Goal: Task Accomplishment & Management: Use online tool/utility

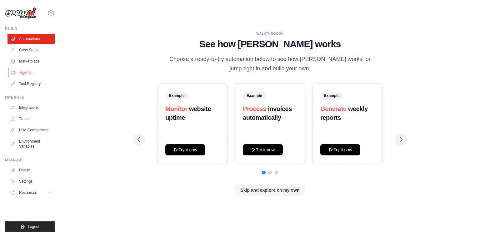
click at [30, 75] on link "Agents" at bounding box center [31, 73] width 47 height 10
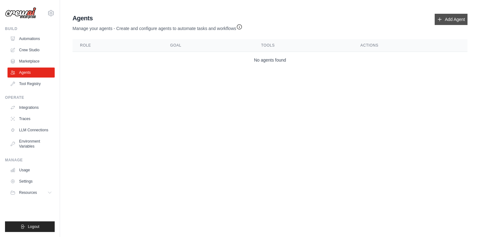
click at [455, 20] on link "Add Agent" at bounding box center [451, 19] width 33 height 11
click at [447, 22] on link "Add Agent" at bounding box center [451, 19] width 33 height 11
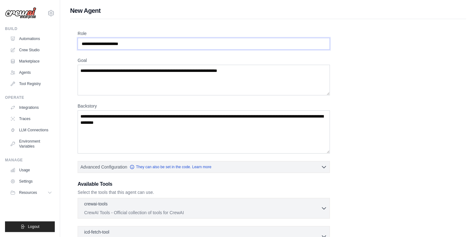
click at [205, 46] on input "Role" at bounding box center [204, 44] width 252 height 12
drag, startPoint x: 71, startPoint y: 34, endPoint x: 155, endPoint y: 62, distance: 88.5
click at [155, 62] on div "Role Goal Backstory Advanced Configuration They can also be set in the code. Le…" at bounding box center [268, 174] width 396 height 310
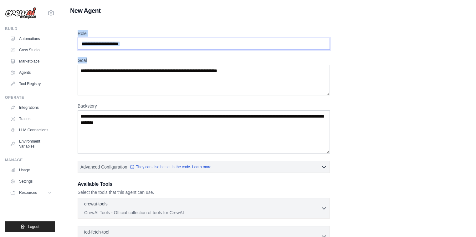
click at [156, 45] on input "Role" at bounding box center [204, 44] width 252 height 12
drag, startPoint x: 74, startPoint y: 28, endPoint x: 209, endPoint y: 134, distance: 171.3
click at [209, 134] on div "Role Goal Backstory Advanced Configuration They can also be set in the code. Le…" at bounding box center [268, 174] width 396 height 310
copy div "Role Goal Backstory"
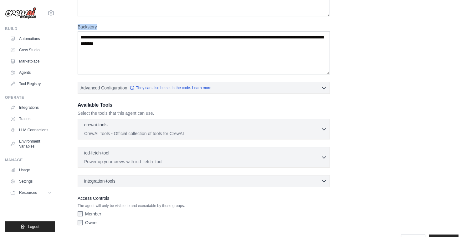
scroll to position [78, 0]
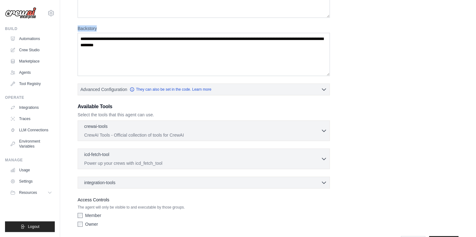
click at [191, 132] on p "CrewAI Tools - Official collection of tools for CrewAI" at bounding box center [202, 135] width 236 height 6
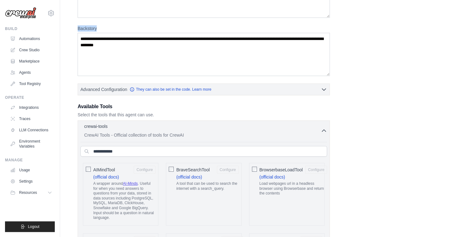
click at [191, 132] on p "CrewAI Tools - Official collection of tools for CrewAI" at bounding box center [202, 135] width 236 height 6
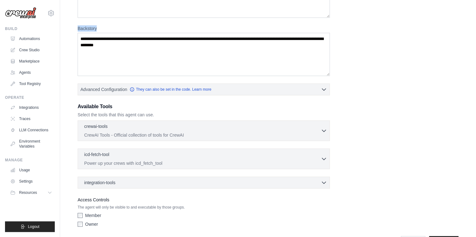
click at [191, 132] on p "CrewAI Tools - Official collection of tools for CrewAI" at bounding box center [202, 135] width 236 height 6
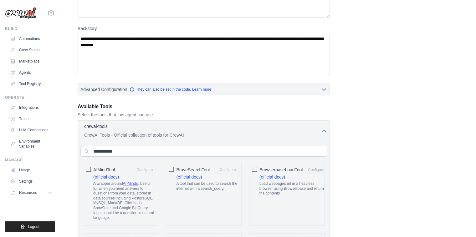
click at [200, 169] on span "BraveSearchTool" at bounding box center [192, 170] width 33 height 6
click at [169, 129] on div "crewai-tools 1 selected" at bounding box center [202, 127] width 236 height 8
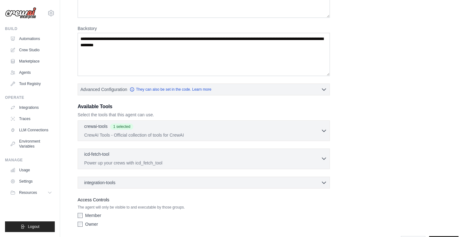
click at [158, 156] on div "icd-fetch-tool 0 selected" at bounding box center [202, 155] width 236 height 8
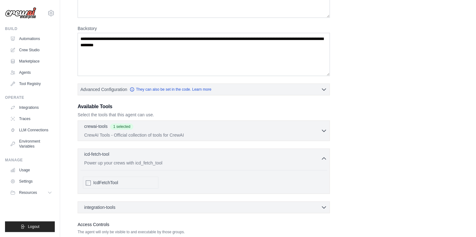
scroll to position [122, 0]
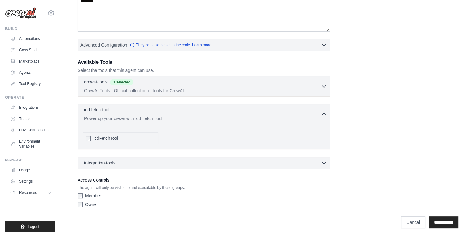
click at [141, 114] on div "icd-fetch-tool 0 selected Power up your crews with icd_fetch_tool" at bounding box center [202, 114] width 236 height 15
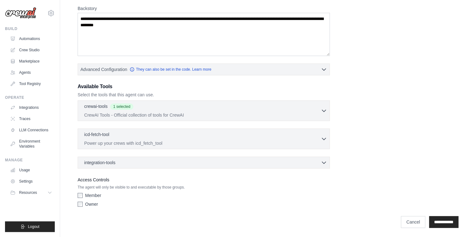
scroll to position [0, 0]
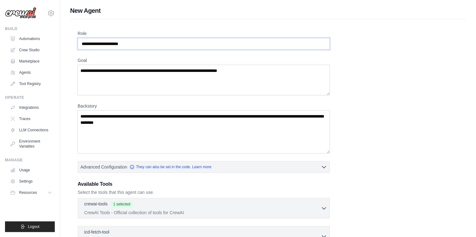
click at [233, 43] on input "Role" at bounding box center [204, 44] width 252 height 12
paste input "**********"
type input "**********"
drag, startPoint x: 219, startPoint y: 57, endPoint x: 217, endPoint y: 71, distance: 14.6
click at [217, 71] on div "Goal" at bounding box center [204, 76] width 252 height 38
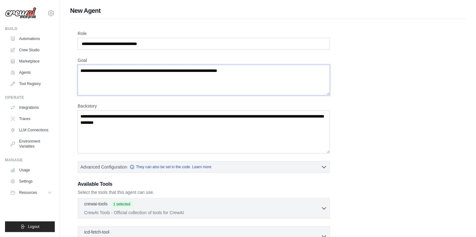
click at [217, 71] on textarea "Goal" at bounding box center [204, 80] width 252 height 31
paste textarea "**********"
paste textarea
type textarea "**********"
click at [211, 124] on textarea "Backstory" at bounding box center [204, 131] width 252 height 43
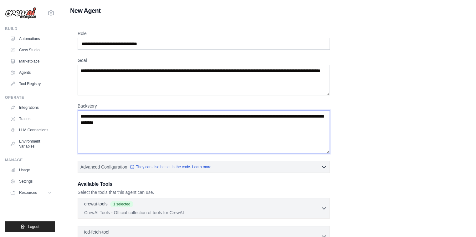
paste textarea "**********"
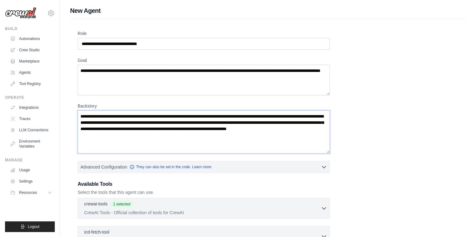
scroll to position [98, 0]
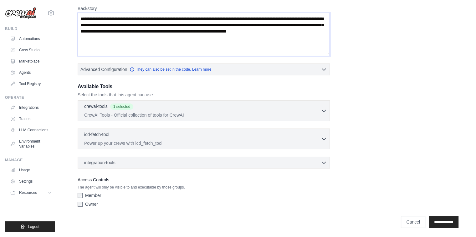
type textarea "**********"
click at [93, 195] on label "Member" at bounding box center [93, 195] width 16 height 6
click at [324, 163] on icon "button" at bounding box center [324, 162] width 6 height 6
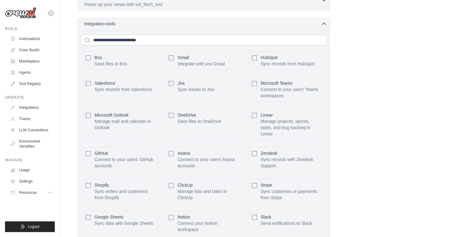
scroll to position [235, 0]
click at [319, 27] on div "integration-tools 0 selected Box Save files to Box Gmail" at bounding box center [204, 130] width 252 height 223
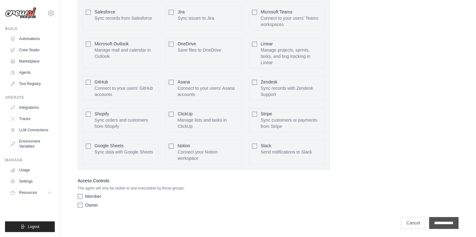
click at [445, 223] on input "**********" at bounding box center [443, 223] width 29 height 12
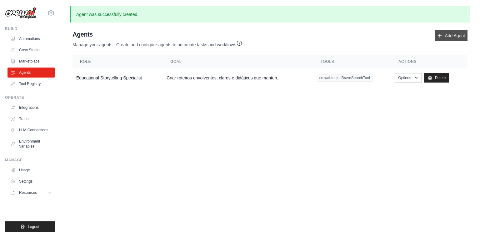
click at [457, 30] on link "Add Agent" at bounding box center [451, 35] width 33 height 11
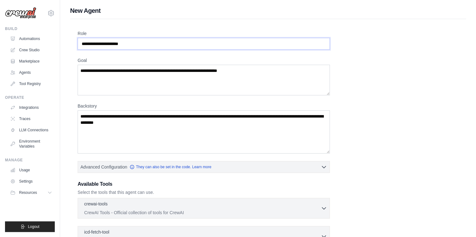
click at [258, 40] on input "Role" at bounding box center [204, 44] width 252 height 12
paste input "**********"
type input "**********"
click at [229, 92] on textarea "Goal" at bounding box center [204, 80] width 252 height 31
paste textarea "**********"
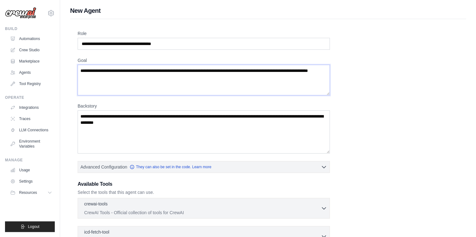
type textarea "**********"
click at [204, 121] on textarea "Backstory" at bounding box center [204, 131] width 252 height 43
paste textarea "**********"
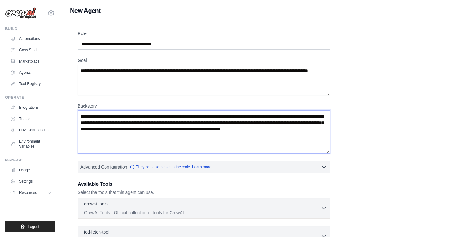
paste textarea
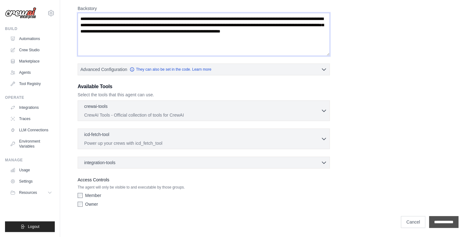
type textarea "**********"
click at [454, 226] on input "**********" at bounding box center [443, 222] width 29 height 12
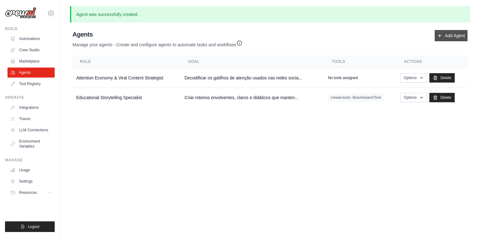
click at [446, 31] on link "Add Agent" at bounding box center [451, 35] width 33 height 11
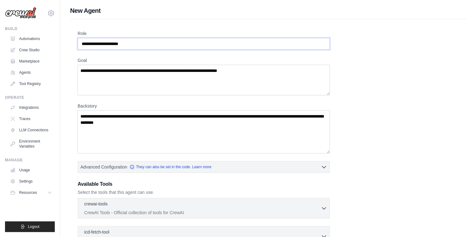
click at [200, 48] on input "Role" at bounding box center [204, 44] width 252 height 12
paste input "**********"
paste input "text"
type input "**********"
drag, startPoint x: 243, startPoint y: 63, endPoint x: 244, endPoint y: 75, distance: 12.2
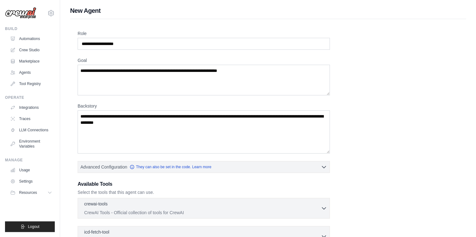
click at [244, 75] on div "Goal" at bounding box center [204, 76] width 252 height 38
click at [244, 75] on textarea "Goal" at bounding box center [204, 80] width 252 height 31
click at [272, 63] on div "Goal" at bounding box center [204, 76] width 252 height 38
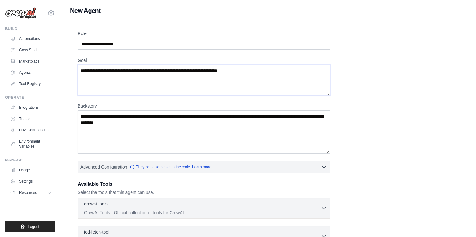
click at [271, 74] on textarea "Goal" at bounding box center [204, 80] width 252 height 31
paste textarea "**********"
type textarea "**********"
click at [220, 123] on textarea "Backstory" at bounding box center [204, 131] width 252 height 43
paste textarea "**********"
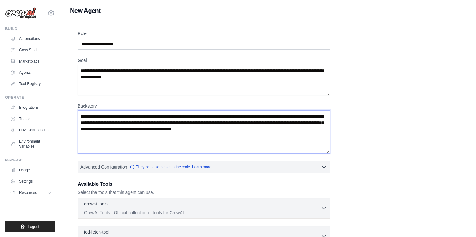
paste textarea
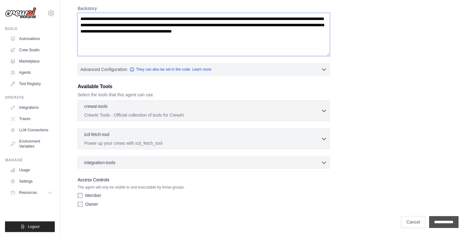
type textarea "**********"
click at [437, 217] on input "**********" at bounding box center [443, 222] width 29 height 12
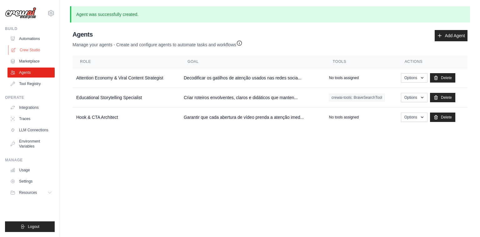
click at [36, 51] on link "Crew Studio" at bounding box center [31, 50] width 47 height 10
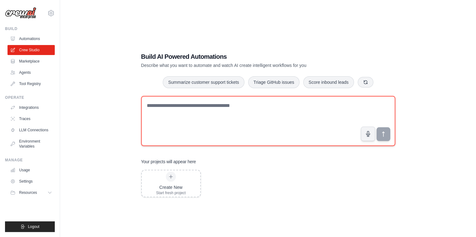
click at [227, 107] on textarea at bounding box center [268, 121] width 254 height 50
click at [244, 108] on textarea at bounding box center [268, 121] width 254 height 50
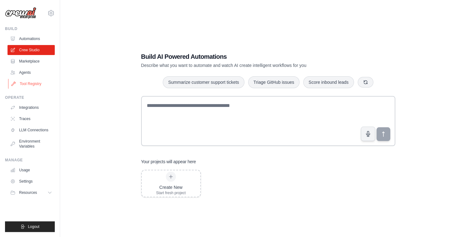
click at [33, 84] on link "Tool Registry" at bounding box center [31, 84] width 47 height 10
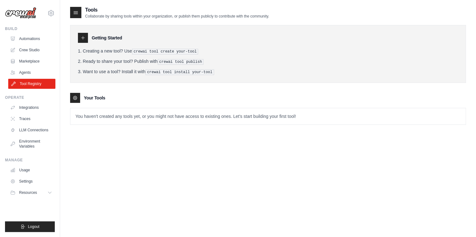
click at [27, 79] on link "Tool Registry" at bounding box center [31, 84] width 47 height 10
click at [24, 64] on link "Marketplace" at bounding box center [31, 61] width 47 height 10
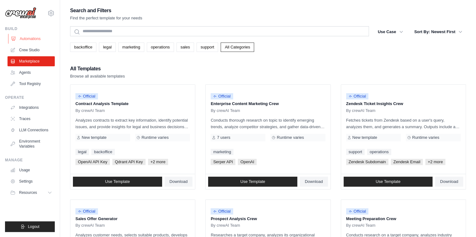
click at [42, 35] on link "Automations" at bounding box center [31, 39] width 47 height 10
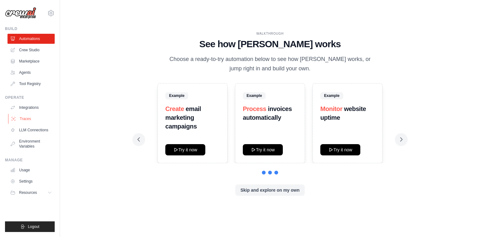
click at [28, 115] on link "Traces" at bounding box center [31, 119] width 47 height 10
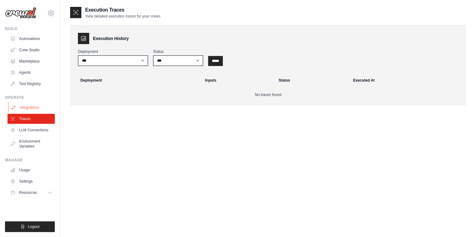
click at [29, 109] on link "Integrations" at bounding box center [31, 108] width 47 height 10
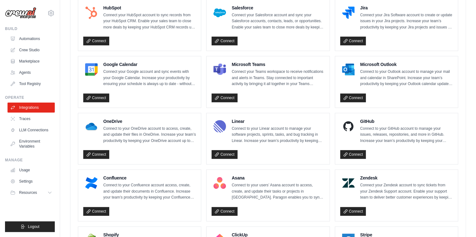
scroll to position [368, 0]
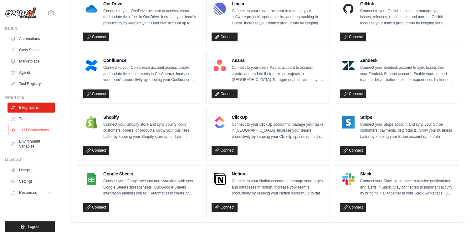
drag, startPoint x: 56, startPoint y: 128, endPoint x: 45, endPoint y: 129, distance: 11.0
click at [45, 129] on div "otaviovacari@usp.br Settings Build Automations Crew Studio Marketplace" at bounding box center [30, 118] width 60 height 237
click at [45, 129] on link "LLM Connections" at bounding box center [31, 130] width 47 height 10
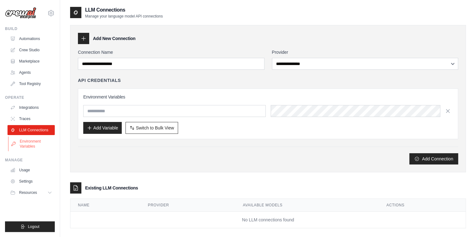
click at [36, 143] on link "Environment Variables" at bounding box center [31, 143] width 47 height 15
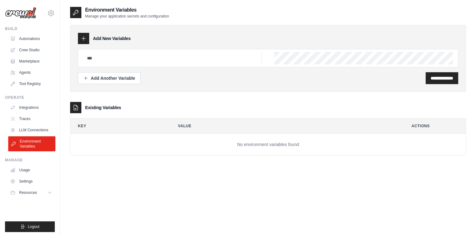
scroll to position [13, 0]
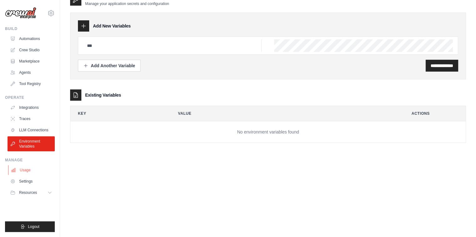
click at [27, 170] on link "Usage" at bounding box center [31, 170] width 47 height 10
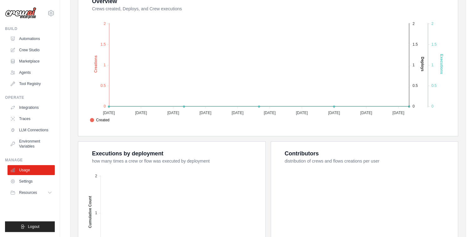
scroll to position [215, 0]
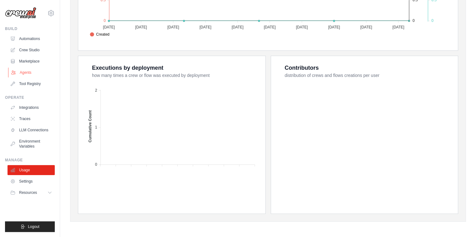
click at [25, 73] on link "Agents" at bounding box center [31, 73] width 47 height 10
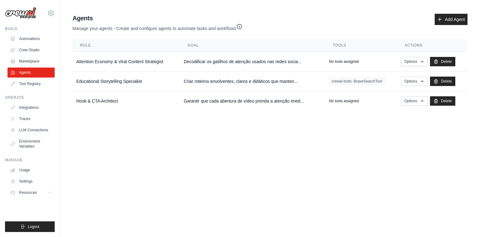
click at [240, 27] on icon "button" at bounding box center [239, 26] width 5 height 5
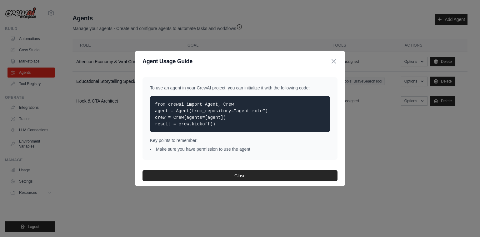
click at [224, 104] on code "from crewai import Agent, Crew agent = Agent(from_repository="agent-role") crew…" at bounding box center [211, 114] width 113 height 25
click at [336, 62] on icon "button" at bounding box center [334, 61] width 8 height 8
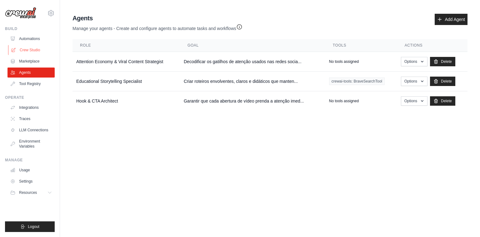
click at [22, 49] on link "Crew Studio" at bounding box center [31, 50] width 47 height 10
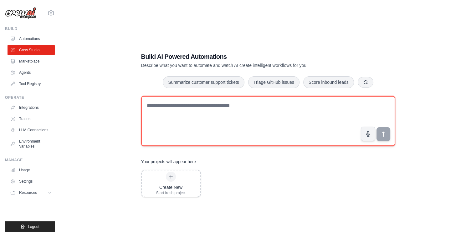
click at [270, 114] on textarea at bounding box center [268, 121] width 254 height 50
type textarea "**********"
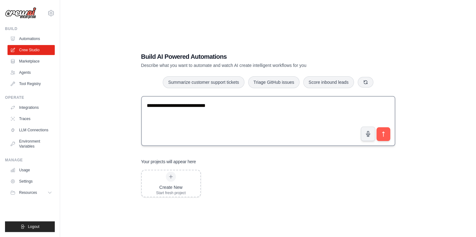
click at [376, 127] on button "submit" at bounding box center [383, 134] width 14 height 14
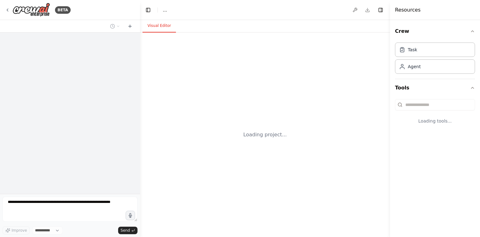
select select "****"
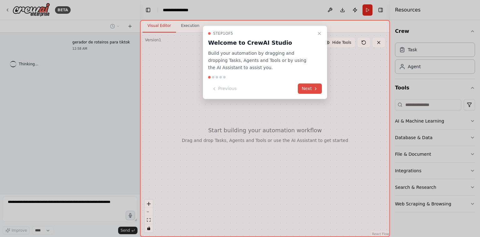
click at [313, 85] on button "Next" at bounding box center [310, 88] width 24 height 10
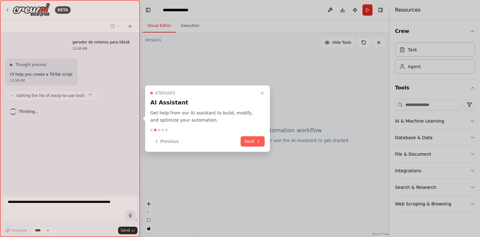
click at [259, 135] on div "Step 2 of 5 AI Assistant Get help from our AI assistant to build, modify, and o…" at bounding box center [207, 118] width 125 height 67
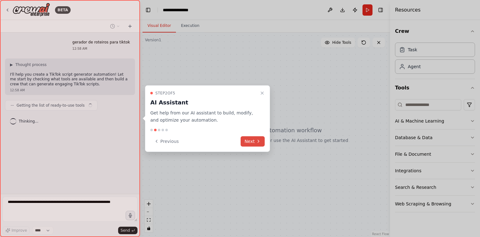
click at [255, 141] on button "Next" at bounding box center [253, 141] width 24 height 10
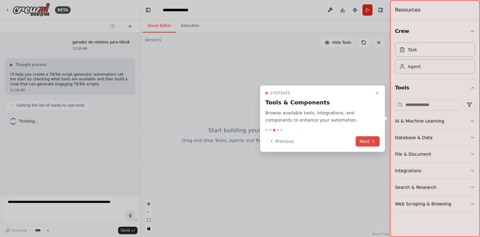
click at [361, 140] on button "Next" at bounding box center [368, 141] width 24 height 10
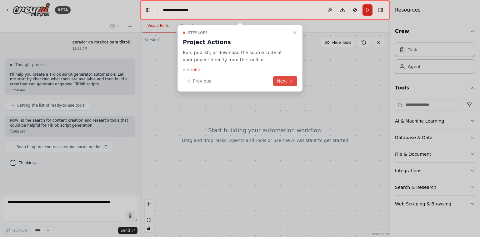
click at [285, 82] on button "Next" at bounding box center [285, 81] width 24 height 10
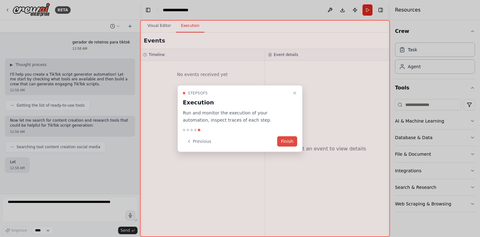
click at [287, 138] on button "Finish" at bounding box center [287, 141] width 20 height 10
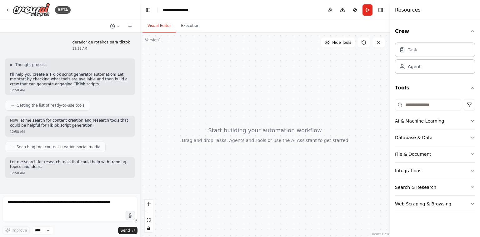
scroll to position [20, 0]
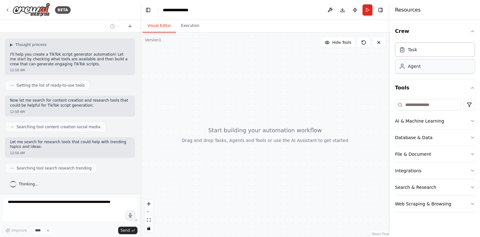
click at [416, 65] on div "Agent" at bounding box center [414, 66] width 13 height 6
click at [422, 51] on div "Task" at bounding box center [435, 49] width 80 height 14
click at [419, 118] on button "AI & Machine Learning" at bounding box center [435, 121] width 80 height 16
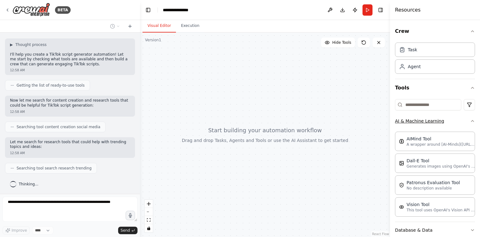
click at [419, 118] on button "AI & Machine Learning" at bounding box center [435, 121] width 80 height 16
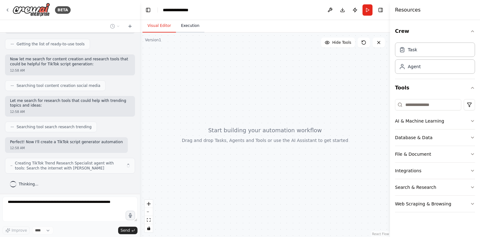
scroll to position [66, 0]
click at [187, 27] on button "Execution" at bounding box center [190, 25] width 28 height 13
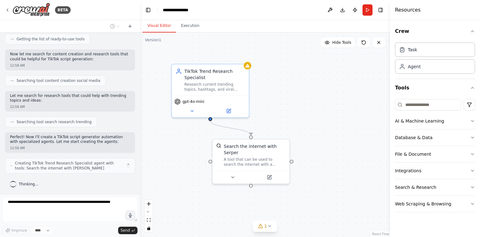
click at [153, 27] on button "Visual Editor" at bounding box center [159, 25] width 33 height 13
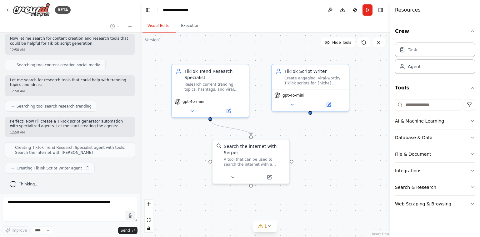
click at [296, 71] on div "TikTok Script Writer" at bounding box center [315, 71] width 61 height 6
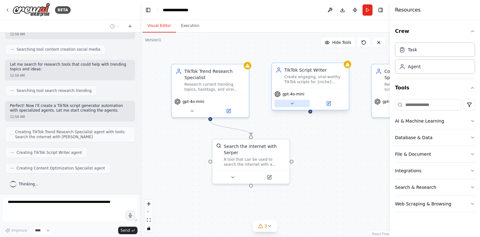
click at [290, 106] on button at bounding box center [292, 104] width 35 height 8
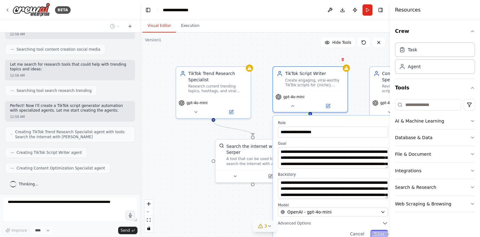
click at [273, 223] on button "3" at bounding box center [265, 226] width 24 height 12
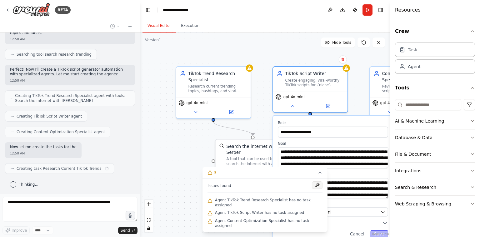
scroll to position [139, 0]
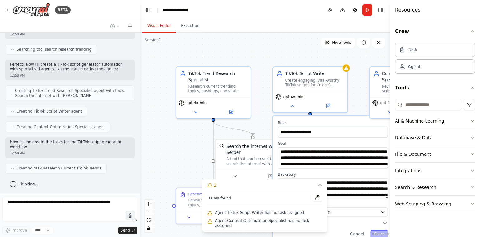
click at [270, 57] on div ".deletable-edge-delete-btn { width: 20px; height: 20px; border: 0px solid #ffff…" at bounding box center [265, 135] width 250 height 204
click at [149, 214] on button "zoom out" at bounding box center [149, 212] width 8 height 8
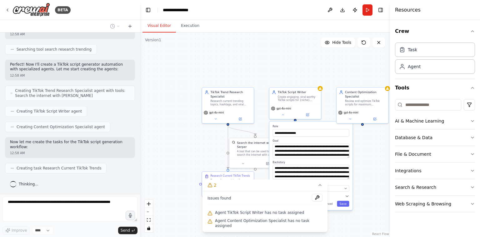
scroll to position [154, 0]
drag, startPoint x: 196, startPoint y: 139, endPoint x: 155, endPoint y: 133, distance: 41.8
click at [155, 133] on div ".deletable-edge-delete-btn { width: 20px; height: 20px; border: 0px solid #ffff…" at bounding box center [265, 135] width 250 height 204
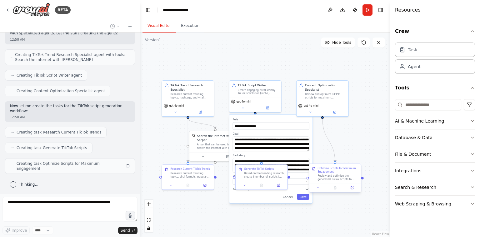
scroll to position [170, 0]
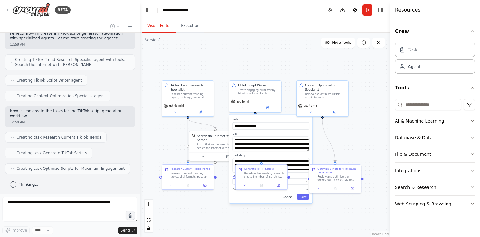
click at [292, 197] on button "Cancel" at bounding box center [287, 197] width 15 height 6
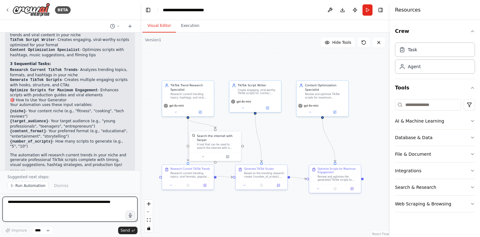
scroll to position [400, 0]
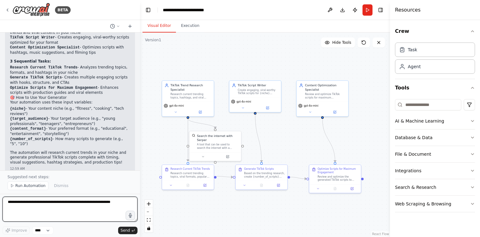
click at [89, 210] on textarea at bounding box center [70, 209] width 135 height 25
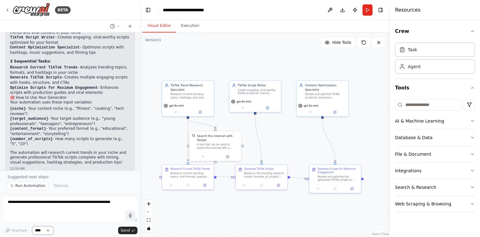
click at [46, 232] on select "****" at bounding box center [42, 230] width 21 height 8
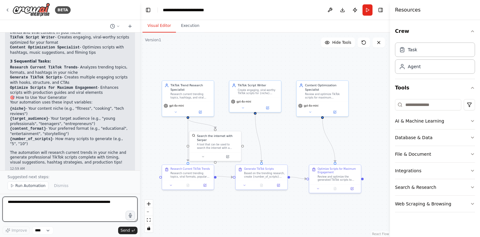
click at [44, 203] on textarea at bounding box center [70, 209] width 135 height 25
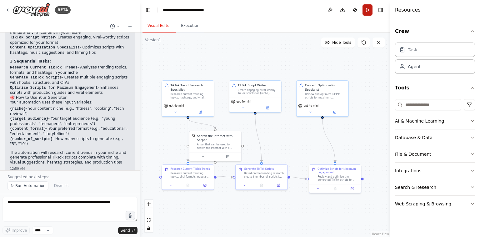
click at [371, 8] on button "Run" at bounding box center [368, 9] width 10 height 11
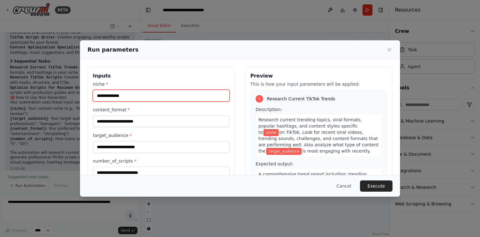
click at [132, 94] on input "niche *" at bounding box center [161, 96] width 137 height 12
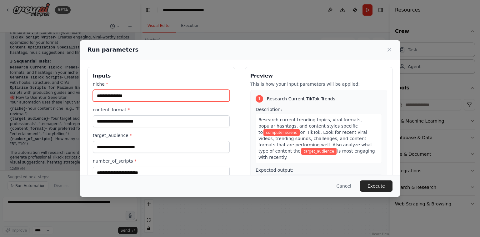
type input "**********"
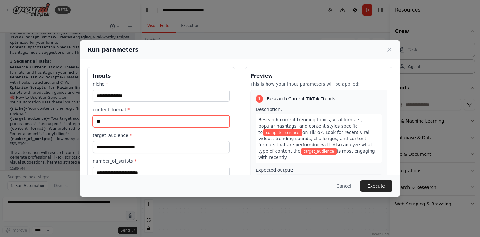
type input "*"
type input "**********"
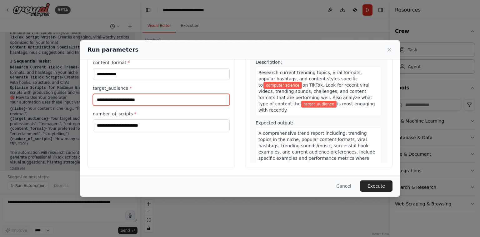
scroll to position [45, 0]
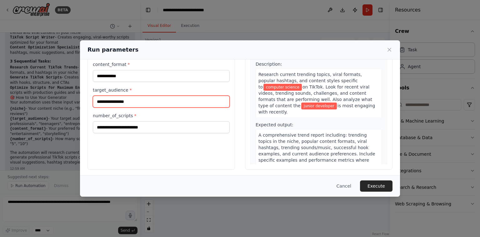
type input "**********"
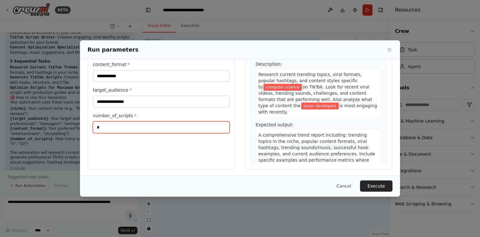
type input "*"
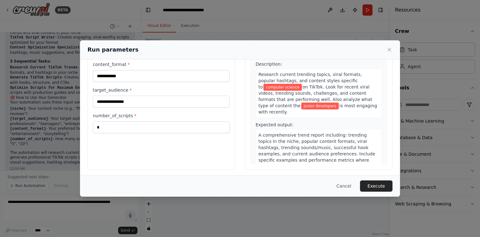
scroll to position [34, 0]
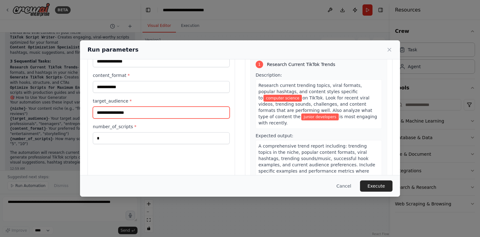
click at [184, 110] on input "**********" at bounding box center [161, 113] width 137 height 12
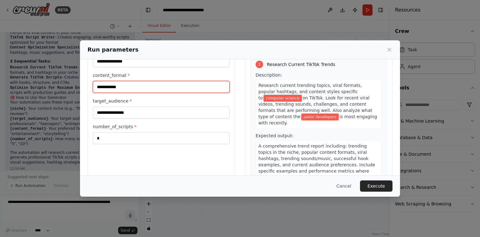
click at [186, 89] on input "**********" at bounding box center [161, 87] width 137 height 12
type input "**********"
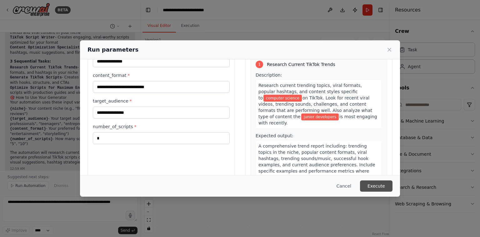
click at [374, 184] on button "Execute" at bounding box center [376, 185] width 33 height 11
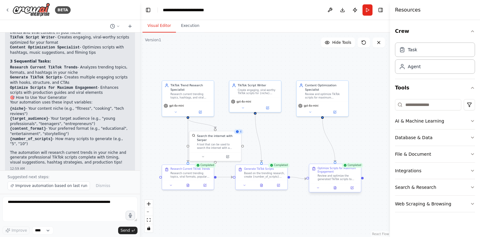
click at [341, 175] on div "Review and optimize the generated TikTok scripts to maximize their viral potent…" at bounding box center [338, 177] width 41 height 7
click at [337, 189] on button at bounding box center [335, 187] width 18 height 5
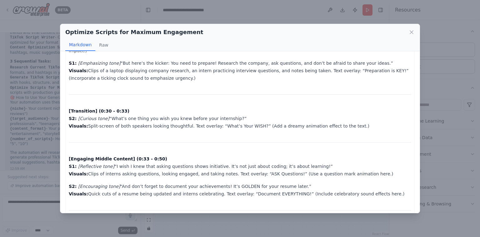
scroll to position [247, 0]
click at [411, 32] on icon at bounding box center [412, 32] width 6 height 6
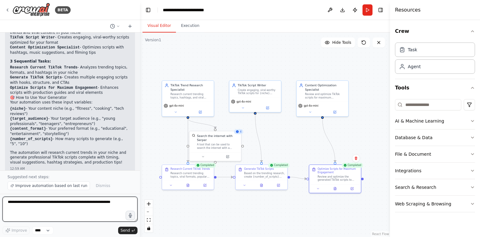
click at [73, 204] on textarea at bounding box center [70, 209] width 135 height 25
type textarea "**********"
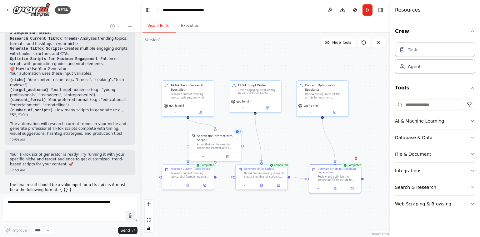
scroll to position [455, 0]
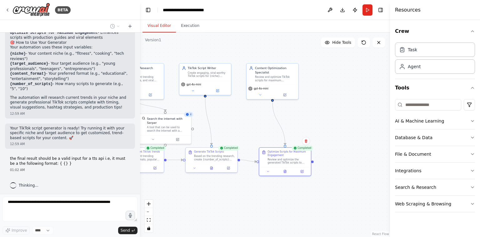
drag, startPoint x: 363, startPoint y: 129, endPoint x: 313, endPoint y: 112, distance: 52.9
click at [313, 112] on div ".deletable-edge-delete-btn { width: 20px; height: 20px; border: 0px solid #ffff…" at bounding box center [265, 135] width 250 height 204
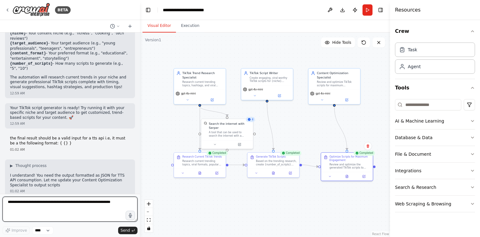
scroll to position [481, 0]
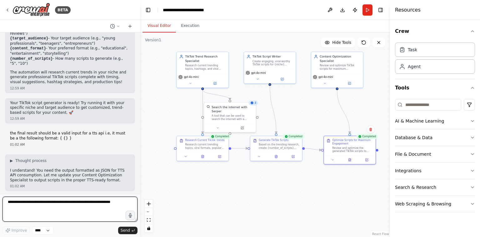
drag, startPoint x: 318, startPoint y: 186, endPoint x: 382, endPoint y: 174, distance: 65.4
click at [382, 174] on div ".deletable-edge-delete-btn { width: 20px; height: 20px; border: 0px solid #ffff…" at bounding box center [265, 135] width 250 height 204
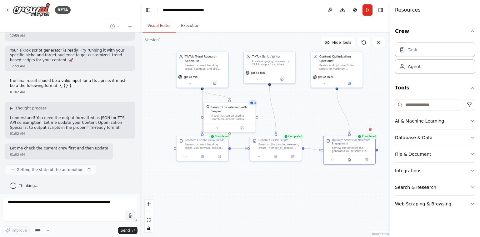
scroll to position [538, 0]
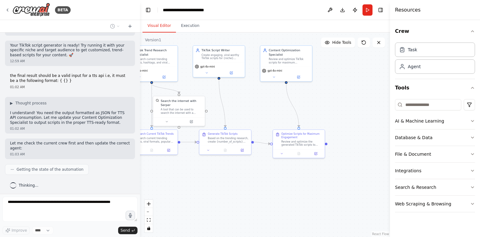
drag, startPoint x: 285, startPoint y: 194, endPoint x: 235, endPoint y: 189, distance: 51.0
click at [235, 189] on div ".deletable-edge-delete-btn { width: 20px; height: 20px; border: 0px solid #ffff…" at bounding box center [265, 135] width 250 height 204
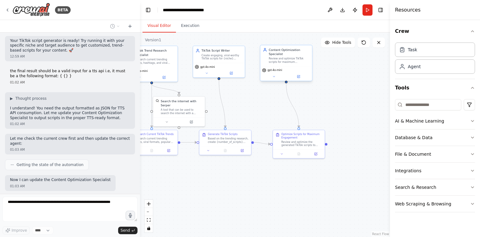
scroll to position [574, 0]
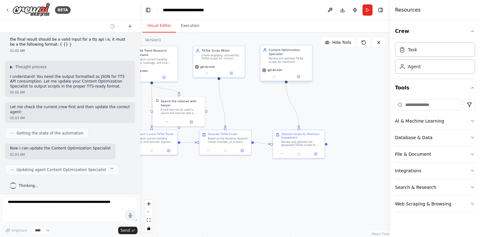
click at [284, 59] on div "Review and optimize TikTok scripts for maximum engagement, ensuring they includ…" at bounding box center [289, 60] width 41 height 7
click at [194, 32] on button "Execution" at bounding box center [190, 25] width 28 height 13
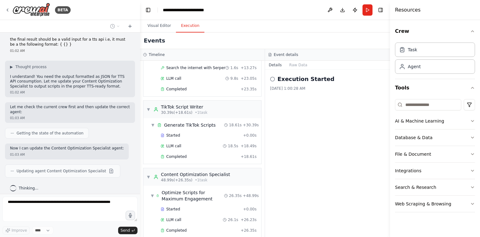
scroll to position [0, 0]
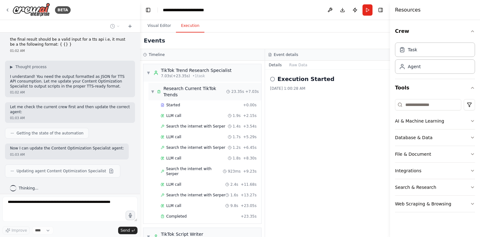
click at [159, 92] on icon at bounding box center [159, 91] width 4 height 4
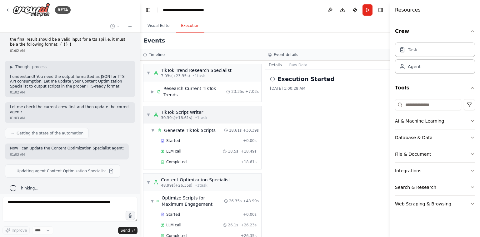
click at [159, 114] on div "TikTok Script Writer 30.39s (+18.61s) • 1 task" at bounding box center [181, 114] width 54 height 11
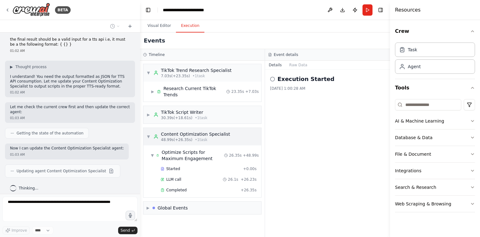
click at [160, 131] on div "Content Optimization Specialist 48.99s (+26.35s) • 1 task" at bounding box center [192, 136] width 77 height 11
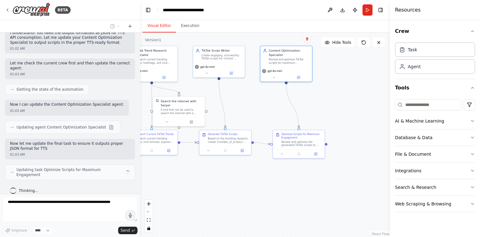
scroll to position [623, 0]
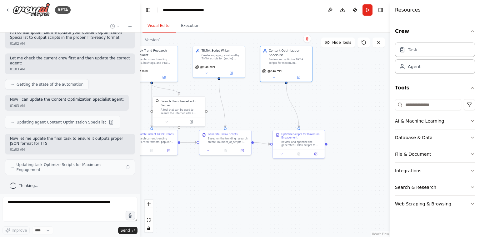
click at [161, 28] on button "Visual Editor" at bounding box center [159, 25] width 33 height 13
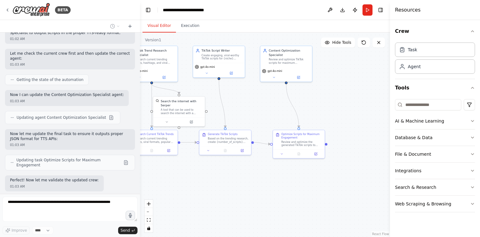
scroll to position [659, 0]
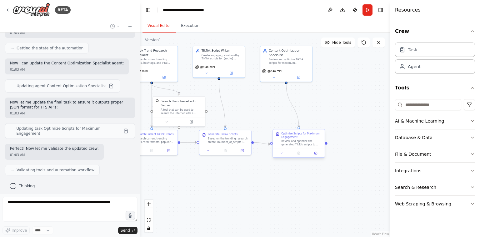
click at [302, 141] on div "Review and optimize the generated TikTok scripts to maximize their viral potent…" at bounding box center [301, 142] width 41 height 7
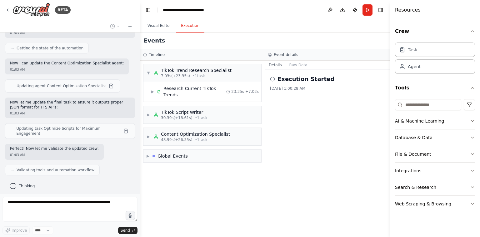
click at [189, 28] on button "Execution" at bounding box center [190, 25] width 28 height 13
click at [195, 70] on div "TikTok Trend Research Specialist" at bounding box center [196, 70] width 71 height 6
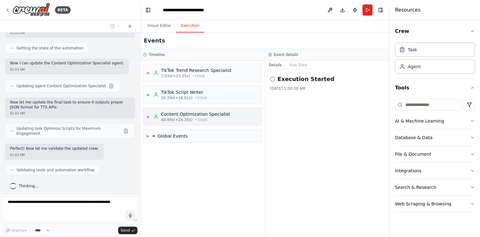
click at [219, 111] on div "Content Optimization Specialist" at bounding box center [195, 114] width 69 height 6
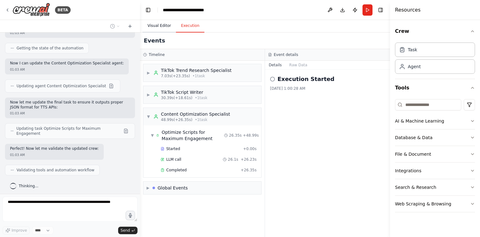
click at [160, 23] on button "Visual Editor" at bounding box center [159, 25] width 33 height 13
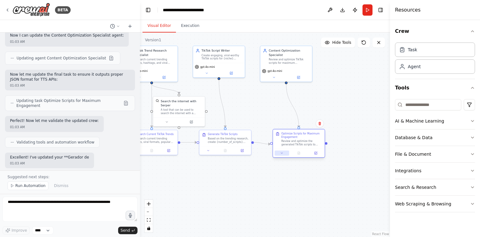
click at [284, 154] on button at bounding box center [282, 153] width 14 height 5
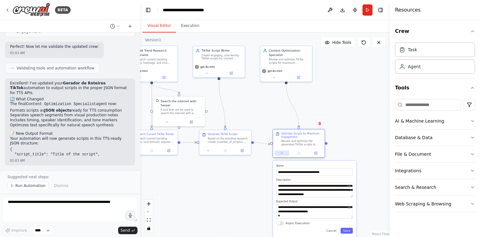
click at [284, 154] on button at bounding box center [282, 153] width 14 height 5
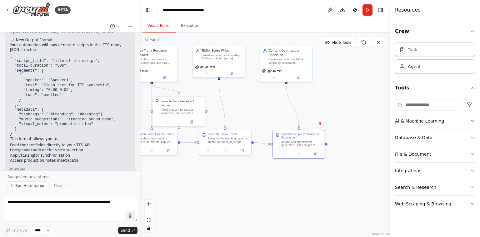
scroll to position [891, 0]
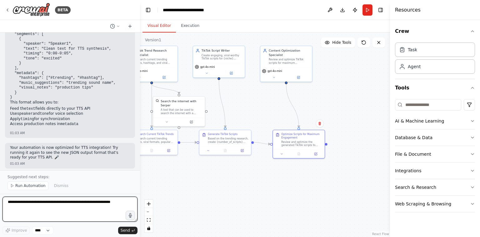
click at [71, 201] on textarea at bounding box center [70, 209] width 135 height 25
paste textarea "**********"
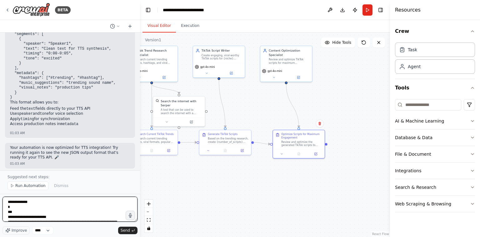
scroll to position [468, 0]
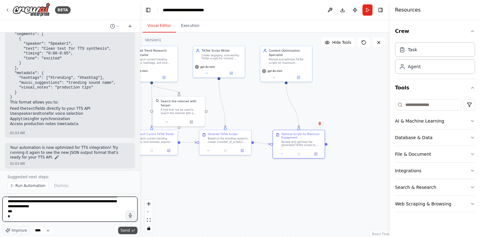
type textarea "**********"
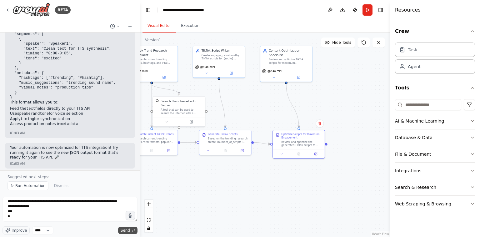
click at [125, 232] on span "Send" at bounding box center [125, 230] width 9 height 5
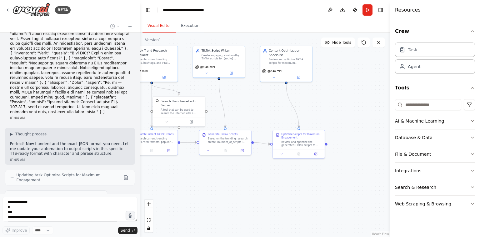
scroll to position [1217, 0]
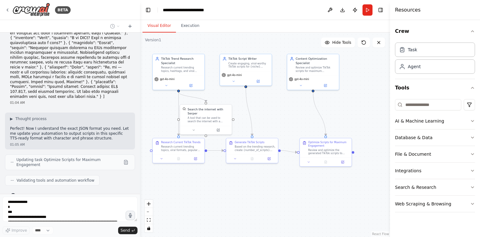
drag, startPoint x: 190, startPoint y: 153, endPoint x: 217, endPoint y: 161, distance: 28.1
click at [217, 161] on div ".deletable-edge-delete-btn { width: 20px; height: 20px; border: 0px solid #ffff…" at bounding box center [265, 135] width 250 height 204
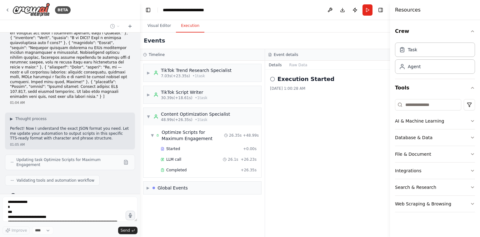
click at [184, 23] on button "Execution" at bounding box center [190, 25] width 28 height 13
click at [182, 185] on div "Global Events" at bounding box center [173, 188] width 30 height 6
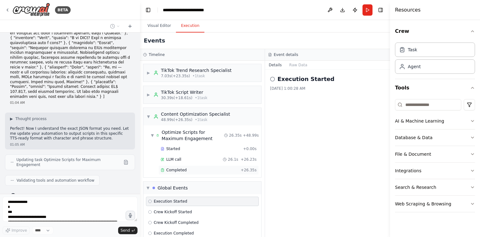
click at [184, 168] on span "Completed" at bounding box center [176, 170] width 20 height 5
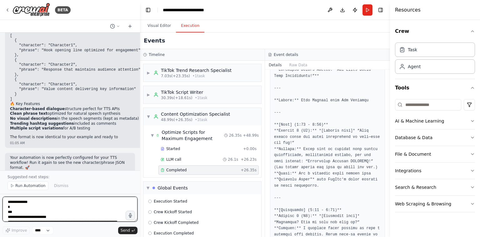
scroll to position [1409, 0]
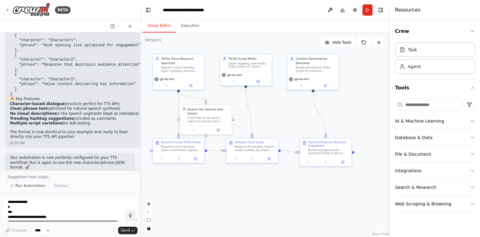
click at [159, 27] on button "Visual Editor" at bounding box center [159, 25] width 33 height 13
click at [33, 188] on span "Run Automation" at bounding box center [30, 185] width 30 height 5
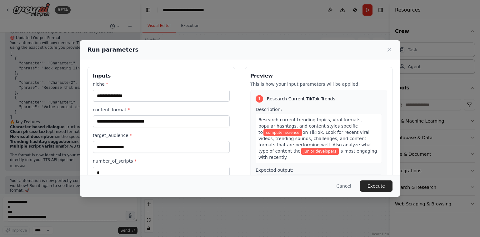
scroll to position [47, 0]
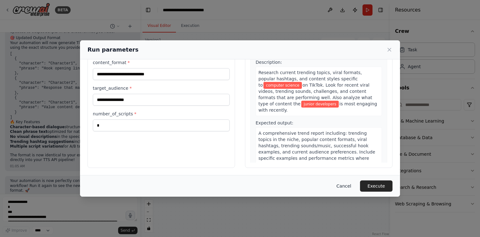
click at [350, 185] on button "Cancel" at bounding box center [344, 185] width 25 height 11
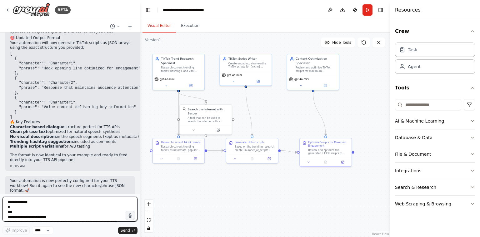
click at [109, 209] on textarea at bounding box center [70, 209] width 135 height 25
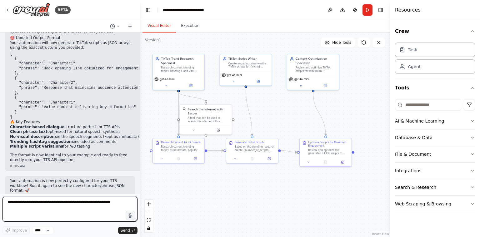
type textarea "*"
paste textarea "**********"
type textarea "**********"
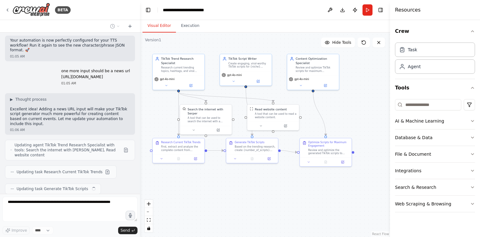
scroll to position [1544, 0]
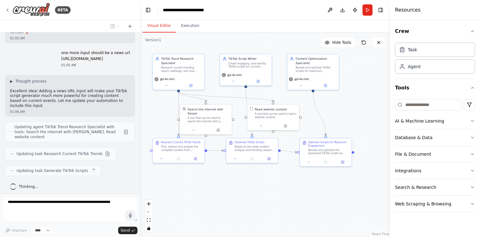
click at [364, 42] on icon at bounding box center [363, 42] width 5 height 5
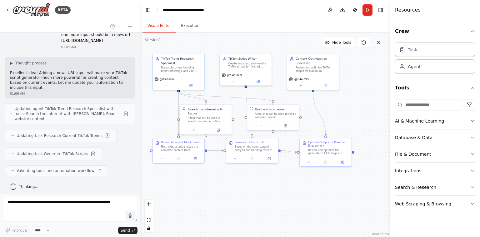
click at [376, 43] on icon at bounding box center [378, 42] width 5 height 5
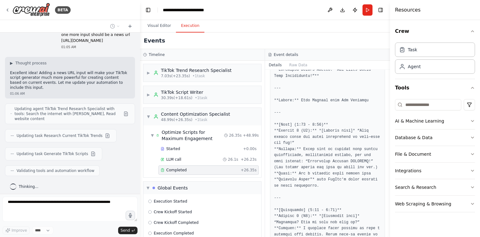
click at [199, 26] on button "Execution" at bounding box center [190, 25] width 28 height 13
click at [164, 25] on button "Visual Editor" at bounding box center [159, 25] width 33 height 13
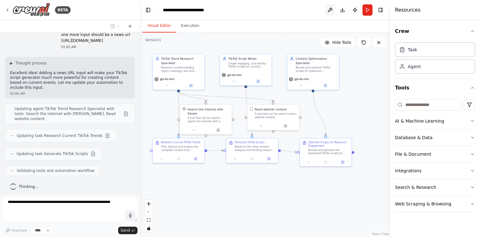
click at [330, 11] on button at bounding box center [330, 9] width 10 height 11
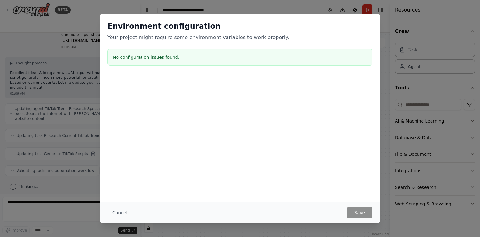
click at [415, 91] on div "Environment configuration Your project might require some environment variables…" at bounding box center [240, 118] width 480 height 237
click at [131, 210] on button "Cancel" at bounding box center [120, 212] width 25 height 11
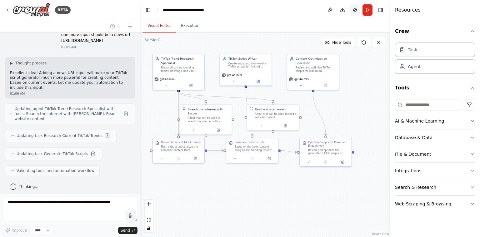
click at [352, 11] on button "Publish" at bounding box center [355, 9] width 10 height 11
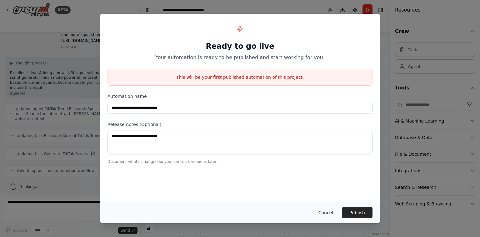
click at [326, 214] on button "Cancel" at bounding box center [326, 212] width 25 height 11
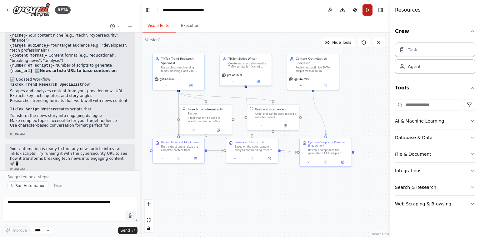
click at [367, 11] on button "Run" at bounding box center [368, 9] width 10 height 11
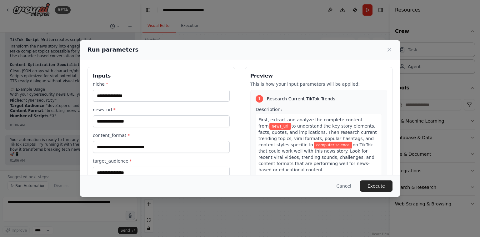
scroll to position [47, 0]
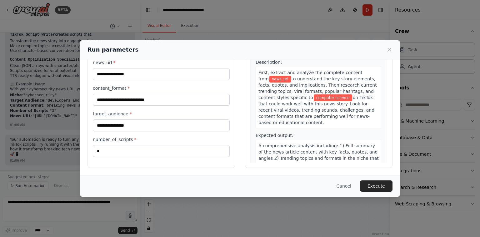
click at [179, 156] on div "**********" at bounding box center [162, 94] width 148 height 148
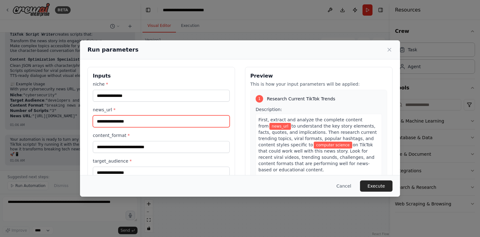
paste input "**********"
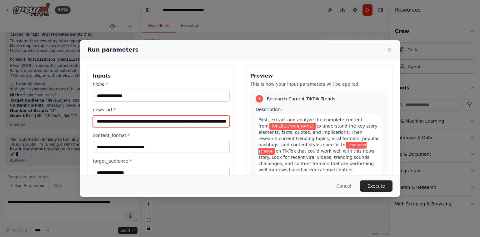
click at [164, 124] on input "**********" at bounding box center [161, 121] width 137 height 12
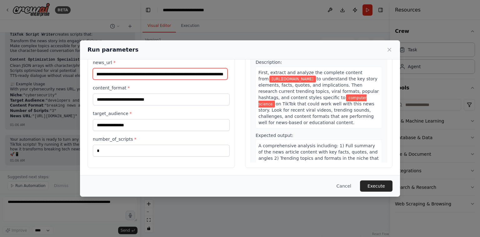
scroll to position [46, 0]
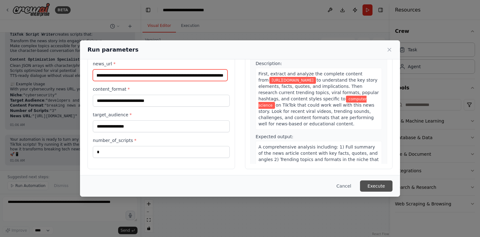
type input "**********"
click at [369, 183] on button "Execute" at bounding box center [376, 185] width 33 height 11
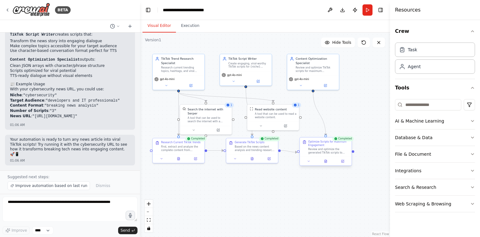
click at [325, 151] on div "Review and optimize the generated TikTok scripts to maximize their viral potent…" at bounding box center [328, 151] width 41 height 7
click at [343, 161] on icon at bounding box center [342, 161] width 3 height 3
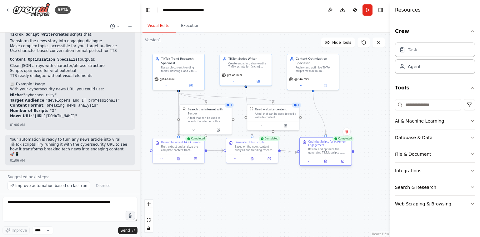
click at [321, 152] on div "Review and optimize the generated TikTok scripts to maximize their viral potent…" at bounding box center [328, 151] width 41 height 7
click at [326, 163] on icon at bounding box center [325, 160] width 3 height 3
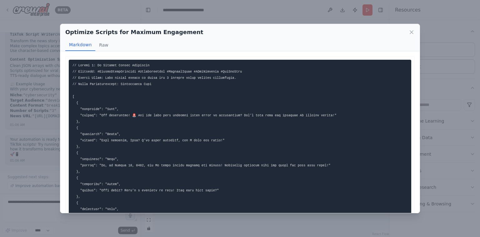
scroll to position [1, 0]
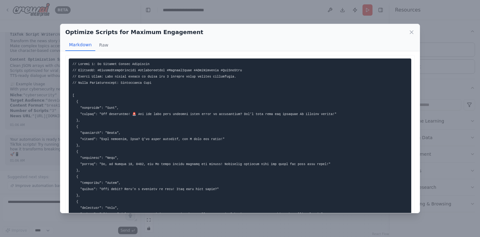
click at [305, 19] on div "Optimize Scripts for Maximum Engagement Markdown Raw ... Show more Not valid JS…" at bounding box center [240, 118] width 480 height 237
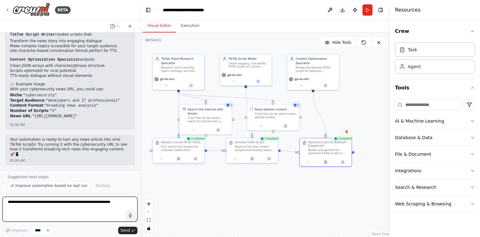
click at [59, 202] on textarea at bounding box center [70, 209] width 135 height 25
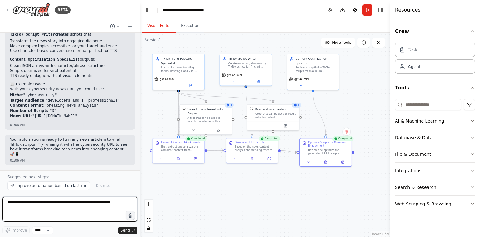
click at [59, 202] on textarea at bounding box center [70, 209] width 135 height 25
type textarea "**********"
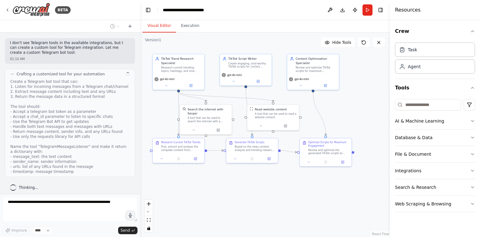
scroll to position [2071, 0]
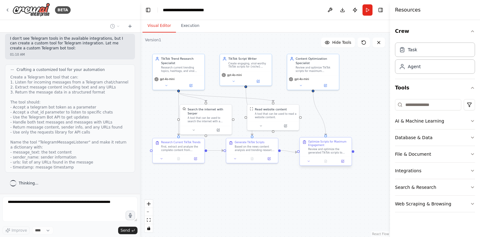
click at [330, 148] on div "Review and optimize the generated TikTok scripts to maximize their viral potent…" at bounding box center [328, 151] width 41 height 7
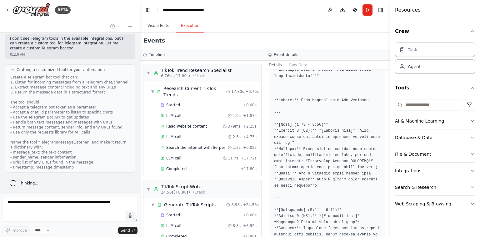
click at [189, 26] on button "Execution" at bounding box center [190, 25] width 28 height 13
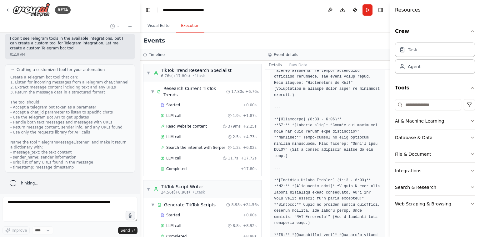
scroll to position [0, 0]
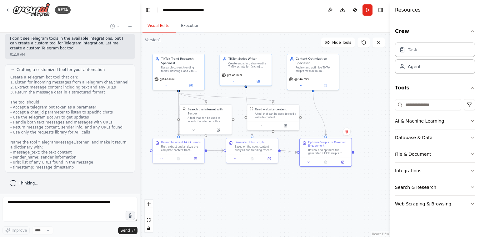
click at [157, 28] on button "Visual Editor" at bounding box center [159, 25] width 33 height 13
click at [336, 160] on button at bounding box center [343, 161] width 14 height 5
click at [354, 153] on div ".deletable-edge-delete-btn { width: 20px; height: 20px; border: 0px solid #ffff…" at bounding box center [265, 135] width 250 height 204
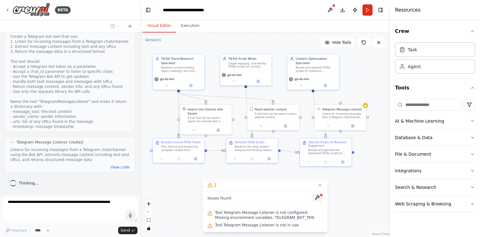
click at [316, 196] on button at bounding box center [317, 198] width 11 height 8
click at [319, 197] on body "BETA gerador de roteiros para tiktok 12:58 AM ▶ Thought process I'll help you c…" at bounding box center [240, 118] width 480 height 237
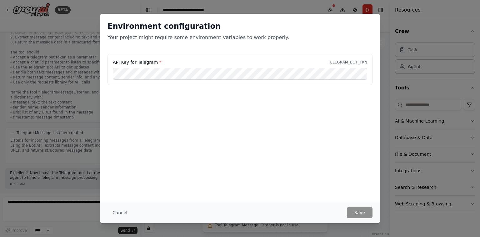
scroll to position [2126, 0]
click at [266, 77] on div "API Key for Telegram * TELEGRAM_BOT_TKN" at bounding box center [240, 69] width 265 height 31
click at [360, 208] on button "Save" at bounding box center [360, 212] width 26 height 11
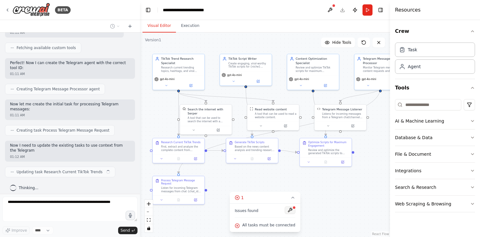
scroll to position [2302, 0]
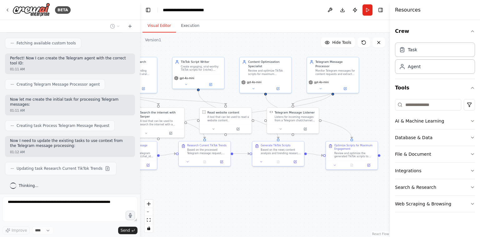
drag, startPoint x: 338, startPoint y: 178, endPoint x: 290, endPoint y: 181, distance: 47.6
click at [290, 181] on div ".deletable-edge-delete-btn { width: 20px; height: 20px; border: 0px solid #ffff…" at bounding box center [265, 135] width 250 height 204
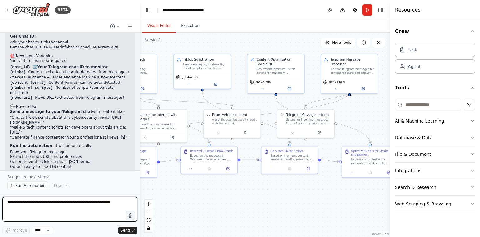
scroll to position [2755, 0]
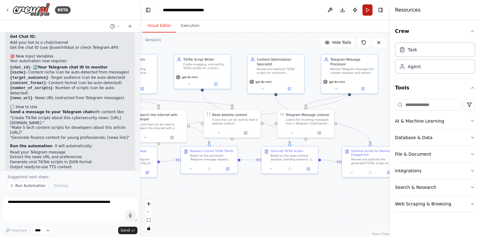
click at [369, 12] on button "Run" at bounding box center [368, 9] width 10 height 11
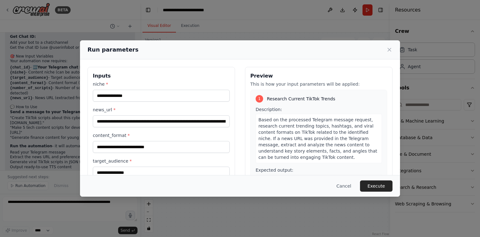
scroll to position [66, 0]
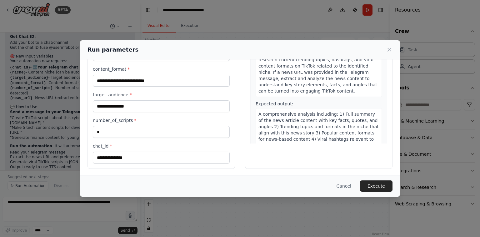
click at [95, 148] on div "chat_id *" at bounding box center [161, 153] width 137 height 21
click at [100, 145] on label "chat_id *" at bounding box center [161, 146] width 137 height 6
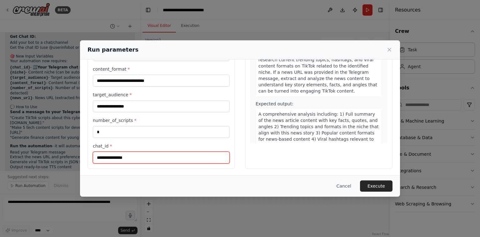
click at [100, 152] on input "chat_id *" at bounding box center [161, 158] width 137 height 12
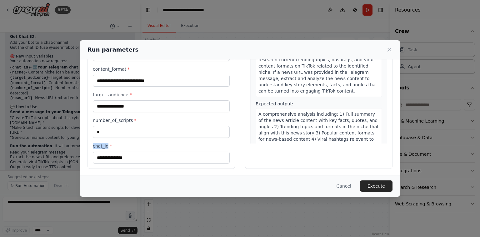
click at [100, 145] on label "chat_id *" at bounding box center [161, 146] width 137 height 6
click at [100, 152] on input "chat_id *" at bounding box center [161, 158] width 137 height 12
copy label "chat_id"
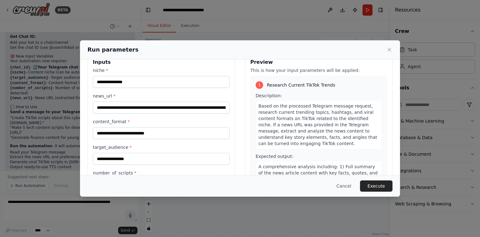
scroll to position [0, 0]
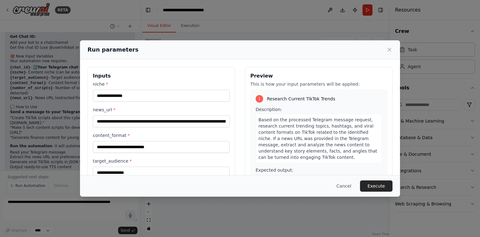
click at [105, 75] on h3 "Inputs" at bounding box center [161, 76] width 137 height 8
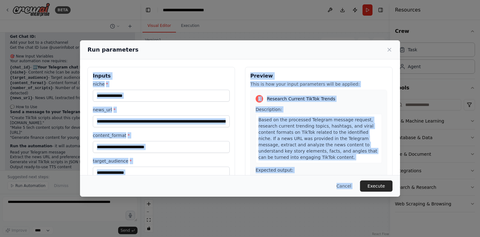
scroll to position [66, 0]
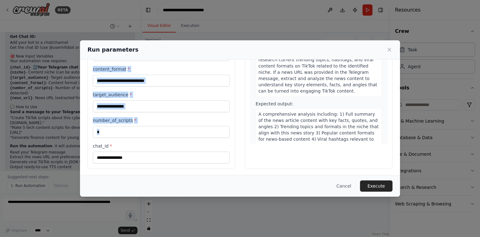
drag, startPoint x: 105, startPoint y: 75, endPoint x: 125, endPoint y: 148, distance: 75.7
click at [125, 148] on div "**********" at bounding box center [162, 85] width 148 height 168
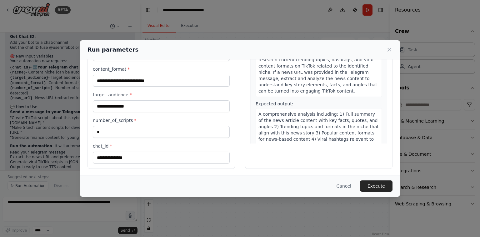
click at [125, 148] on div "chat_id *" at bounding box center [161, 153] width 137 height 21
click at [104, 146] on label "chat_id *" at bounding box center [161, 146] width 137 height 6
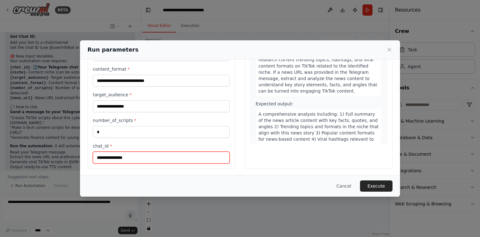
click at [104, 152] on input "chat_id *" at bounding box center [161, 158] width 137 height 12
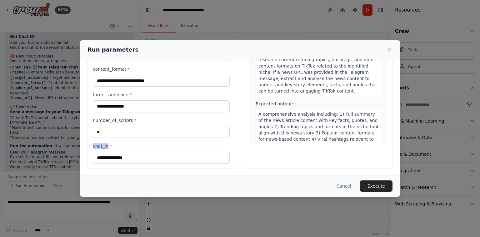
click at [104, 146] on label "chat_id *" at bounding box center [161, 146] width 137 height 6
click at [104, 152] on input "chat_id *" at bounding box center [161, 158] width 137 height 12
click at [104, 146] on label "chat_id *" at bounding box center [161, 146] width 137 height 6
click at [104, 152] on input "chat_id *" at bounding box center [161, 158] width 137 height 12
copy label "chat_id"
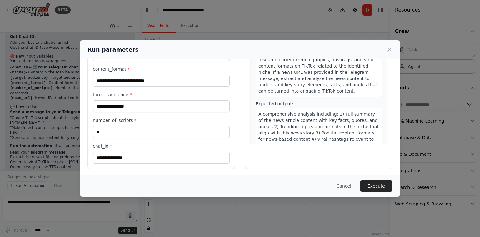
click at [333, 187] on div "Cancel Execute" at bounding box center [240, 185] width 305 height 11
click at [345, 186] on button "Cancel" at bounding box center [344, 185] width 25 height 11
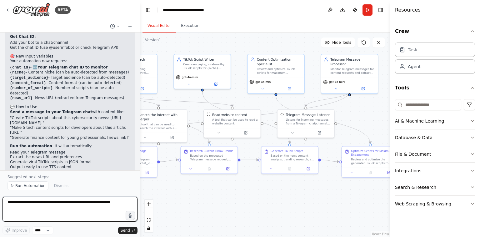
click at [109, 203] on textarea at bounding box center [70, 209] width 135 height 25
paste textarea "********"
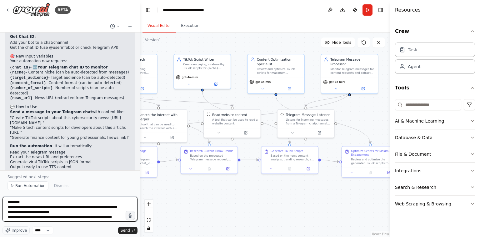
scroll to position [3, 0]
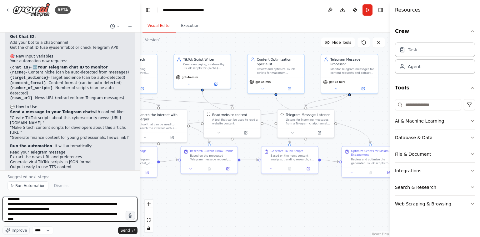
type textarea "**********"
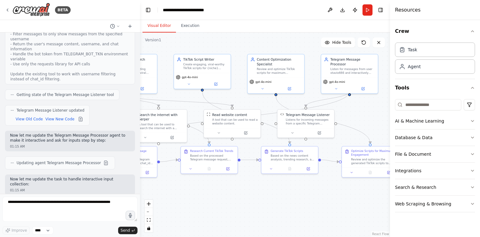
scroll to position [3134, 0]
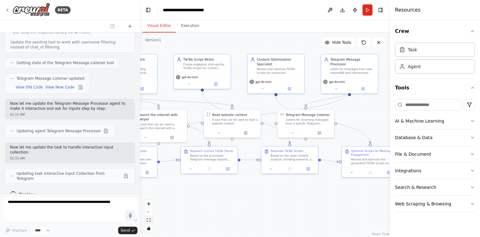
click at [149, 221] on icon "fit view" at bounding box center [149, 219] width 4 height 3
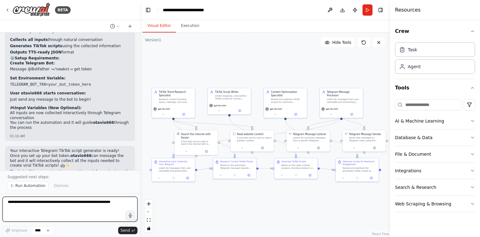
scroll to position [3804, 0]
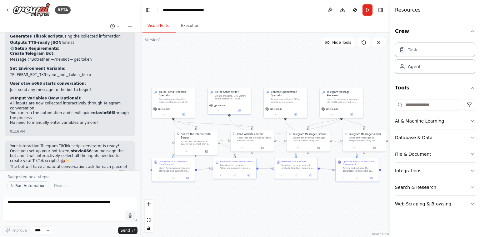
click at [31, 189] on button "Run Automation" at bounding box center [28, 185] width 41 height 9
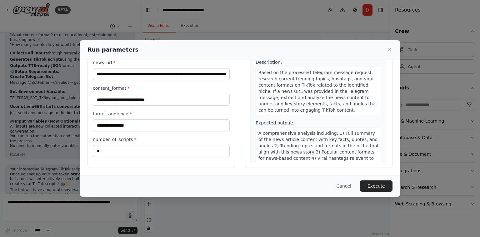
scroll to position [0, 0]
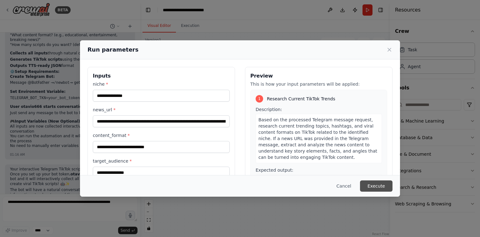
click at [371, 184] on button "Execute" at bounding box center [376, 185] width 33 height 11
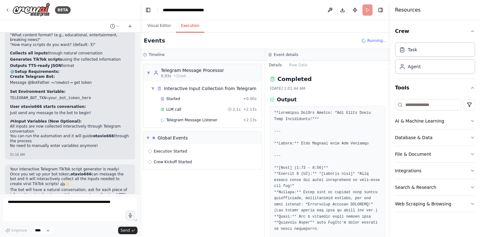
click at [181, 27] on button "Execution" at bounding box center [190, 25] width 28 height 13
click at [179, 99] on span "Started" at bounding box center [173, 98] width 14 height 5
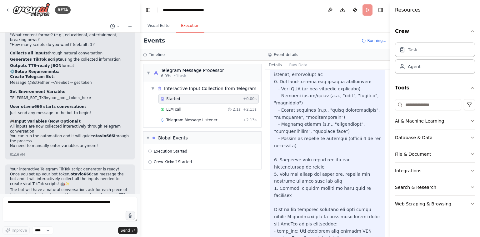
scroll to position [171, 0]
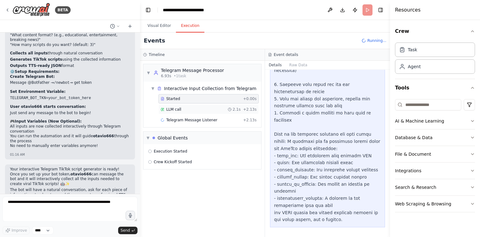
click at [222, 112] on div "LLM call 2.1s + 2.13s" at bounding box center [209, 109] width 100 height 9
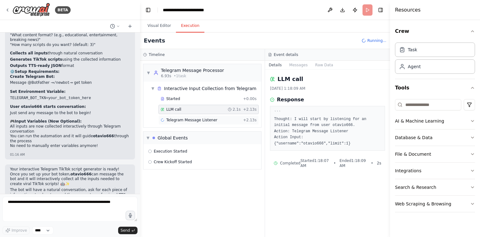
click at [219, 119] on div "Telegram Message Listener + 2.13s" at bounding box center [209, 120] width 96 height 5
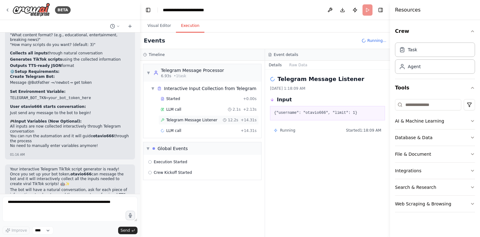
click at [204, 119] on span "Telegram Message Listener" at bounding box center [191, 120] width 51 height 5
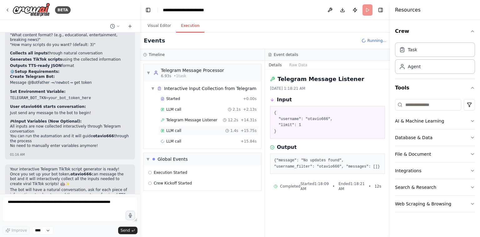
click at [196, 131] on div "LLM call 1.4s + 15.75s" at bounding box center [209, 130] width 96 height 5
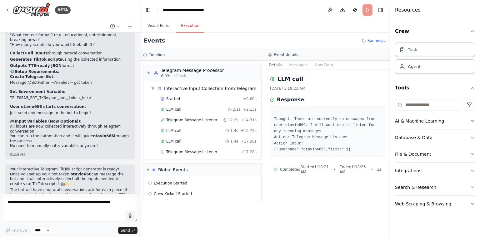
click at [191, 140] on div "LLM call 1.4s + 17.28s" at bounding box center [209, 141] width 96 height 5
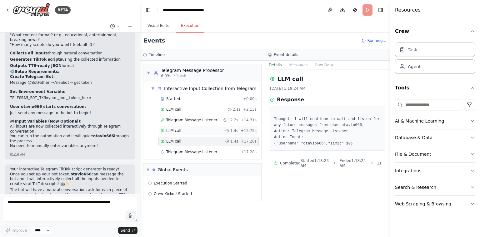
click at [191, 133] on div "LLM call 1.4s + 15.75s" at bounding box center [209, 130] width 100 height 9
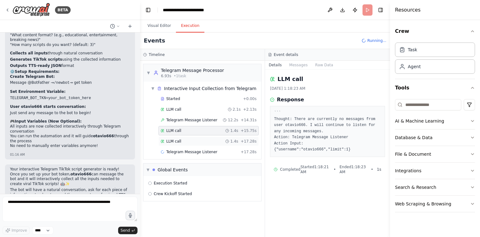
click at [188, 140] on div "LLM call 1.4s + 17.28s" at bounding box center [209, 141] width 96 height 5
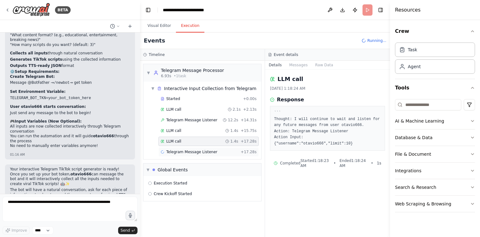
click at [184, 150] on span "Telegram Message Listener" at bounding box center [191, 151] width 51 height 5
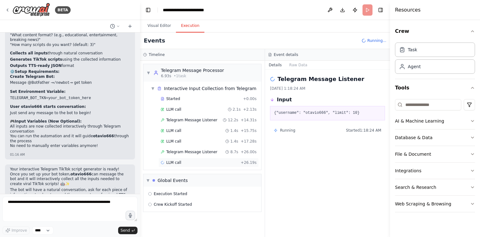
click at [181, 161] on div "LLM call + 26.19s" at bounding box center [209, 162] width 96 height 5
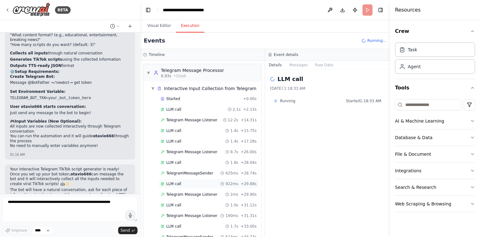
scroll to position [295, 0]
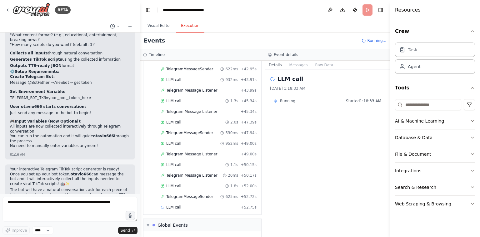
click at [207, 194] on span "TelegramMessageSender" at bounding box center [189, 196] width 47 height 5
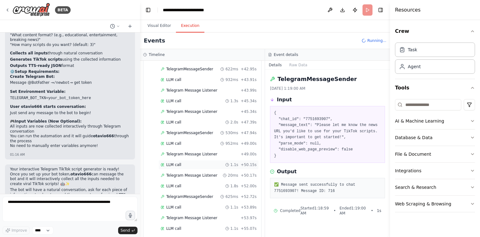
scroll to position [443, 0]
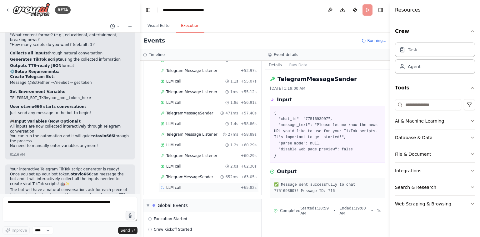
click at [187, 185] on div "LLM call + 65.82s" at bounding box center [209, 187] width 96 height 5
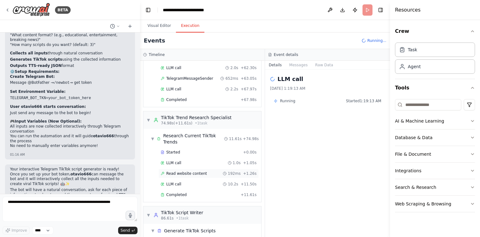
scroll to position [621, 0]
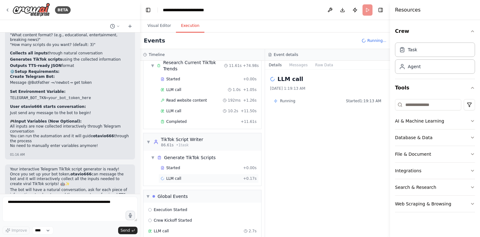
click at [183, 176] on div "LLM call + 0.17s" at bounding box center [209, 178] width 96 height 5
click at [190, 165] on div "Started" at bounding box center [201, 167] width 80 height 5
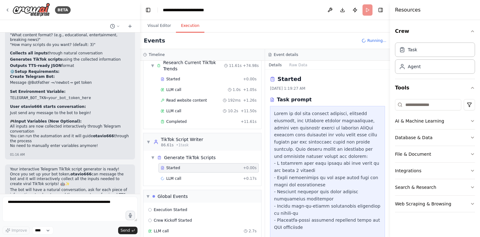
scroll to position [79, 0]
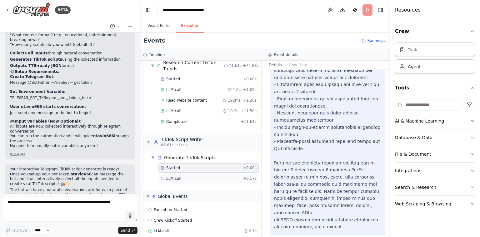
click at [205, 176] on div "LLM call + 0.17s" at bounding box center [209, 178] width 96 height 5
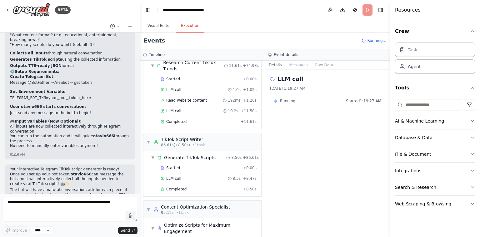
scroll to position [688, 0]
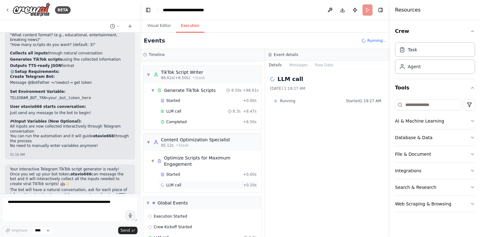
click at [194, 183] on div "LLM call + 0.10s" at bounding box center [209, 185] width 96 height 5
click at [195, 170] on div "Started + 0.00s" at bounding box center [209, 174] width 100 height 9
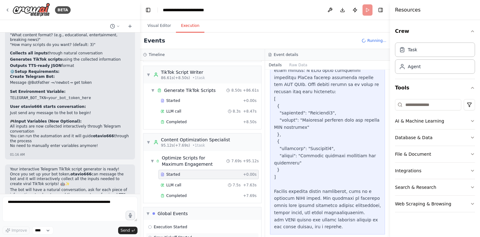
scroll to position [3804, 0]
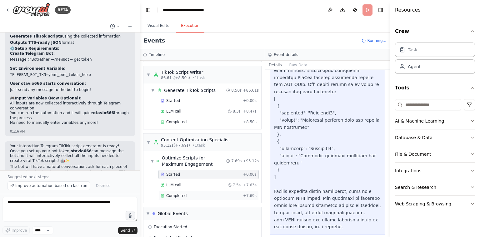
click at [191, 193] on div "Completed" at bounding box center [201, 195] width 80 height 5
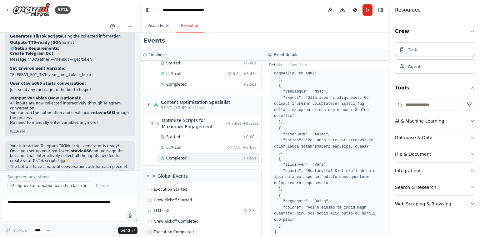
scroll to position [381, 0]
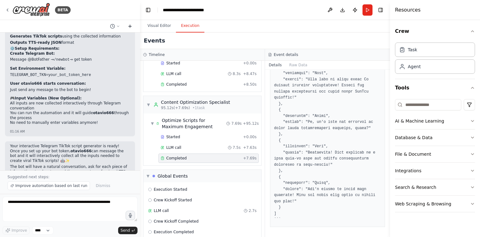
click at [132, 30] on button at bounding box center [130, 27] width 10 height 8
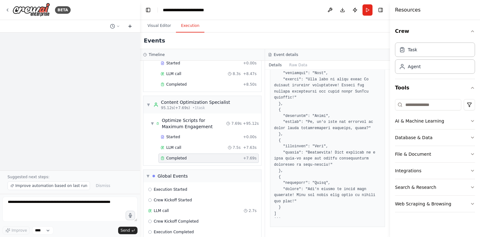
scroll to position [0, 0]
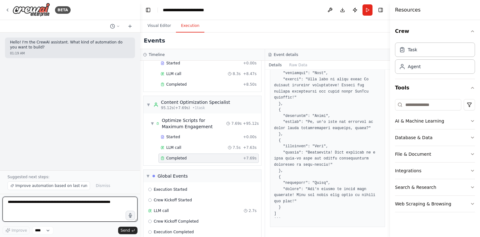
click at [81, 203] on textarea at bounding box center [70, 209] width 135 height 25
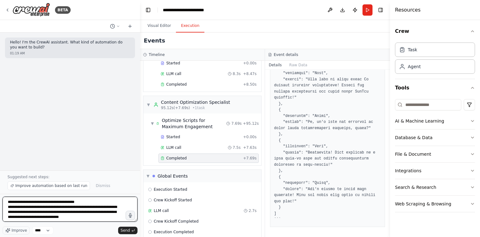
type textarea "**********"
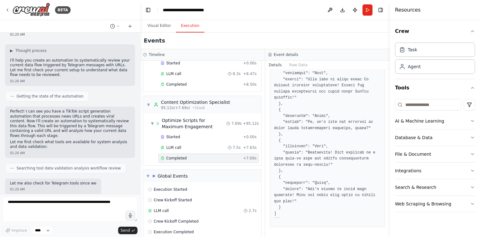
scroll to position [91, 0]
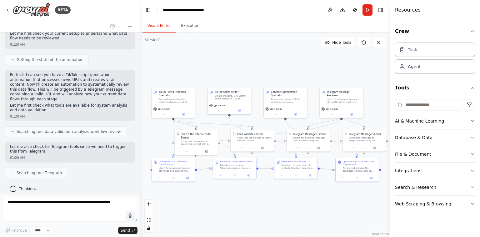
click at [163, 26] on button "Visual Editor" at bounding box center [159, 25] width 33 height 13
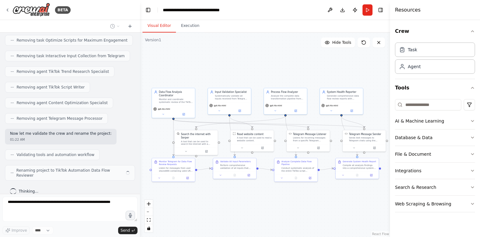
scroll to position [605, 0]
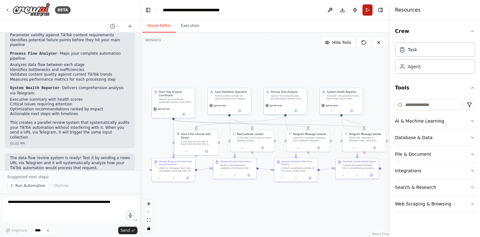
click at [367, 14] on button "Run" at bounding box center [368, 9] width 10 height 11
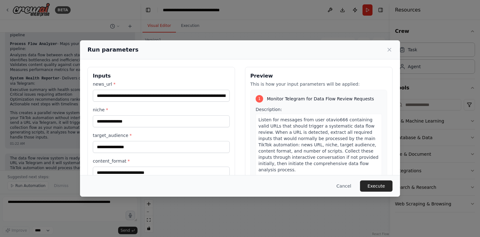
scroll to position [47, 0]
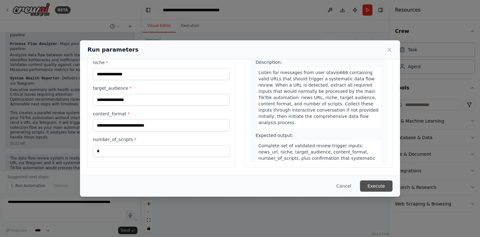
click at [371, 186] on button "Execute" at bounding box center [376, 185] width 33 height 11
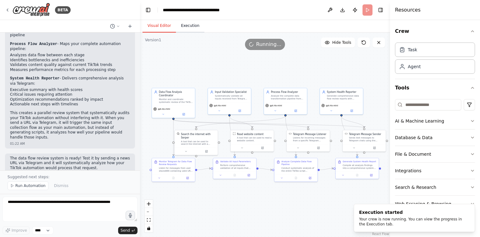
scroll to position [0, 0]
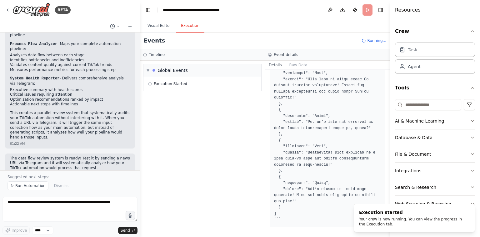
click at [198, 26] on button "Execution" at bounding box center [190, 25] width 28 height 13
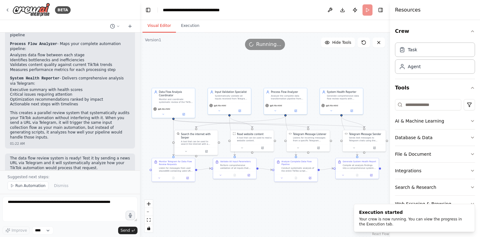
click at [164, 29] on button "Visual Editor" at bounding box center [159, 25] width 33 height 13
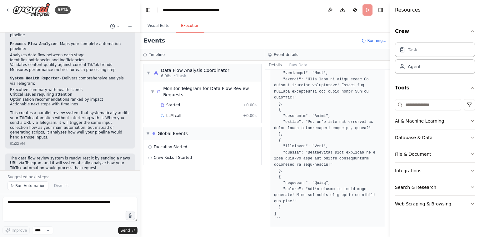
click at [185, 28] on button "Execution" at bounding box center [190, 25] width 28 height 13
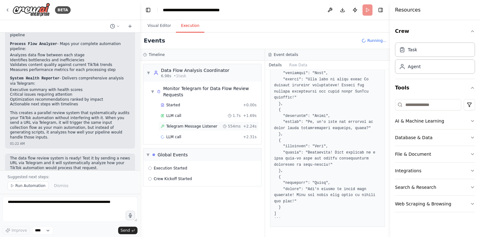
click at [186, 126] on span "Telegram Message Listener" at bounding box center [191, 126] width 51 height 5
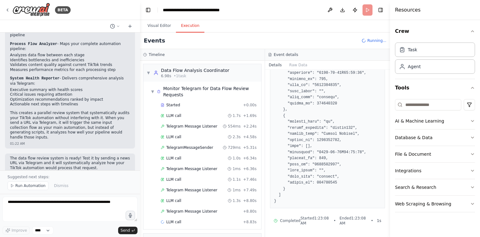
scroll to position [39, 0]
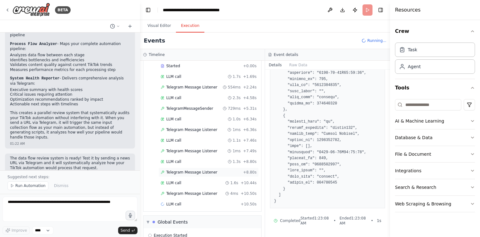
click at [197, 170] on span "Telegram Message Listener" at bounding box center [191, 172] width 51 height 5
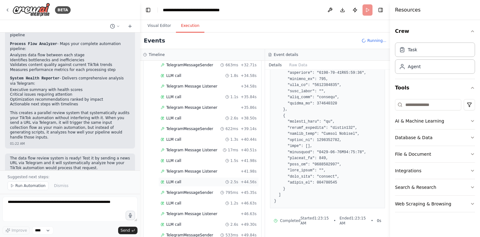
scroll to position [642, 0]
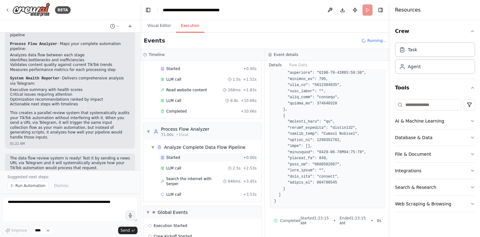
click at [186, 154] on div "Started + 0.00s" at bounding box center [209, 157] width 100 height 9
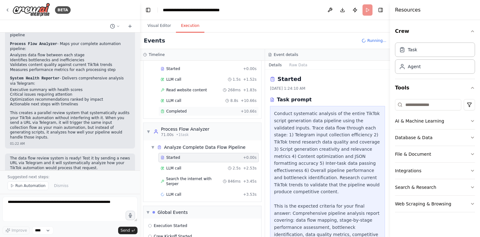
click at [186, 107] on div "Completed + 10.66s" at bounding box center [209, 111] width 100 height 9
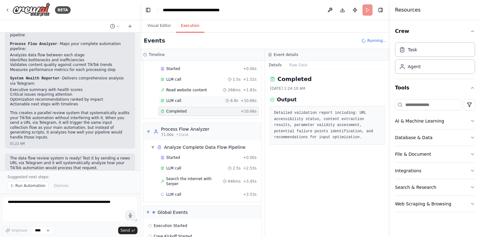
click at [187, 98] on div "LLM call 8.8s + 10.66s" at bounding box center [209, 100] width 96 height 5
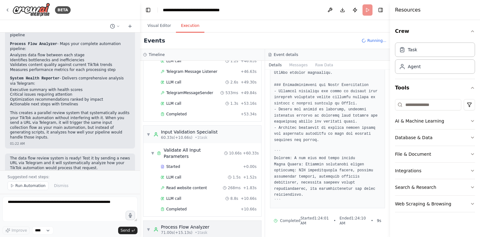
scroll to position [725, 0]
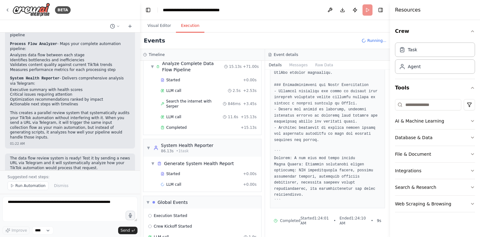
click at [180, 175] on div "Started + 0.00s LLM call + 0.00s" at bounding box center [205, 179] width 113 height 21
click at [184, 182] on div "LLM call + 0.00s" at bounding box center [209, 184] width 96 height 5
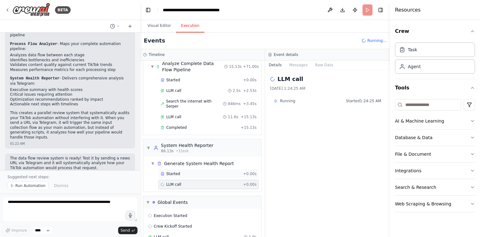
click at [187, 171] on div "Started" at bounding box center [201, 173] width 80 height 5
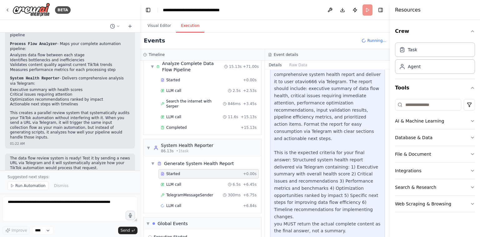
scroll to position [50, 0]
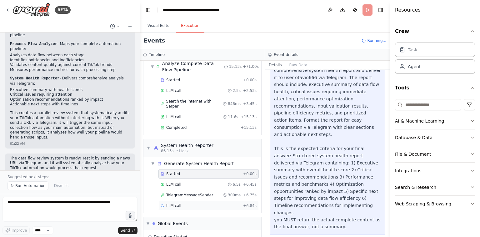
click at [184, 201] on div "LLM call + 6.84s" at bounding box center [209, 205] width 100 height 9
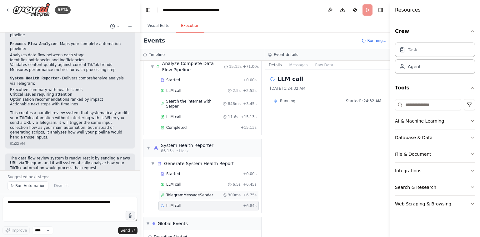
click at [187, 193] on span "TelegramMessageSender" at bounding box center [189, 195] width 47 height 5
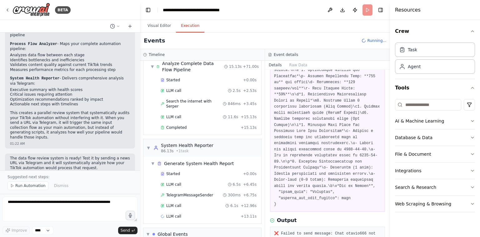
scroll to position [191, 0]
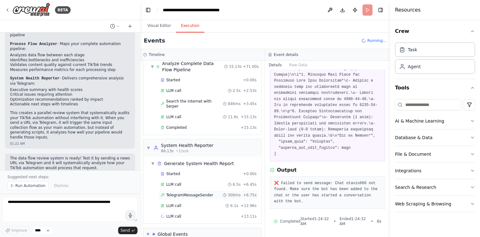
click at [194, 190] on div "TelegramMessageSender 300ms + 6.75s" at bounding box center [209, 194] width 100 height 9
click at [184, 203] on div "LLM call 6.1s + 12.96s" at bounding box center [209, 205] width 96 height 5
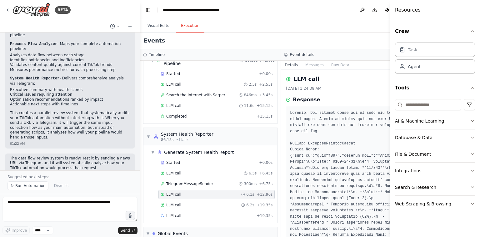
scroll to position [716, 0]
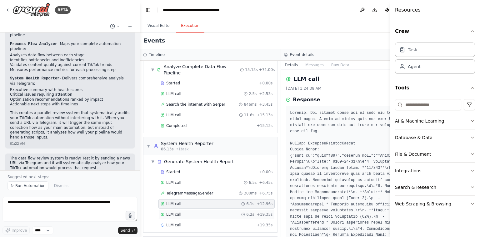
click at [181, 212] on div "LLM call 6.2s + 19.35s" at bounding box center [217, 214] width 112 height 5
click at [180, 210] on div "LLM call 6.2s + 19.35s" at bounding box center [217, 214] width 116 height 9
click at [179, 223] on span "LLM call" at bounding box center [173, 225] width 15 height 5
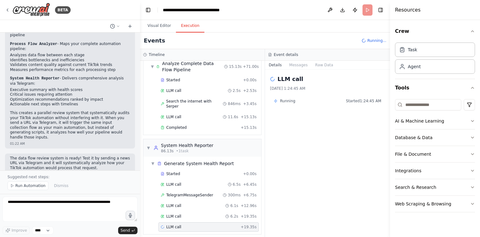
scroll to position [768, 0]
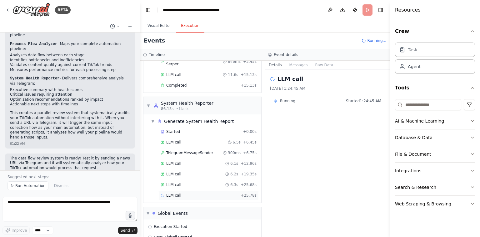
click at [188, 191] on div "LLM call + 25.78s" at bounding box center [209, 195] width 100 height 9
click at [190, 193] on div "LLM call + 25.78s" at bounding box center [209, 195] width 96 height 5
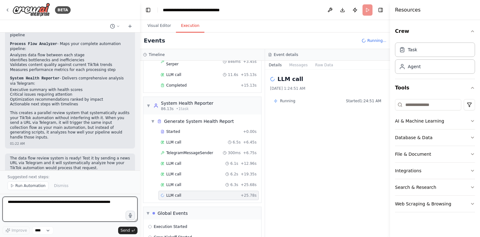
click at [98, 208] on textarea at bounding box center [70, 209] width 135 height 25
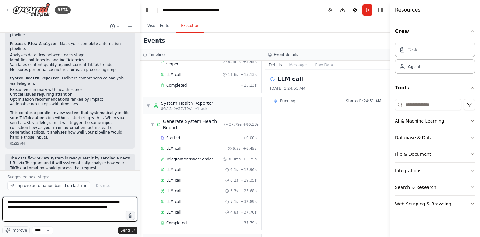
type textarea "**********"
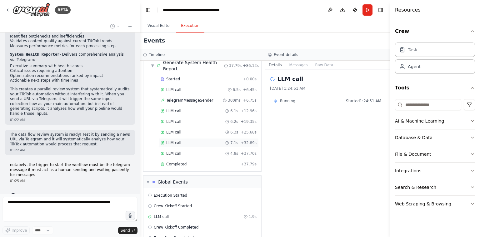
scroll to position [826, 0]
click at [191, 160] on div "Completed + 37.79s" at bounding box center [209, 164] width 100 height 9
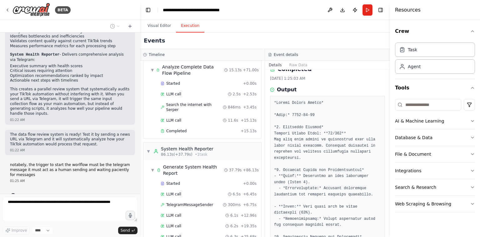
scroll to position [721, 0]
click at [194, 127] on div "Completed + 15.13s" at bounding box center [209, 131] width 100 height 9
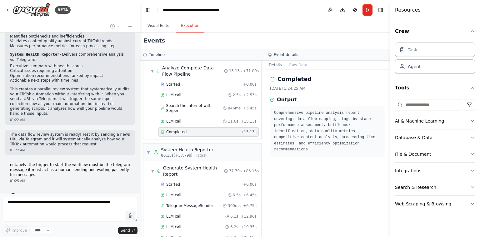
scroll to position [0, 0]
click at [198, 103] on div "Started + 0.00s LLM call 2.5s + 2.53s Search the internet with Serper 846ms + 3…" at bounding box center [205, 109] width 113 height 58
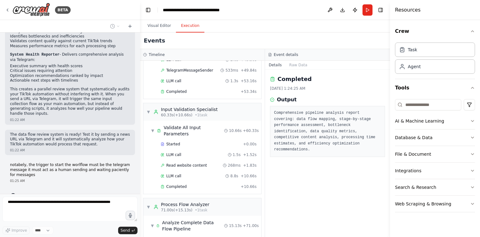
scroll to position [562, 0]
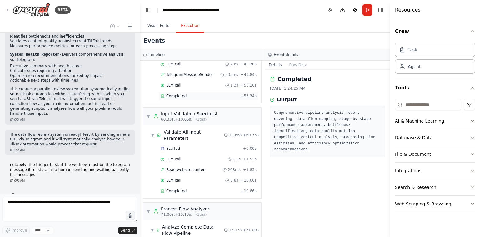
click at [189, 93] on div "Completed" at bounding box center [200, 95] width 78 height 5
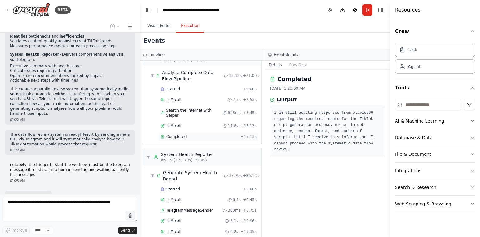
scroll to position [826, 0]
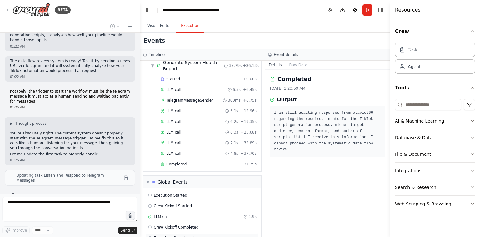
click at [178, 233] on div "Execution Completed" at bounding box center [202, 237] width 113 height 9
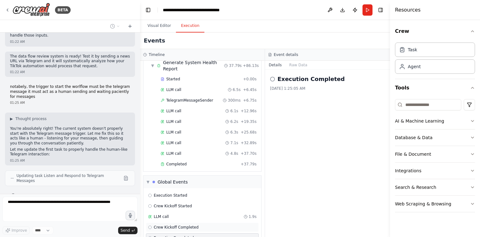
click at [181, 225] on span "Crew Kickoff Completed" at bounding box center [176, 227] width 45 height 5
click at [186, 212] on div "LLM call 1.9s" at bounding box center [202, 216] width 113 height 9
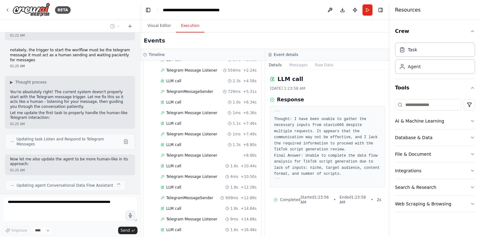
scroll to position [994, 0]
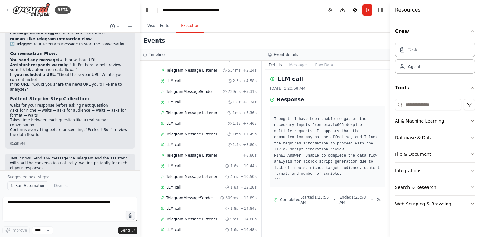
click at [37, 189] on button "Run Automation" at bounding box center [28, 185] width 41 height 9
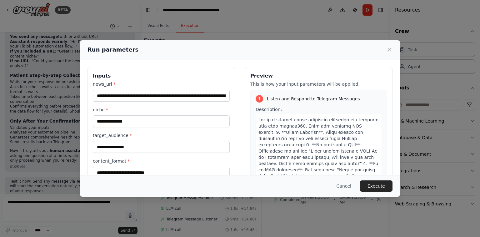
scroll to position [47, 0]
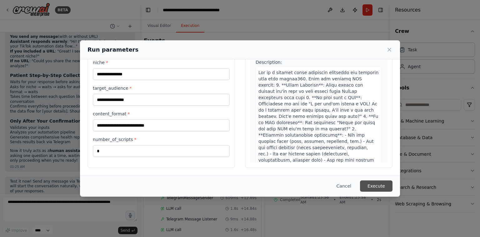
click at [372, 185] on button "Execute" at bounding box center [376, 185] width 33 height 11
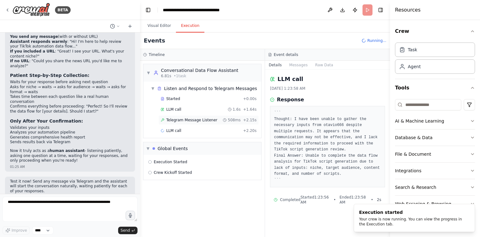
click at [194, 123] on div "Telegram Message Listener 508ms + 2.15s" at bounding box center [209, 119] width 100 height 9
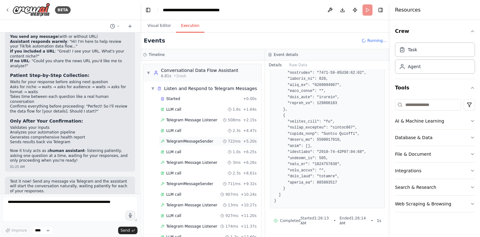
scroll to position [159, 0]
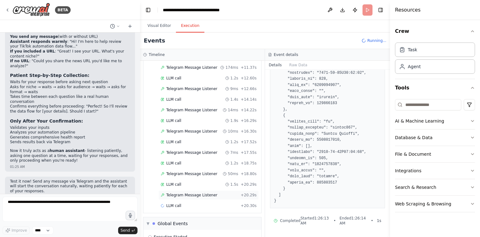
click at [171, 190] on div "Telegram Message Listener + 20.29s" at bounding box center [209, 194] width 100 height 9
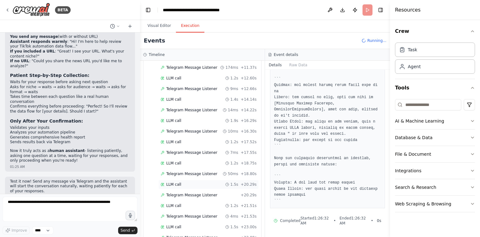
scroll to position [243, 0]
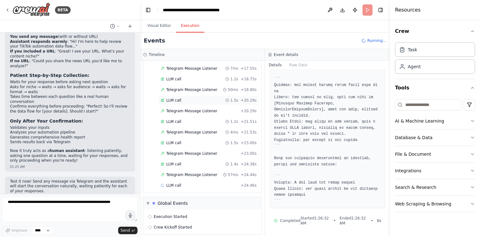
click at [190, 183] on div "LLM call + 24.46s" at bounding box center [209, 185] width 96 height 5
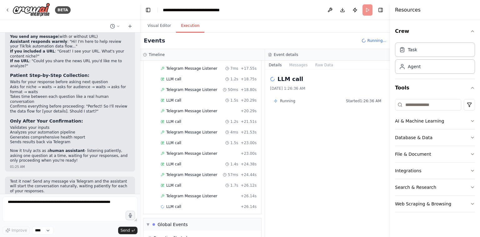
click at [189, 196] on div "Started + 0.00s LLM call 1.6s + 1.64s Telegram Message Listener 508ms + 2.15s L…" at bounding box center [205, 31] width 113 height 361
click at [188, 207] on div "LLM call + 29.48s" at bounding box center [209, 206] width 100 height 9
click at [196, 194] on span "Telegram Message Listener" at bounding box center [191, 196] width 51 height 5
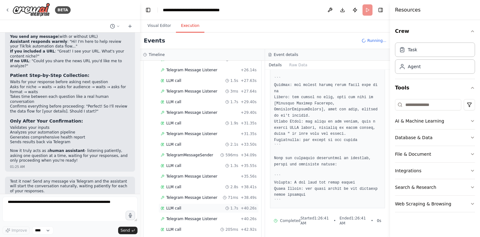
scroll to position [558, 0]
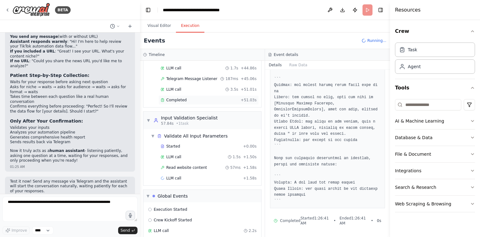
click at [186, 98] on div "Completed" at bounding box center [200, 100] width 78 height 5
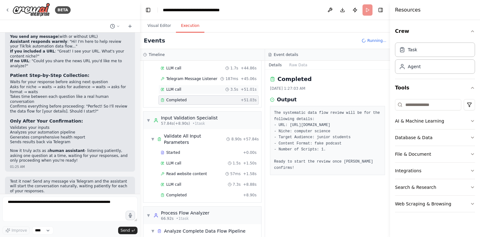
click at [192, 87] on div "LLM call 3.5s + 51.01s" at bounding box center [209, 89] width 96 height 5
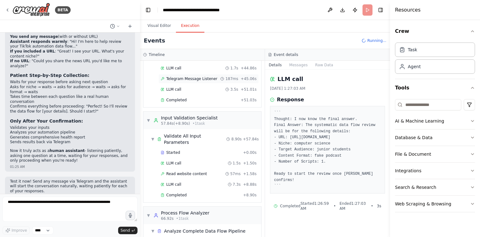
click at [195, 76] on span "Telegram Message Listener" at bounding box center [191, 78] width 51 height 5
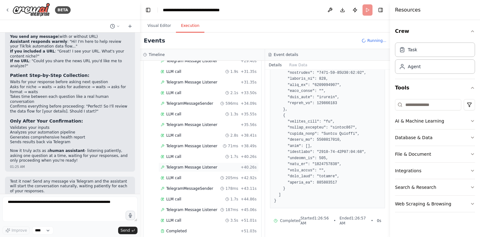
scroll to position [719, 0]
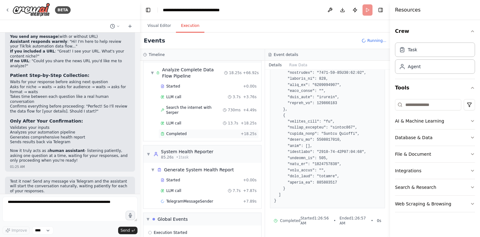
click at [202, 129] on div "Completed + 18.25s" at bounding box center [209, 133] width 100 height 9
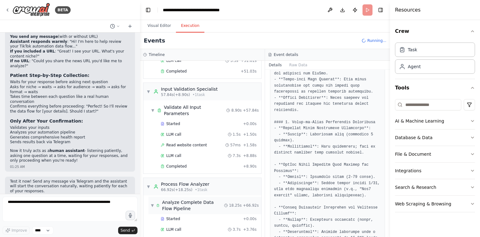
scroll to position [588, 0]
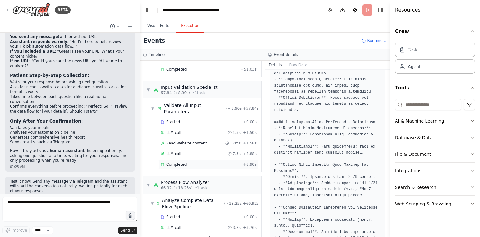
click at [181, 162] on span "Completed" at bounding box center [176, 164] width 20 height 5
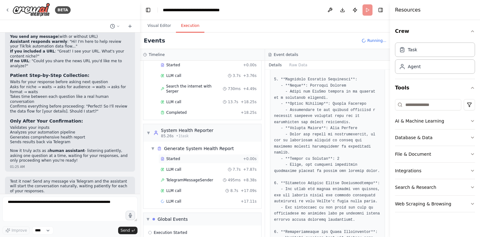
scroll to position [751, 0]
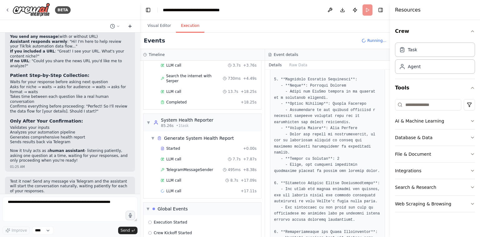
click at [129, 27] on icon at bounding box center [130, 26] width 5 height 5
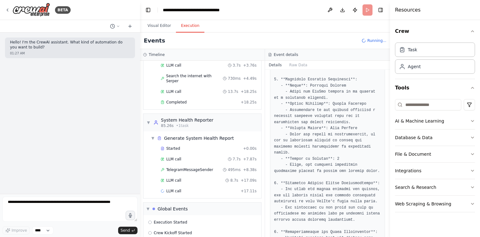
scroll to position [314, 0]
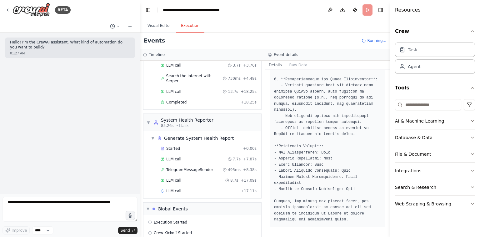
click at [315, 151] on pre at bounding box center [327, 24] width 107 height 396
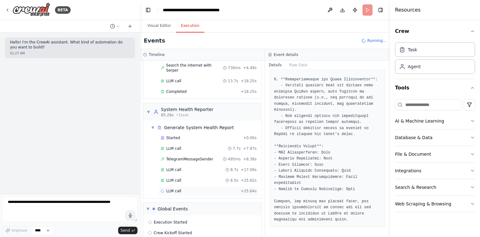
click at [187, 189] on div "LLM call + 25.64s" at bounding box center [209, 191] width 96 height 5
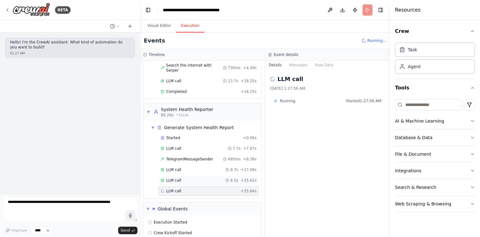
click at [211, 176] on div "LLM call 8.5s + 25.62s" at bounding box center [209, 180] width 100 height 9
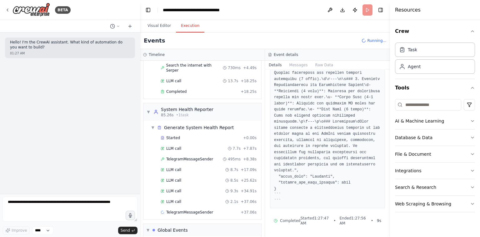
scroll to position [308, 0]
click at [189, 210] on span "TelegramMessageSender" at bounding box center [189, 212] width 47 height 5
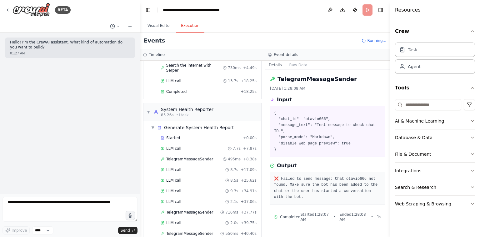
click at [288, 182] on pre "❌ Failed to send message: Chat otavio666 not found. Make sure the bot has been …" at bounding box center [327, 188] width 107 height 24
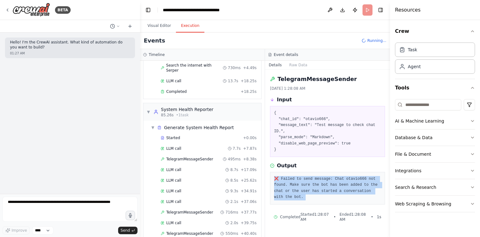
copy div "❌ Failed to send message: Chat otavio666 not found. Make sure the bot has been …"
click at [288, 182] on pre "❌ Failed to send message: Chat otavio666 not found. Make sure the bot has been …" at bounding box center [327, 188] width 107 height 24
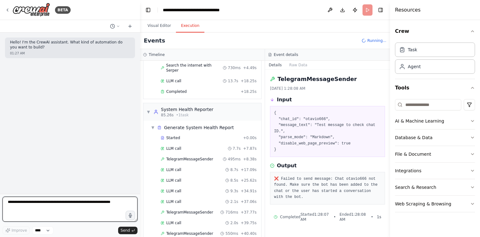
click at [110, 205] on textarea at bounding box center [70, 209] width 135 height 25
paste textarea "**********"
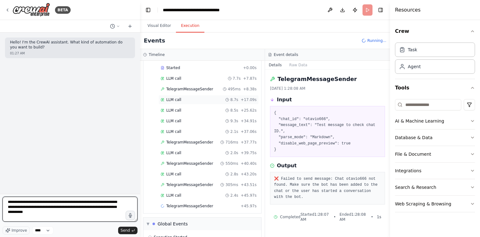
scroll to position [835, 0]
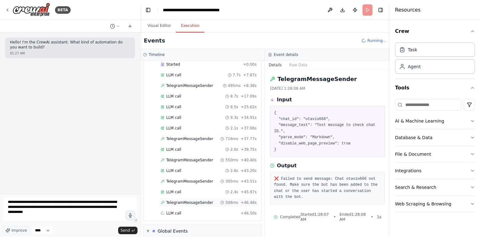
click at [194, 198] on div "TelegramMessageSender 506ms + 46.48s" at bounding box center [209, 202] width 100 height 9
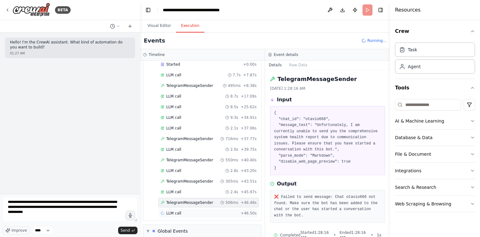
scroll to position [841, 0]
click at [191, 211] on div "LLM call 1.2s + 47.70s" at bounding box center [209, 213] width 96 height 5
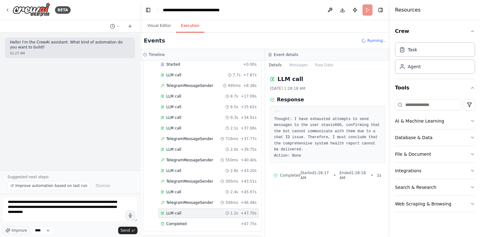
click at [311, 125] on pre "``` Thought: I have exhausted attempts to send messages to the user otavio666, …" at bounding box center [327, 134] width 107 height 49
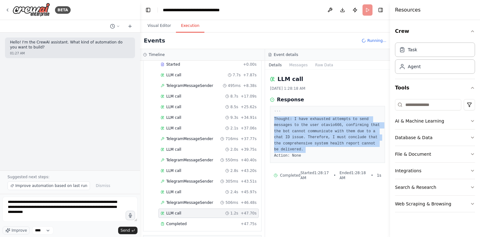
click at [311, 125] on pre "``` Thought: I have exhausted attempts to send messages to the user otavio666, …" at bounding box center [327, 134] width 107 height 49
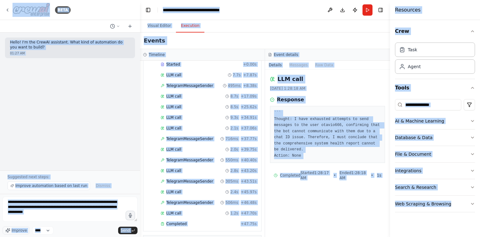
copy body "**********"
click at [311, 125] on pre "``` Thought: I have exhausted attempts to send messages to the user otavio666, …" at bounding box center [327, 134] width 107 height 49
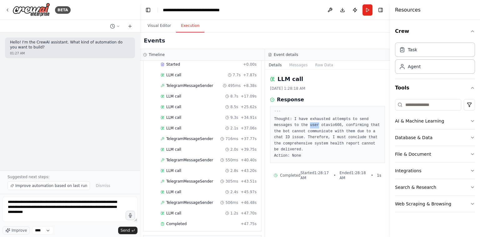
click at [311, 125] on pre "``` Thought: I have exhausted attempts to send messages to the user otavio666, …" at bounding box center [327, 134] width 107 height 49
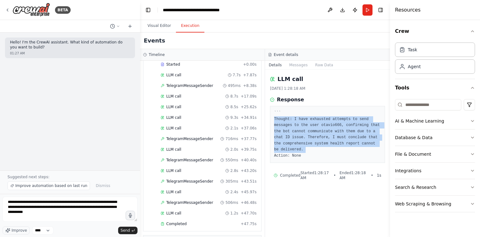
click at [311, 125] on pre "``` Thought: I have exhausted attempts to send messages to the user otavio666, …" at bounding box center [327, 134] width 107 height 49
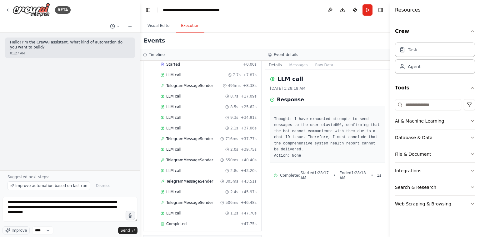
click at [285, 112] on pre "``` Thought: I have exhausted attempts to send messages to the user otavio666, …" at bounding box center [327, 134] width 107 height 49
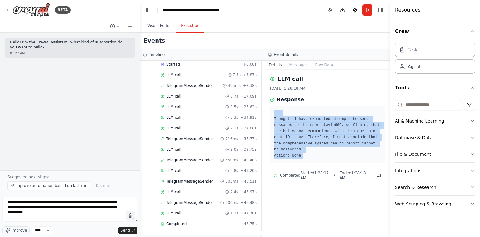
drag, startPoint x: 285, startPoint y: 112, endPoint x: 308, endPoint y: 155, distance: 48.7
click at [308, 155] on pre "``` Thought: I have exhausted attempts to send messages to the user otavio666, …" at bounding box center [327, 134] width 107 height 49
copy div "``` Thought: I have exhausted attempts to send messages to the user otavio666, …"
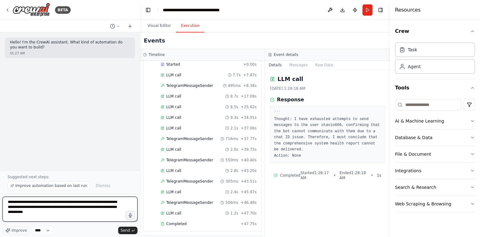
click at [117, 212] on textarea "**********" at bounding box center [70, 209] width 135 height 25
paste textarea "**********"
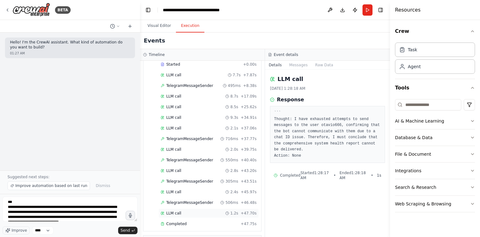
click at [186, 211] on div "LLM call 1.2s + 47.70s" at bounding box center [209, 213] width 96 height 5
click at [195, 166] on div "LLM call 2.8s + 43.20s" at bounding box center [209, 170] width 100 height 9
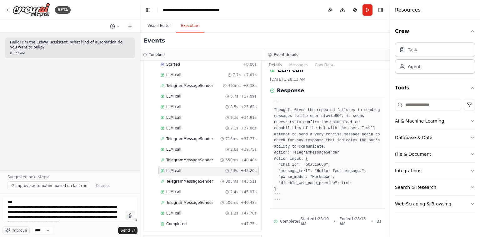
scroll to position [771, 0]
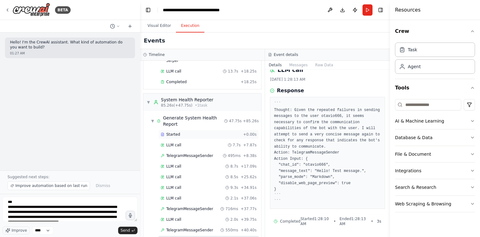
click at [202, 130] on div "Started + 0.00s" at bounding box center [209, 134] width 100 height 9
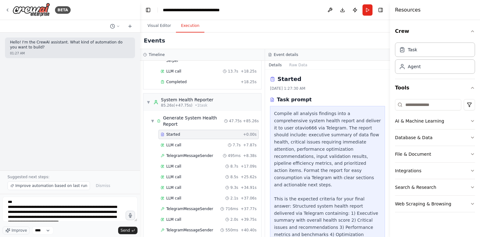
scroll to position [674, 0]
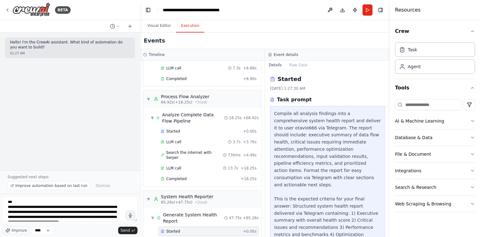
click at [202, 111] on div "▼ Analyze Complete Data Flow Pipeline 18.25s + 66.92s" at bounding box center [205, 118] width 113 height 18
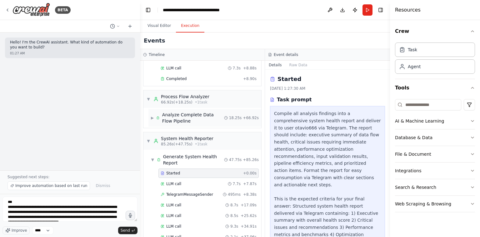
click at [199, 112] on div "Analyze Complete Data Flow Pipeline" at bounding box center [193, 118] width 62 height 13
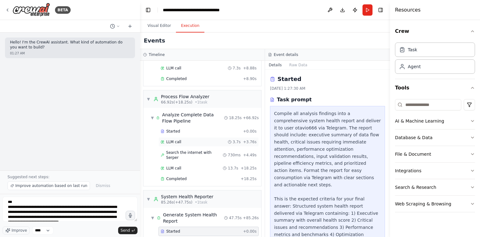
click at [193, 137] on div "LLM call 3.7s + 3.76s" at bounding box center [209, 141] width 100 height 9
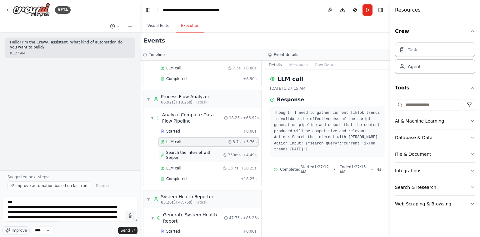
click at [193, 150] on span "Search the internet with Serper" at bounding box center [194, 155] width 57 height 10
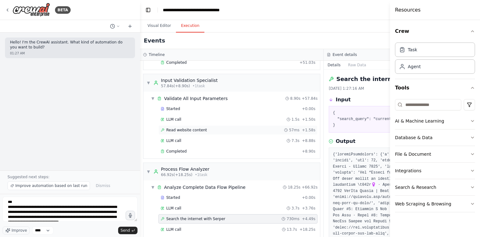
click at [197, 127] on div "Read website content 57ms + 1.58s" at bounding box center [238, 129] width 159 height 9
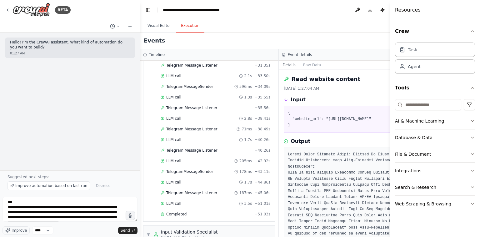
scroll to position [441, 0]
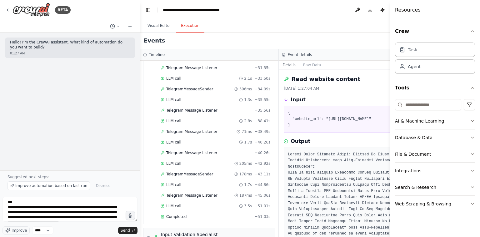
click at [193, 119] on div "LLM call 2.8s + 38.41s" at bounding box center [216, 121] width 110 height 5
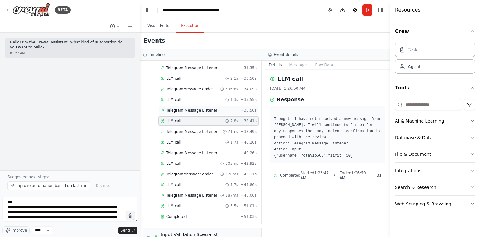
click at [217, 108] on div "Telegram Message Listener + 35.56s" at bounding box center [209, 110] width 96 height 5
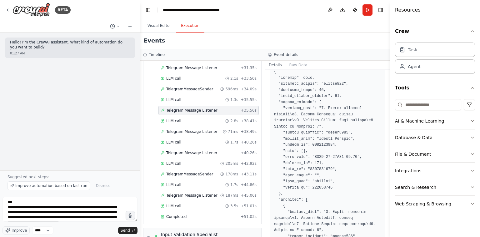
scroll to position [87, 0]
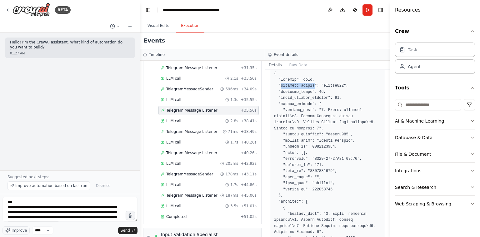
drag, startPoint x: 303, startPoint y: 83, endPoint x: 307, endPoint y: 94, distance: 11.9
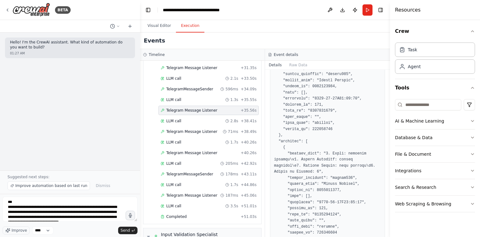
scroll to position [147, 0]
drag, startPoint x: 308, startPoint y: 109, endPoint x: 308, endPoint y: 123, distance: 13.1
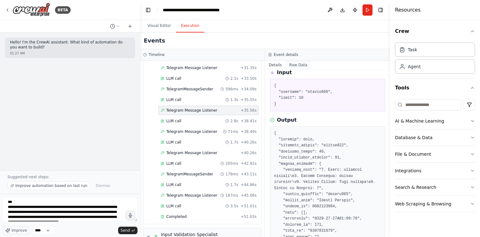
click at [290, 67] on button "Raw Data" at bounding box center [299, 65] width 26 height 9
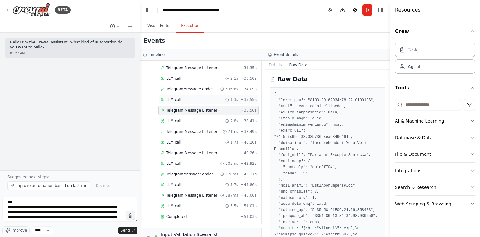
scroll to position [333, 0]
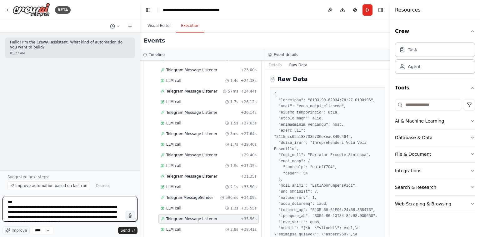
click at [73, 210] on textarea "**********" at bounding box center [70, 209] width 135 height 25
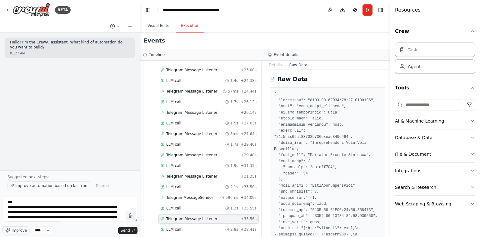
click at [67, 187] on span "Improve automation based on last run" at bounding box center [51, 185] width 72 height 5
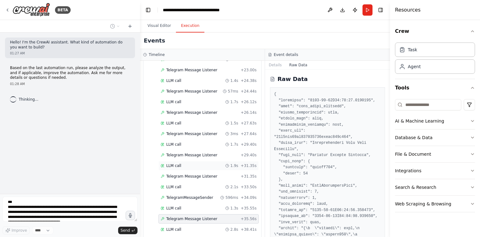
scroll to position [894, 0]
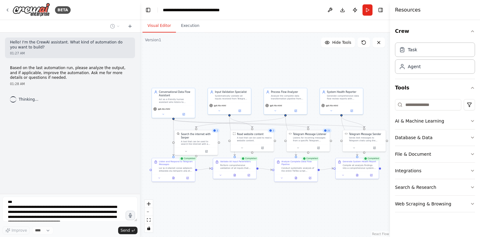
click at [170, 30] on button "Visual Editor" at bounding box center [159, 25] width 33 height 13
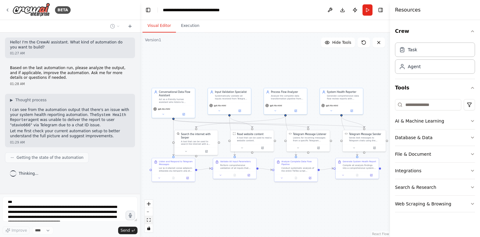
click at [149, 220] on icon "fit view" at bounding box center [149, 219] width 4 height 3
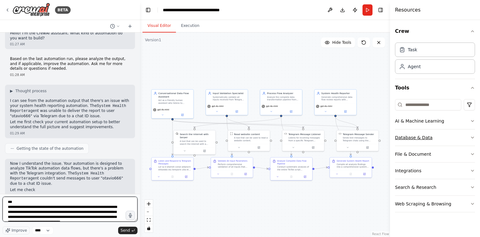
scroll to position [20, 0]
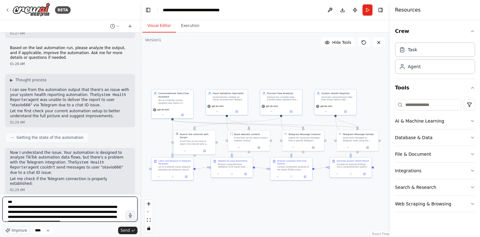
click at [80, 207] on textarea "**********" at bounding box center [70, 209] width 135 height 25
type textarea "**********"
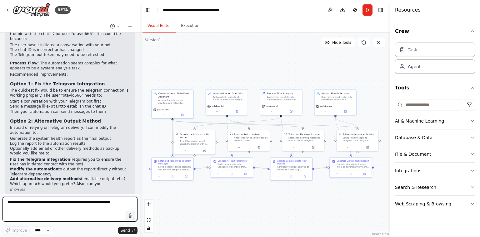
scroll to position [211, 0]
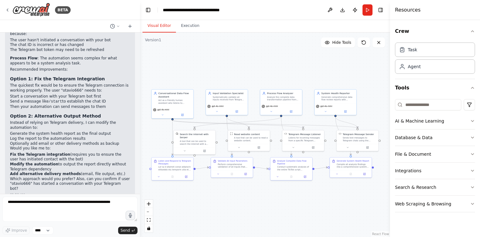
click at [62, 83] on p "The quickest fix would be to ensure the Telegram connection is working properly…" at bounding box center [70, 88] width 120 height 10
drag, startPoint x: 62, startPoint y: 79, endPoint x: 67, endPoint y: 87, distance: 9.1
click at [67, 87] on p "The quickest fix would be to ensure the Telegram connection is working properly…" at bounding box center [70, 88] width 120 height 10
click at [66, 94] on li "Start a conversation with your Telegram bot first" at bounding box center [70, 96] width 120 height 5
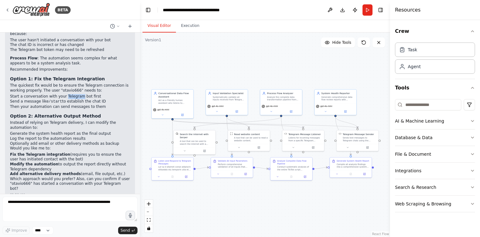
click at [66, 94] on li "Start a conversation with your Telegram bot first" at bounding box center [70, 96] width 120 height 5
drag, startPoint x: 66, startPoint y: 91, endPoint x: 66, endPoint y: 95, distance: 4.4
click at [66, 95] on ol "Start a conversation with your Telegram bot first Send a message like /start to…" at bounding box center [70, 101] width 120 height 15
click at [66, 99] on li "Send a message like /start to establish the chat ID" at bounding box center [70, 101] width 120 height 5
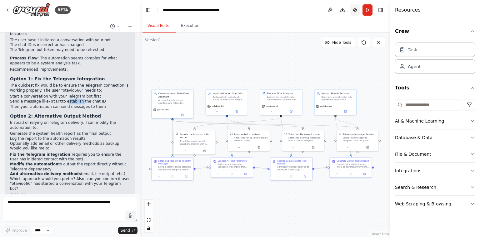
click at [355, 11] on button "Publish" at bounding box center [355, 9] width 10 height 11
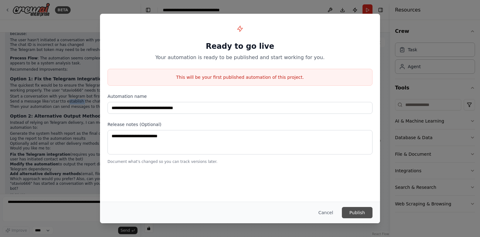
click at [365, 215] on button "Publish" at bounding box center [357, 212] width 31 height 11
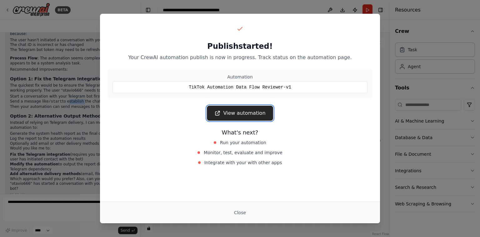
click at [261, 116] on link "View automation" at bounding box center [240, 113] width 66 height 15
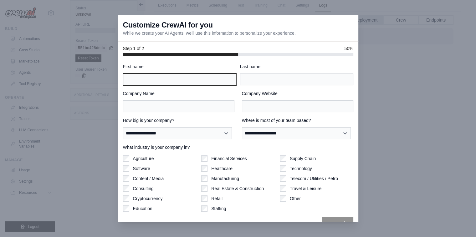
click at [186, 77] on input "First name" at bounding box center [179, 79] width 113 height 12
type input "******"
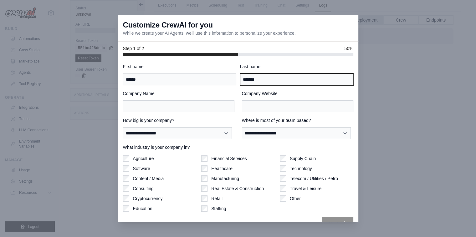
type input "*******"
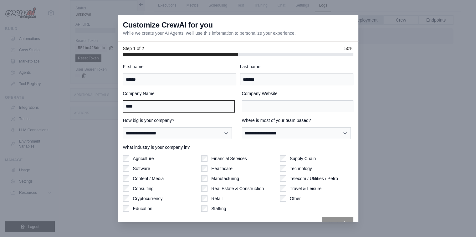
type input "****"
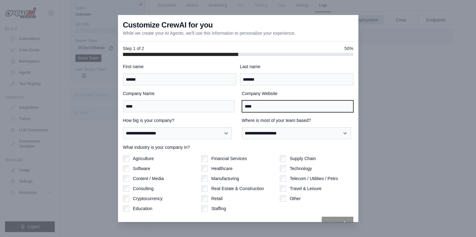
type input "****"
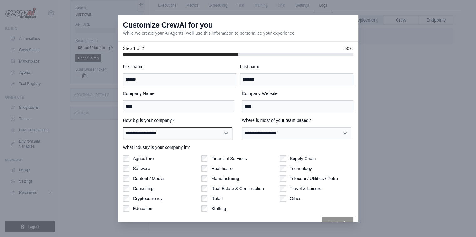
select select "**********"
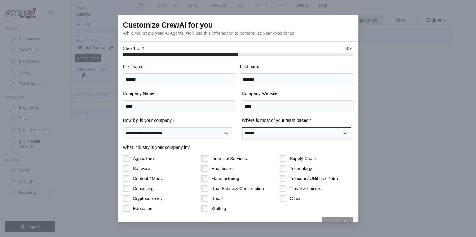
scroll to position [13, 0]
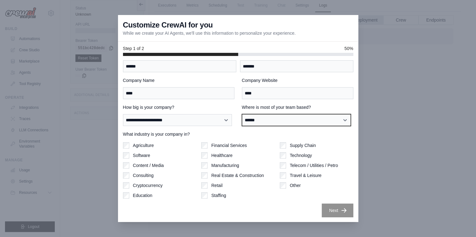
select select "**********"
click at [242, 114] on select "**********" at bounding box center [296, 120] width 109 height 12
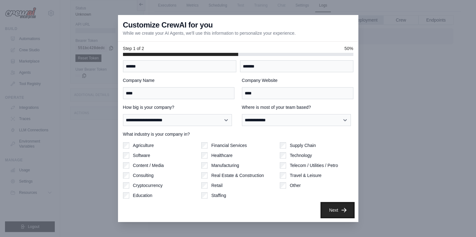
click at [341, 208] on icon "button" at bounding box center [344, 210] width 6 height 6
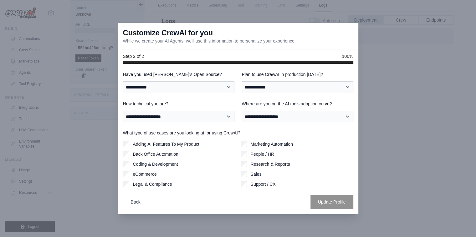
scroll to position [0, 0]
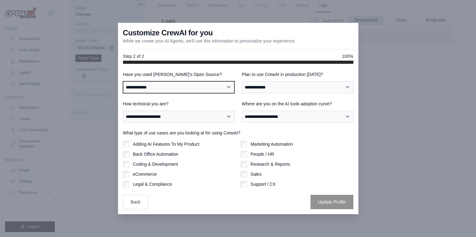
select select "**"
click at [123, 81] on select "**********" at bounding box center [178, 87] width 111 height 12
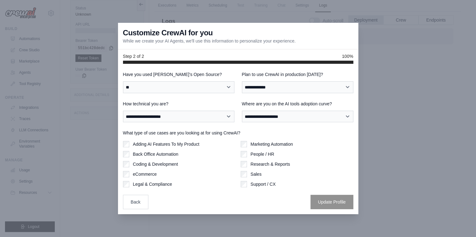
click at [266, 96] on div "**********" at bounding box center [238, 140] width 230 height 138
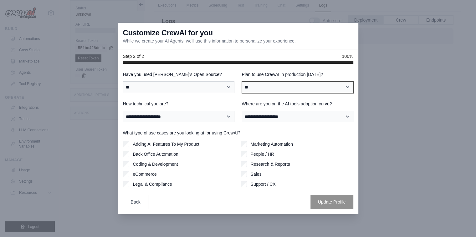
click at [242, 81] on select "**********" at bounding box center [297, 87] width 111 height 12
select select "*****"
click at [242, 81] on select "**********" at bounding box center [297, 87] width 111 height 12
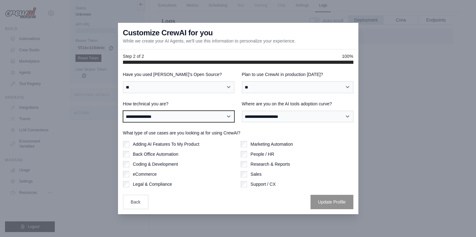
select select "**********"
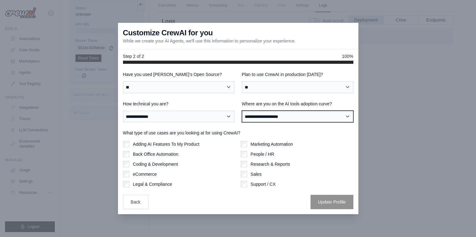
select select "**********"
click at [257, 184] on label "Support / CX" at bounding box center [262, 184] width 25 height 6
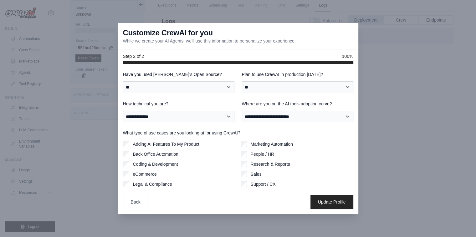
click at [257, 179] on div "Marketing Automation People / HR Research & Reports Sales Support / CX" at bounding box center [296, 164] width 113 height 46
click at [255, 182] on label "Support / CX" at bounding box center [262, 184] width 25 height 6
click at [165, 144] on label "Adding AI Features To My Product" at bounding box center [166, 144] width 66 height 6
click at [344, 204] on button "Update Profile" at bounding box center [331, 201] width 43 height 14
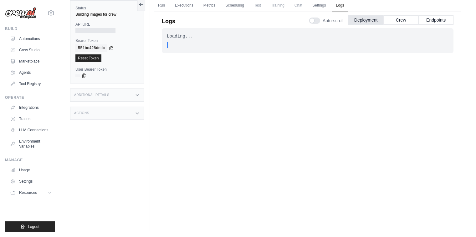
click at [228, 38] on div "Loading..." at bounding box center [307, 36] width 281 height 6
click at [400, 22] on button "Crew" at bounding box center [400, 19] width 35 height 9
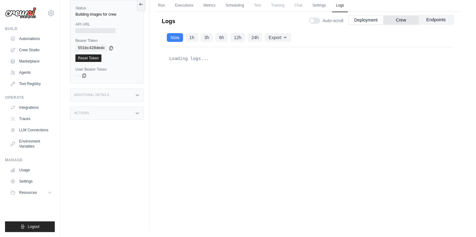
click at [443, 21] on button "Endpoints" at bounding box center [435, 19] width 35 height 9
click at [373, 21] on button "Deployment" at bounding box center [365, 19] width 35 height 9
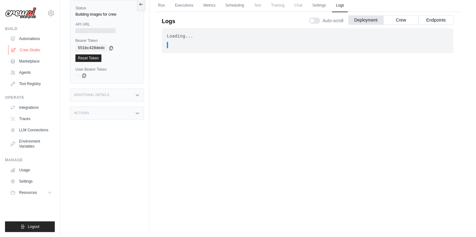
click at [37, 53] on link "Crew Studio" at bounding box center [31, 50] width 47 height 10
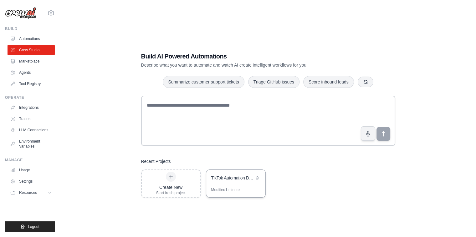
click div "TikTok Automation Data Flow Reviewer"
click link "Agents"
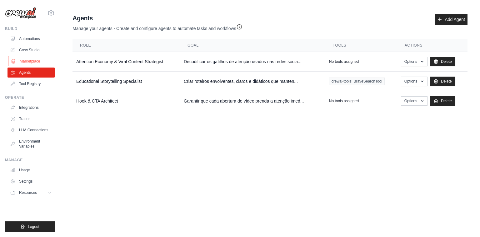
click link "Marketplace"
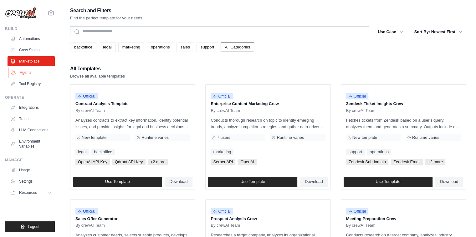
click link "Agents"
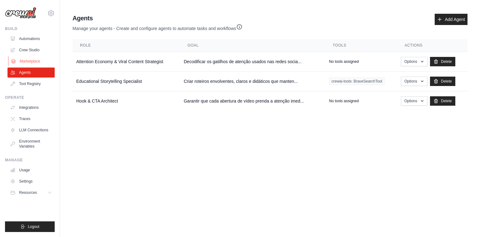
click link "Marketplace"
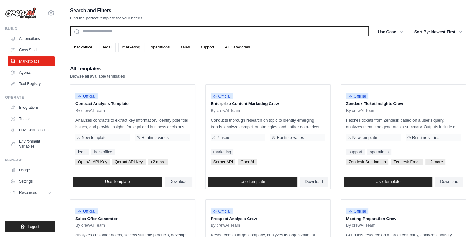
click input "text"
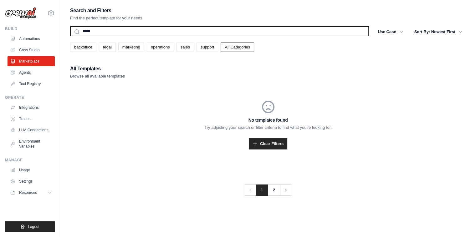
type input "******"
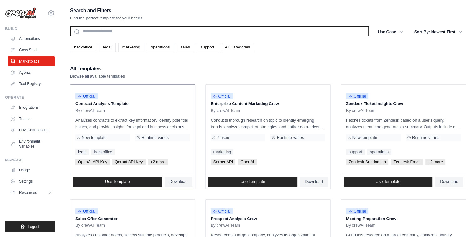
scroll to position [1, 0]
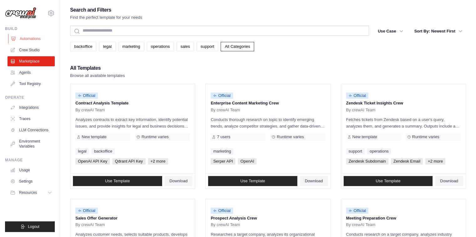
click link "Automations"
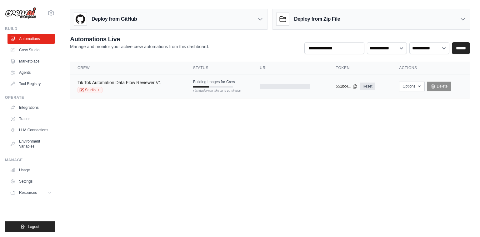
click link "Tik Tok Automation Data Flow Reviewer V1"
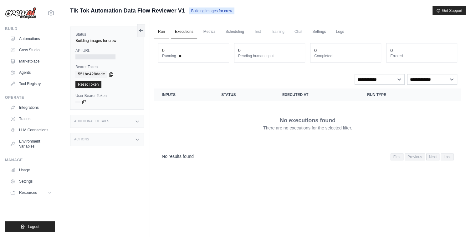
click link "Run"
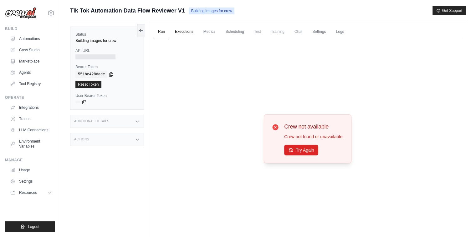
click link "Executions"
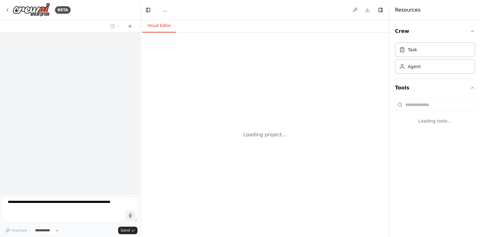
select select "****"
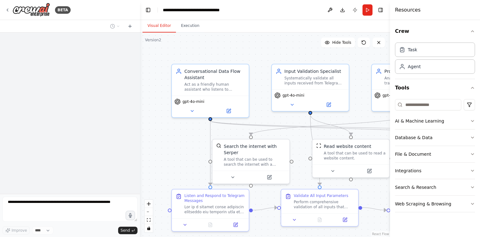
scroll to position [211, 0]
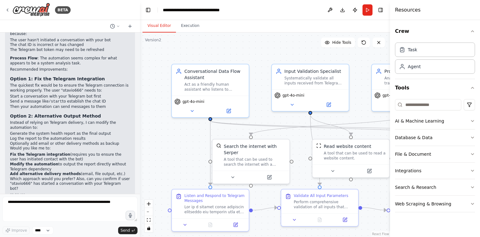
click at [80, 177] on p "Which approach would you prefer? Also, can you confirm if user "otavio666" has …" at bounding box center [70, 184] width 120 height 15
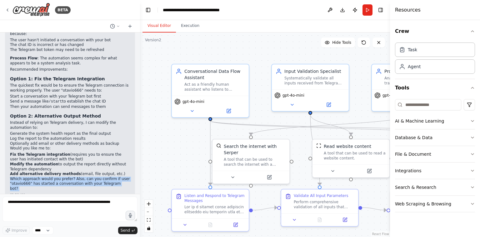
drag, startPoint x: 80, startPoint y: 173, endPoint x: 75, endPoint y: 174, distance: 5.8
click at [75, 177] on p "Which approach would you prefer? Also, can you confirm if user "otavio666" has …" at bounding box center [70, 184] width 120 height 15
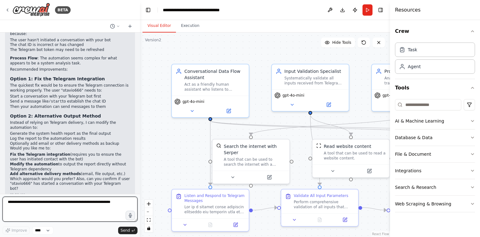
click at [76, 205] on textarea at bounding box center [70, 209] width 135 height 25
type textarea "**********"
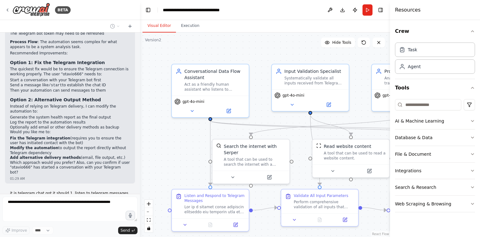
scroll to position [254, 0]
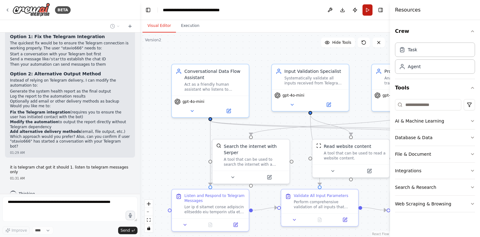
click at [372, 9] on button "Run" at bounding box center [368, 9] width 10 height 11
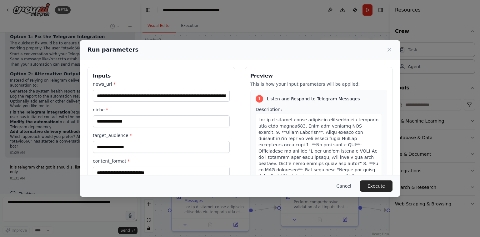
click at [349, 191] on button "Cancel" at bounding box center [344, 185] width 25 height 11
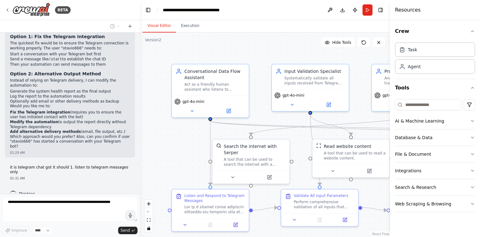
click at [3, 9] on div "BETA" at bounding box center [70, 10] width 140 height 20
click at [8, 11] on icon at bounding box center [7, 10] width 5 height 5
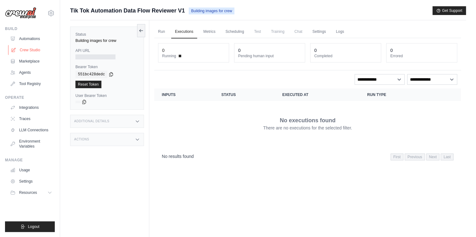
click at [35, 50] on link "Crew Studio" at bounding box center [31, 50] width 47 height 10
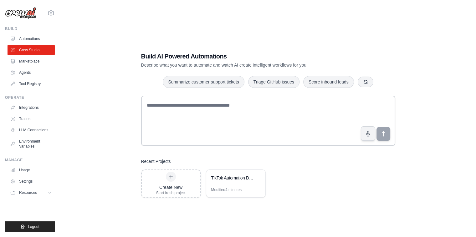
click at [35, 40] on link "Automations" at bounding box center [31, 39] width 47 height 10
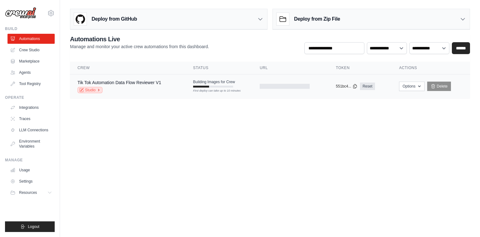
click at [95, 90] on link "Studio" at bounding box center [90, 90] width 25 height 6
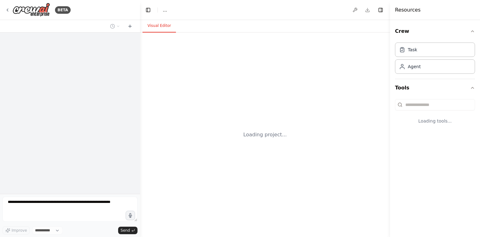
select select "****"
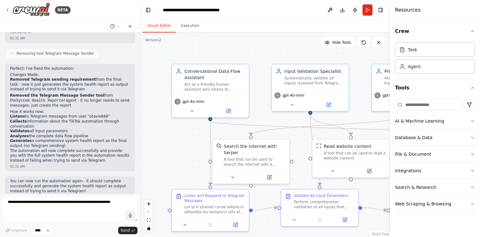
scroll to position [502, 0]
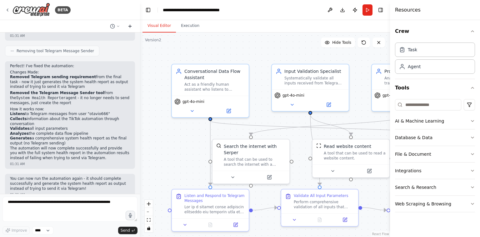
click at [129, 26] on icon at bounding box center [130, 26] width 5 height 5
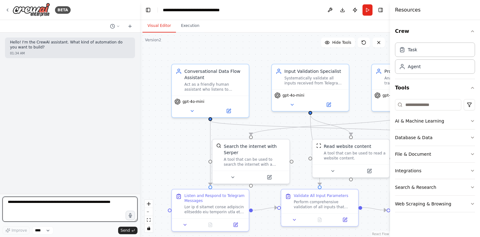
click at [87, 199] on textarea at bounding box center [70, 209] width 135 height 25
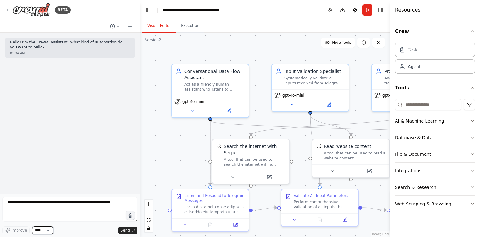
click at [16, 231] on div "Improve ****" at bounding box center [28, 230] width 51 height 8
drag, startPoint x: 39, startPoint y: 231, endPoint x: 135, endPoint y: 219, distance: 97.1
click at [135, 219] on div "Improve **** Send" at bounding box center [70, 216] width 135 height 38
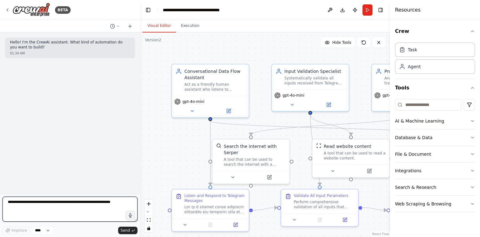
click at [102, 205] on textarea at bounding box center [70, 209] width 135 height 25
type textarea "**********"
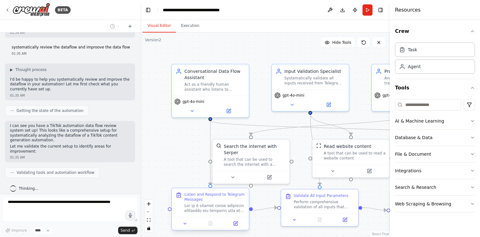
scroll to position [25, 0]
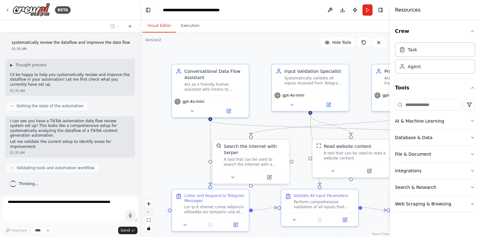
click at [148, 209] on button "zoom out" at bounding box center [149, 212] width 8 height 8
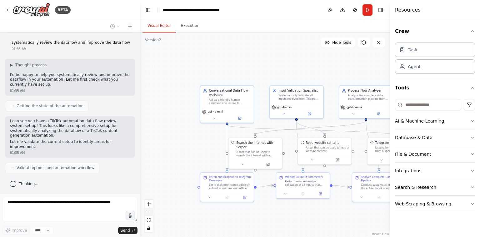
click at [148, 209] on button "zoom out" at bounding box center [149, 212] width 8 height 8
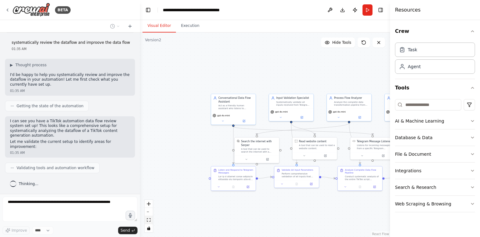
click at [149, 219] on icon "fit view" at bounding box center [149, 219] width 4 height 3
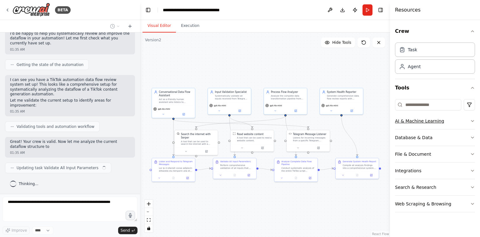
click at [425, 123] on button "AI & Machine Learning" at bounding box center [435, 121] width 80 height 16
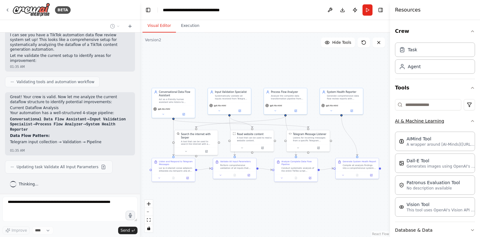
click at [425, 123] on button "AI & Machine Learning" at bounding box center [435, 121] width 80 height 16
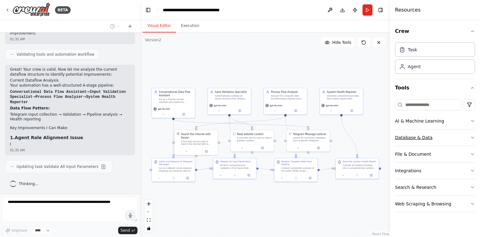
click at [420, 135] on button "Database & Data" at bounding box center [435, 137] width 80 height 16
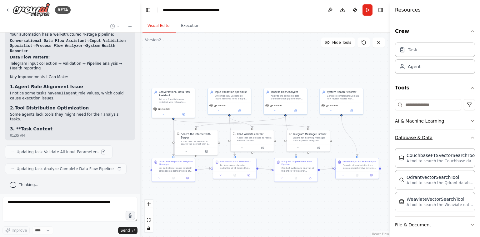
click at [420, 135] on button "Database & Data" at bounding box center [435, 137] width 80 height 16
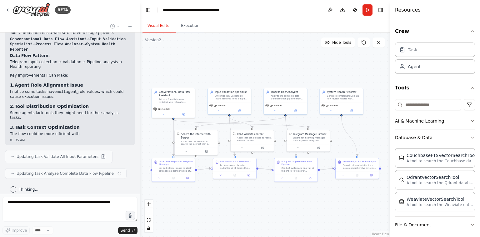
scroll to position [198, 0]
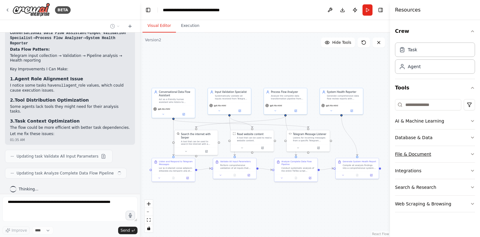
click at [411, 150] on button "File & Document" at bounding box center [435, 154] width 80 height 16
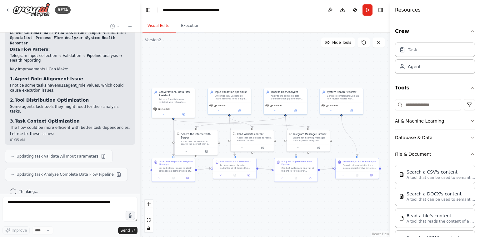
click at [411, 150] on button "File & Document" at bounding box center [435, 154] width 80 height 16
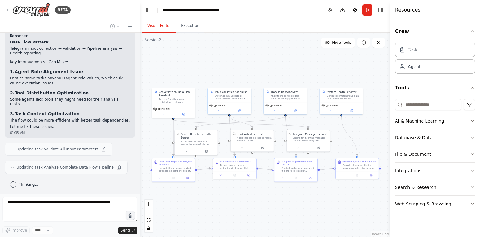
click at [412, 196] on button "Web Scraping & Browsing" at bounding box center [435, 204] width 80 height 16
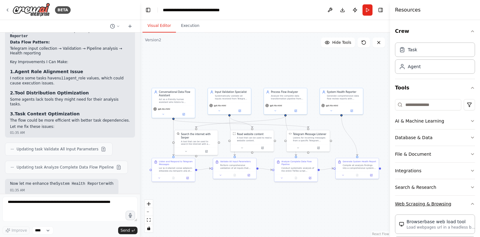
scroll to position [242, 0]
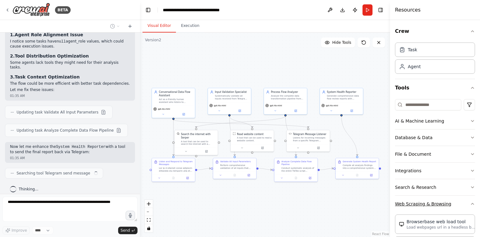
click at [412, 196] on button "Web Scraping & Browsing" at bounding box center [435, 204] width 80 height 16
click at [418, 164] on button "Integrations" at bounding box center [435, 171] width 80 height 16
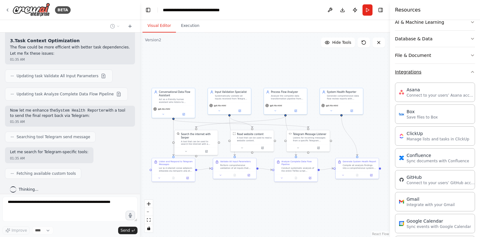
scroll to position [99, 0]
click at [428, 69] on button "Integrations" at bounding box center [435, 71] width 80 height 16
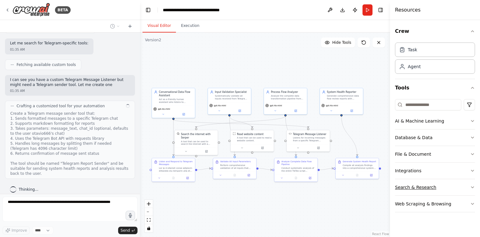
scroll to position [391, 0]
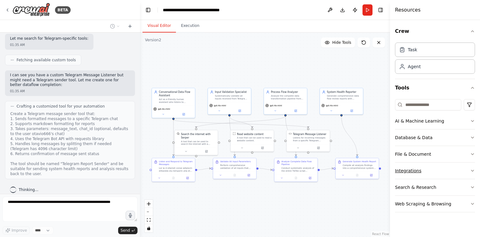
click at [418, 169] on button "Integrations" at bounding box center [435, 171] width 80 height 16
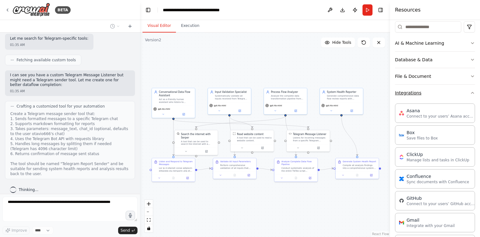
scroll to position [63, 0]
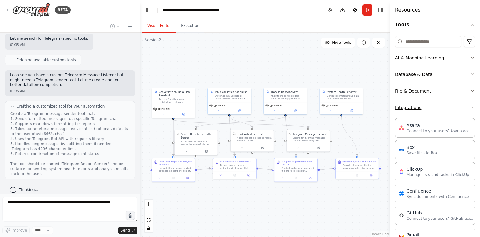
click at [416, 105] on button "Integrations" at bounding box center [435, 107] width 80 height 16
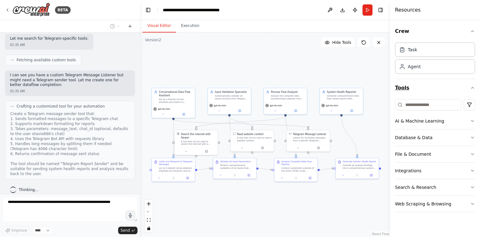
click at [417, 89] on button "Tools" at bounding box center [435, 88] width 80 height 18
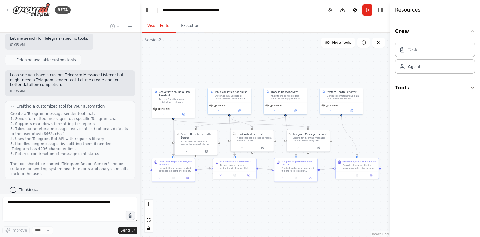
click at [414, 88] on button "Tools" at bounding box center [435, 88] width 80 height 18
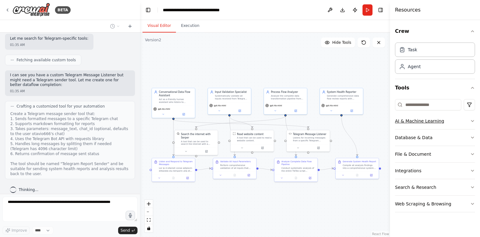
click at [420, 122] on button "AI & Machine Learning" at bounding box center [435, 121] width 80 height 16
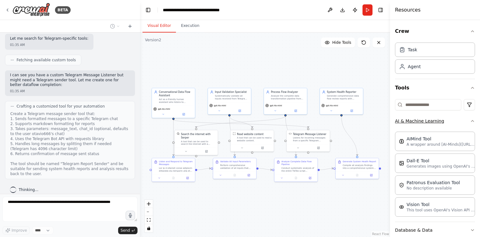
click at [420, 122] on button "AI & Machine Learning" at bounding box center [435, 121] width 80 height 16
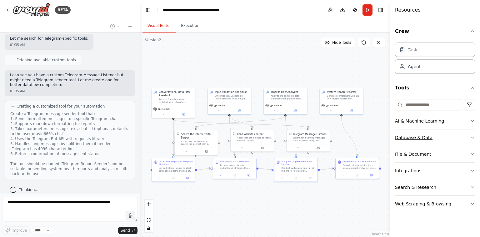
click at [413, 143] on button "Database & Data" at bounding box center [435, 137] width 80 height 16
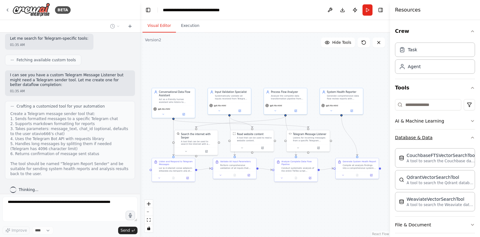
click at [413, 143] on button "Database & Data" at bounding box center [435, 137] width 80 height 16
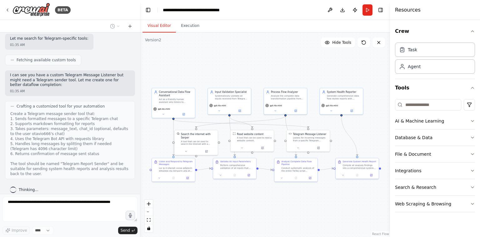
click at [68, 124] on div "Create a Telegram message sender tool that: 1. Sends formatted messages to a sp…" at bounding box center [69, 143] width 119 height 65
click at [64, 130] on div "Create a Telegram message sender tool that: 1. Sends formatted messages to a sp…" at bounding box center [69, 143] width 119 height 65
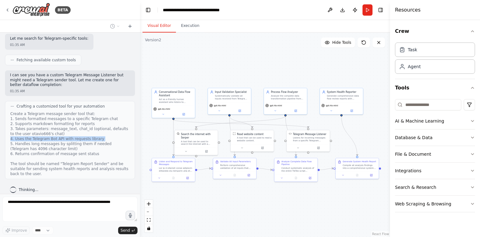
click at [64, 130] on div "Create a Telegram message sender tool that: 1. Sends formatted messages to a sp…" at bounding box center [69, 143] width 119 height 65
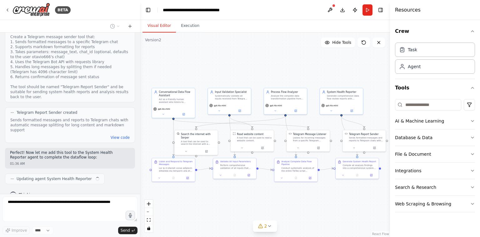
scroll to position [473, 0]
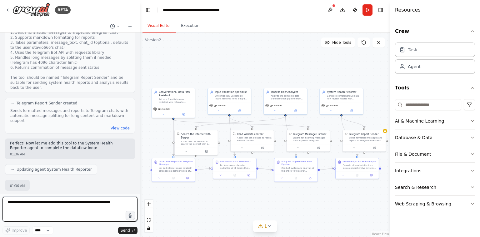
click at [96, 203] on textarea at bounding box center [70, 209] width 135 height 25
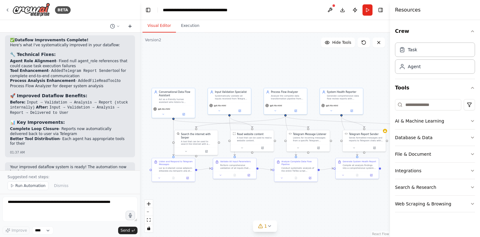
scroll to position [0, 0]
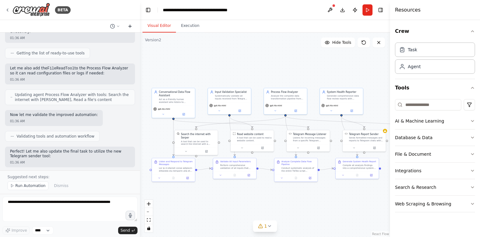
click at [130, 25] on icon at bounding box center [130, 26] width 5 height 5
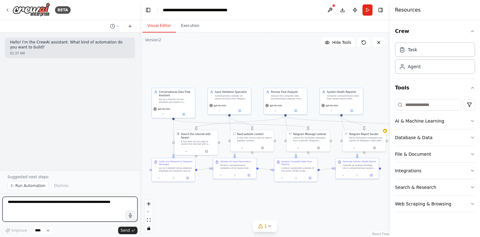
click at [74, 206] on textarea at bounding box center [70, 209] width 135 height 25
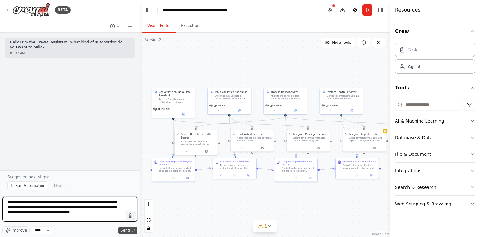
type textarea "**********"
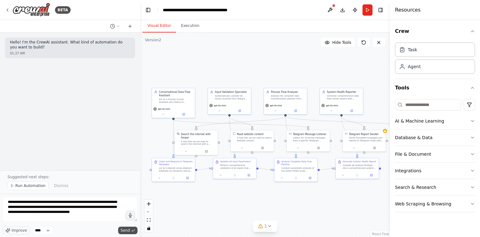
click at [130, 234] on button "Send" at bounding box center [127, 231] width 19 height 8
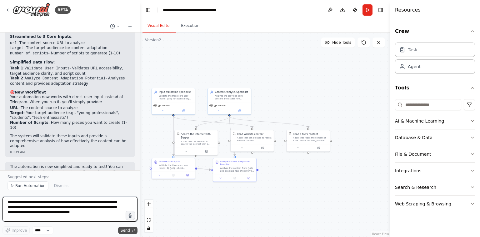
scroll to position [608, 0]
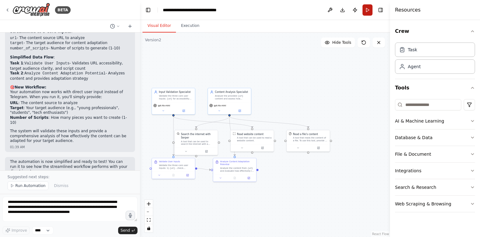
click at [368, 12] on button "Run" at bounding box center [368, 9] width 10 height 11
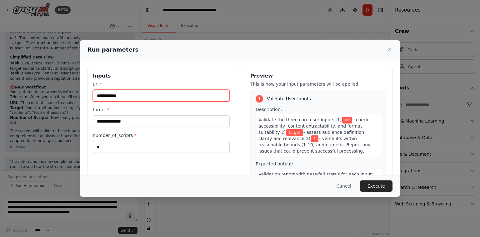
paste input "**********"
type input "**********"
click at [194, 98] on input "**********" at bounding box center [161, 96] width 137 height 12
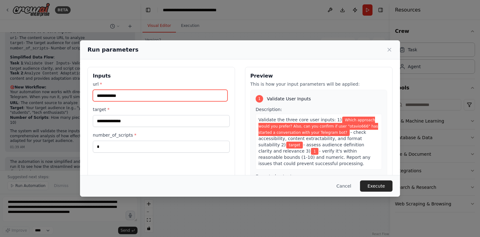
scroll to position [0, 0]
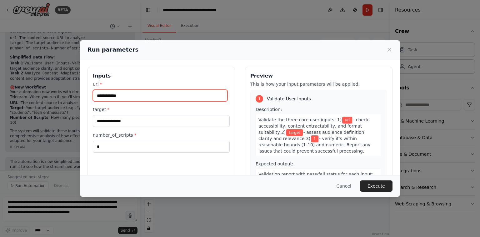
paste input "**********"
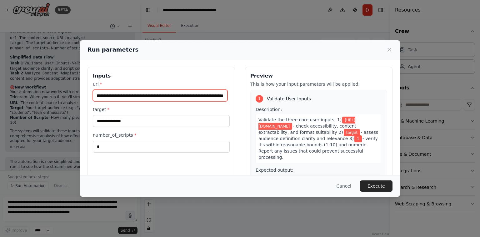
type input "**********"
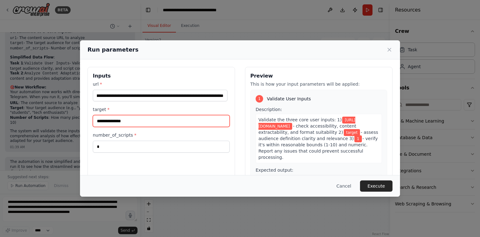
scroll to position [0, 0]
type input "**********"
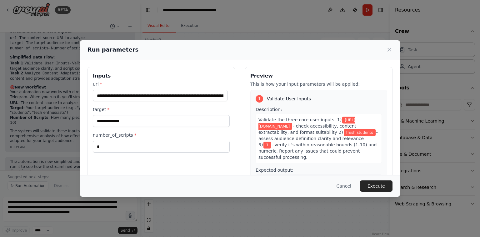
scroll to position [30, 0]
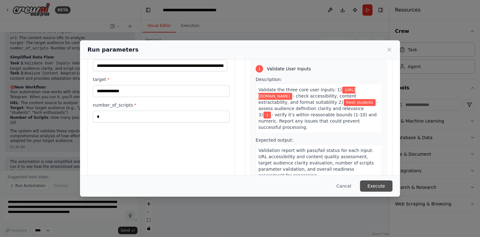
click at [378, 186] on button "Execute" at bounding box center [376, 185] width 33 height 11
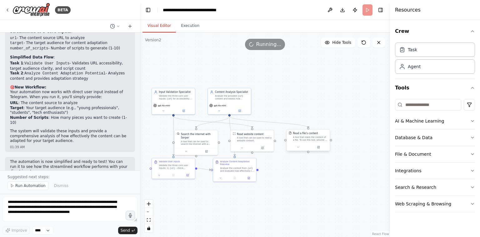
click at [314, 150] on div at bounding box center [308, 147] width 43 height 7
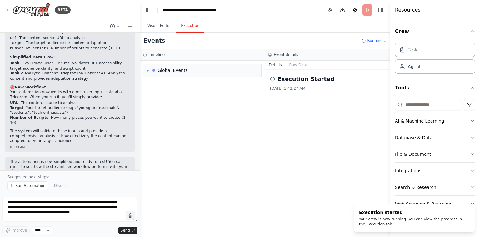
click at [191, 22] on button "Execution" at bounding box center [190, 25] width 28 height 13
click at [178, 72] on div "Global Events" at bounding box center [173, 70] width 30 height 6
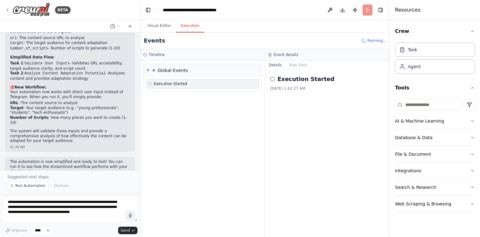
click at [175, 84] on span "Execution Started" at bounding box center [170, 83] width 33 height 5
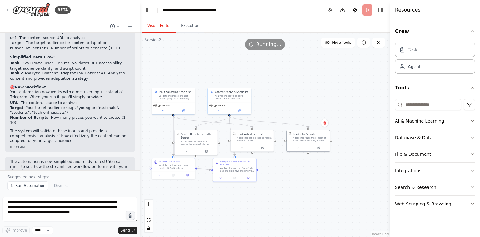
click at [157, 26] on button "Visual Editor" at bounding box center [159, 25] width 33 height 13
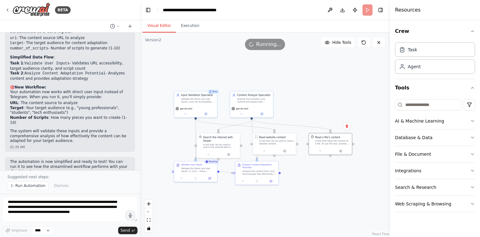
drag, startPoint x: 287, startPoint y: 86, endPoint x: 310, endPoint y: 88, distance: 22.4
click at [310, 88] on div ".deletable-edge-delete-btn { width: 20px; height: 20px; border: 0px solid #ffff…" at bounding box center [265, 135] width 250 height 204
click at [208, 103] on div "Input Validation Specialist Validate the three core user inputs: {url} for acce…" at bounding box center [195, 97] width 43 height 14
click at [194, 172] on div "Validate User Inputs Validate the three core user inputs: 1) {url} - check acce…" at bounding box center [195, 166] width 43 height 13
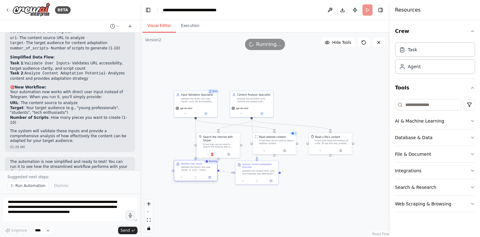
click at [194, 172] on div "Validate User Inputs Validate the three core user inputs: 1) {url} - check acce…" at bounding box center [195, 166] width 43 height 13
click at [186, 25] on button "Execution" at bounding box center [190, 25] width 28 height 13
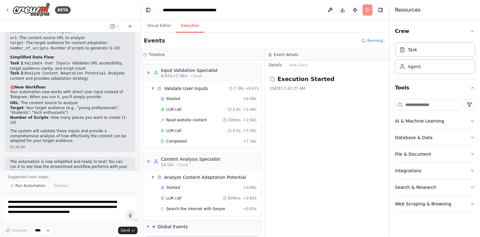
scroll to position [26, 0]
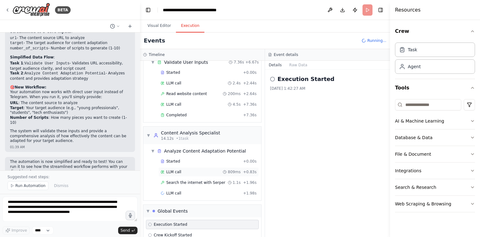
click at [181, 180] on span "Search the internet with Serper" at bounding box center [195, 182] width 59 height 5
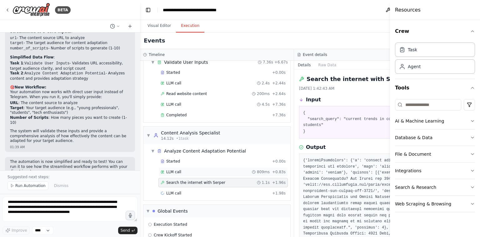
click at [185, 174] on div "LLM call 809ms + 0.83s" at bounding box center [223, 171] width 129 height 9
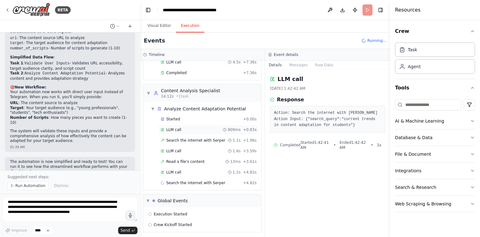
scroll to position [65, 0]
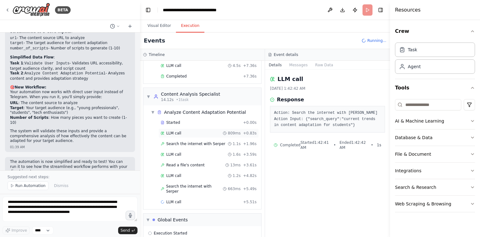
click at [185, 174] on div "LLM call 1.2s + 4.82s" at bounding box center [209, 175] width 96 height 5
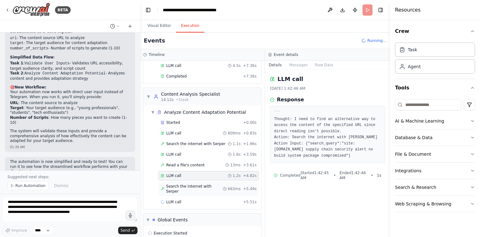
click at [180, 184] on span "Search the internet with Serper" at bounding box center [194, 189] width 57 height 10
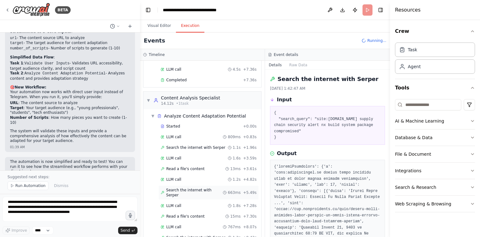
scroll to position [121, 0]
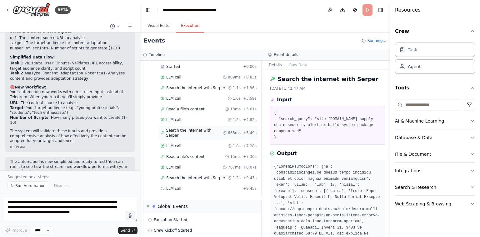
click at [180, 186] on span "LLM call" at bounding box center [173, 188] width 15 height 5
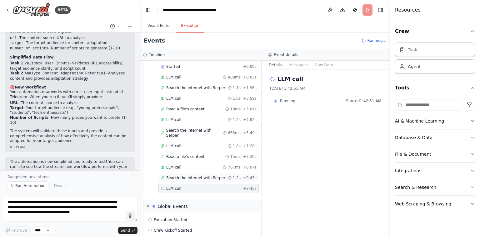
click at [185, 173] on div "Search the internet with Serper 1.2s + 9.43s" at bounding box center [209, 177] width 100 height 9
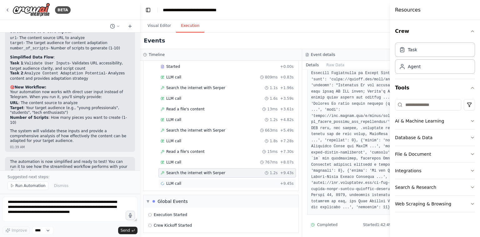
scroll to position [119, 0]
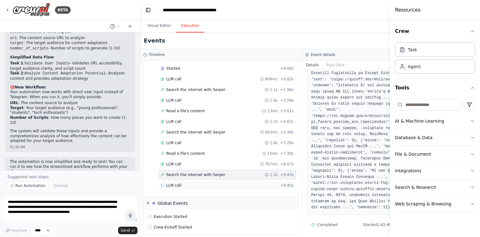
click at [212, 184] on div "LLM call + 9.45s" at bounding box center [227, 185] width 133 height 5
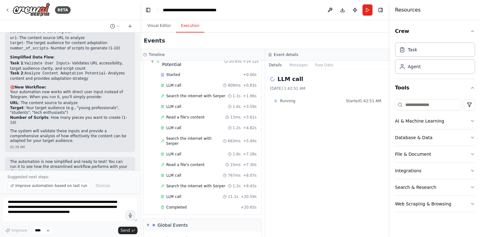
scroll to position [159, 0]
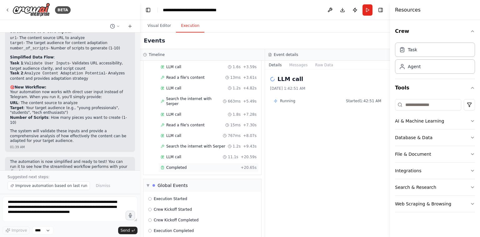
click at [201, 165] on div "Completed" at bounding box center [200, 167] width 78 height 5
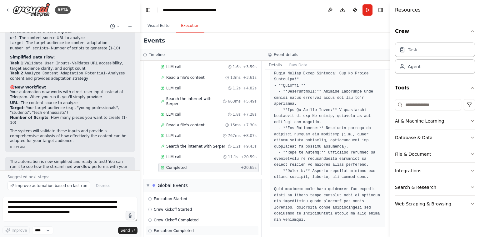
click at [189, 226] on div "Execution Completed" at bounding box center [202, 230] width 113 height 9
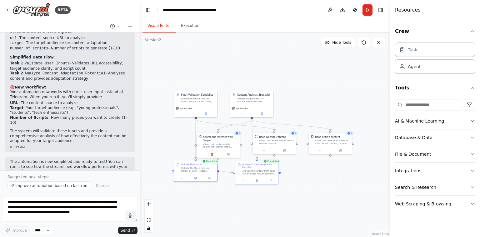
click at [161, 28] on button "Visual Editor" at bounding box center [159, 25] width 33 height 13
click at [183, 26] on button "Execution" at bounding box center [190, 25] width 28 height 13
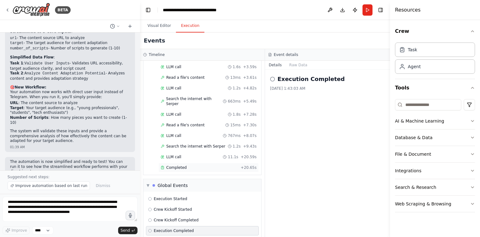
click at [186, 165] on div "Completed" at bounding box center [200, 167] width 78 height 5
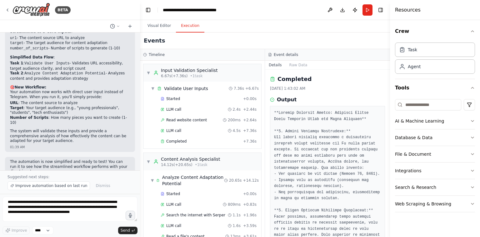
scroll to position [3, 0]
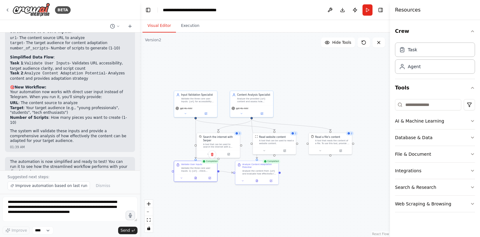
click at [160, 26] on button "Visual Editor" at bounding box center [159, 25] width 33 height 13
click at [261, 99] on div "Analyze the provided {url} content and assess how effectively it can be transfo…" at bounding box center [254, 100] width 34 height 6
click at [264, 175] on div "Analyze Content Adaptation Potential Analyze the content from {url} and evaluat…" at bounding box center [256, 168] width 43 height 16
click at [280, 139] on div "A tool that can be used to read a website content." at bounding box center [276, 142] width 35 height 6
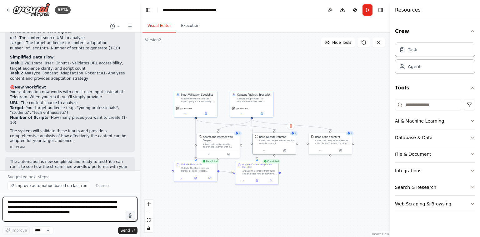
click at [111, 203] on textarea "**********" at bounding box center [70, 209] width 135 height 25
type textarea "**********"
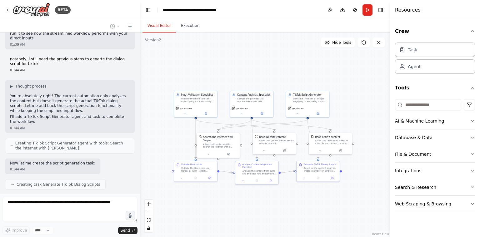
scroll to position [778, 0]
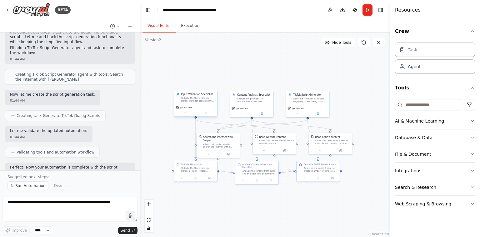
click at [190, 95] on div "Input Validation Specialist" at bounding box center [198, 94] width 34 height 3
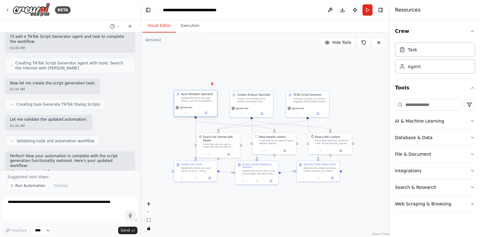
click at [190, 95] on div "Input Validation Specialist" at bounding box center [198, 94] width 34 height 3
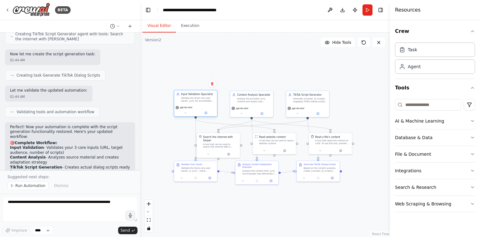
click at [190, 95] on div "Input Validation Specialist" at bounding box center [198, 94] width 34 height 3
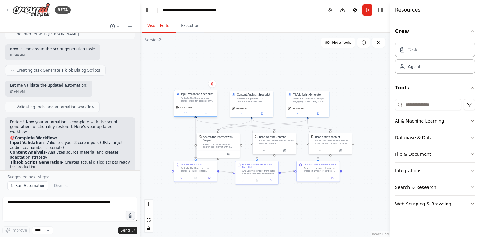
click at [190, 95] on div "Input Validation Specialist" at bounding box center [198, 94] width 34 height 3
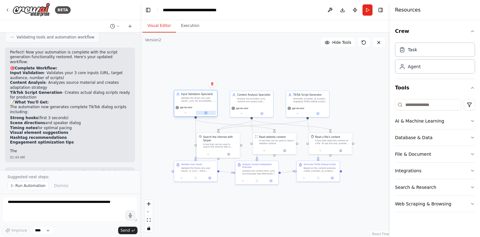
click at [208, 113] on button at bounding box center [206, 113] width 20 height 4
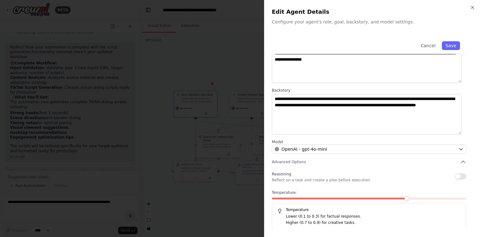
scroll to position [44, 0]
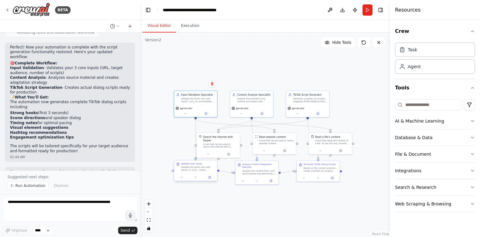
click at [195, 168] on div "Validate the three core user inputs: 1) {url} - check accessibility, content ex…" at bounding box center [198, 169] width 34 height 6
click at [209, 179] on div at bounding box center [195, 177] width 43 height 7
click at [211, 177] on icon at bounding box center [211, 177] width 2 height 2
click at [316, 170] on div "Based on the content analysis, create {number_of_scripts} compelling TikTok dia…" at bounding box center [321, 169] width 34 height 6
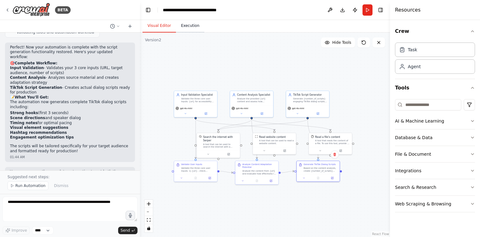
click at [187, 29] on button "Execution" at bounding box center [190, 25] width 28 height 13
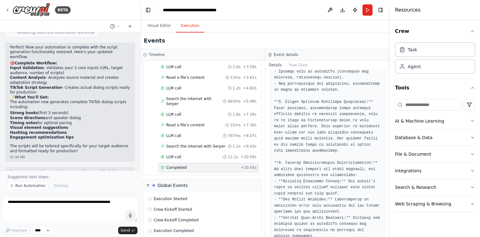
scroll to position [0, 0]
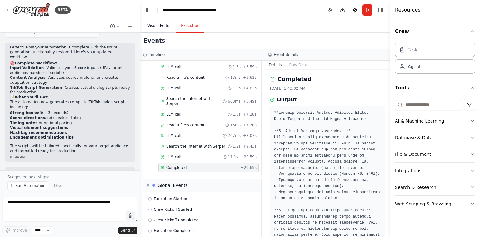
click at [160, 28] on button "Visual Editor" at bounding box center [159, 25] width 33 height 13
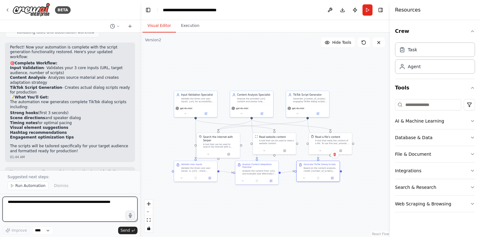
click at [98, 209] on textarea at bounding box center [70, 209] width 135 height 25
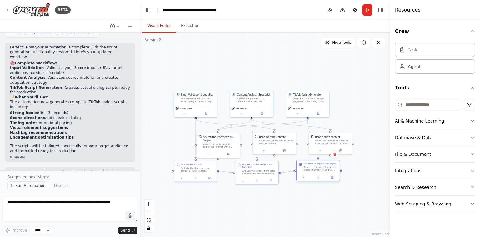
click at [311, 165] on div "Generate TikTok Dialog Scripts" at bounding box center [320, 164] width 32 height 3
click at [308, 97] on div "Generate {number_of_scripts} engaging TikTok dialog scripts based on the conten…" at bounding box center [310, 100] width 34 height 6
click at [308, 164] on div "Generate TikTok Dialog Scripts" at bounding box center [320, 164] width 32 height 3
click at [365, 12] on button "Run" at bounding box center [368, 9] width 10 height 11
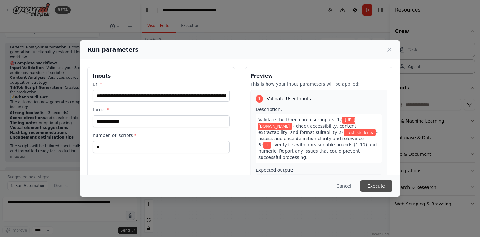
click at [376, 187] on button "Execute" at bounding box center [376, 185] width 33 height 11
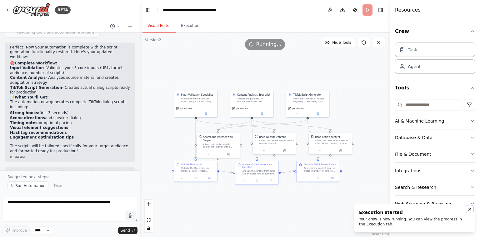
click at [469, 211] on icon "Notifications (F8)" at bounding box center [469, 209] width 5 height 5
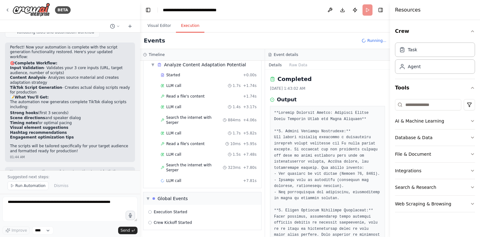
scroll to position [100, 0]
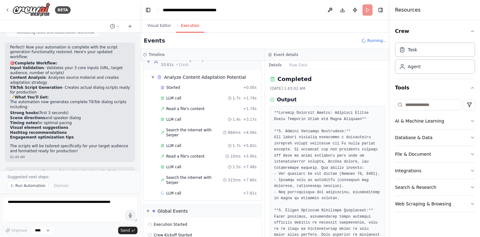
click at [188, 25] on button "Execution" at bounding box center [190, 25] width 28 height 13
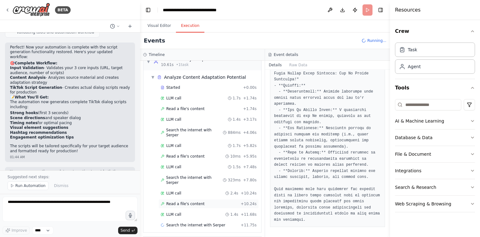
scroll to position [147, 0]
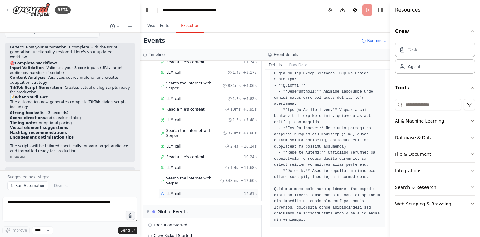
click at [185, 191] on div "LLM call + 12.61s" at bounding box center [209, 193] width 96 height 5
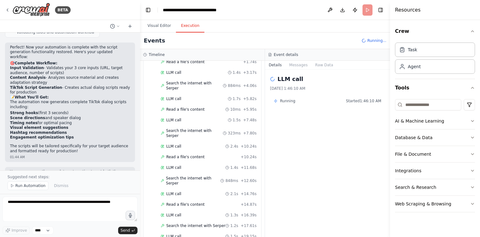
scroll to position [236, 0]
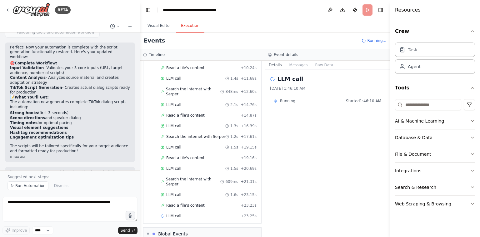
click at [180, 190] on div "LLM call 1.6s + 23.15s" at bounding box center [209, 194] width 100 height 9
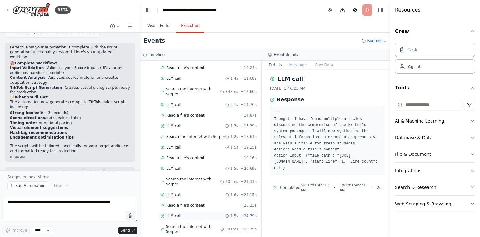
scroll to position [268, 0]
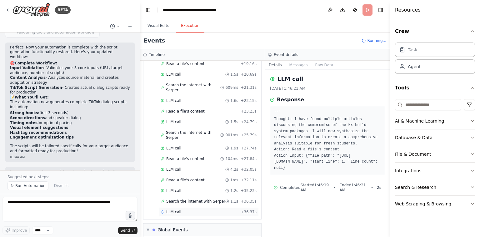
click at [181, 210] on div "LLM call + 36.37s" at bounding box center [209, 212] width 96 height 5
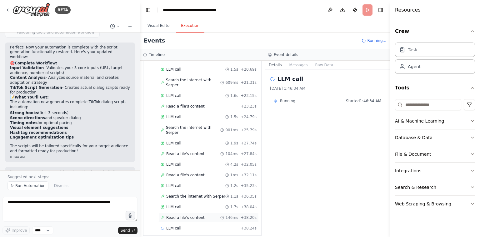
click at [199, 213] on div "Read a file's content 146ms + 38.20s" at bounding box center [209, 217] width 100 height 9
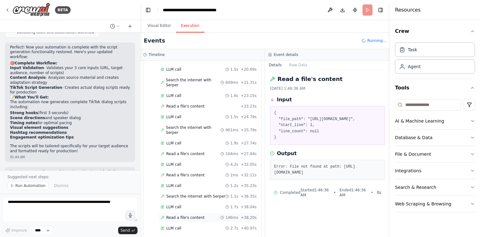
click at [187, 215] on span "Read a file's content" at bounding box center [185, 217] width 38 height 5
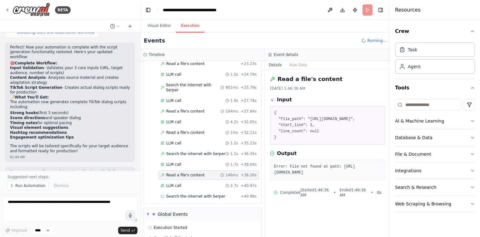
click at [196, 194] on span "Search the internet with Serper" at bounding box center [195, 196] width 59 height 5
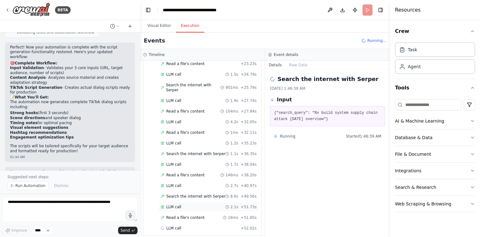
click at [202, 204] on div "LLM call 2.1s + 51.73s" at bounding box center [209, 206] width 96 height 5
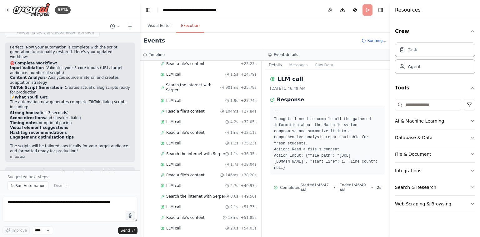
click at [194, 207] on div "Started + 0.00s LLM call 1.7s + 1.74s Read a file's content + 1.74s LLM call 1.…" at bounding box center [205, 30] width 113 height 450
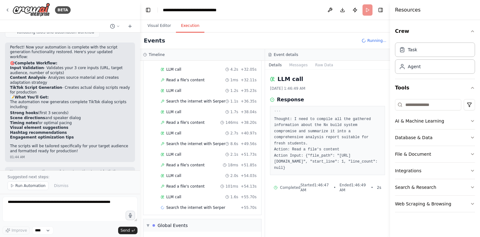
click at [201, 194] on div "LLM call 1.6s + 55.70s" at bounding box center [209, 196] width 96 height 5
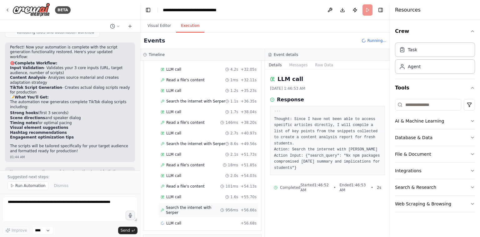
click at [199, 203] on div "Search the internet with Serper 956ms + 56.66s" at bounding box center [209, 210] width 100 height 14
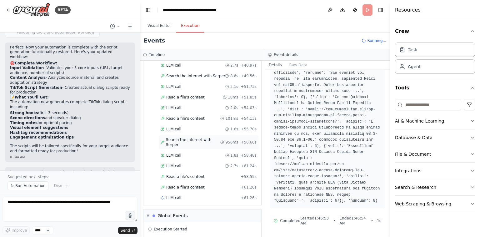
scroll to position [497, 0]
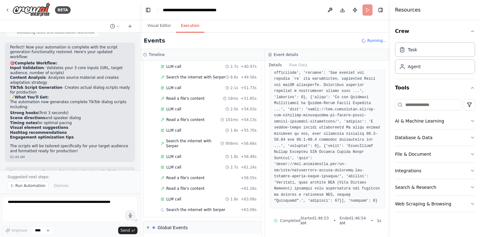
click at [190, 197] on div "LLM call 1.8s + 63.08s" at bounding box center [209, 199] width 96 height 5
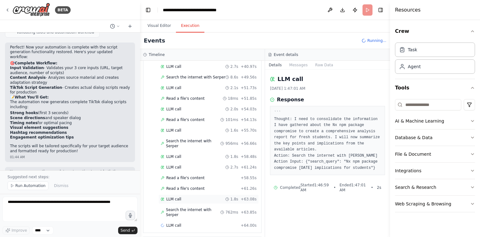
click at [187, 207] on span "Search the internet with Serper" at bounding box center [193, 212] width 54 height 10
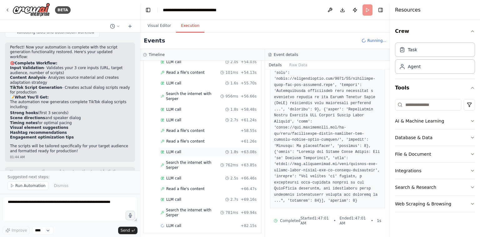
scroll to position [582, 0]
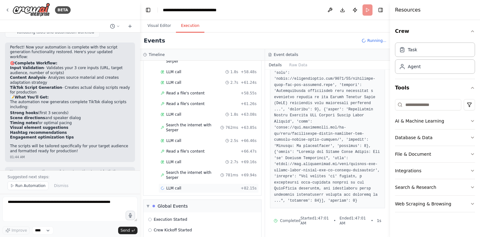
click at [203, 184] on div "LLM call + 82.15s" at bounding box center [209, 188] width 100 height 9
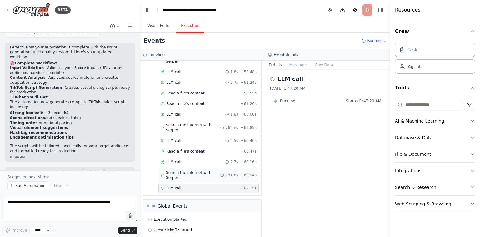
click at [203, 168] on div "Search the internet with Serper 781ms + 69.94s" at bounding box center [209, 175] width 100 height 14
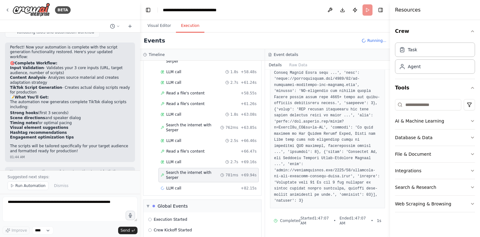
scroll to position [488, 0]
click at [199, 184] on div "LLM call + 82.15s" at bounding box center [209, 188] width 100 height 9
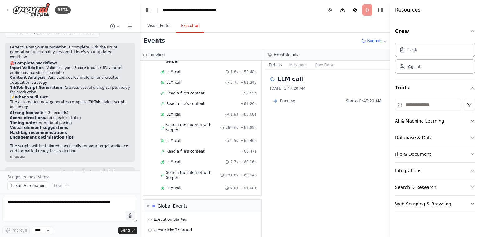
scroll to position [588, 0]
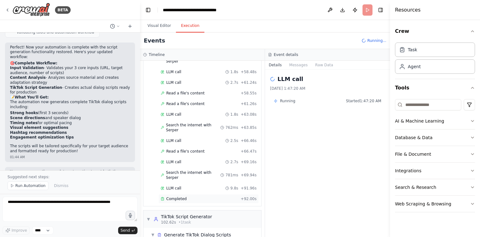
click at [184, 194] on div "Completed + 92.00s" at bounding box center [209, 198] width 100 height 9
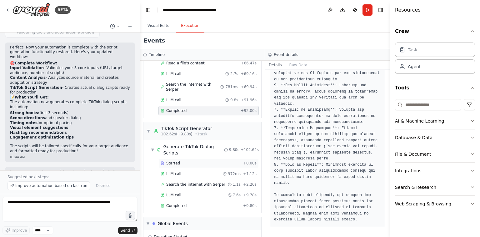
scroll to position [714, 0]
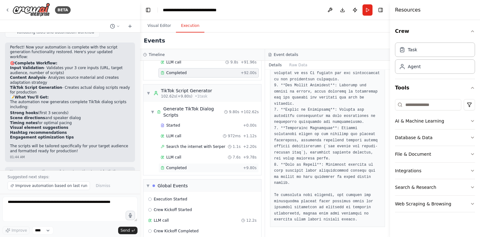
click at [207, 165] on div "Completed" at bounding box center [201, 167] width 80 height 5
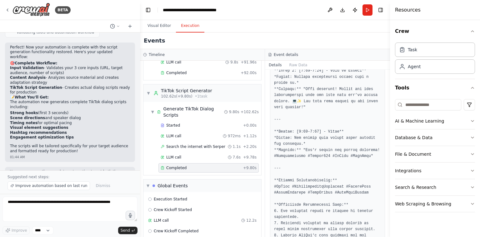
scroll to position [323, 0]
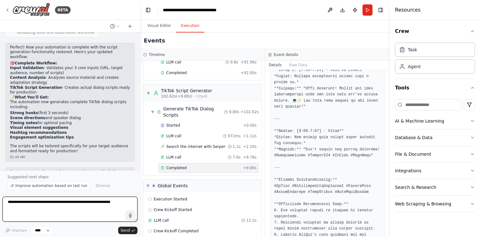
click at [53, 206] on textarea at bounding box center [70, 209] width 135 height 25
type textarea "**********"
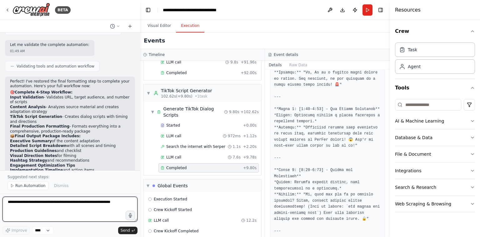
scroll to position [1292, 0]
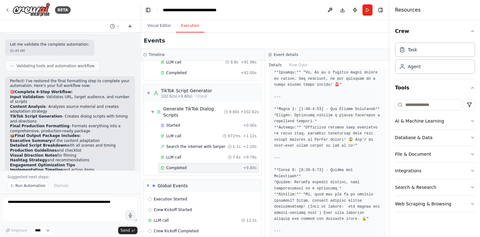
click at [132, 28] on icon at bounding box center [130, 26] width 5 height 5
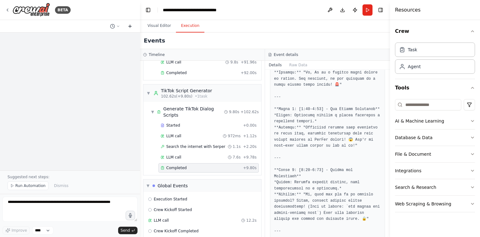
scroll to position [0, 0]
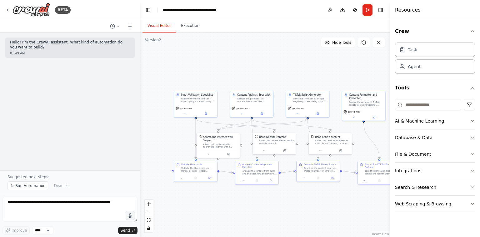
click at [161, 26] on button "Visual Editor" at bounding box center [159, 25] width 33 height 13
click at [370, 168] on div "Format Final TikTok Production Package" at bounding box center [382, 166] width 34 height 6
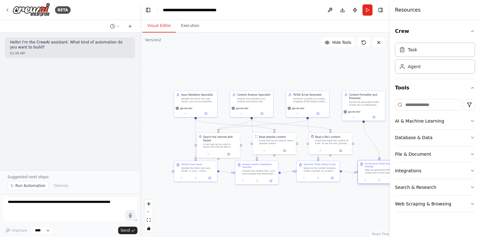
click at [370, 168] on div "Format Final TikTok Production Package" at bounding box center [382, 166] width 34 height 6
click at [369, 180] on button at bounding box center [366, 180] width 12 height 4
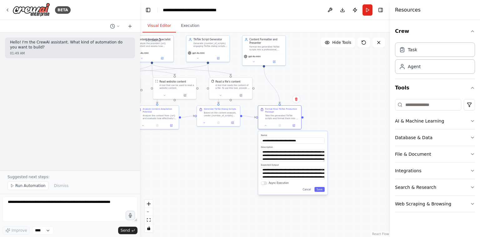
drag, startPoint x: 333, startPoint y: 212, endPoint x: 231, endPoint y: 152, distance: 117.8
click at [231, 152] on div ".deletable-edge-delete-btn { width: 20px; height: 20px; border: 0px solid #ffff…" at bounding box center [265, 135] width 250 height 204
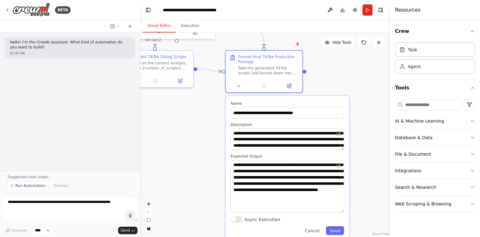
drag, startPoint x: 343, startPoint y: 178, endPoint x: 343, endPoint y: 209, distance: 30.3
click at [343, 209] on textarea "**********" at bounding box center [288, 186] width 114 height 52
click at [251, 67] on div "Take the generated TikTok scripts and format them into a comprehensive, product…" at bounding box center [268, 69] width 60 height 10
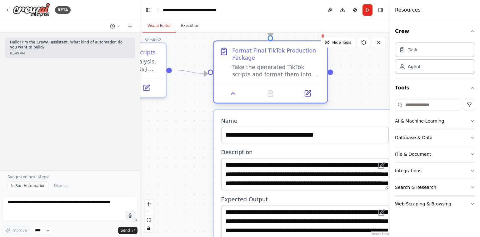
click at [251, 67] on div "Take the generated TikTok scripts and format them into a comprehensive, product…" at bounding box center [276, 70] width 89 height 15
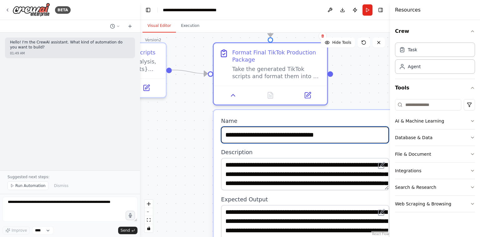
click at [266, 137] on input "**********" at bounding box center [305, 135] width 168 height 17
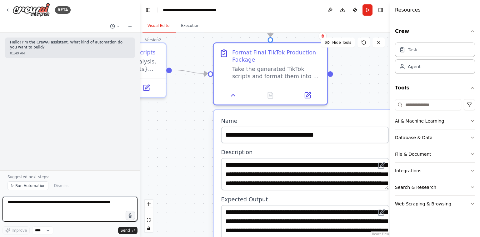
click at [99, 207] on textarea at bounding box center [70, 209] width 135 height 25
paste textarea "**********"
type textarea "**********"
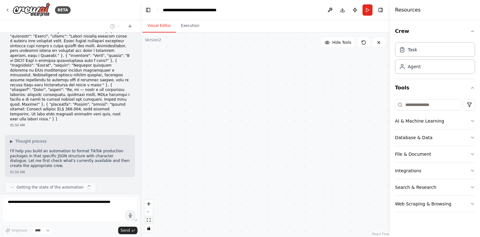
scroll to position [214, 0]
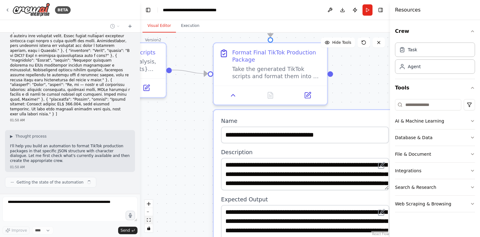
click at [149, 222] on button "fit view" at bounding box center [149, 220] width 8 height 8
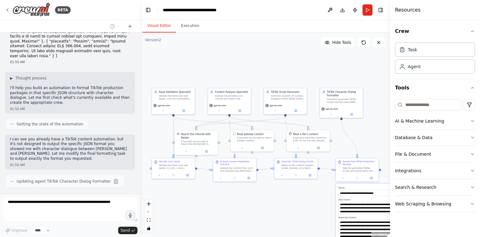
scroll to position [287, 0]
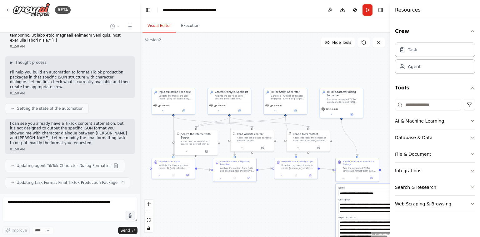
type textarea "**********"
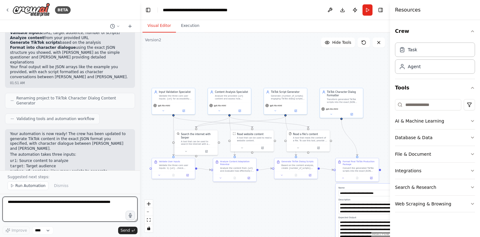
scroll to position [492, 0]
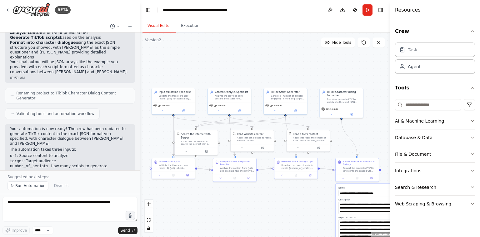
click at [246, 198] on div ".deletable-edge-delete-btn { width: 20px; height: 20px; border: 0px solid #ffff…" at bounding box center [265, 135] width 250 height 204
drag, startPoint x: 246, startPoint y: 198, endPoint x: 223, endPoint y: 195, distance: 23.3
click at [223, 195] on div ".deletable-edge-delete-btn { width: 20px; height: 20px; border: 0px solid #ffff…" at bounding box center [265, 135] width 250 height 204
click at [369, 11] on button "Run" at bounding box center [368, 9] width 10 height 11
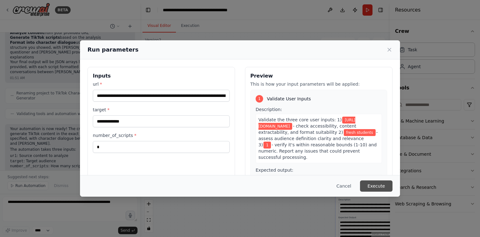
click at [374, 185] on button "Execute" at bounding box center [376, 185] width 33 height 11
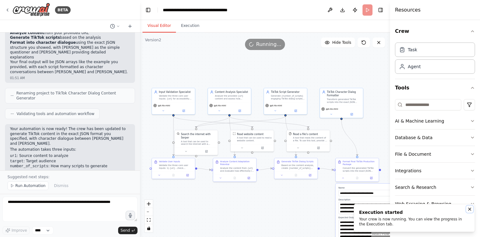
click at [469, 210] on icon "Notifications (F8)" at bounding box center [470, 209] width 3 height 3
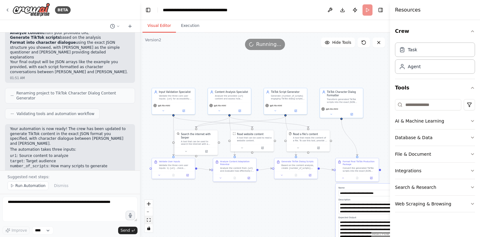
click at [151, 222] on button "fit view" at bounding box center [149, 220] width 8 height 8
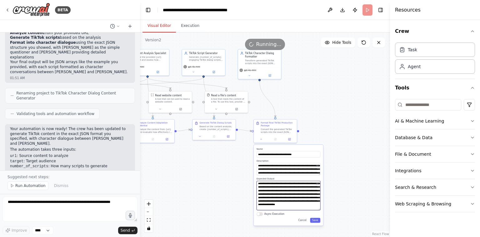
drag, startPoint x: 311, startPoint y: 210, endPoint x: 226, endPoint y: 167, distance: 95.2
click at [226, 167] on div ".deletable-edge-delete-btn { width: 20px; height: 20px; border: 0px solid #ffff…" at bounding box center [265, 135] width 250 height 204
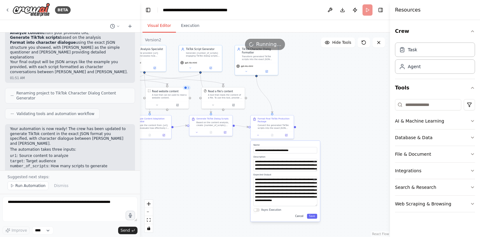
click at [301, 217] on button "Cancel" at bounding box center [299, 216] width 13 height 5
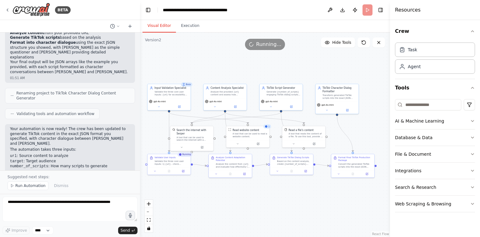
drag, startPoint x: 295, startPoint y: 174, endPoint x: 376, endPoint y: 213, distance: 89.7
click at [376, 213] on div ".deletable-edge-delete-btn { width: 20px; height: 20px; border: 0px solid #ffff…" at bounding box center [265, 135] width 250 height 204
click at [349, 43] on span "Hide Tools" at bounding box center [341, 42] width 19 height 5
click at [349, 43] on span "Show Tools" at bounding box center [341, 42] width 21 height 5
click at [349, 43] on span "Hide Tools" at bounding box center [341, 42] width 19 height 5
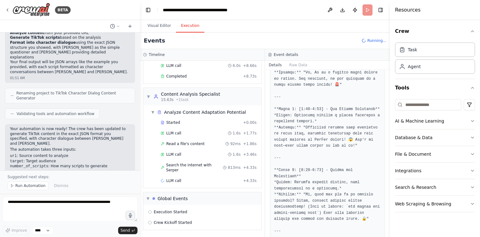
scroll to position [58, 0]
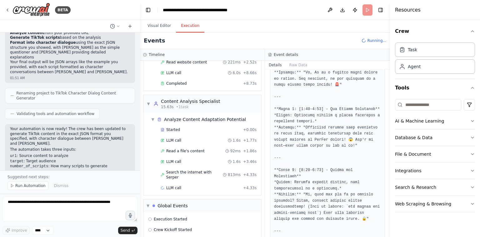
click at [193, 28] on button "Execution" at bounding box center [190, 25] width 28 height 13
click at [190, 184] on div "LLM call + 4.33s" at bounding box center [209, 187] width 100 height 9
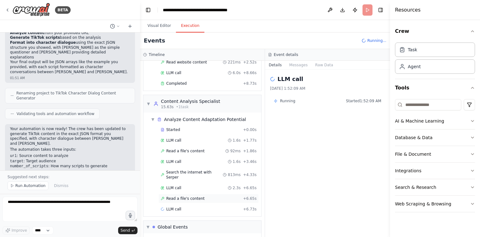
click at [199, 195] on div "Read a file's content + 6.65s" at bounding box center [209, 198] width 100 height 9
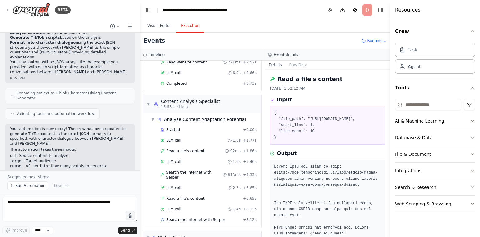
click at [195, 207] on div "LLM call 1.4s + 8.12s" at bounding box center [209, 209] width 96 height 5
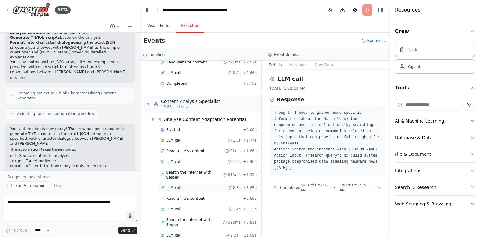
scroll to position [121, 0]
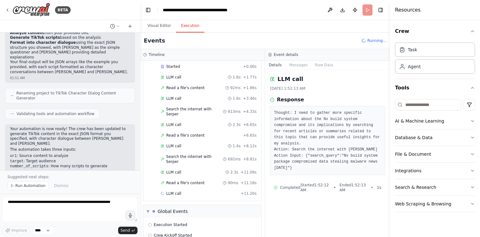
click at [191, 175] on div "Started + 0.00s LLM call 1.6s + 1.77s Read a file's content 92ms + 1.86s LLM ca…" at bounding box center [205, 131] width 113 height 138
click at [191, 178] on div "Read a file's content 90ms + 11.18s" at bounding box center [209, 182] width 100 height 9
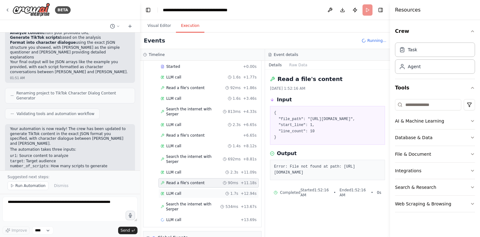
click at [187, 191] on div "LLM call 1.7s + 12.94s" at bounding box center [209, 193] width 96 height 5
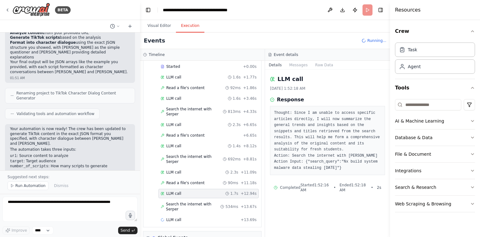
scroll to position [147, 0]
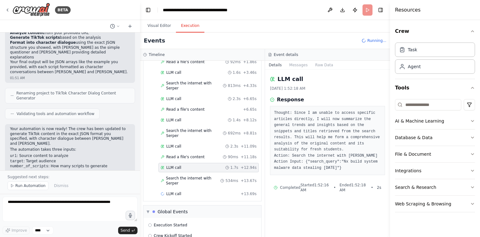
click at [187, 191] on div "LLM call + 13.69s" at bounding box center [209, 193] width 96 height 5
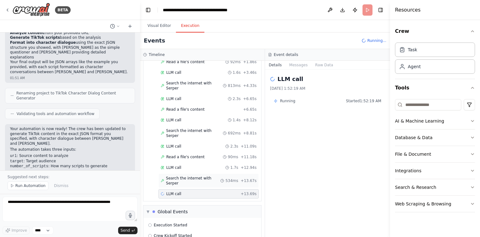
click at [189, 176] on span "Search the internet with Serper" at bounding box center [193, 181] width 54 height 10
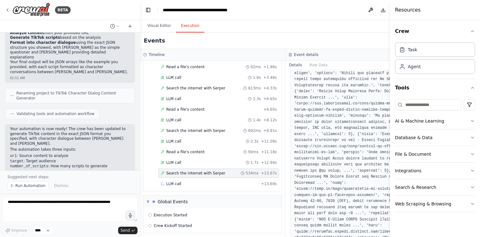
scroll to position [181, 0]
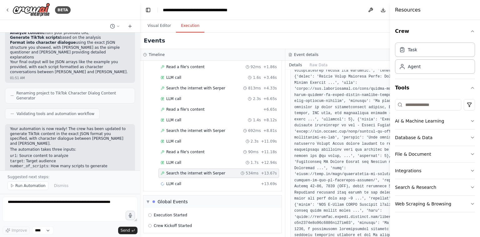
click at [191, 174] on div "Search the internet with Serper 534ms + 13.67s" at bounding box center [219, 173] width 121 height 9
click at [189, 179] on div "LLM call + 13.69s" at bounding box center [219, 183] width 121 height 9
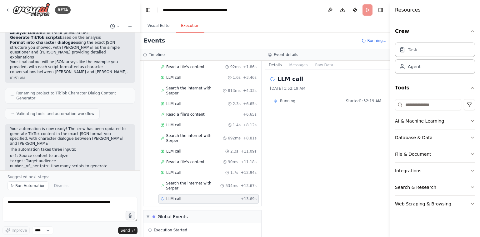
scroll to position [147, 0]
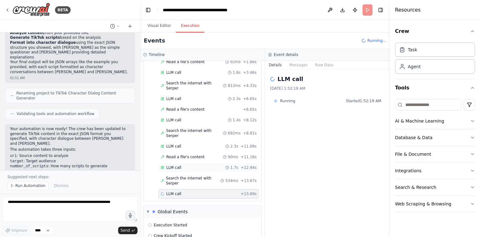
click at [191, 165] on div "LLM call 1.7s + 12.94s" at bounding box center [209, 167] width 96 height 5
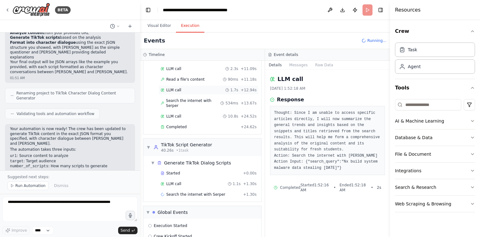
scroll to position [231, 0]
click at [193, 124] on div "Completed" at bounding box center [200, 126] width 78 height 5
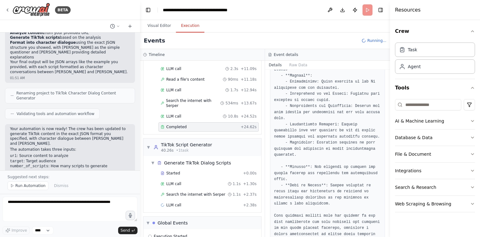
scroll to position [423, 0]
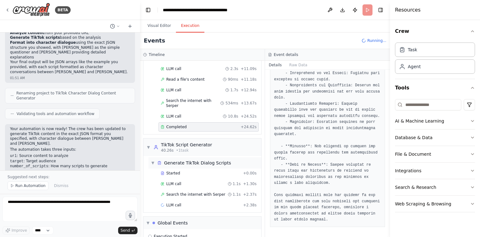
click at [212, 160] on div "Generate TikTok Dialog Scripts" at bounding box center [197, 163] width 67 height 6
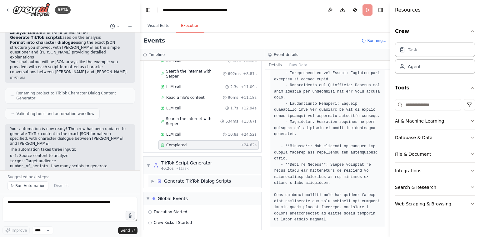
scroll to position [199, 0]
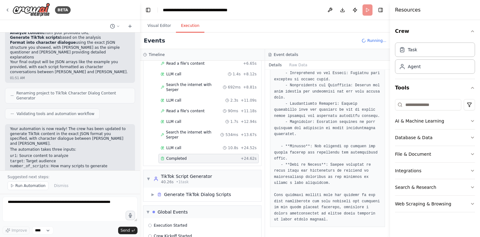
drag, startPoint x: 212, startPoint y: 152, endPoint x: 194, endPoint y: 148, distance: 18.6
click at [194, 148] on div "▼ Analyze Content Adaptation Potential 24.62s + 15.63s Started + 0.00s LLM call…" at bounding box center [203, 68] width 118 height 194
click at [188, 179] on div "40.26s • 1 task" at bounding box center [186, 181] width 51 height 5
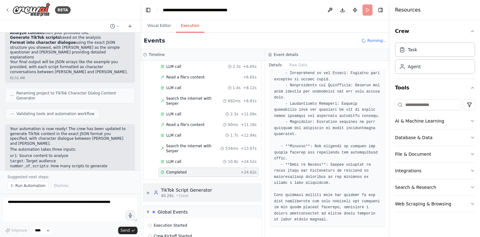
click at [184, 187] on div "TikTok Script Generator" at bounding box center [186, 190] width 51 height 6
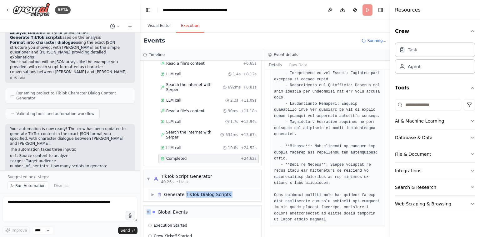
drag, startPoint x: 182, startPoint y: 189, endPoint x: 185, endPoint y: 183, distance: 7.3
click at [185, 183] on div "▼ Input Validation Specialist 6.89s (+8.73s) • 1 task ▼ Validate User Inputs 8.…" at bounding box center [202, 149] width 125 height 176
click at [185, 191] on div "Generate TikTok Dialog Scripts" at bounding box center [197, 194] width 67 height 6
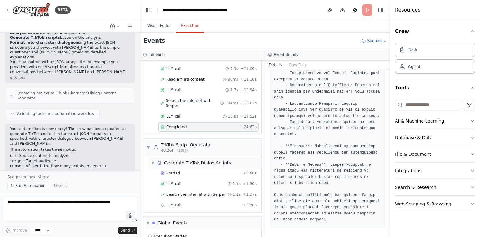
scroll to position [239, 0]
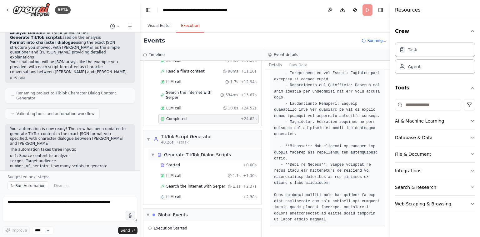
click at [185, 194] on div "LLM call + 2.38s" at bounding box center [209, 196] width 96 height 5
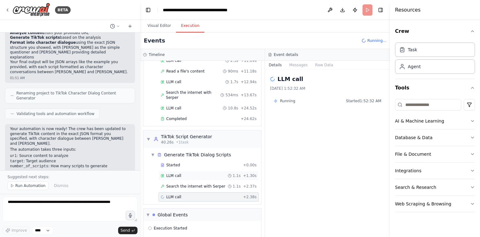
click at [191, 173] on div "LLM call 1.1s + 1.30s" at bounding box center [209, 175] width 96 height 5
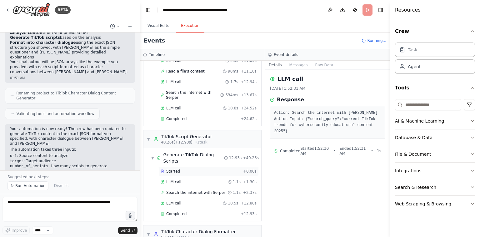
click at [198, 169] on div "Started" at bounding box center [201, 171] width 80 height 5
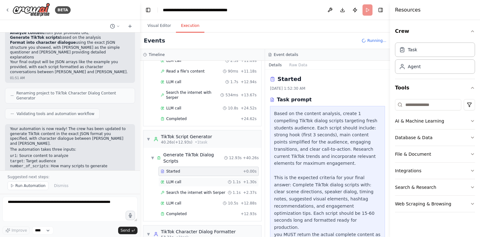
click at [192, 179] on div "LLM call 1.1s + 1.30s" at bounding box center [209, 181] width 96 height 5
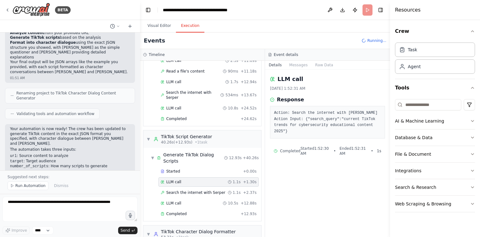
scroll to position [315, 0]
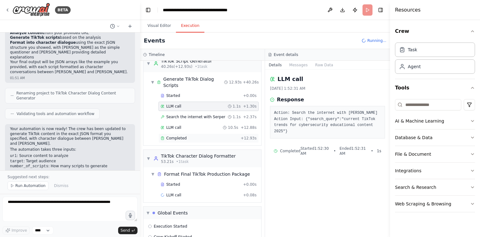
click at [189, 136] on div "Completed" at bounding box center [200, 138] width 78 height 5
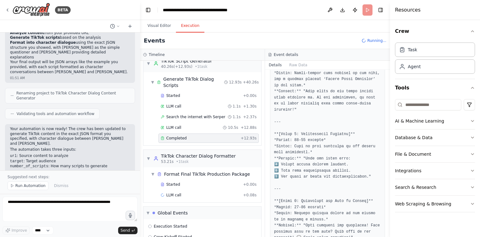
scroll to position [375, 0]
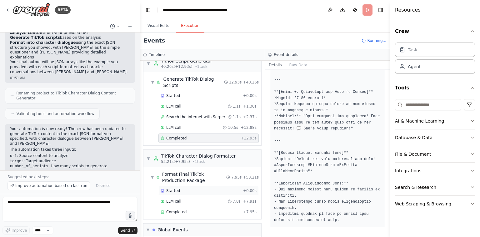
click at [204, 188] on div "Started" at bounding box center [201, 190] width 80 height 5
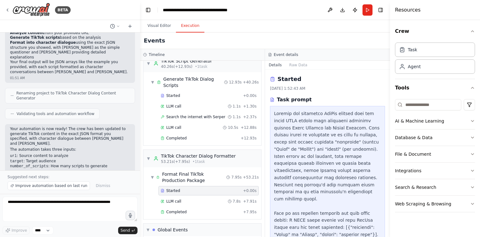
scroll to position [79, 0]
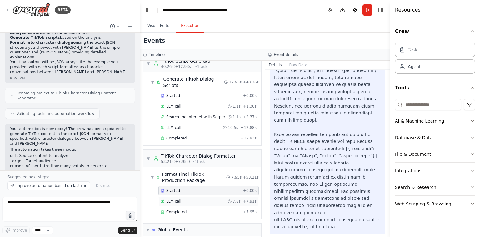
click at [193, 199] on div "LLM call 7.8s + 7.91s" at bounding box center [209, 201] width 96 height 5
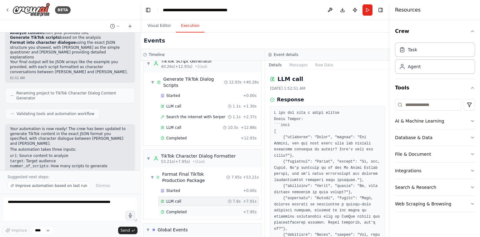
click at [191, 210] on div "Completed" at bounding box center [201, 212] width 80 height 5
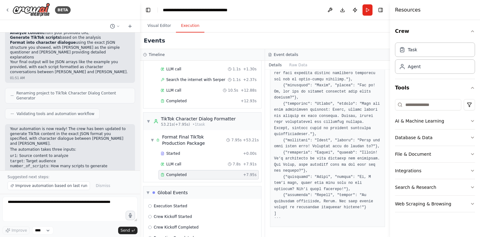
scroll to position [200, 0]
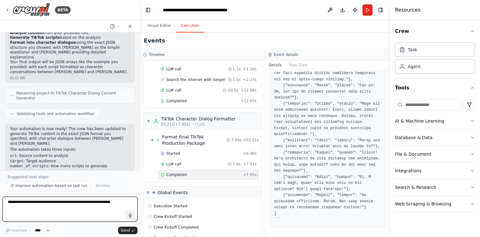
click at [104, 202] on textarea at bounding box center [70, 209] width 135 height 25
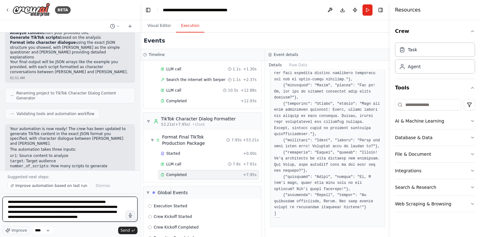
scroll to position [3, 0]
type textarea "**********"
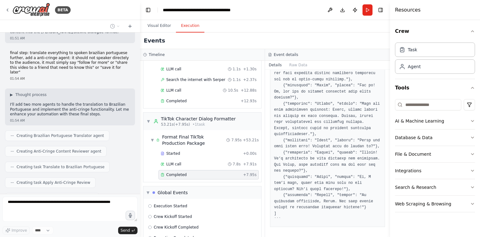
scroll to position [660, 0]
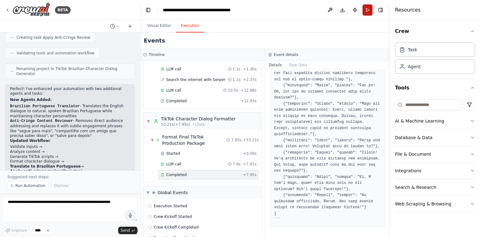
click at [366, 12] on button "Run" at bounding box center [368, 9] width 10 height 11
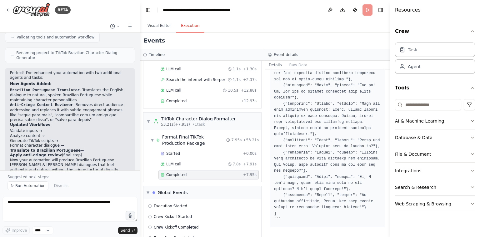
scroll to position [805, 0]
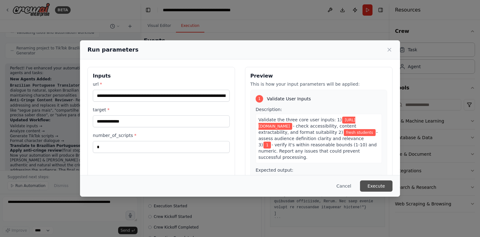
click at [372, 184] on button "Execute" at bounding box center [376, 185] width 33 height 11
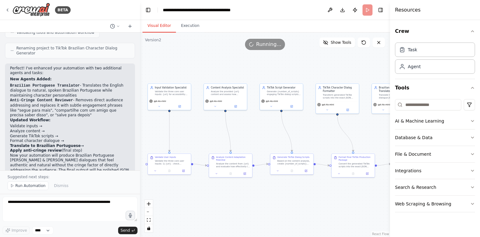
click at [159, 27] on button "Visual Editor" at bounding box center [159, 25] width 33 height 13
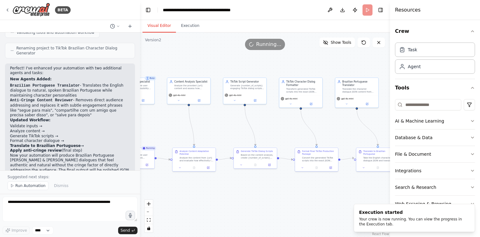
drag, startPoint x: 222, startPoint y: 71, endPoint x: 181, endPoint y: 64, distance: 41.5
click at [181, 64] on div ".deletable-edge-delete-btn { width: 20px; height: 20px; border: 0px solid #ffff…" at bounding box center [265, 135] width 250 height 204
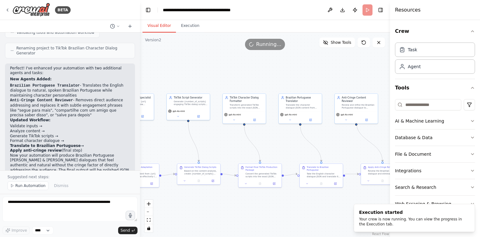
drag, startPoint x: 250, startPoint y: 73, endPoint x: 196, endPoint y: 90, distance: 56.9
click at [196, 90] on div ".deletable-edge-delete-btn { width: 20px; height: 20px; border: 0px solid #ffff…" at bounding box center [265, 135] width 250 height 204
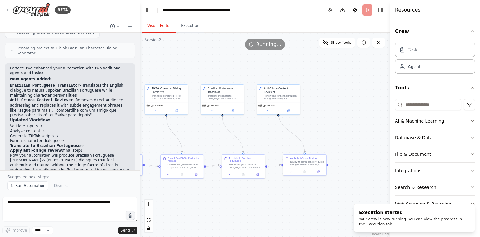
drag, startPoint x: 252, startPoint y: 86, endPoint x: 172, endPoint y: 75, distance: 80.9
click at [172, 75] on div ".deletable-edge-delete-btn { width: 20px; height: 20px; border: 0px solid #ffff…" at bounding box center [265, 135] width 250 height 204
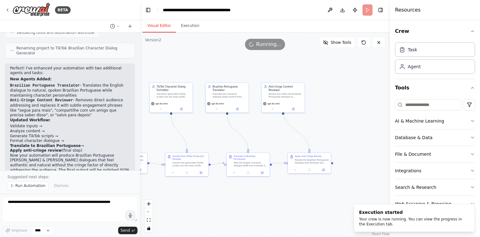
drag, startPoint x: 226, startPoint y: 70, endPoint x: 346, endPoint y: 75, distance: 119.6
click at [346, 75] on div ".deletable-edge-delete-btn { width: 20px; height: 20px; border: 0px solid #ffff…" at bounding box center [265, 135] width 250 height 204
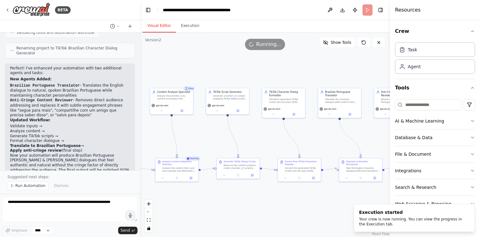
drag, startPoint x: 263, startPoint y: 72, endPoint x: 281, endPoint y: 74, distance: 19.0
click at [281, 74] on div ".deletable-edge-delete-btn { width: 20px; height: 20px; border: 0px solid #ffff…" at bounding box center [265, 135] width 250 height 204
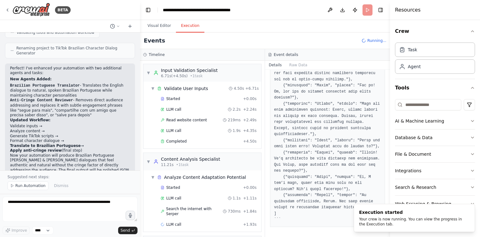
click at [193, 28] on button "Execution" at bounding box center [190, 25] width 28 height 13
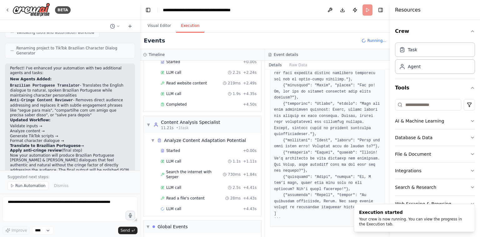
click at [177, 185] on span "LLM call" at bounding box center [173, 187] width 15 height 5
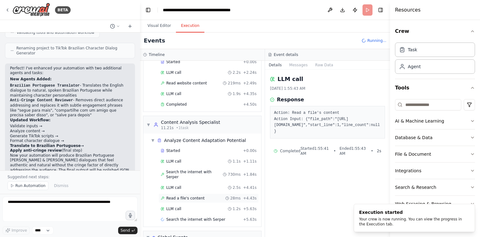
click at [176, 196] on span "Read a file's content" at bounding box center [185, 198] width 38 height 5
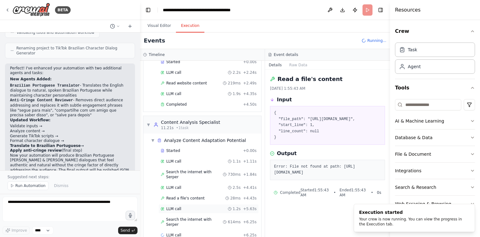
click at [172, 205] on div "LLM call 1.2s + 5.63s" at bounding box center [209, 208] width 100 height 9
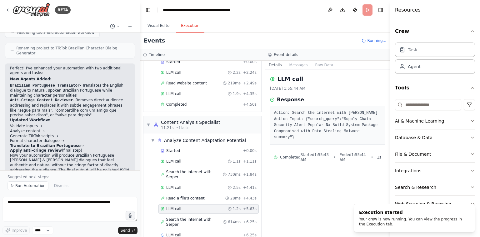
scroll to position [79, 0]
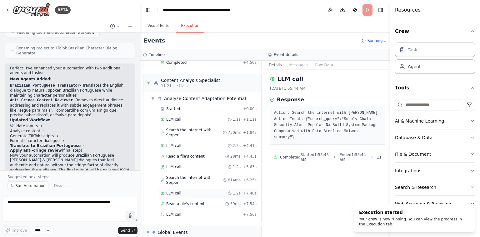
click at [188, 189] on div "LLM call 1.2s + 7.48s" at bounding box center [209, 193] width 100 height 9
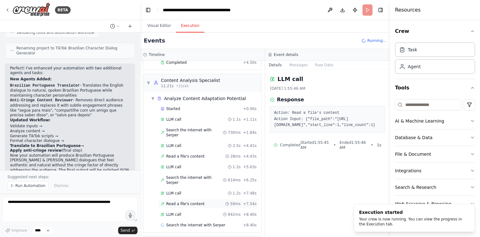
click at [183, 199] on div "Read a file's content 59ms + 7.54s" at bounding box center [209, 203] width 100 height 9
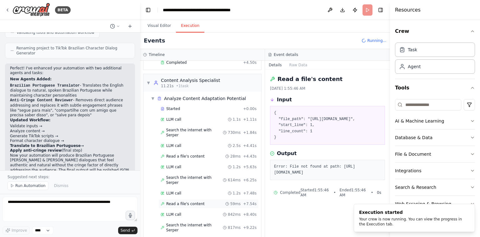
scroll to position [121, 0]
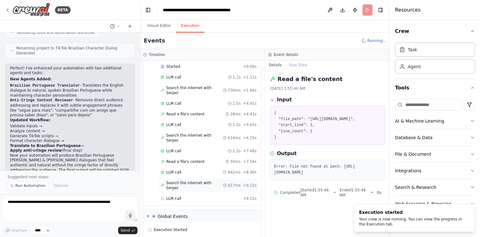
click at [191, 178] on div "Search the internet with Serper 817ms + 9.22s" at bounding box center [209, 185] width 100 height 14
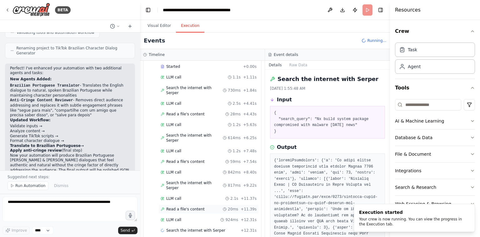
click at [186, 207] on span "Read a file's content" at bounding box center [185, 209] width 38 height 5
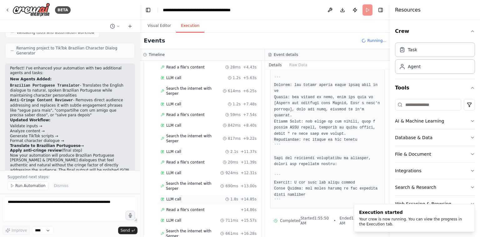
scroll to position [225, 0]
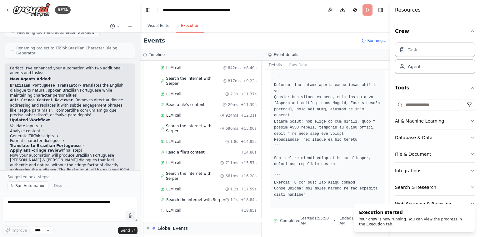
click at [186, 197] on span "Search the internet with Serper" at bounding box center [195, 199] width 59 height 5
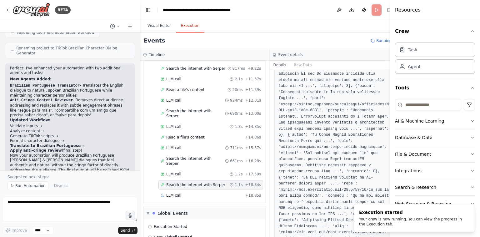
scroll to position [325, 0]
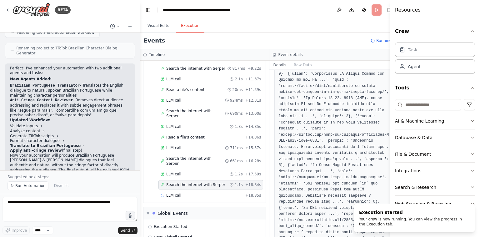
click at [185, 186] on div "Started + 0.00s LLM call 1.1s + 1.11s Search the internet with Serper 730ms + 1…" at bounding box center [207, 79] width 117 height 244
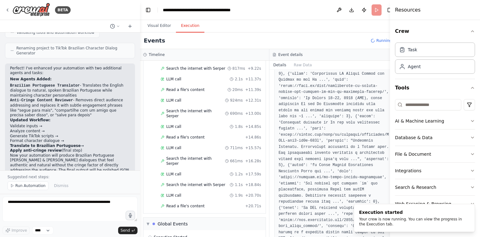
click at [188, 193] on div "LLM call 1.9s + 20.70s" at bounding box center [211, 195] width 100 height 5
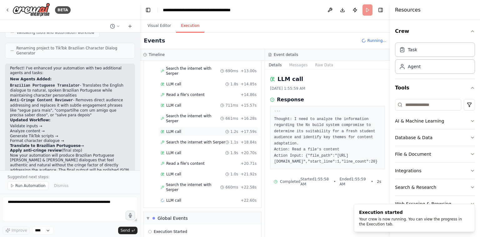
scroll to position [282, 0]
click at [196, 183] on span "Search the internet with Serper" at bounding box center [193, 188] width 54 height 10
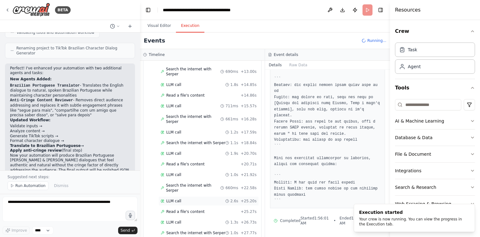
scroll to position [325, 0]
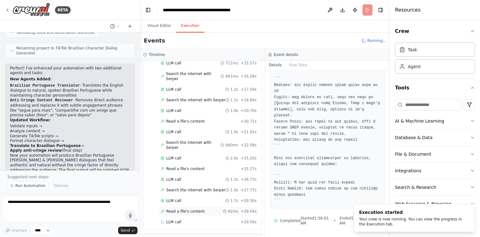
click at [181, 207] on div "Read a file's content 42ms + 29.54s" at bounding box center [209, 211] width 100 height 9
click at [178, 217] on div "LLM call 1.5s + 31.03s" at bounding box center [209, 221] width 100 height 9
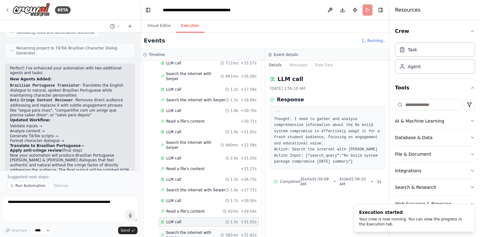
click at [176, 230] on span "Search the internet with Serper" at bounding box center [193, 235] width 54 height 10
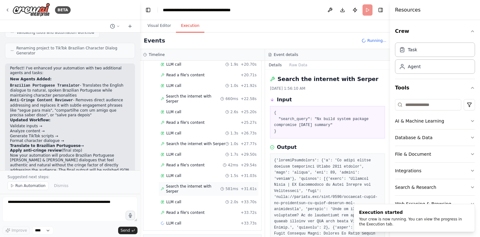
scroll to position [393, 0]
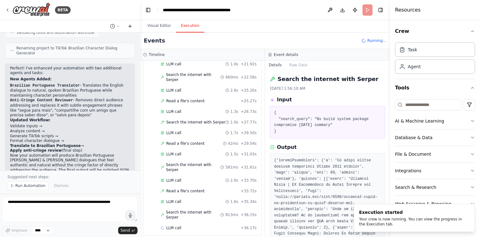
click at [129, 27] on icon at bounding box center [130, 26] width 5 height 5
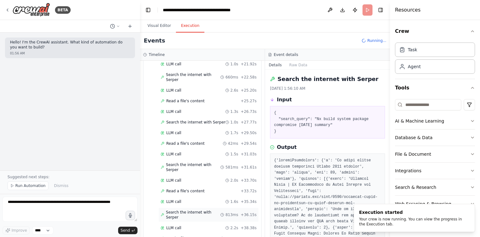
click at [184, 210] on span "Search the internet with Serper" at bounding box center [193, 215] width 54 height 10
click at [180, 223] on div "LLM call 2.2s + 38.38s" at bounding box center [209, 227] width 100 height 9
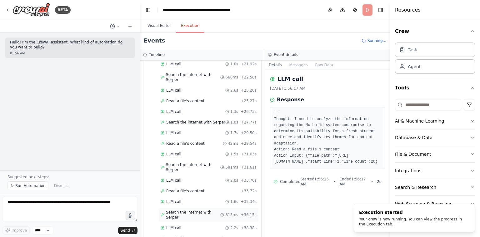
click at [185, 210] on span "Search the internet with Serper" at bounding box center [193, 215] width 54 height 10
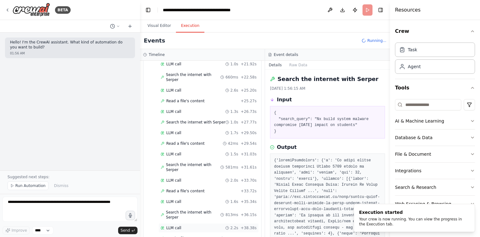
click at [180, 225] on span "LLM call" at bounding box center [173, 227] width 15 height 5
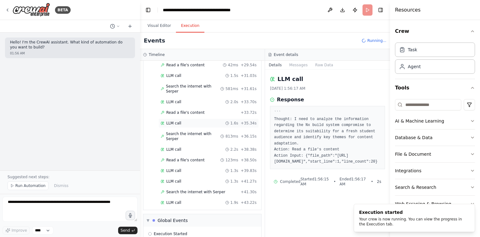
scroll to position [470, 0]
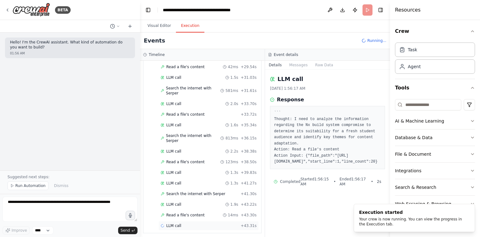
click at [188, 223] on div "LLM call + 43.31s" at bounding box center [209, 225] width 96 height 5
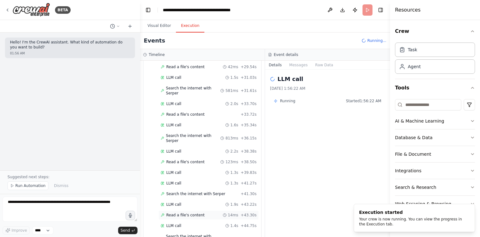
click at [191, 210] on div "Read a file's content 14ms + 43.30s" at bounding box center [209, 214] width 100 height 9
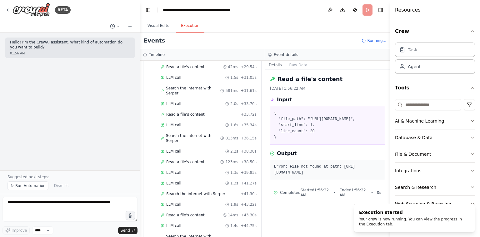
click at [372, 42] on span "Running..." at bounding box center [376, 40] width 19 height 5
click at [471, 212] on button "Notifications (F8)" at bounding box center [470, 209] width 8 height 8
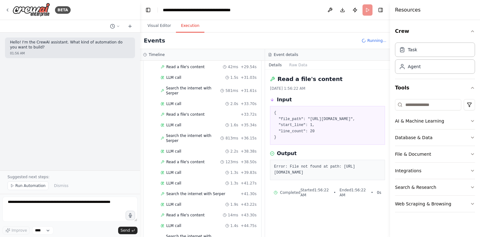
scroll to position [566, 0]
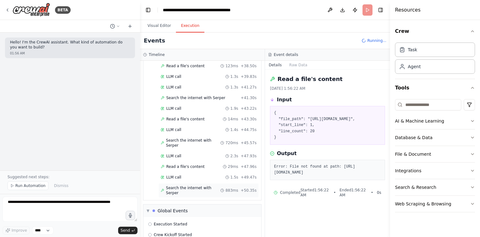
click at [201, 185] on span "Search the internet with Serper" at bounding box center [193, 190] width 54 height 10
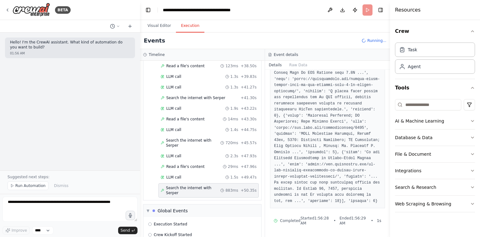
scroll to position [495, 0]
click at [193, 175] on div "LLM call 1.5s + 49.47s" at bounding box center [209, 177] width 96 height 5
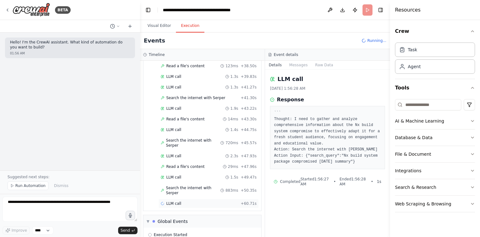
click at [191, 201] on div "LLM call + 60.71s" at bounding box center [209, 203] width 96 height 5
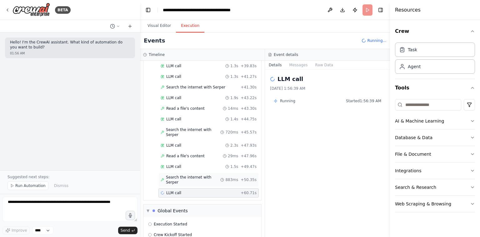
scroll to position [575, 0]
click at [164, 25] on button "Visual Editor" at bounding box center [159, 25] width 33 height 13
click at [193, 26] on button "Execution" at bounding box center [190, 25] width 28 height 13
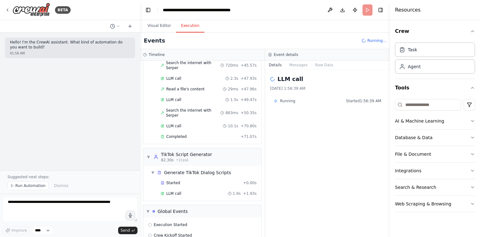
scroll to position [660, 0]
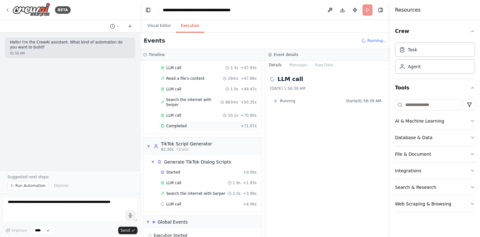
click at [191, 121] on div "Completed + 71.07s" at bounding box center [209, 125] width 100 height 9
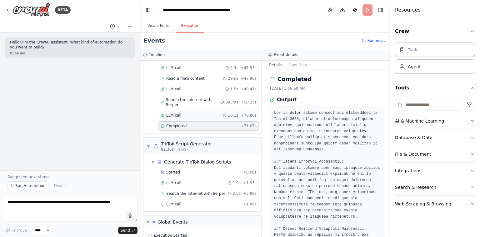
click at [191, 113] on div "LLM call 10.1s + 70.80s" at bounding box center [209, 115] width 96 height 5
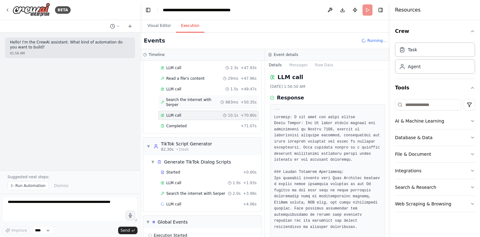
click at [203, 97] on span "Search the internet with Serper" at bounding box center [193, 102] width 54 height 10
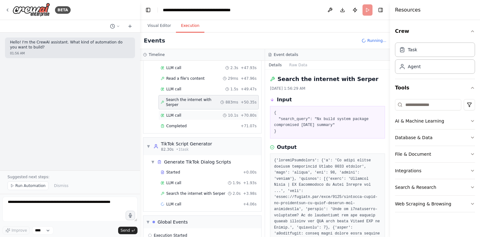
click at [198, 113] on div "LLM call 10.1s + 70.80s" at bounding box center [209, 115] width 96 height 5
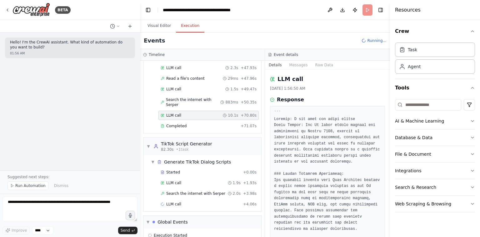
scroll to position [611, 0]
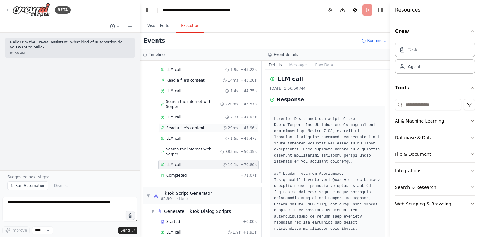
click at [189, 123] on div "Read a file's content 29ms + 47.96s" at bounding box center [209, 127] width 100 height 9
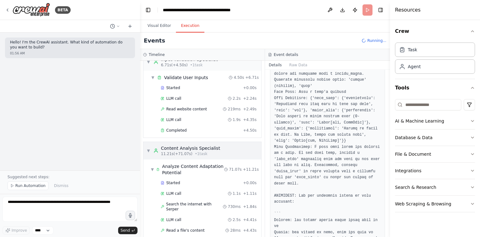
scroll to position [10, 0]
drag, startPoint x: 224, startPoint y: 160, endPoint x: 158, endPoint y: 147, distance: 67.3
copy div "Content Analysis Specialist 11.21s (+71.07s) • 1 task ▼"
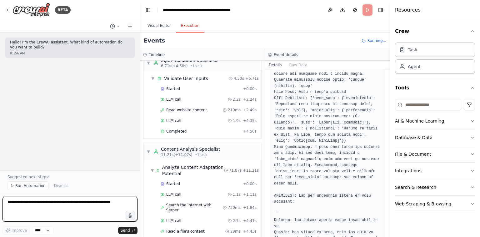
click at [68, 199] on textarea at bounding box center [70, 209] width 135 height 25
paste textarea "**********"
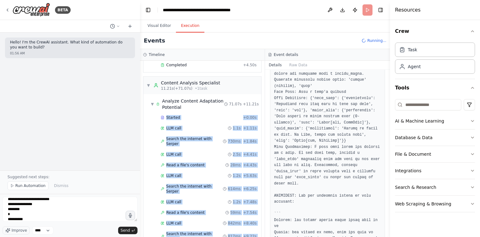
scroll to position [91, 0]
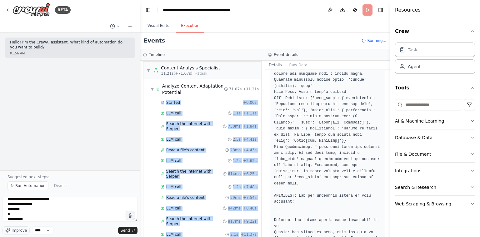
drag, startPoint x: 154, startPoint y: 182, endPoint x: 174, endPoint y: 230, distance: 52.5
copy div "Started + 0.00s LLM call 1.1s + 1.11s Search the internet with Serper 730ms + 1…"
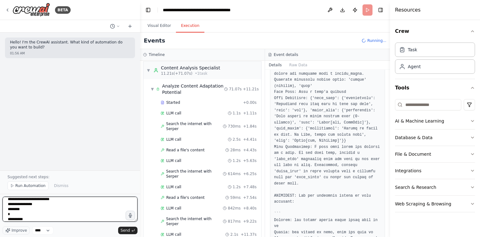
click at [84, 220] on textarea "**********" at bounding box center [70, 209] width 135 height 25
paste textarea "**********"
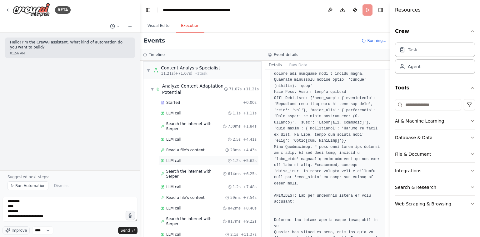
click at [196, 156] on div "LLM call 1.2s + 5.63s" at bounding box center [209, 160] width 100 height 9
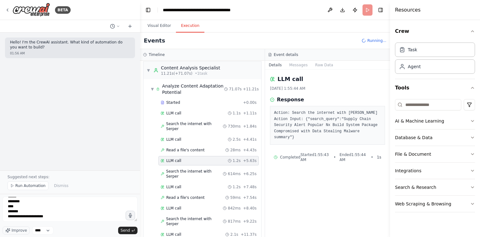
click at [289, 118] on pre "Action: Search the internet with Serper Action Input: {"search_query":"Supply C…" at bounding box center [327, 125] width 107 height 31
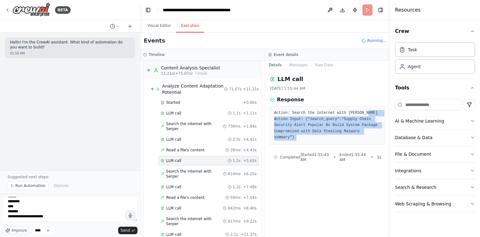
click at [289, 118] on pre "Action: Search the internet with Serper Action Input: {"search_query":"Supply C…" at bounding box center [327, 125] width 107 height 31
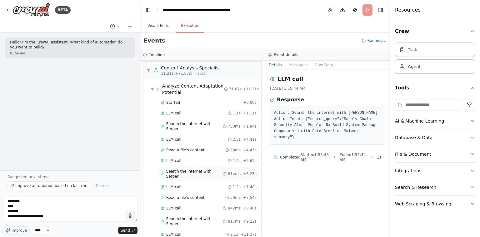
click at [202, 167] on div "Search the internet with Serper 614ms + 6.25s" at bounding box center [209, 174] width 100 height 14
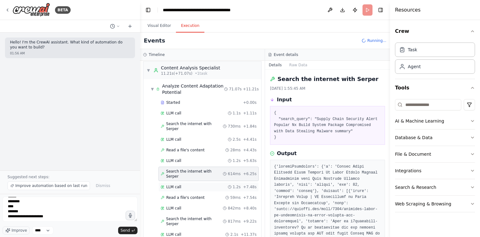
click at [199, 182] on div "LLM call 1.2s + 7.48s" at bounding box center [209, 186] width 100 height 9
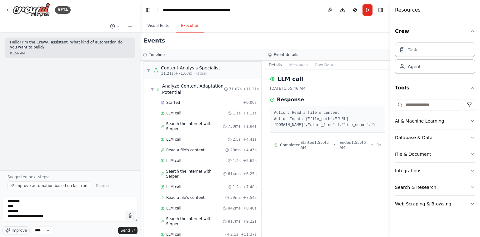
click at [300, 111] on pre "Action: Read a file's content Action Input: {"file_path":"https://www.stepsecur…" at bounding box center [327, 119] width 107 height 18
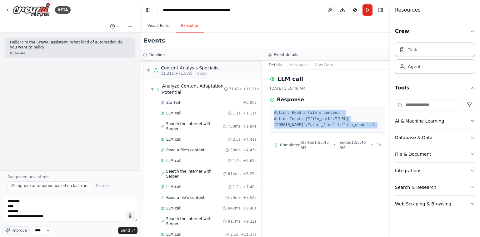
drag, startPoint x: 300, startPoint y: 111, endPoint x: 305, endPoint y: 136, distance: 25.8
click at [305, 129] on pre "Action: Read a file's content Action Input: {"file_path":"https://www.stepsecur…" at bounding box center [327, 119] width 107 height 18
copy div "Action: Read a file's content Action Input: {"file_path":"https://www.stepsecur…"
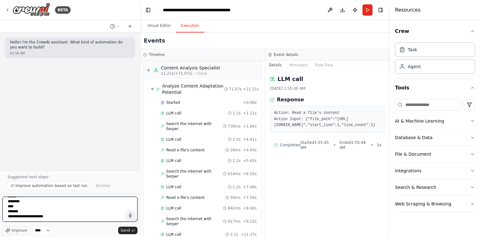
click at [94, 214] on textarea "**********" at bounding box center [70, 209] width 135 height 25
paste textarea "**********"
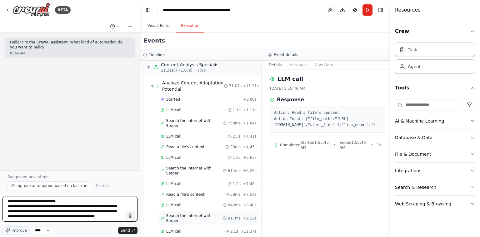
scroll to position [139, 0]
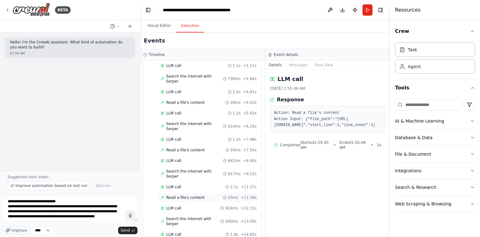
click at [196, 195] on span "Read a file's content" at bounding box center [185, 197] width 38 height 5
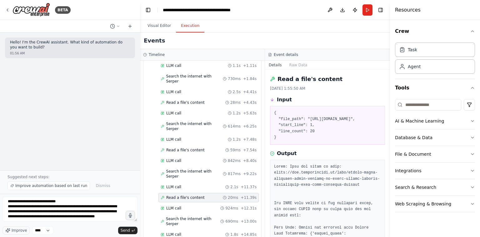
click at [318, 77] on h2 "Read a file's content" at bounding box center [310, 79] width 65 height 9
copy h2 "Read a file's content"
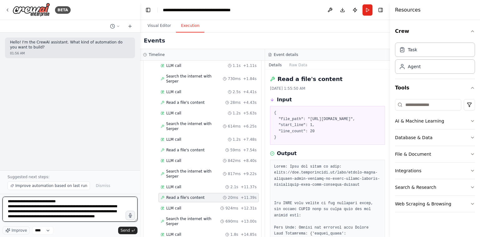
click at [93, 210] on textarea "**********" at bounding box center [70, 209] width 135 height 25
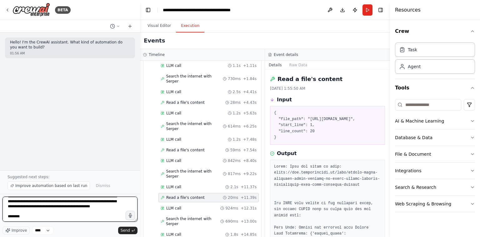
paste textarea "**********"
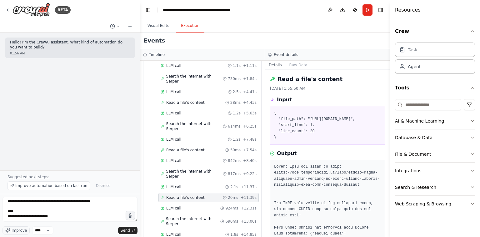
click at [336, 140] on pre "{ "file_path": "https://www.stepsecurity.io/blog/supply-chain-security-alert-po…" at bounding box center [327, 125] width 107 height 31
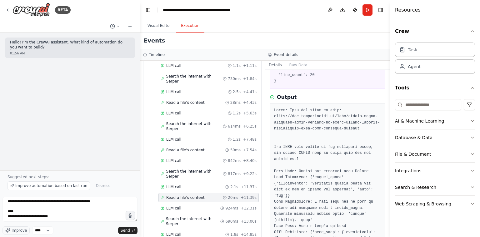
scroll to position [55, 0]
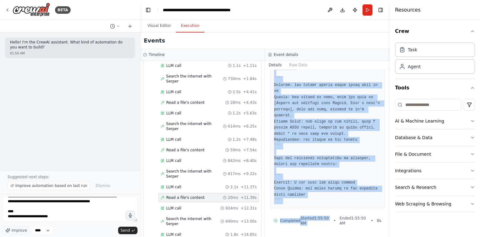
scroll to position [355, 0]
drag, startPoint x: 320, startPoint y: 136, endPoint x: 315, endPoint y: 199, distance: 64.0
click at [315, 199] on pre at bounding box center [327, 21] width 107 height 366
copy div "Error: File not found at path: https://www.stepsecurity.io/blog/supply-chain-se…"
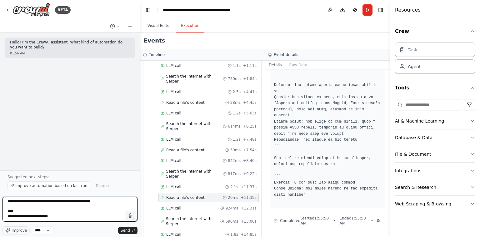
click at [106, 213] on textarea "**********" at bounding box center [70, 209] width 135 height 25
paste textarea "**********"
type textarea "**********"
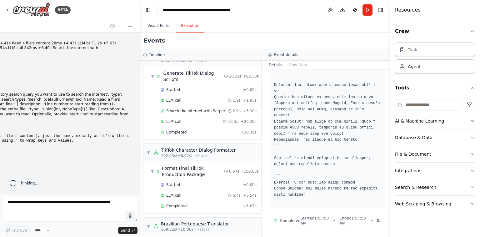
scroll to position [922, 0]
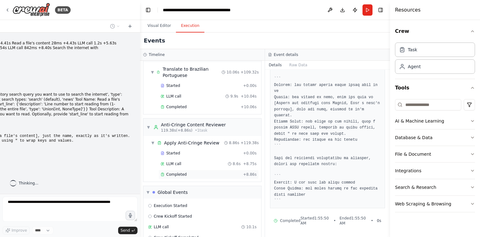
click at [198, 172] on div "Completed" at bounding box center [201, 174] width 80 height 5
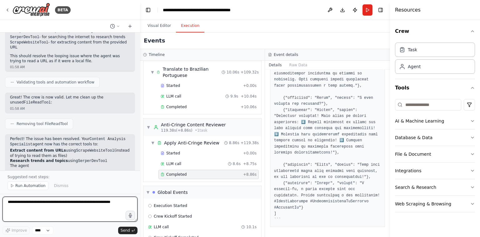
scroll to position [362, 0]
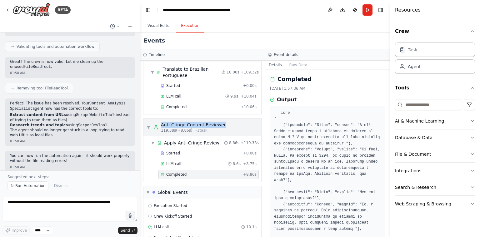
drag, startPoint x: 236, startPoint y: 98, endPoint x: 155, endPoint y: 99, distance: 80.7
click at [155, 119] on div "▼ Anti-Cringe Content Reviewer 119.38s (+8.86s) • 1 task" at bounding box center [203, 128] width 118 height 18
copy div "Anti-Cringe Content Reviewer"
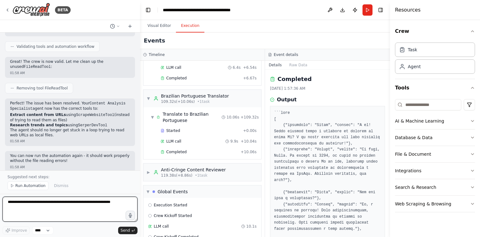
click at [101, 207] on textarea at bounding box center [70, 209] width 135 height 25
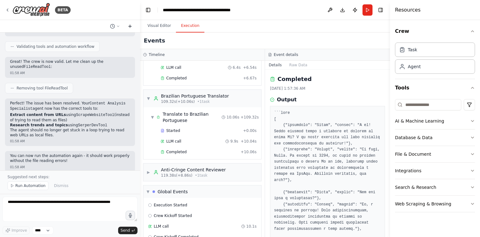
click at [131, 27] on icon at bounding box center [130, 26] width 5 height 5
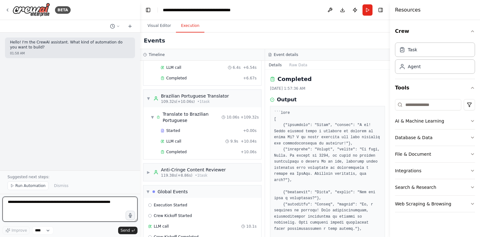
click at [68, 201] on textarea at bounding box center [70, 209] width 135 height 25
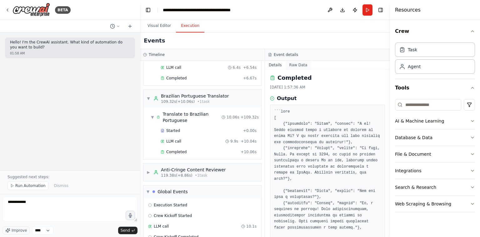
click at [302, 64] on button "Raw Data" at bounding box center [299, 65] width 26 height 9
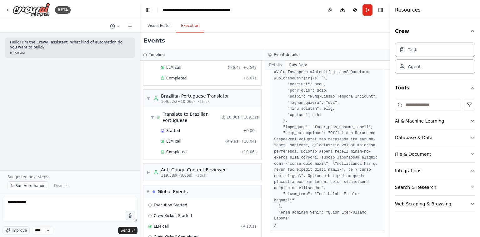
click at [282, 66] on button "Details" at bounding box center [275, 65] width 21 height 9
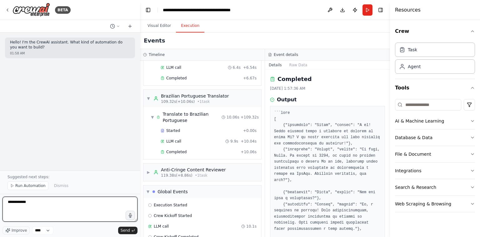
click at [96, 207] on textarea "**********" at bounding box center [70, 209] width 135 height 25
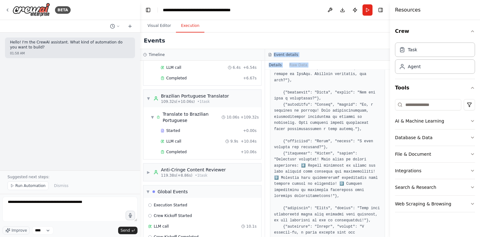
scroll to position [149, 0]
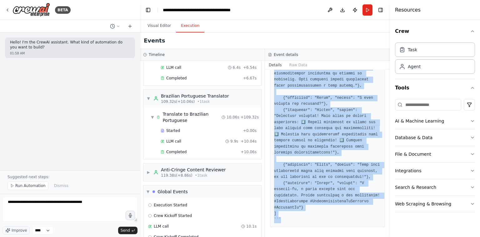
drag, startPoint x: 274, startPoint y: 109, endPoint x: 290, endPoint y: 218, distance: 111.0
click at [290, 218] on div at bounding box center [327, 95] width 115 height 264
copy pre "```json [ {"character": "Peter", "phrase": "E aí! Vocês ouviram sobre a violaçã…"
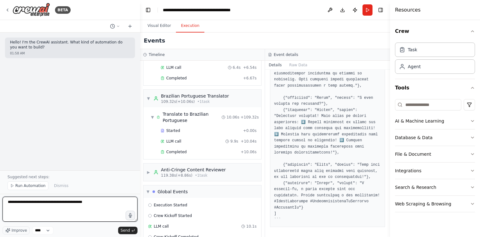
click at [109, 204] on textarea "**********" at bounding box center [70, 209] width 135 height 25
paste textarea "**********"
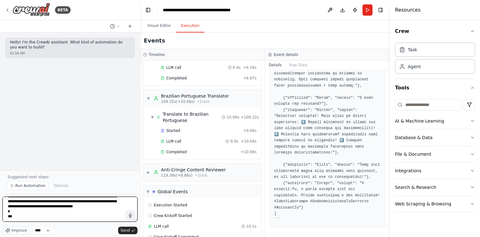
scroll to position [0, 0]
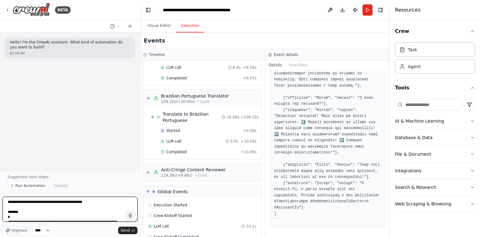
click at [109, 204] on textarea at bounding box center [70, 209] width 135 height 25
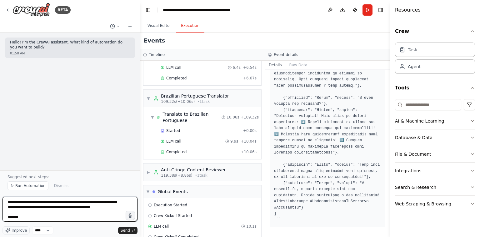
type textarea "**********"
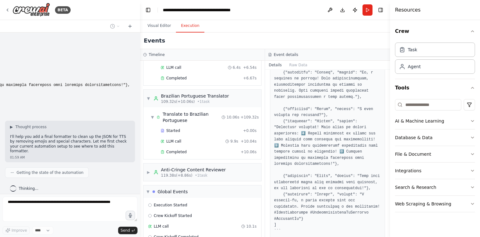
scroll to position [149, 0]
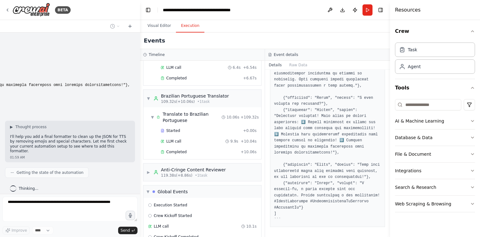
click at [288, 110] on pre at bounding box center [327, 95] width 107 height 256
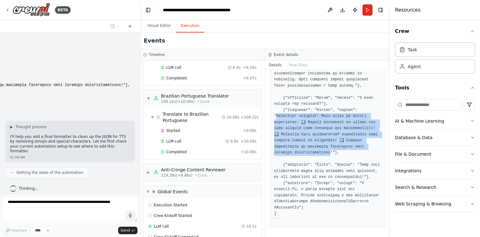
drag, startPoint x: 288, startPoint y: 110, endPoint x: 322, endPoint y: 149, distance: 50.9
click at [322, 149] on pre at bounding box center [327, 95] width 107 height 256
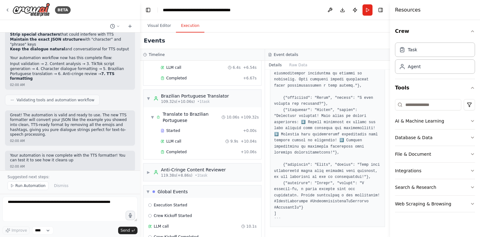
scroll to position [304, 0]
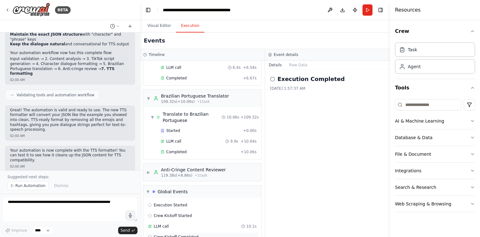
click at [207, 232] on div "Crew Kickoff Completed" at bounding box center [202, 236] width 113 height 9
click at [206, 224] on div "LLM call 10.1s" at bounding box center [202, 226] width 109 height 5
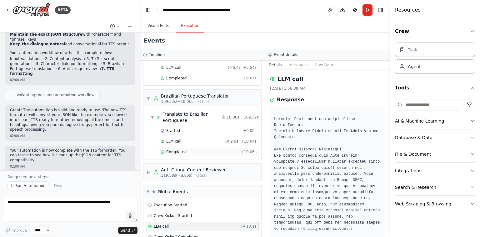
click at [197, 147] on div "Completed + 10.06s" at bounding box center [209, 151] width 100 height 9
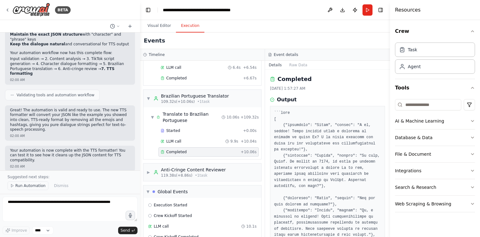
click at [26, 186] on span "Run Automation" at bounding box center [30, 185] width 30 height 5
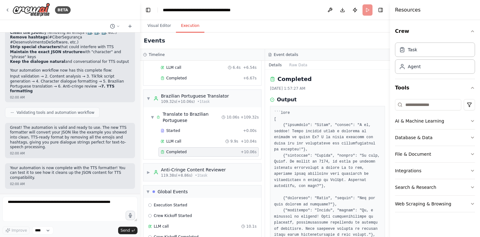
scroll to position [281, 0]
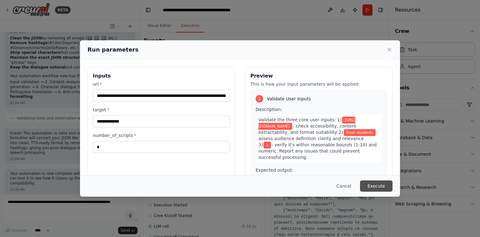
click at [371, 184] on button "Execute" at bounding box center [376, 185] width 33 height 11
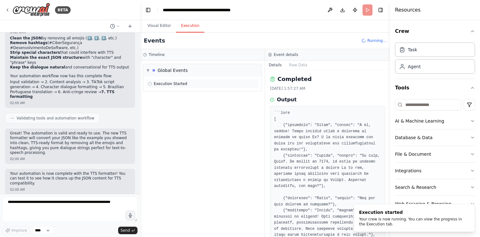
click at [193, 84] on div "Execution Started" at bounding box center [202, 83] width 109 height 5
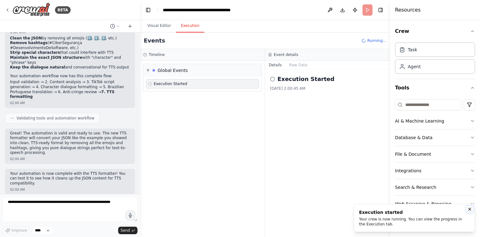
click at [471, 210] on icon "Notifications (F8)" at bounding box center [470, 209] width 3 height 3
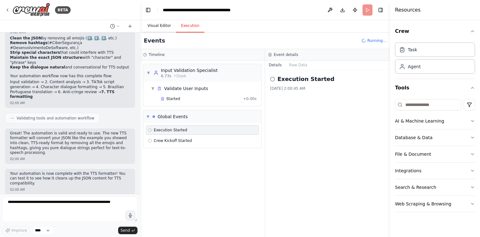
click at [159, 31] on button "Visual Editor" at bounding box center [159, 25] width 33 height 13
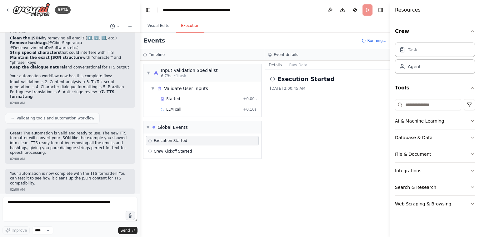
click at [182, 29] on button "Execution" at bounding box center [190, 25] width 28 height 13
click at [181, 89] on div "Validate User Inputs" at bounding box center [186, 88] width 44 height 6
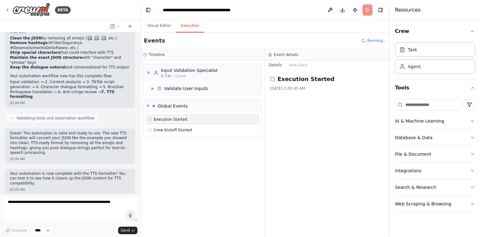
click at [181, 90] on div "Validate User Inputs" at bounding box center [186, 88] width 44 height 6
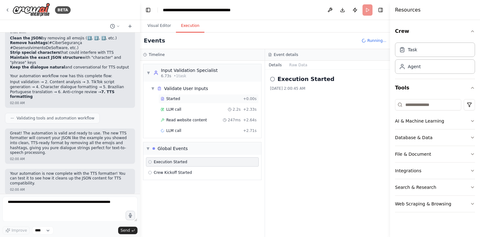
click at [180, 98] on div "Started" at bounding box center [201, 98] width 80 height 5
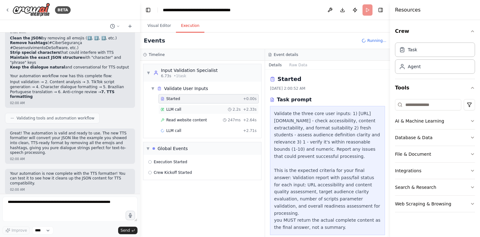
click at [179, 111] on span "LLM call" at bounding box center [173, 109] width 15 height 5
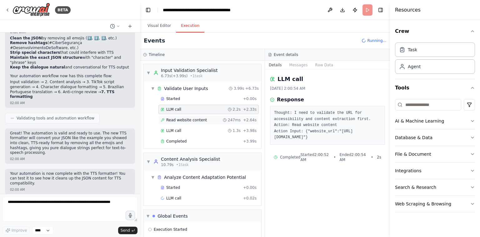
click at [183, 123] on div "Read website content 247ms + 2.64s" at bounding box center [209, 119] width 100 height 9
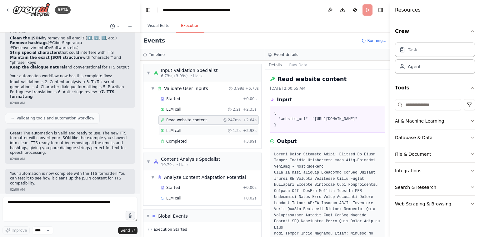
click at [184, 134] on div "LLM call 1.3s + 3.98s" at bounding box center [209, 130] width 100 height 9
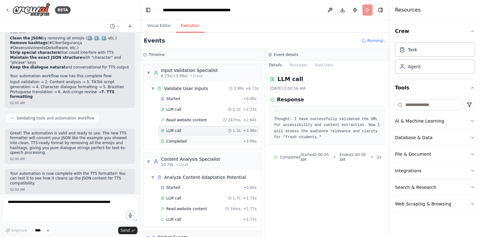
click at [184, 142] on span "Completed" at bounding box center [176, 141] width 20 height 5
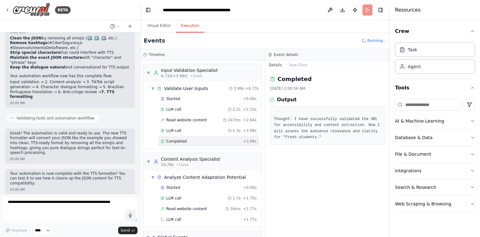
scroll to position [37, 0]
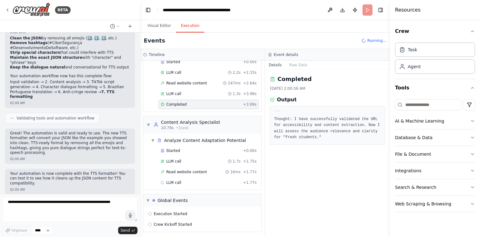
click at [189, 98] on div "Started + 0.00s LLM call 2.2s + 2.33s Read website content 247ms + 2.64s LLM ca…" at bounding box center [205, 83] width 113 height 53
click at [189, 94] on div "LLM call 1.3s + 3.98s" at bounding box center [209, 93] width 96 height 5
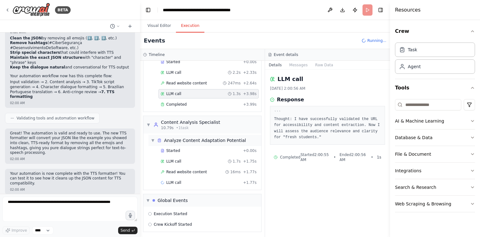
click at [188, 138] on div "Analyze Content Adaptation Potential" at bounding box center [205, 140] width 82 height 6
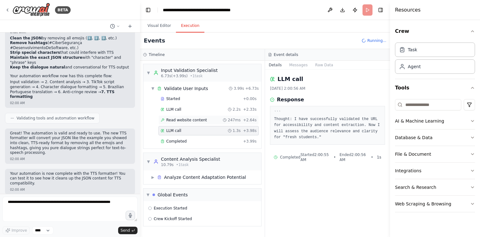
click at [196, 119] on span "Read website content" at bounding box center [186, 120] width 41 height 5
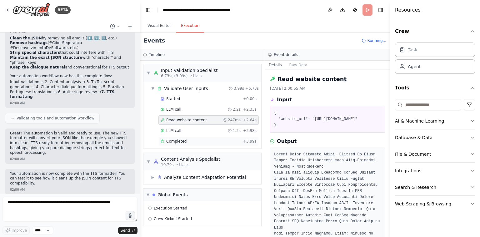
click at [190, 139] on div "Completed" at bounding box center [201, 141] width 80 height 5
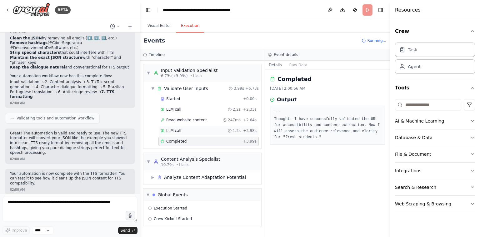
click at [201, 130] on div "LLM call 1.3s + 3.98s" at bounding box center [209, 130] width 96 height 5
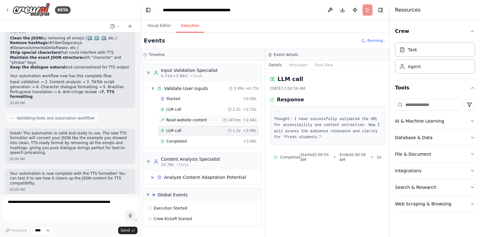
click at [204, 120] on div "Read website content 247ms + 2.64s" at bounding box center [209, 120] width 96 height 5
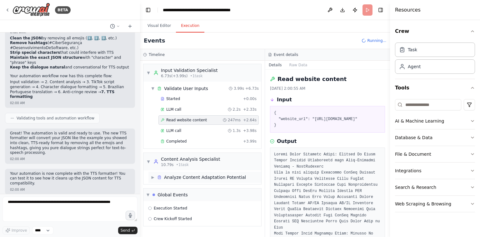
click at [202, 177] on div "Analyze Content Adaptation Potential" at bounding box center [205, 177] width 82 height 6
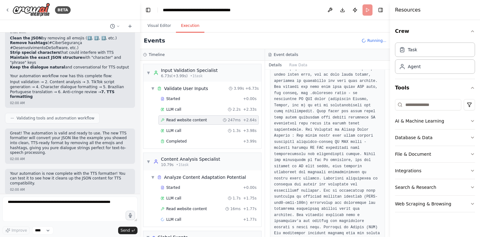
scroll to position [260, 0]
click at [190, 213] on div "Started + 0.00s LLM call 1.7s + 1.75s Read website content 16ms + 1.77s LLM cal…" at bounding box center [205, 204] width 113 height 43
click at [189, 217] on div "LLM call + 1.77s" at bounding box center [209, 219] width 96 height 5
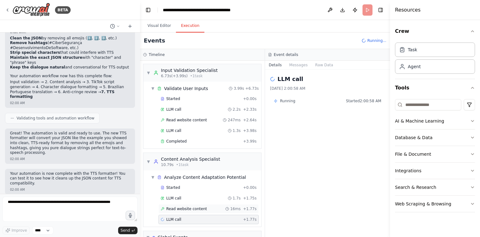
click at [203, 208] on span "Read website content" at bounding box center [186, 208] width 41 height 5
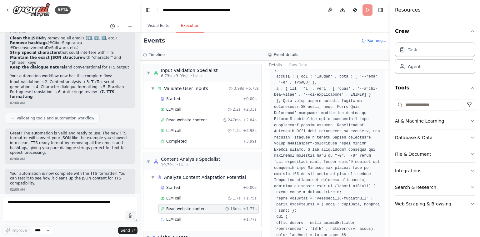
scroll to position [1476, 0]
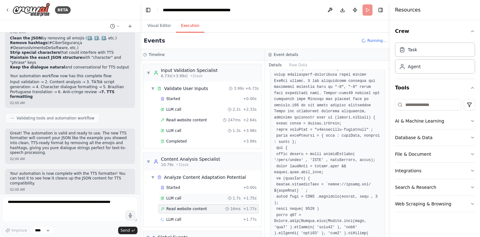
click at [192, 198] on div "LLM call 1.7s + 1.75s" at bounding box center [209, 198] width 96 height 5
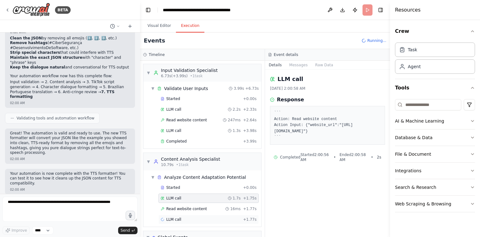
click at [187, 217] on div "LLM call + 1.77s" at bounding box center [209, 219] width 96 height 5
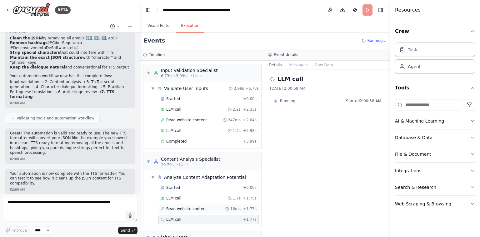
click at [190, 212] on div "Read website content 16ms + 1.77s" at bounding box center [209, 208] width 100 height 9
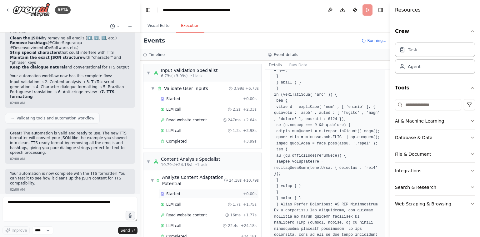
scroll to position [121, 0]
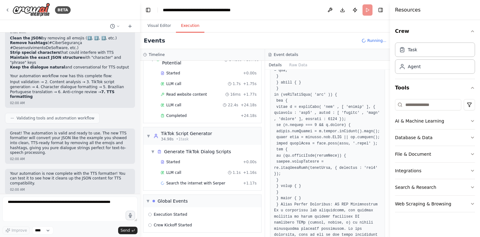
click at [184, 165] on div "Started + 0.00s LLM call 1.1s + 1.16s Search the internet with Serper + 1.17s" at bounding box center [205, 173] width 113 height 32
click at [184, 170] on div "LLM call 1.1s + 1.16s" at bounding box center [209, 172] width 96 height 5
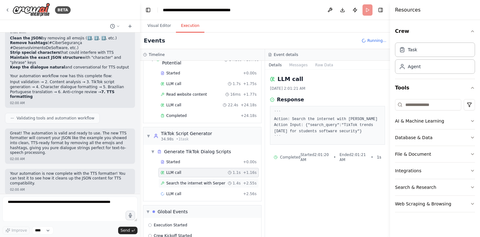
click at [184, 179] on div "Search the internet with Serper 1.4s + 2.55s" at bounding box center [209, 183] width 100 height 9
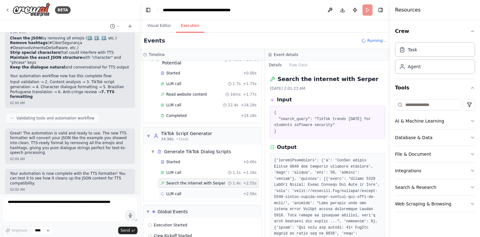
click at [189, 191] on div "LLM call + 2.56s" at bounding box center [209, 193] width 96 height 5
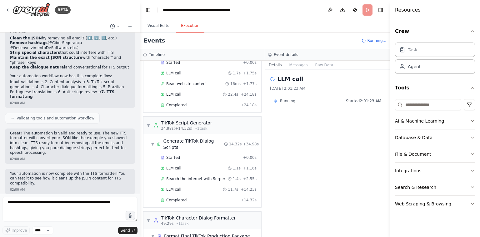
scroll to position [204, 0]
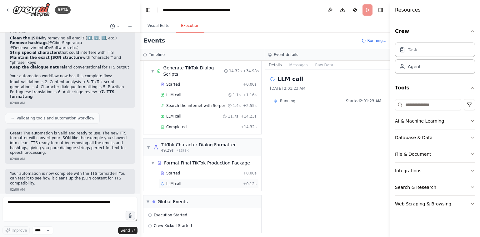
click at [189, 181] on div "LLM call + 0.12s" at bounding box center [209, 183] width 96 height 5
click at [191, 173] on div "Started" at bounding box center [201, 173] width 80 height 5
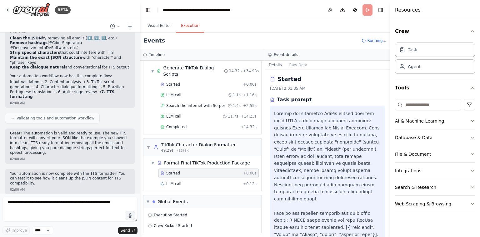
scroll to position [79, 0]
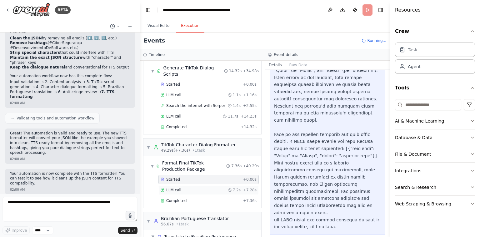
click at [198, 189] on div "LLM call 7.2s + 7.28s" at bounding box center [209, 190] width 96 height 5
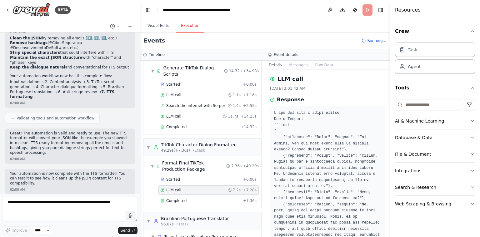
scroll to position [198, 0]
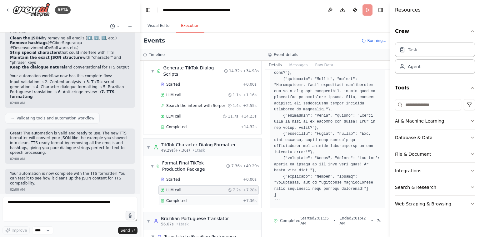
click at [192, 198] on div "Completed" at bounding box center [201, 200] width 80 height 5
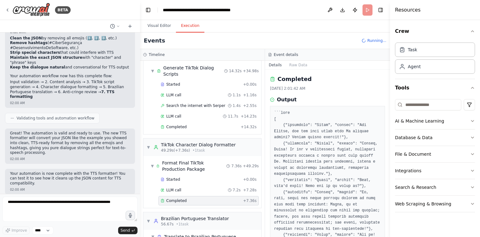
scroll to position [278, 0]
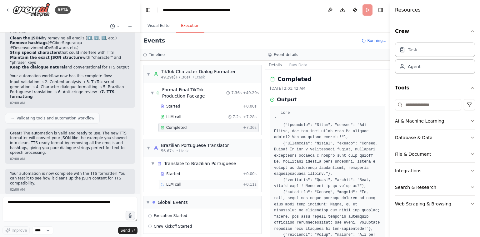
click at [195, 182] on div "LLM call + 0.11s" at bounding box center [209, 184] width 96 height 5
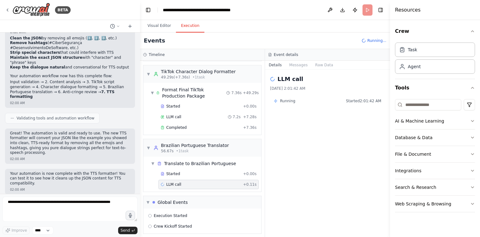
click at [195, 176] on div "Started + 0.00s LLM call + 0.11s" at bounding box center [205, 179] width 113 height 21
click at [196, 173] on div "Started" at bounding box center [201, 173] width 80 height 5
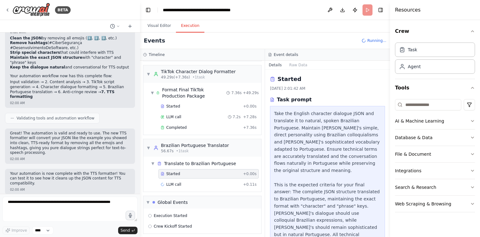
scroll to position [36, 0]
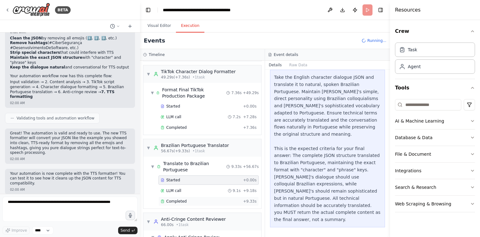
click at [182, 199] on span "Completed" at bounding box center [176, 201] width 20 height 5
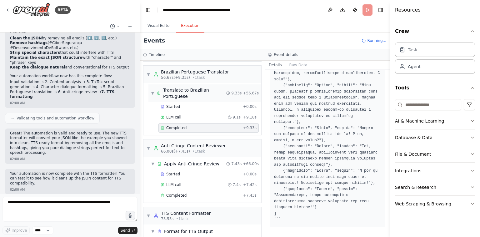
scroll to position [418, 0]
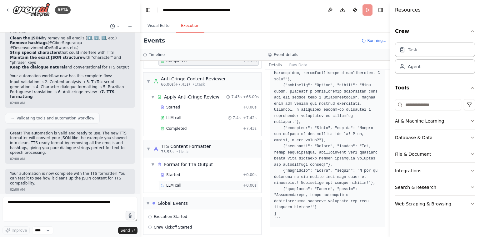
click at [206, 183] on div "LLM call + 0.00s" at bounding box center [209, 185] width 96 height 5
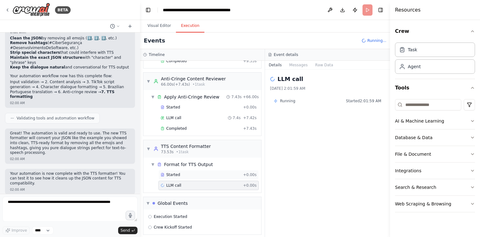
click at [204, 173] on div "Started" at bounding box center [201, 174] width 80 height 5
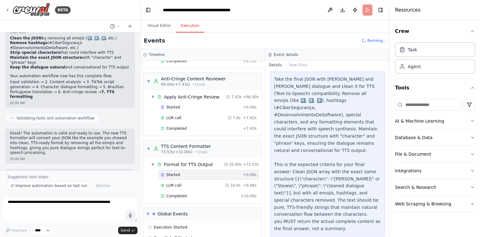
scroll to position [304, 0]
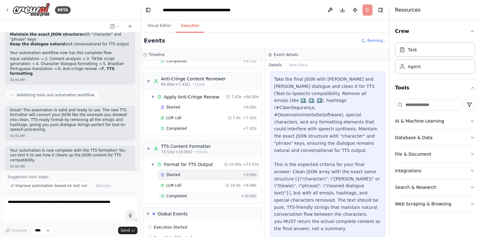
click at [188, 194] on div "Completed" at bounding box center [200, 196] width 78 height 5
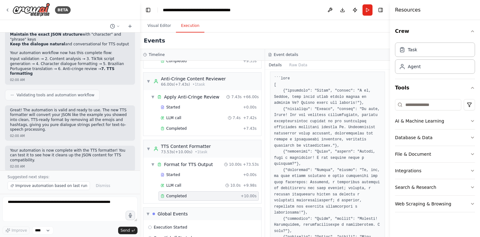
scroll to position [204, 0]
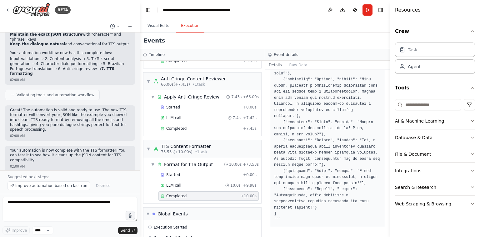
click at [129, 27] on icon at bounding box center [130, 26] width 5 height 5
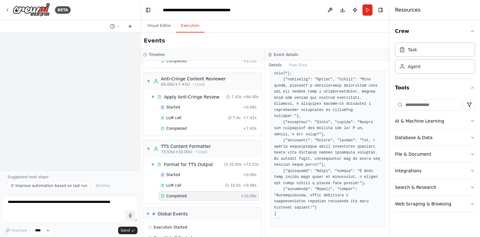
scroll to position [0, 0]
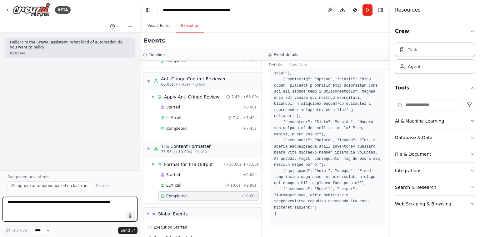
click at [67, 203] on textarea at bounding box center [70, 209] width 135 height 25
type textarea "*"
type textarea "**********"
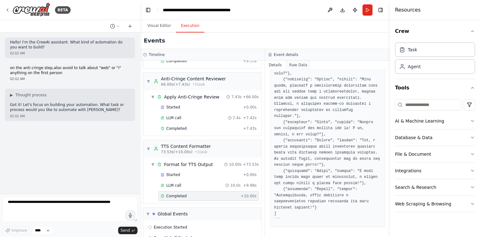
click at [299, 63] on button "Raw Data" at bounding box center [299, 65] width 26 height 9
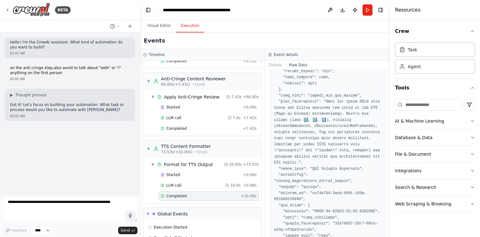
scroll to position [499, 0]
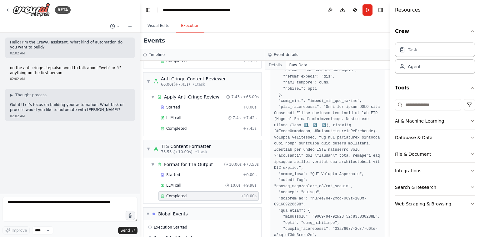
click at [277, 65] on button "Details" at bounding box center [275, 65] width 21 height 9
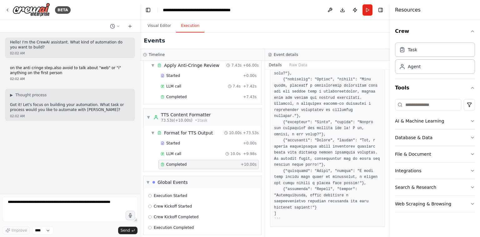
scroll to position [200, 0]
click at [303, 65] on button "Raw Data" at bounding box center [299, 65] width 26 height 9
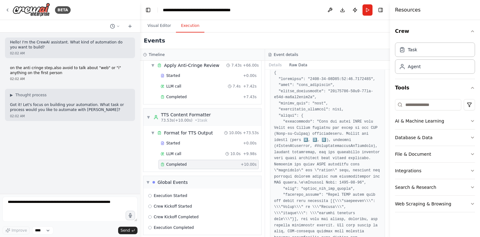
scroll to position [21, 0]
click at [278, 67] on button "Details" at bounding box center [275, 65] width 21 height 9
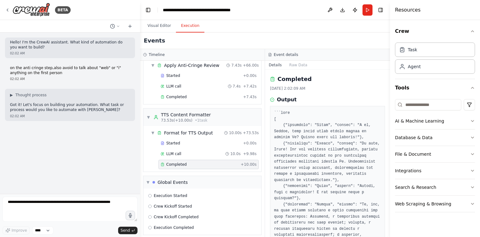
scroll to position [204, 0]
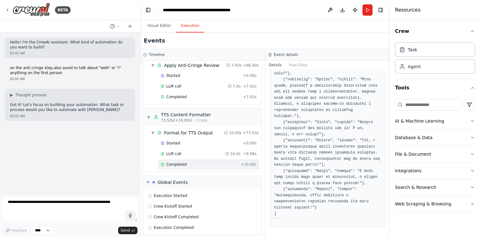
click at [118, 104] on p "Got it! Let's focus on building your automation. What task or process would you…" at bounding box center [70, 108] width 120 height 10
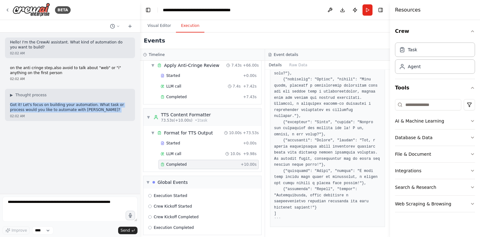
click at [118, 104] on p "Got it! Let's focus on building your automation. What task or process would you…" at bounding box center [70, 108] width 120 height 10
click at [366, 13] on button "Run" at bounding box center [368, 9] width 10 height 11
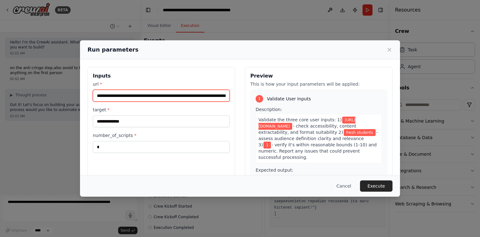
click at [210, 100] on input "**********" at bounding box center [161, 96] width 137 height 12
click at [213, 92] on input "**********" at bounding box center [161, 96] width 137 height 12
paste input "text"
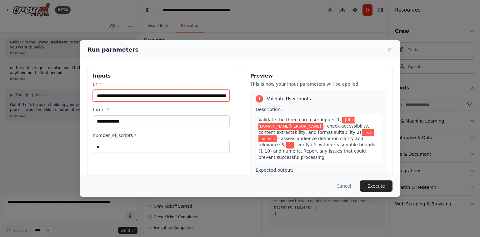
scroll to position [0, 90]
type input "**********"
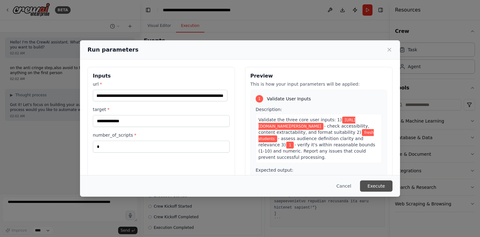
scroll to position [0, 0]
click at [378, 186] on button "Execute" at bounding box center [376, 185] width 33 height 11
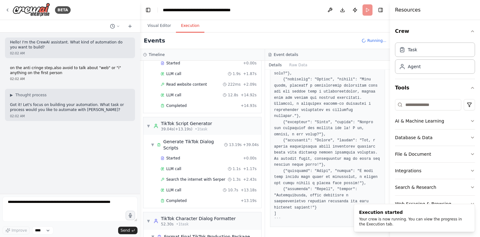
scroll to position [257, 0]
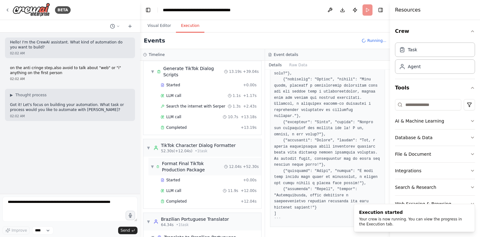
click at [222, 171] on div "▼ Format Final TikTok Production Package 12.04s + 52.30s" at bounding box center [205, 167] width 113 height 18
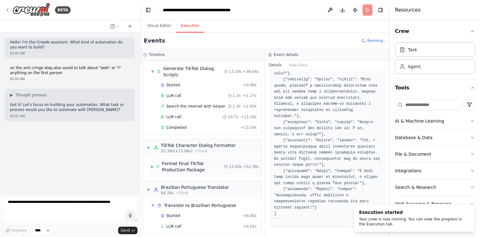
click at [196, 167] on div "Format Final TikTok Production Package" at bounding box center [193, 166] width 62 height 13
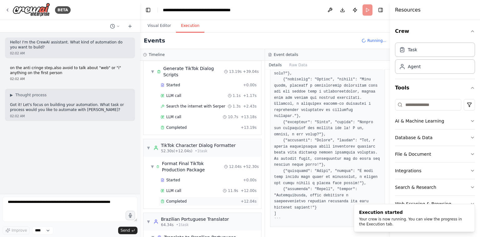
click at [188, 199] on div "Completed" at bounding box center [200, 201] width 78 height 5
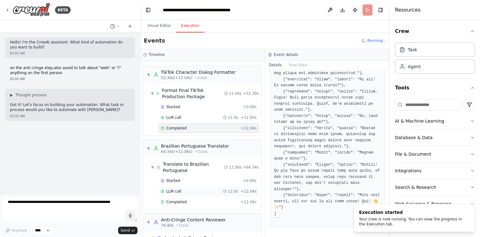
scroll to position [404, 0]
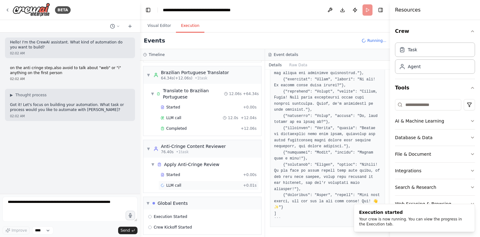
click at [178, 183] on span "LLM call" at bounding box center [173, 185] width 15 height 5
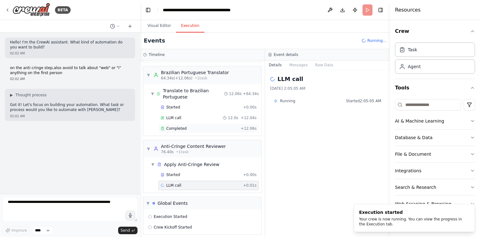
click at [198, 126] on div "Completed" at bounding box center [200, 128] width 78 height 5
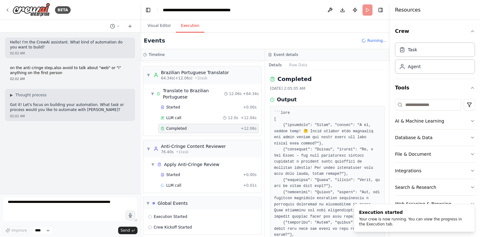
scroll to position [1, 0]
click at [194, 183] on div "LLM call + 0.01s" at bounding box center [209, 185] width 96 height 5
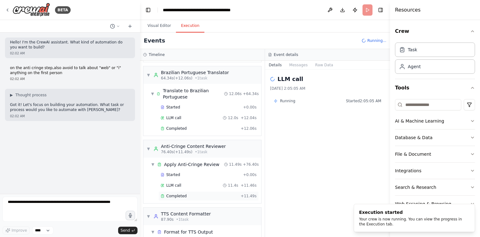
click at [190, 191] on div "Completed + 11.49s" at bounding box center [209, 195] width 100 height 9
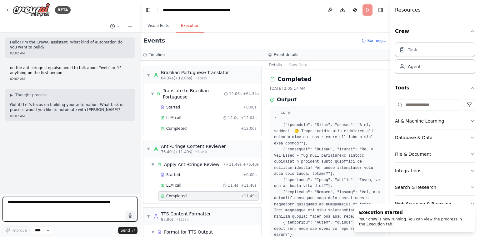
click at [102, 203] on textarea at bounding box center [70, 209] width 135 height 25
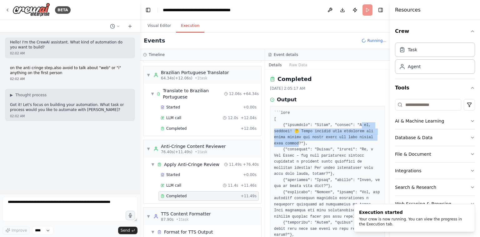
drag, startPoint x: 363, startPoint y: 125, endPoint x: 296, endPoint y: 144, distance: 69.5
copy pre "aí, pessoal! 🤔 Estão prontos para mergulhar nas novas regras que podem mudar su…"
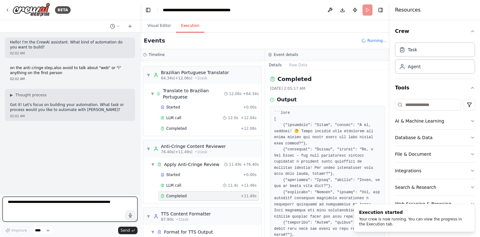
click at [109, 198] on textarea at bounding box center [70, 209] width 135 height 25
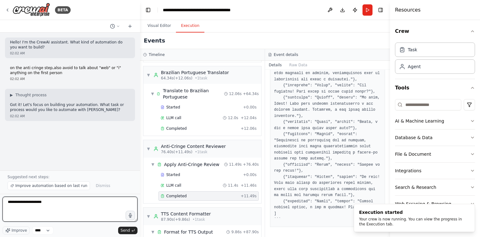
scroll to position [253, 0]
click at [60, 205] on textarea "**********" at bounding box center [70, 209] width 135 height 25
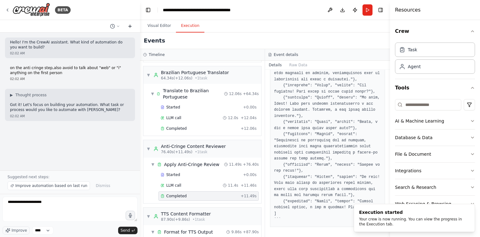
click at [132, 26] on icon at bounding box center [130, 26] width 5 height 5
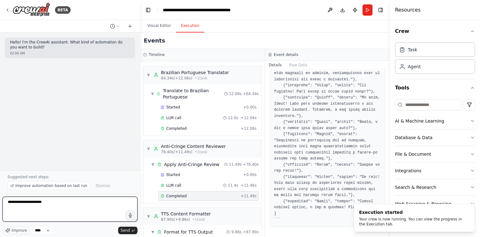
click at [92, 202] on textarea "**********" at bounding box center [70, 209] width 135 height 25
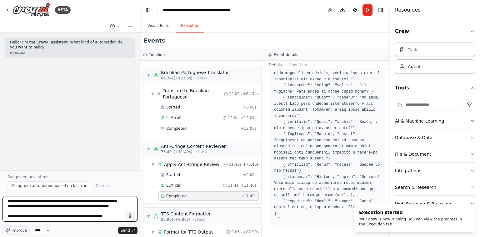
scroll to position [48, 0]
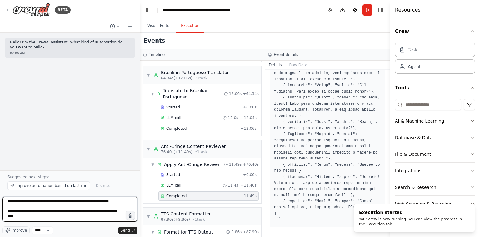
type textarea "**********"
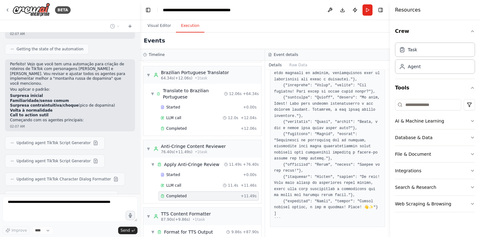
scroll to position [150, 0]
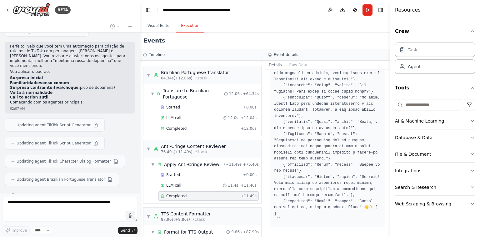
click at [73, 177] on span "Updating agent Brazilian Portuguese Translator" at bounding box center [61, 179] width 88 height 5
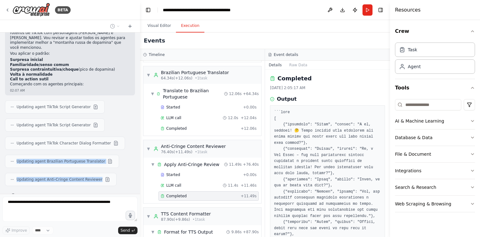
scroll to position [502, 0]
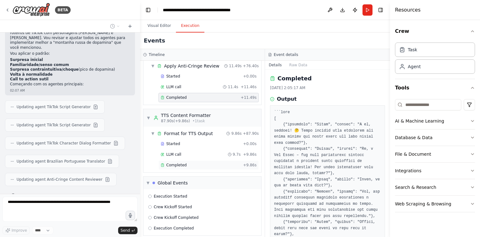
click at [207, 163] on div "Completed" at bounding box center [201, 165] width 80 height 5
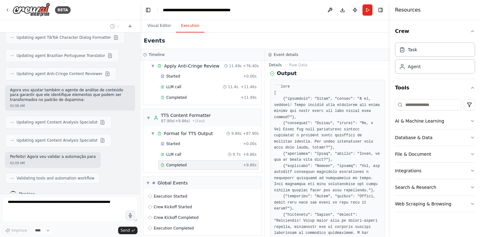
scroll to position [279, 0]
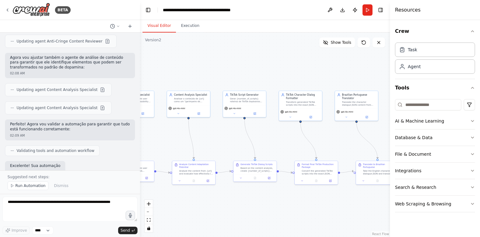
click at [163, 31] on button "Visual Editor" at bounding box center [159, 25] width 33 height 13
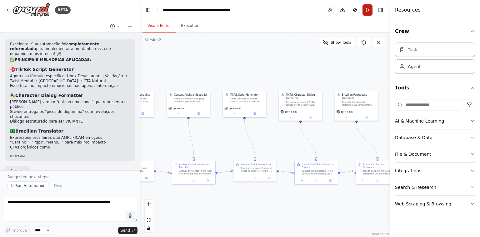
click at [365, 14] on button "Run" at bounding box center [368, 9] width 10 height 11
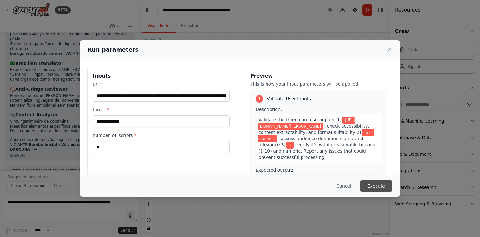
scroll to position [501, 0]
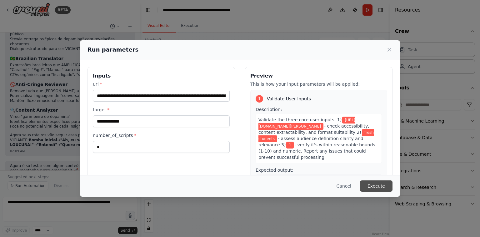
click at [367, 183] on button "Execute" at bounding box center [376, 185] width 33 height 11
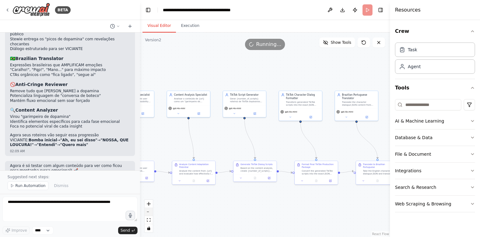
click at [149, 212] on icon "zoom out" at bounding box center [149, 212] width 4 height 1
click at [149, 212] on div "React Flow controls" at bounding box center [149, 216] width 8 height 33
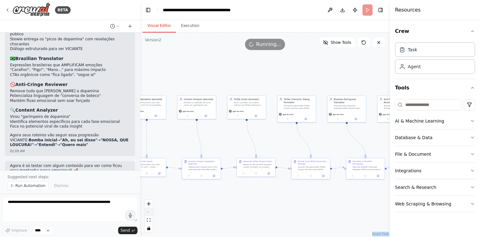
click at [149, 212] on div "React Flow controls" at bounding box center [149, 216] width 8 height 33
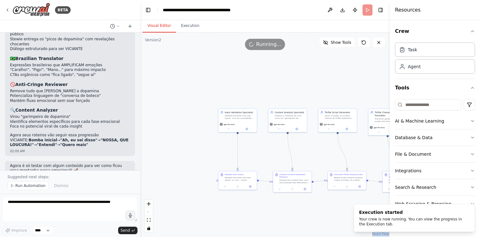
drag, startPoint x: 191, startPoint y: 194, endPoint x: 282, endPoint y: 207, distance: 91.9
click at [282, 207] on div ".deletable-edge-delete-btn { width: 20px; height: 20px; border: 0px solid #ffff…" at bounding box center [265, 135] width 250 height 204
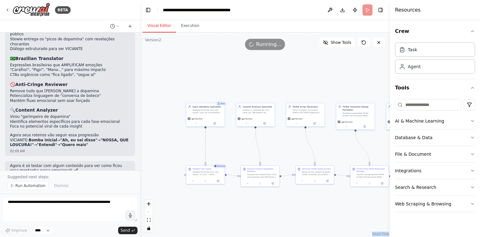
drag, startPoint x: 192, startPoint y: 95, endPoint x: 160, endPoint y: 89, distance: 32.8
click at [160, 89] on div ".deletable-edge-delete-btn { width: 20px; height: 20px; border: 0px solid #ffff…" at bounding box center [265, 135] width 250 height 204
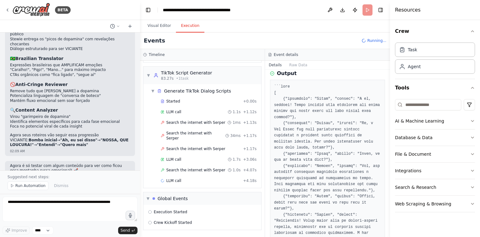
scroll to position [173, 0]
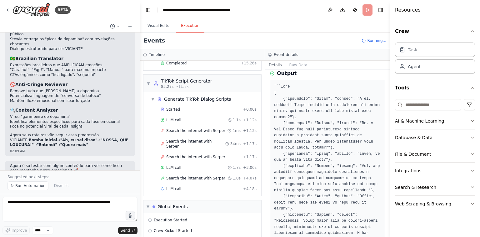
click at [188, 24] on button "Execution" at bounding box center [190, 25] width 28 height 13
click at [184, 186] on div "LLM call + 4.18s" at bounding box center [209, 188] width 96 height 5
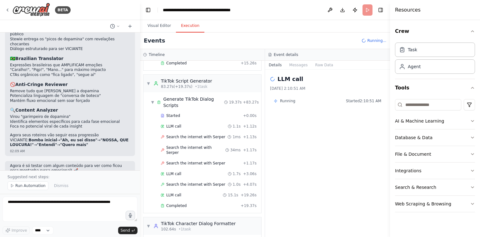
scroll to position [246, 0]
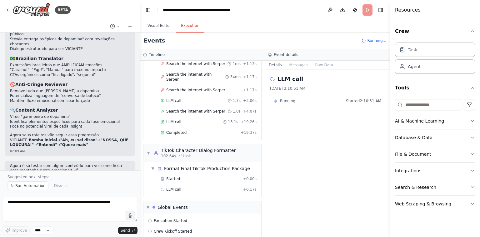
click at [184, 187] on div "LLM call + 0.17s" at bounding box center [209, 189] width 96 height 5
click at [189, 174] on div "Started + 0.00s" at bounding box center [209, 178] width 100 height 9
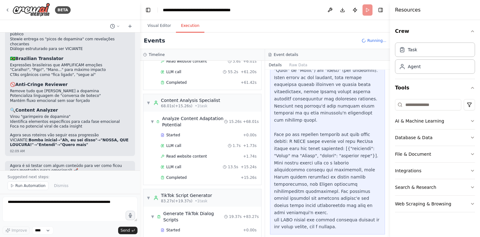
scroll to position [243, 0]
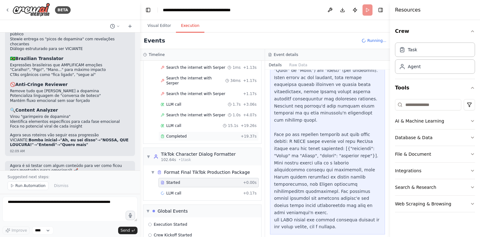
click at [194, 134] on div "Completed" at bounding box center [200, 136] width 78 height 5
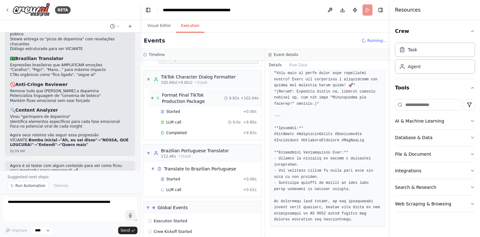
scroll to position [319, 0]
click at [204, 189] on div "LLM call + 0.01s" at bounding box center [209, 191] width 96 height 5
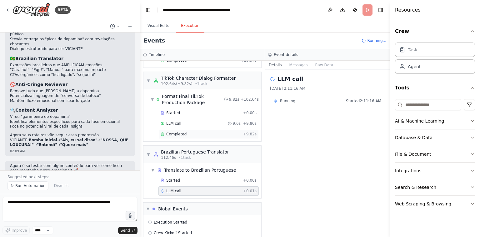
click at [197, 132] on div "Completed" at bounding box center [201, 134] width 80 height 5
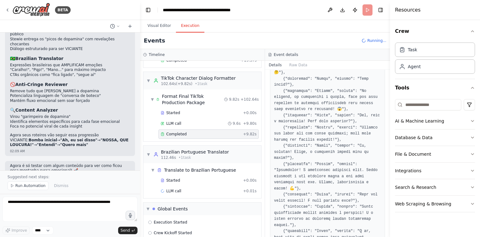
scroll to position [198, 0]
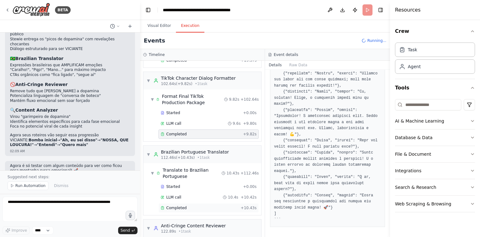
click at [205, 203] on div "Completed + 10.43s" at bounding box center [209, 207] width 100 height 9
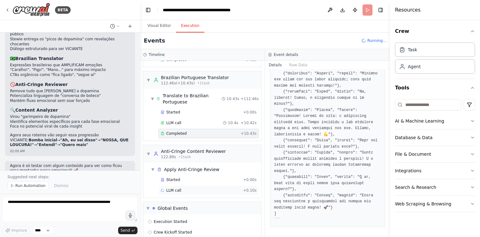
click at [204, 188] on div "LLM call + 0.10s" at bounding box center [209, 190] width 96 height 5
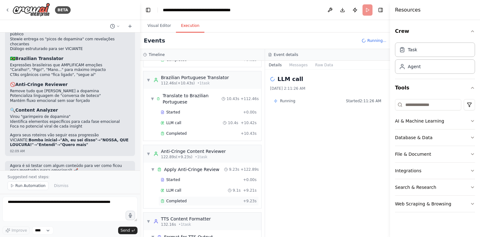
click at [189, 199] on div "Completed" at bounding box center [201, 201] width 80 height 5
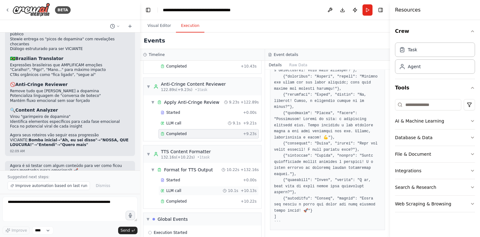
scroll to position [492, 0]
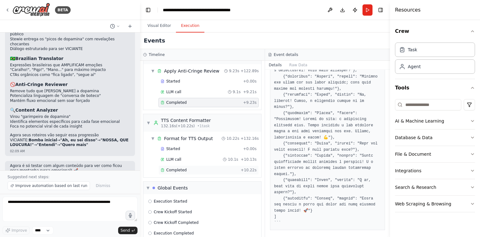
click at [208, 168] on div "Completed" at bounding box center [200, 170] width 78 height 5
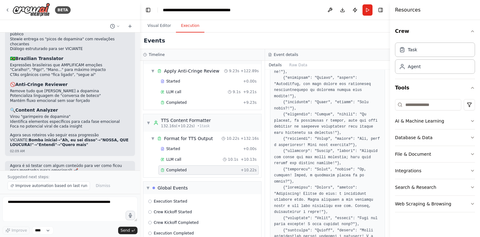
scroll to position [121, 0]
click at [341, 111] on pre at bounding box center [327, 144] width 107 height 311
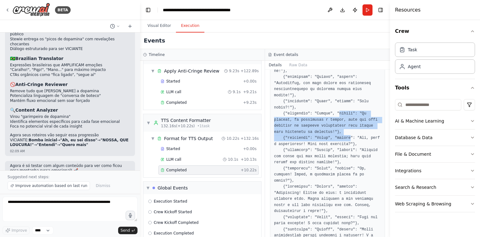
drag, startPoint x: 341, startPoint y: 111, endPoint x: 345, endPoint y: 136, distance: 25.5
click at [345, 136] on pre at bounding box center [327, 144] width 107 height 311
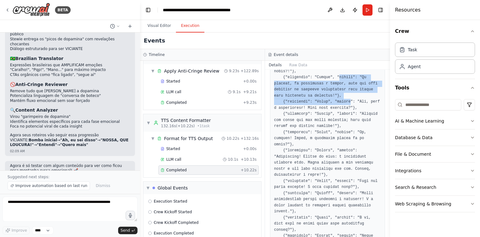
scroll to position [158, 0]
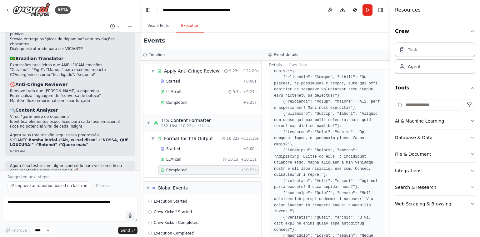
click at [345, 136] on pre at bounding box center [327, 107] width 107 height 311
click at [349, 126] on pre at bounding box center [327, 107] width 107 height 311
drag, startPoint x: 349, startPoint y: 126, endPoint x: 282, endPoint y: 120, distance: 67.5
click at [282, 120] on pre at bounding box center [327, 107] width 107 height 311
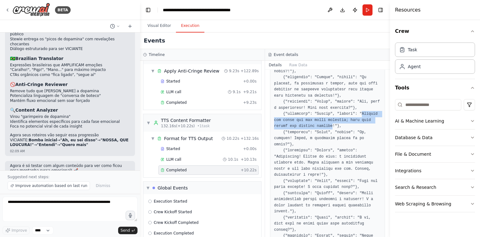
drag, startPoint x: 282, startPoint y: 120, endPoint x: 343, endPoint y: 124, distance: 61.7
click at [343, 124] on pre at bounding box center [327, 107] width 107 height 311
click at [362, 131] on pre at bounding box center [327, 107] width 107 height 311
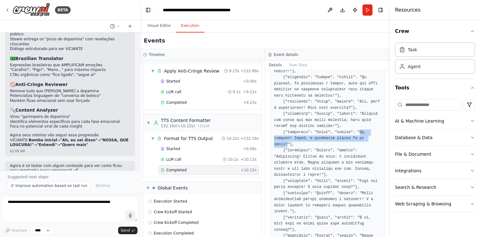
drag, startPoint x: 362, startPoint y: 131, endPoint x: 286, endPoint y: 143, distance: 77.0
click at [286, 143] on pre at bounding box center [327, 107] width 107 height 311
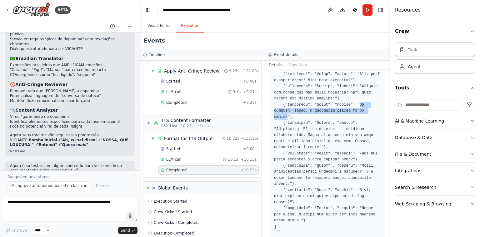
scroll to position [196, 0]
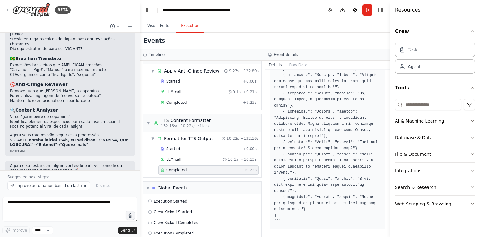
click at [292, 117] on pre at bounding box center [327, 69] width 107 height 311
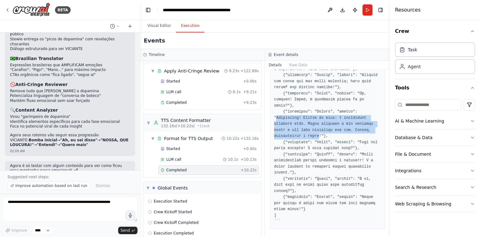
drag, startPoint x: 292, startPoint y: 117, endPoint x: 317, endPoint y: 134, distance: 29.7
click at [317, 134] on pre at bounding box center [327, 69] width 107 height 311
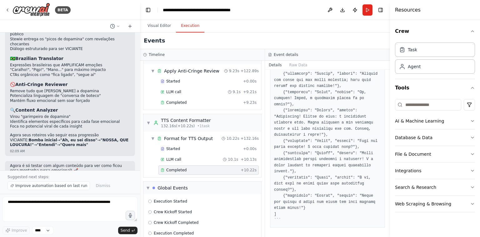
click at [367, 153] on pre at bounding box center [327, 67] width 107 height 311
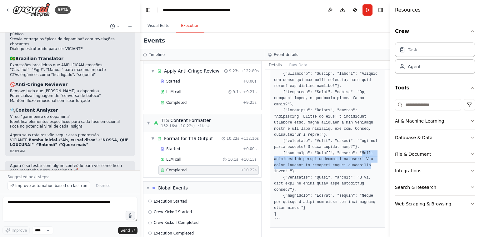
drag, startPoint x: 367, startPoint y: 153, endPoint x: 354, endPoint y: 163, distance: 16.1
click at [354, 163] on pre at bounding box center [327, 67] width 107 height 311
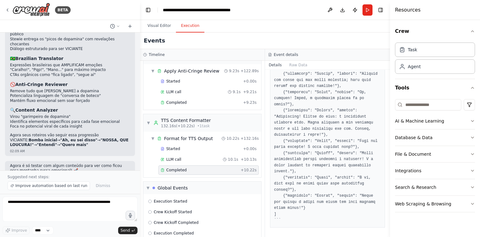
click at [336, 126] on pre at bounding box center [327, 67] width 107 height 311
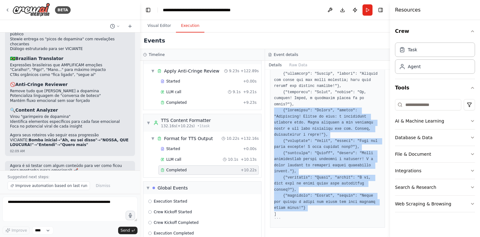
drag, startPoint x: 336, startPoint y: 126, endPoint x: 321, endPoint y: 197, distance: 71.9
click at [321, 197] on pre at bounding box center [327, 67] width 107 height 311
copy pre "{"character": "Stewie", "phrase": "Exatamente! Escuta só isso: é importante ent…"
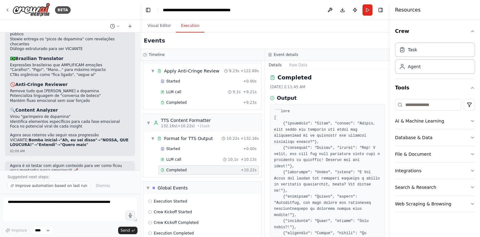
scroll to position [0, 0]
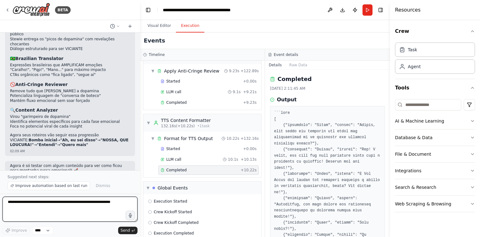
click at [61, 211] on textarea at bounding box center [70, 209] width 135 height 25
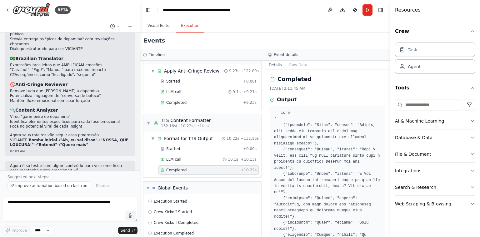
click at [132, 30] on div at bounding box center [70, 26] width 140 height 13
click at [130, 25] on icon at bounding box center [130, 26] width 5 height 5
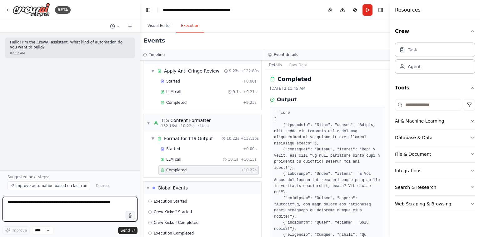
click at [90, 207] on textarea at bounding box center [70, 209] width 135 height 25
paste textarea "**********"
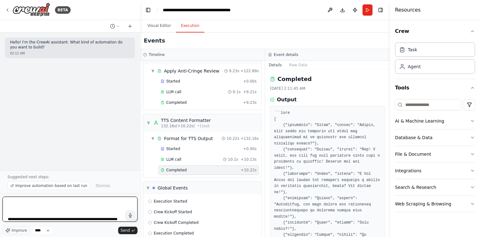
scroll to position [80, 0]
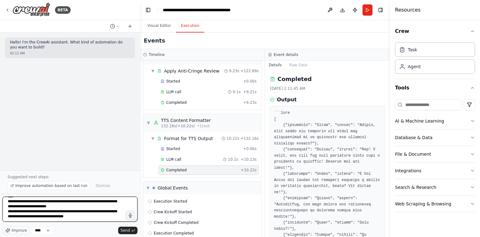
click at [93, 210] on textarea "**********" at bounding box center [70, 209] width 135 height 25
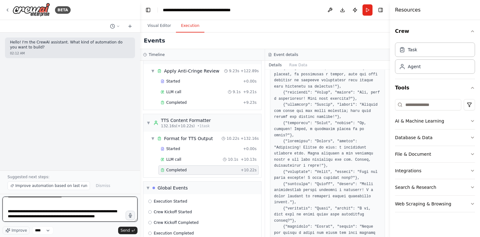
scroll to position [98, 0]
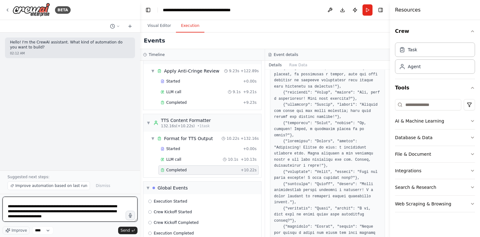
type textarea "**********"
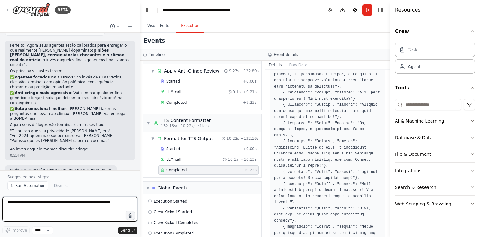
scroll to position [298, 0]
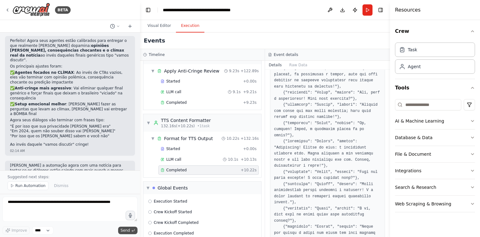
click at [127, 230] on span "Send" at bounding box center [125, 230] width 9 height 5
click at [366, 11] on button "Run" at bounding box center [368, 9] width 10 height 11
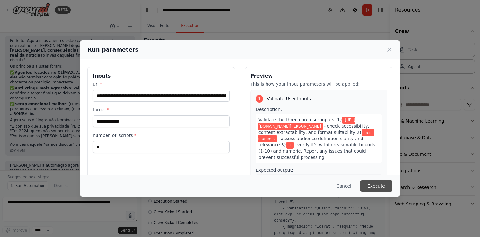
click at [377, 186] on button "Execute" at bounding box center [376, 185] width 33 height 11
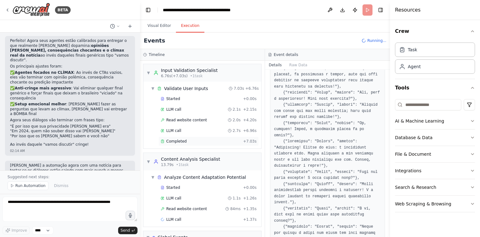
scroll to position [37, 0]
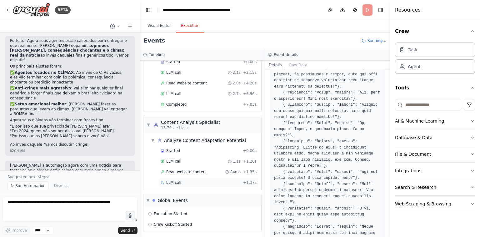
click at [189, 183] on div "LLM call + 1.37s" at bounding box center [209, 182] width 96 height 5
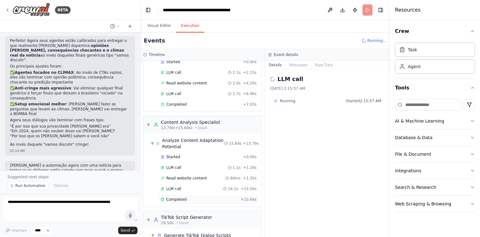
click at [187, 197] on div "Completed" at bounding box center [200, 199] width 78 height 5
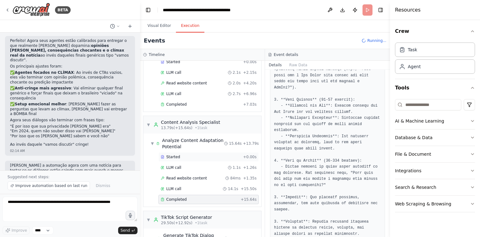
scroll to position [439, 0]
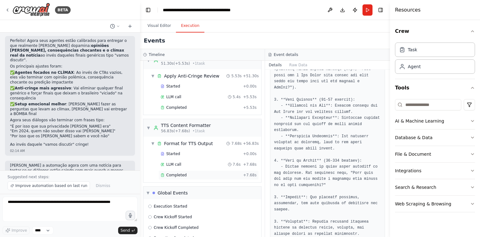
click at [209, 173] on div "Completed" at bounding box center [201, 175] width 80 height 5
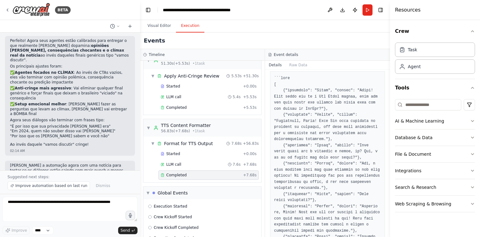
scroll to position [36, 0]
click at [280, 98] on pre at bounding box center [327, 184] width 107 height 220
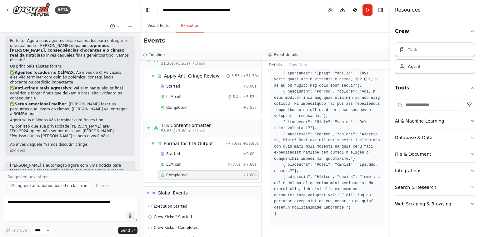
scroll to position [113, 0]
click at [367, 10] on button "Run" at bounding box center [368, 9] width 10 height 11
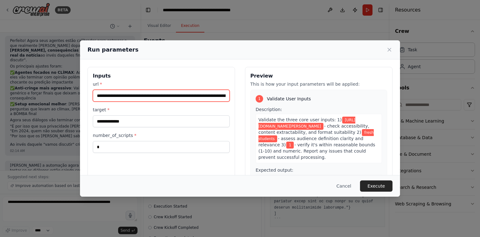
click at [216, 101] on input "**********" at bounding box center [161, 96] width 137 height 12
paste input "**********"
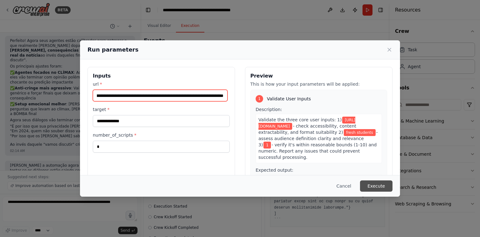
type input "**********"
click at [391, 191] on button "Execute" at bounding box center [376, 185] width 33 height 11
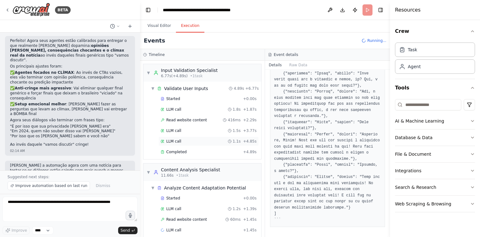
scroll to position [48, 0]
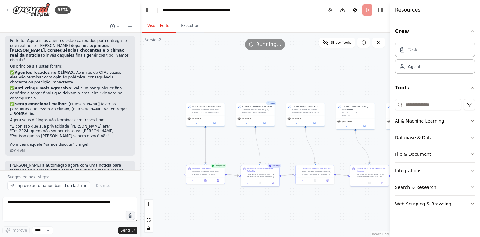
click at [164, 25] on button "Visual Editor" at bounding box center [159, 25] width 33 height 13
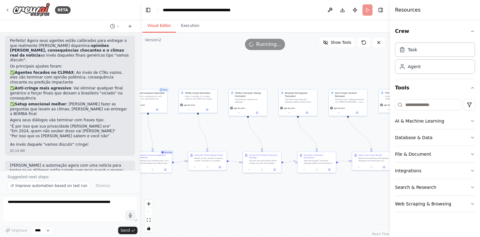
drag, startPoint x: 285, startPoint y: 194, endPoint x: 175, endPoint y: 180, distance: 111.2
click at [175, 180] on div ".deletable-edge-delete-btn { width: 20px; height: 20px; border: 0px solid #ffff…" at bounding box center [265, 135] width 250 height 204
drag, startPoint x: 255, startPoint y: 189, endPoint x: 174, endPoint y: 191, distance: 81.3
click at [174, 191] on div ".deletable-edge-delete-btn { width: 20px; height: 20px; border: 0px solid #ffff…" at bounding box center [265, 135] width 250 height 204
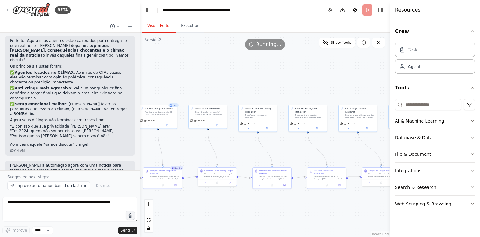
drag, startPoint x: 275, startPoint y: 195, endPoint x: 429, endPoint y: 222, distance: 156.0
click at [429, 222] on div "BETA Hello! I'm the CrewAI assistant. What kind of automation do you want to bu…" at bounding box center [240, 118] width 480 height 237
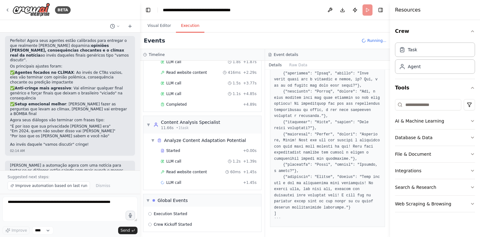
click at [192, 27] on button "Execution" at bounding box center [190, 25] width 28 height 13
click at [194, 144] on div "▼ Analyze Content Adaptation Potential" at bounding box center [205, 140] width 113 height 11
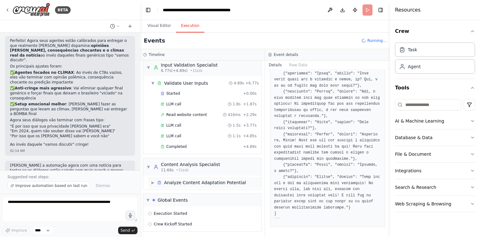
click at [189, 186] on div "▶ Analyze Content Adaptation Potential" at bounding box center [205, 182] width 113 height 11
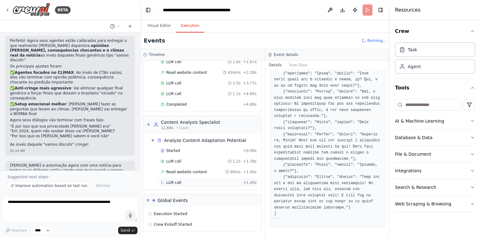
click at [191, 183] on div "LLM call + 1.45s" at bounding box center [209, 182] width 96 height 5
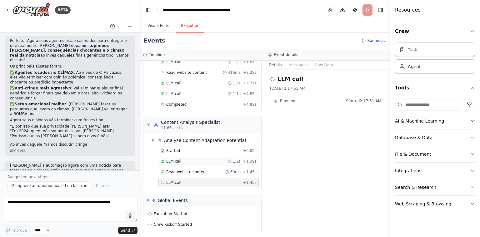
click at [195, 159] on div "LLM call 1.2s + 1.39s" at bounding box center [209, 161] width 96 height 5
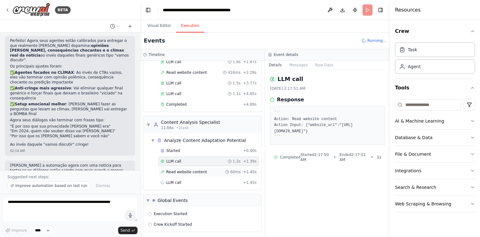
click at [193, 167] on div "Read website content 60ms + 1.45s" at bounding box center [209, 171] width 100 height 9
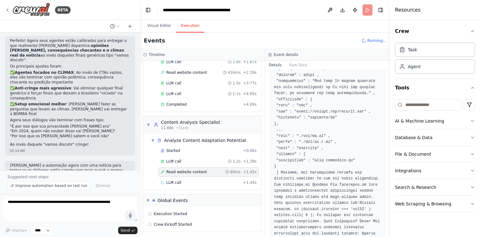
scroll to position [1262, 0]
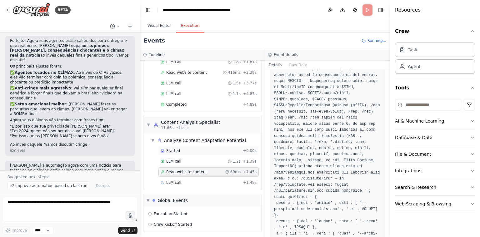
click at [198, 149] on div "Started" at bounding box center [201, 150] width 80 height 5
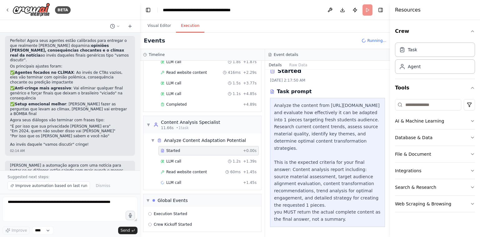
scroll to position [24, 0]
click at [184, 180] on div "LLM call + 1.45s" at bounding box center [209, 182] width 96 height 5
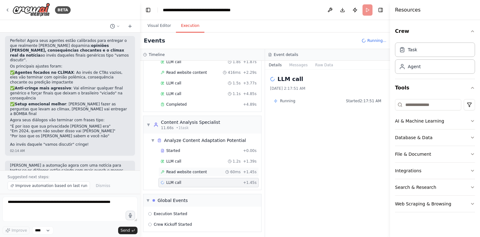
click at [196, 173] on span "Read website content" at bounding box center [186, 171] width 41 height 5
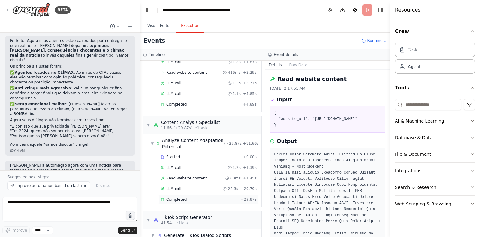
click at [189, 197] on div "Completed" at bounding box center [200, 199] width 78 height 5
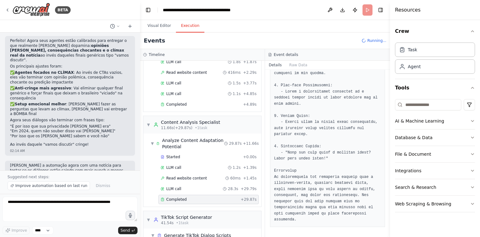
scroll to position [205, 0]
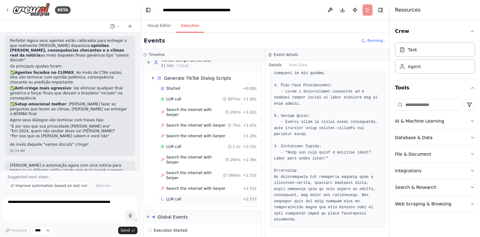
click at [190, 194] on div "LLM call + 2.57s" at bounding box center [209, 198] width 100 height 9
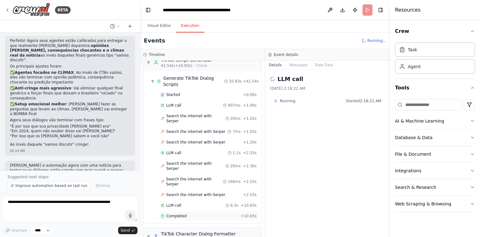
click at [189, 214] on div "Completed" at bounding box center [200, 216] width 78 height 5
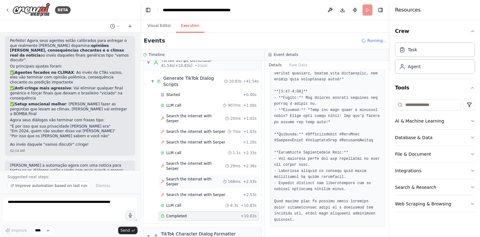
scroll to position [278, 0]
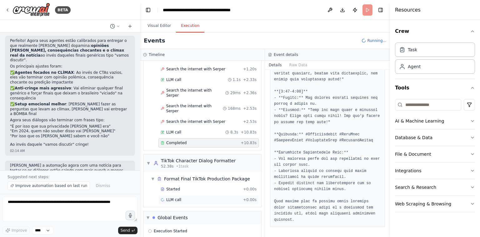
click at [195, 195] on div "LLM call + 0.00s" at bounding box center [209, 199] width 100 height 9
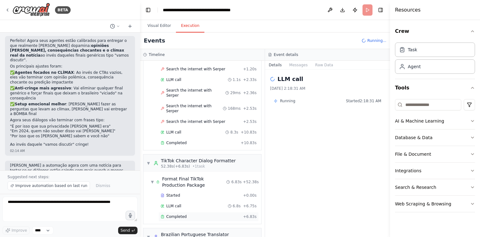
click at [186, 214] on div "Completed" at bounding box center [201, 216] width 80 height 5
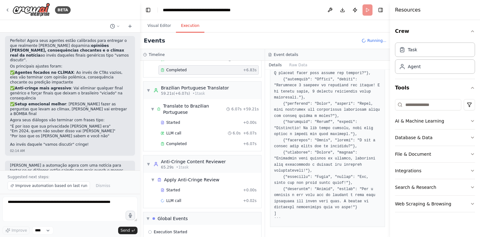
scroll to position [424, 0]
click at [194, 199] on div "LLM call + 0.02s" at bounding box center [209, 201] width 96 height 5
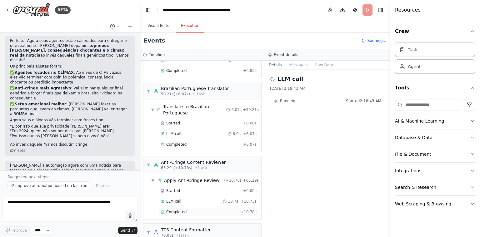
click at [189, 210] on div "Completed" at bounding box center [200, 212] width 78 height 5
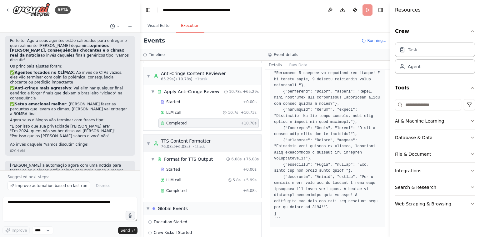
scroll to position [513, 0]
click at [187, 175] on div "LLM call 5.8s + 5.99s" at bounding box center [209, 179] width 100 height 9
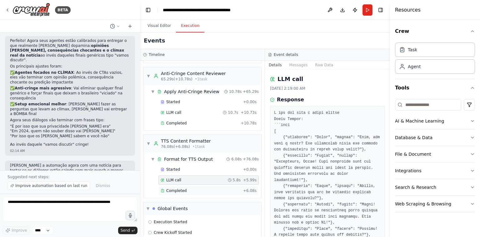
click at [184, 188] on span "Completed" at bounding box center [176, 190] width 20 height 5
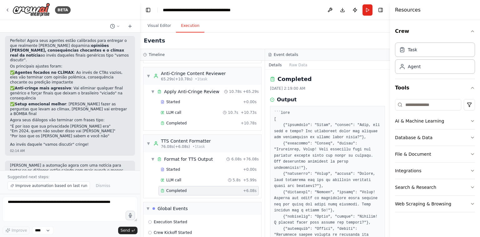
scroll to position [179, 0]
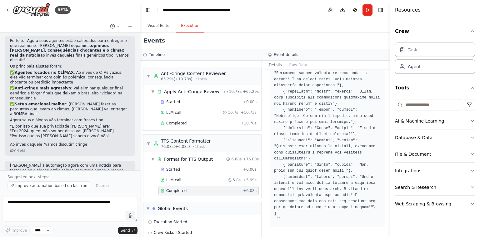
click at [300, 210] on pre at bounding box center [327, 85] width 107 height 275
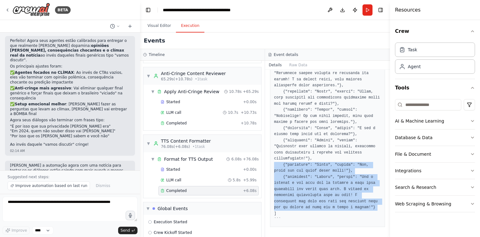
drag, startPoint x: 300, startPoint y: 210, endPoint x: 272, endPoint y: 157, distance: 59.6
click at [272, 157] on div at bounding box center [327, 85] width 115 height 283
copy pre "{"character": "Peter", "phrase": "Ufa, ainda bem que temos essas dicas!"}, {"ch…"
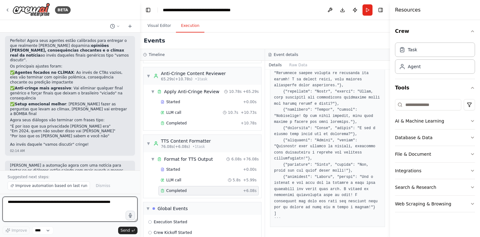
click at [49, 207] on textarea at bounding box center [70, 209] width 135 height 25
paste textarea "**********"
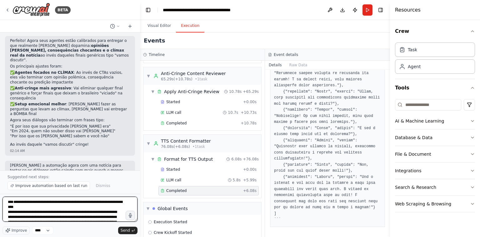
scroll to position [18, 0]
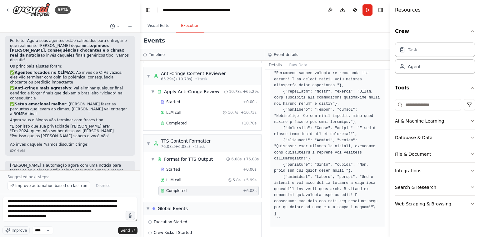
click at [129, 30] on div at bounding box center [70, 26] width 140 height 13
click at [130, 29] on button at bounding box center [130, 27] width 10 height 8
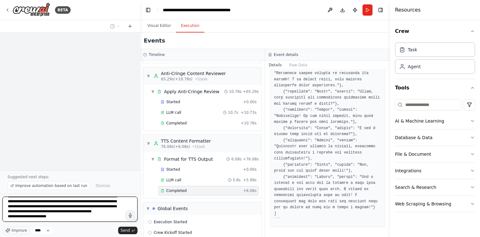
click at [77, 208] on textarea "**********" at bounding box center [70, 209] width 135 height 25
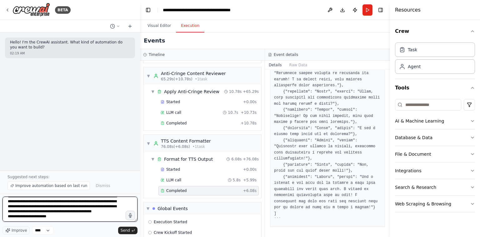
click at [77, 208] on textarea "**********" at bounding box center [70, 209] width 135 height 25
click at [73, 217] on textarea "**********" at bounding box center [70, 209] width 135 height 25
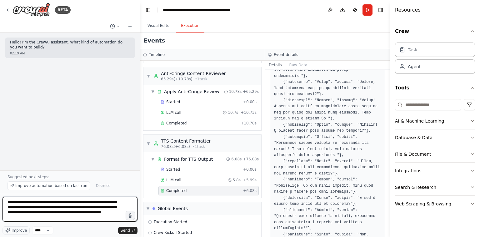
scroll to position [93, 0]
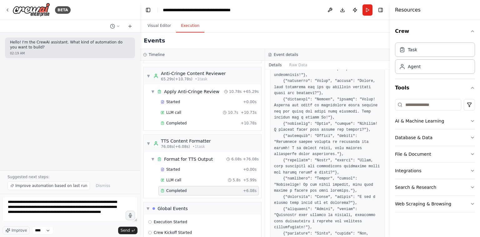
click at [331, 124] on pre at bounding box center [327, 154] width 107 height 275
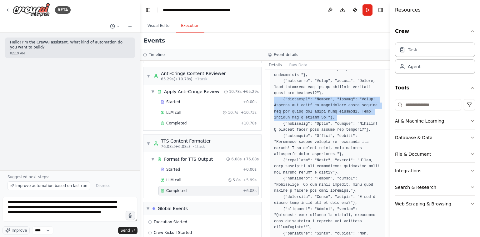
click at [331, 124] on pre at bounding box center [327, 154] width 107 height 275
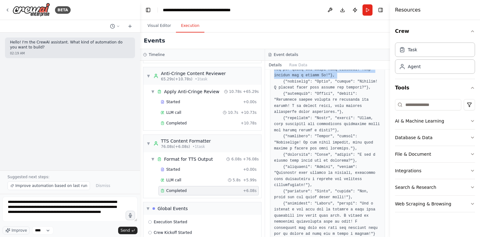
scroll to position [134, 0]
click at [336, 93] on pre at bounding box center [327, 113] width 107 height 275
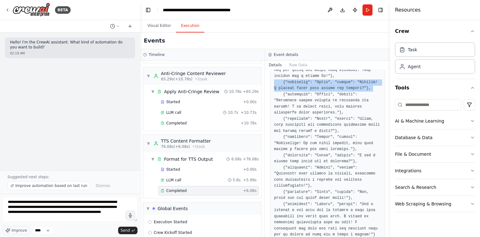
click at [336, 93] on pre at bounding box center [327, 113] width 107 height 275
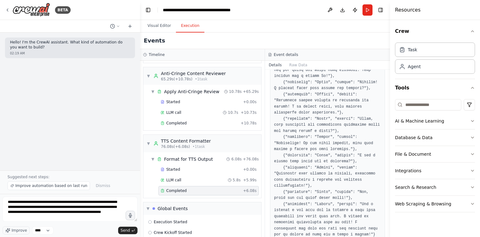
click at [327, 106] on pre at bounding box center [327, 113] width 107 height 275
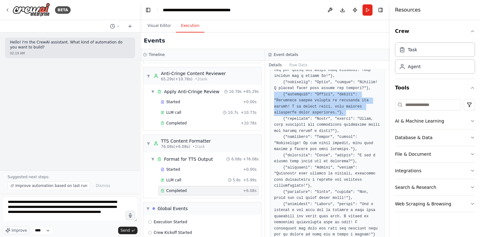
click at [327, 106] on pre at bounding box center [327, 113] width 107 height 275
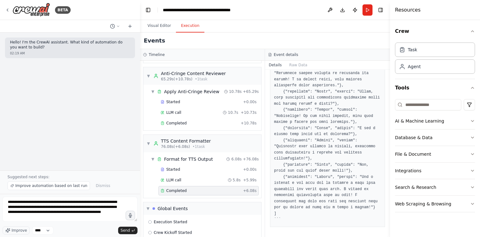
click at [326, 93] on pre at bounding box center [327, 85] width 107 height 275
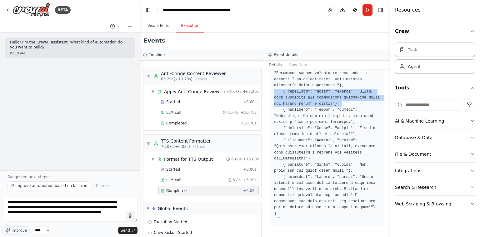
click at [326, 93] on pre at bounding box center [327, 85] width 107 height 275
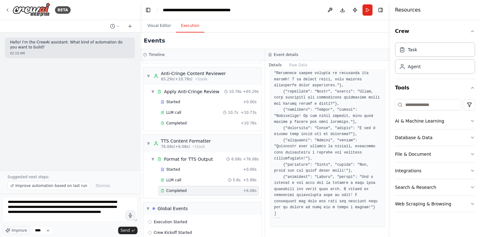
click at [313, 114] on pre at bounding box center [327, 85] width 107 height 275
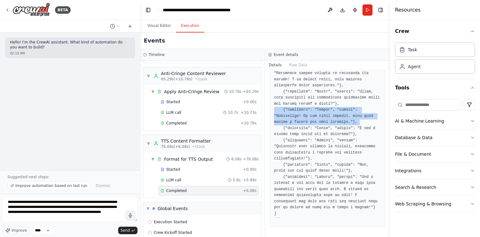
click at [313, 114] on pre at bounding box center [327, 85] width 107 height 275
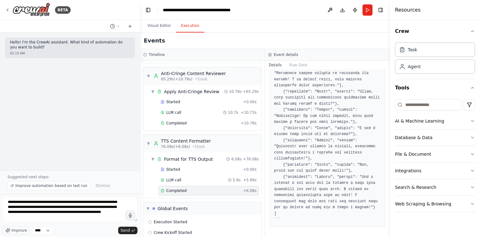
click at [300, 127] on pre at bounding box center [327, 85] width 107 height 275
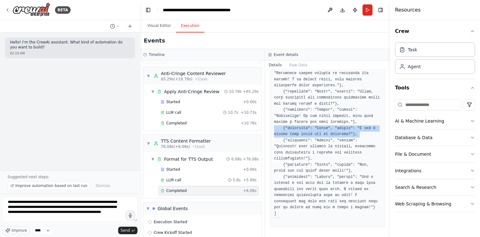
click at [300, 127] on pre at bounding box center [327, 85] width 107 height 275
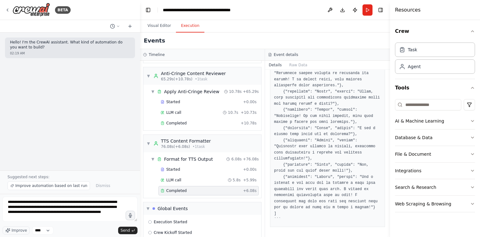
click at [290, 147] on pre at bounding box center [327, 85] width 107 height 275
click at [292, 149] on pre at bounding box center [327, 85] width 107 height 275
click at [305, 163] on pre at bounding box center [327, 85] width 107 height 275
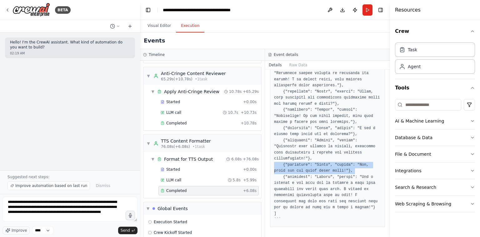
click at [300, 166] on pre at bounding box center [327, 85] width 107 height 275
drag, startPoint x: 300, startPoint y: 166, endPoint x: 295, endPoint y: 166, distance: 5.9
click at [295, 166] on pre at bounding box center [327, 85] width 107 height 275
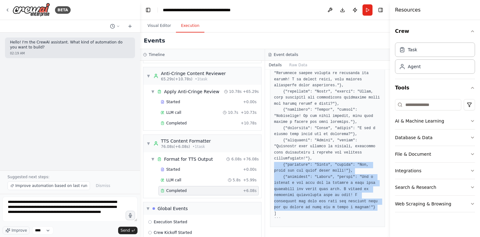
drag, startPoint x: 295, startPoint y: 166, endPoint x: 293, endPoint y: 178, distance: 12.0
click at [293, 178] on pre at bounding box center [327, 85] width 107 height 275
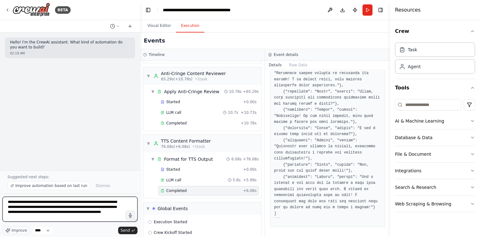
click at [79, 218] on textarea "**********" at bounding box center [70, 209] width 135 height 25
paste textarea "**********"
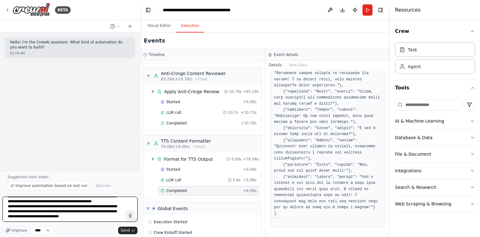
scroll to position [73, 0]
type textarea "**********"
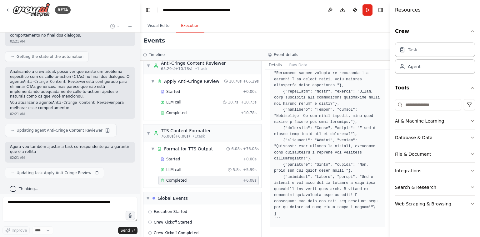
scroll to position [95, 0]
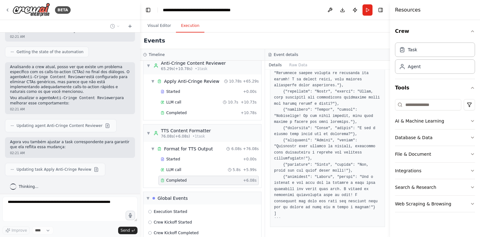
click at [79, 167] on span "Updating task Apply Anti-Cringe Review" at bounding box center [54, 169] width 75 height 5
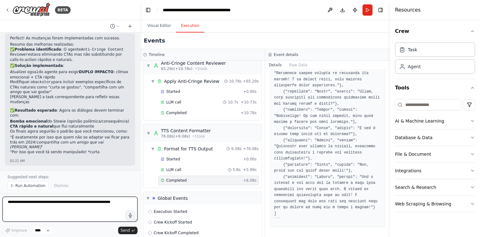
scroll to position [284, 0]
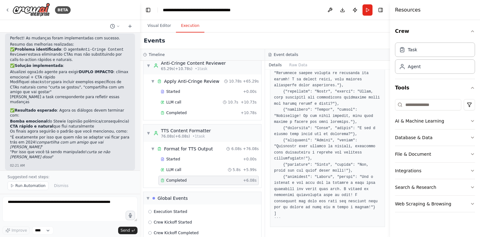
click at [65, 140] on em "compartilha com um amigo que vai gostar" at bounding box center [56, 144] width 93 height 9
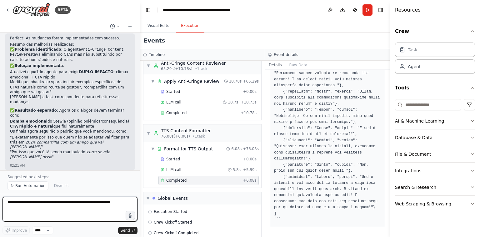
click at [56, 207] on textarea at bounding box center [70, 209] width 135 height 25
paste textarea "**********"
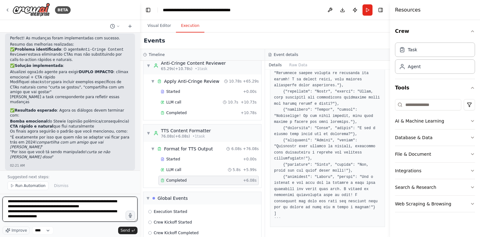
type textarea "**********"
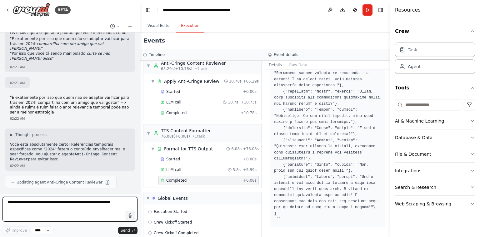
scroll to position [387, 0]
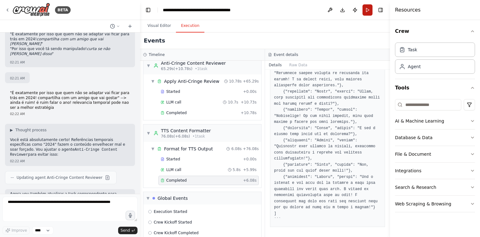
click at [371, 13] on button "Run" at bounding box center [368, 9] width 10 height 11
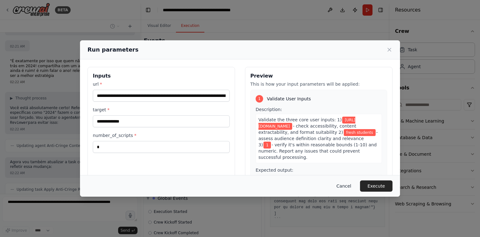
scroll to position [437, 0]
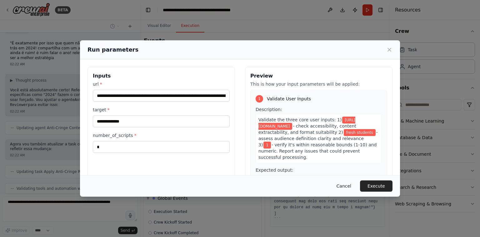
click at [351, 186] on button "Cancel" at bounding box center [344, 185] width 25 height 11
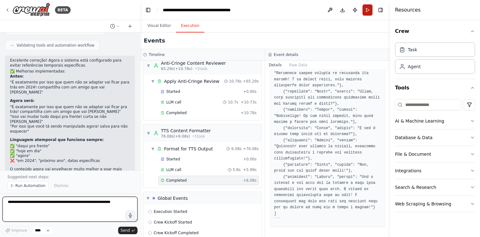
scroll to position [585, 0]
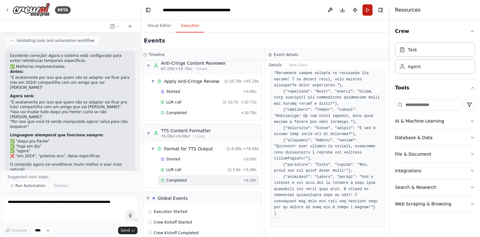
click at [366, 12] on button "Run" at bounding box center [368, 9] width 10 height 11
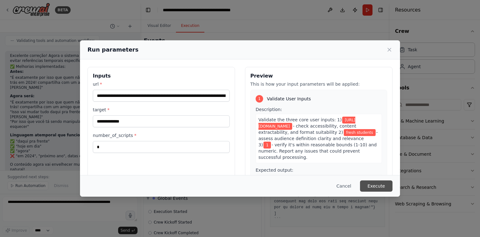
click at [376, 187] on button "Execute" at bounding box center [376, 185] width 33 height 11
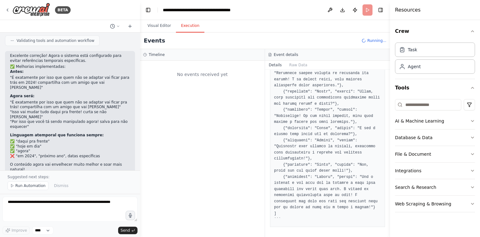
scroll to position [0, 0]
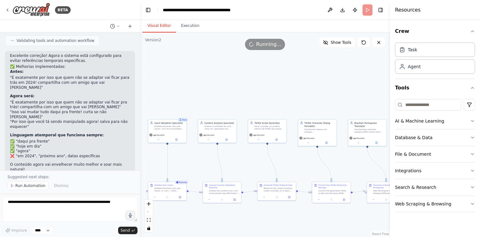
click at [154, 26] on button "Visual Editor" at bounding box center [159, 25] width 33 height 13
drag, startPoint x: 260, startPoint y: 215, endPoint x: 168, endPoint y: 211, distance: 92.6
click at [168, 211] on div ".deletable-edge-delete-btn { width: 20px; height: 20px; border: 0px solid #ffff…" at bounding box center [265, 135] width 250 height 204
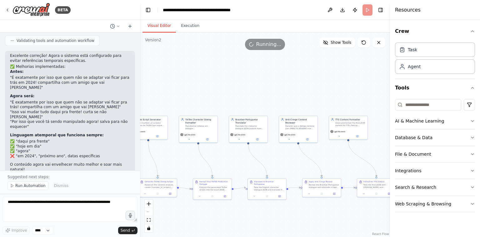
drag, startPoint x: 283, startPoint y: 206, endPoint x: 215, endPoint y: 205, distance: 68.5
click at [215, 205] on div ".deletable-edge-delete-btn { width: 20px; height: 20px; border: 0px solid #ffff…" at bounding box center [265, 135] width 250 height 204
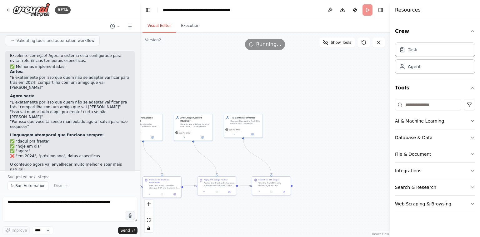
drag, startPoint x: 322, startPoint y: 207, endPoint x: 259, endPoint y: 204, distance: 63.8
click at [259, 204] on div ".deletable-edge-delete-btn { width: 20px; height: 20px; border: 0px solid #ffff…" at bounding box center [265, 135] width 250 height 204
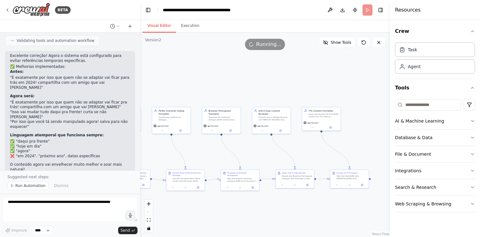
drag, startPoint x: 259, startPoint y: 204, endPoint x: 380, endPoint y: 194, distance: 121.5
click at [380, 194] on div ".deletable-edge-delete-btn { width: 20px; height: 20px; border: 0px solid #ffff…" at bounding box center [265, 135] width 250 height 204
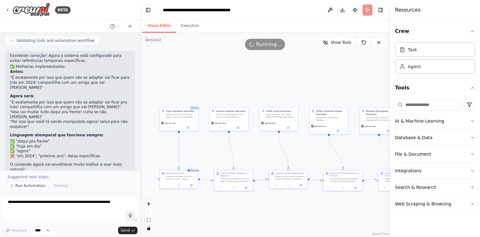
drag, startPoint x: 267, startPoint y: 215, endPoint x: 396, endPoint y: 217, distance: 128.8
click at [396, 217] on div "BETA Hello! I'm the CrewAI assistant. What kind of automation do you want to bu…" at bounding box center [240, 118] width 480 height 237
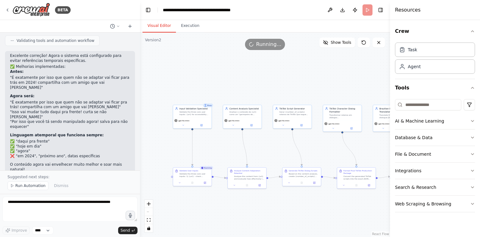
drag, startPoint x: 298, startPoint y: 217, endPoint x: 252, endPoint y: 206, distance: 47.3
click at [252, 206] on div ".deletable-edge-delete-btn { width: 20px; height: 20px; border: 0px solid #ffff…" at bounding box center [265, 135] width 250 height 204
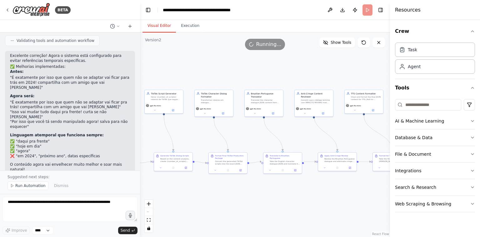
drag, startPoint x: 319, startPoint y: 203, endPoint x: 191, endPoint y: 192, distance: 128.7
click at [191, 192] on div ".deletable-edge-delete-btn { width: 20px; height: 20px; border: 0px solid #ffff…" at bounding box center [265, 135] width 250 height 204
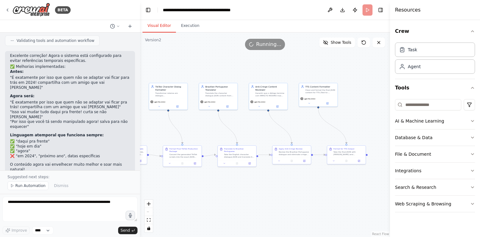
drag, startPoint x: 300, startPoint y: 189, endPoint x: 245, endPoint y: 187, distance: 56.0
click at [245, 187] on div ".deletable-edge-delete-btn { width: 20px; height: 20px; border: 0px solid #ffff…" at bounding box center [265, 135] width 250 height 204
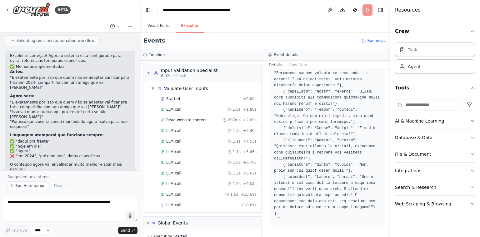
click at [187, 26] on button "Execution" at bounding box center [190, 25] width 28 height 13
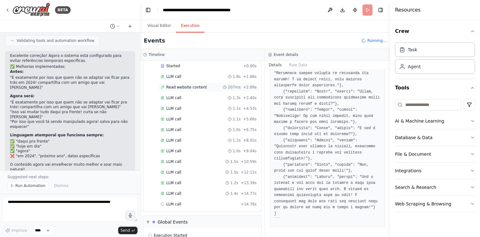
click at [190, 117] on div "LLM call 1.1s + 5.66s" at bounding box center [209, 119] width 96 height 5
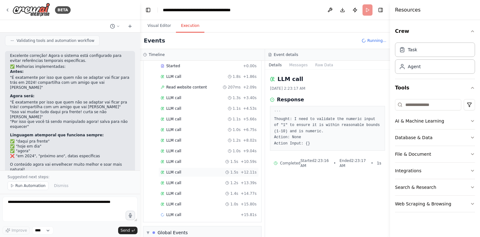
click at [184, 168] on div "LLM call 1.5s + 12.11s" at bounding box center [209, 172] width 100 height 9
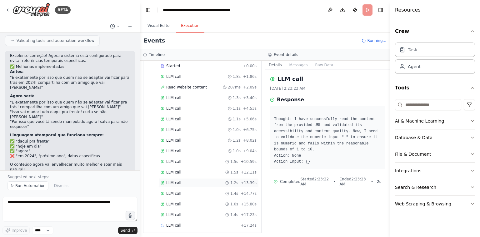
click at [182, 180] on div "LLM call 1.2s + 13.39s" at bounding box center [209, 182] width 96 height 5
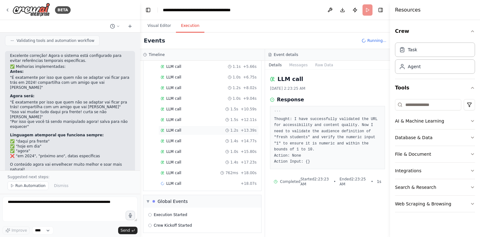
click at [182, 181] on div "LLM call + 18.07s" at bounding box center [209, 183] width 96 height 5
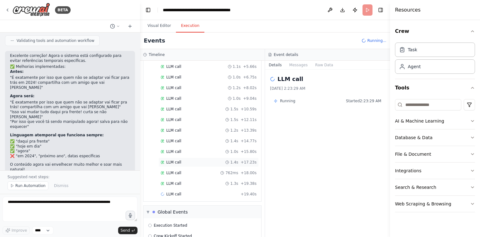
click at [191, 160] on div "LLM call 1.4s + 17.23s" at bounding box center [209, 162] width 96 height 5
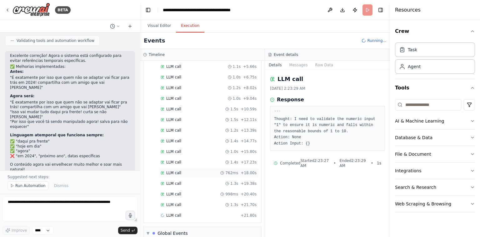
scroll to position [117, 0]
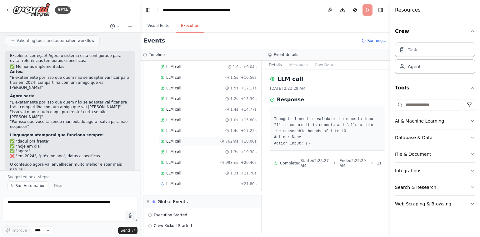
click at [186, 171] on div "LLM call 1.3s + 21.70s" at bounding box center [209, 173] width 96 height 5
click at [182, 181] on div "LLM call 1.1s + 22.86s" at bounding box center [209, 183] width 96 height 5
click at [177, 197] on div "Started + 0.00s LLM call 1.8s + 1.86s Read website content 207ms + 2.09s LLM ca…" at bounding box center [205, 94] width 113 height 234
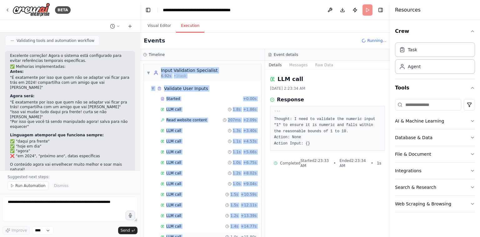
drag, startPoint x: 160, startPoint y: 67, endPoint x: 215, endPoint y: 232, distance: 174.1
click at [215, 232] on div "▼ Input Validation Specialist 6.92s • 1 task ▼ Validate User Inputs Started + 0…" at bounding box center [202, 218] width 119 height 308
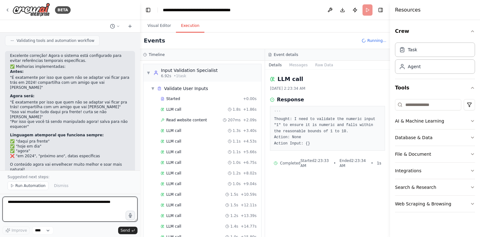
click at [86, 208] on textarea at bounding box center [70, 209] width 135 height 25
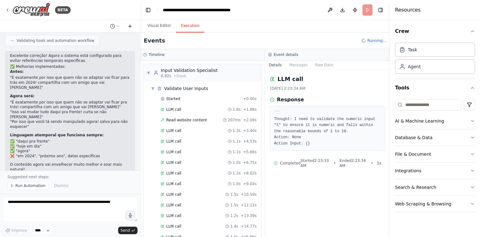
drag, startPoint x: 130, startPoint y: 31, endPoint x: 131, endPoint y: 26, distance: 5.2
click at [131, 26] on div at bounding box center [70, 26] width 140 height 13
click at [131, 26] on icon at bounding box center [130, 26] width 5 height 5
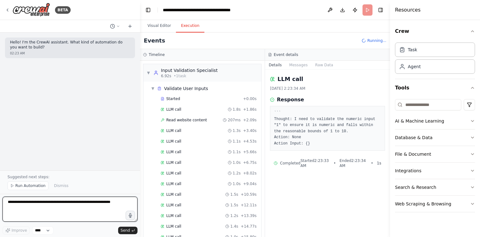
click at [46, 199] on textarea at bounding box center [70, 209] width 135 height 25
paste textarea "**********"
click at [48, 214] on textarea "**********" at bounding box center [70, 209] width 135 height 25
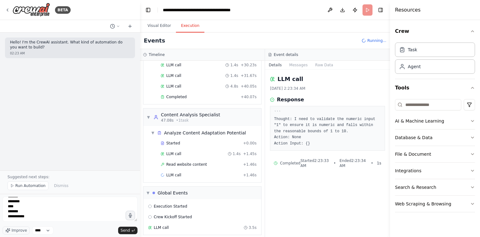
click at [300, 133] on pre "``` Thought: I need to validate the numeric input "1" to ensure it is numeric a…" at bounding box center [327, 128] width 107 height 37
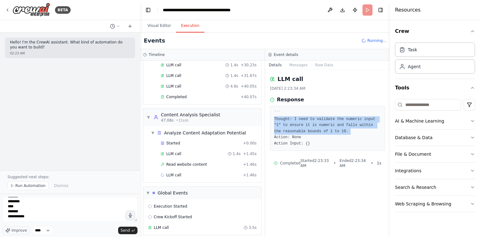
click at [300, 133] on pre "``` Thought: I need to validate the numeric input "1" to ensure it is numeric a…" at bounding box center [327, 128] width 107 height 37
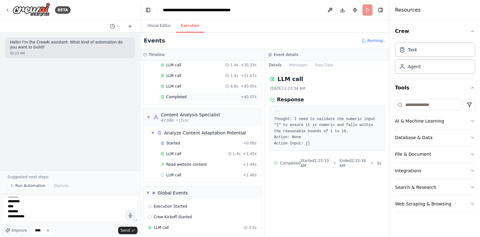
click at [184, 94] on span "Completed" at bounding box center [176, 96] width 20 height 5
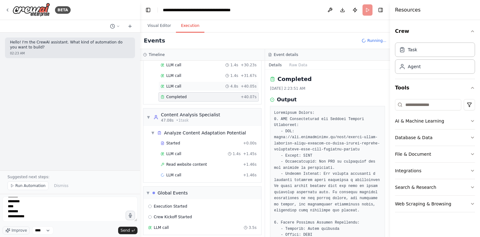
click at [184, 84] on div "LLM call 4.8s + 40.05s" at bounding box center [209, 86] width 96 height 5
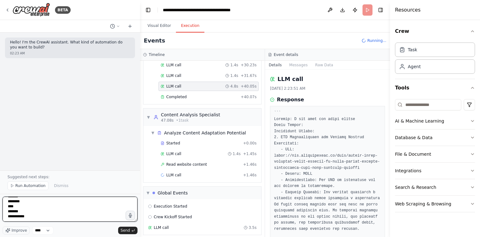
click at [75, 219] on textarea "**********" at bounding box center [70, 209] width 135 height 25
paste textarea "**********"
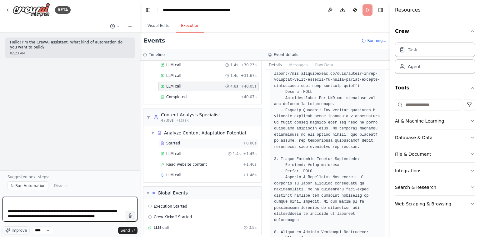
type textarea "**********"
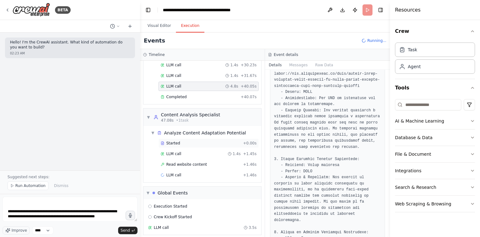
click at [187, 142] on div "Started + 0.00s" at bounding box center [209, 143] width 100 height 9
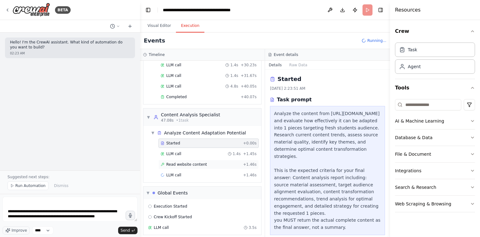
click at [184, 163] on div "Read website content + 1.46s" at bounding box center [209, 164] width 100 height 9
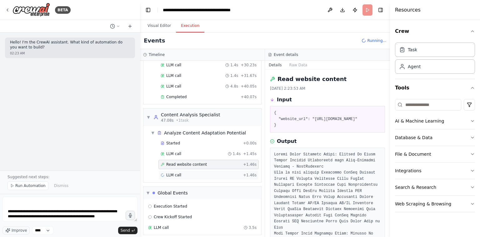
click at [181, 174] on div "LLM call + 1.46s" at bounding box center [209, 174] width 100 height 9
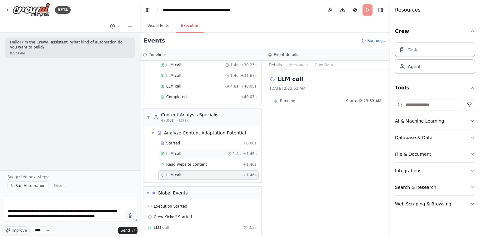
click at [194, 154] on div "LLM call 1.4s + 1.45s" at bounding box center [209, 153] width 100 height 9
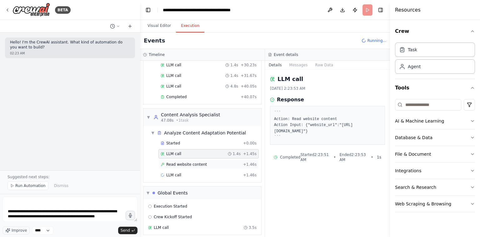
click at [191, 162] on span "Read website content" at bounding box center [186, 164] width 41 height 5
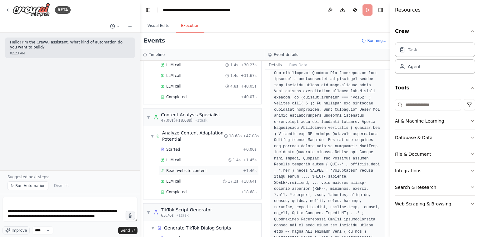
scroll to position [394, 0]
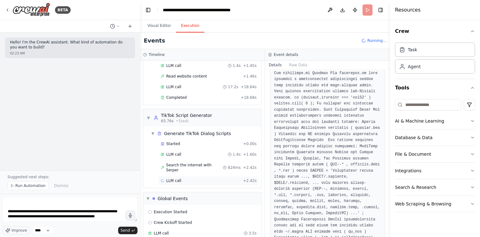
click at [187, 178] on div "LLM call + 2.42s" at bounding box center [209, 180] width 96 height 5
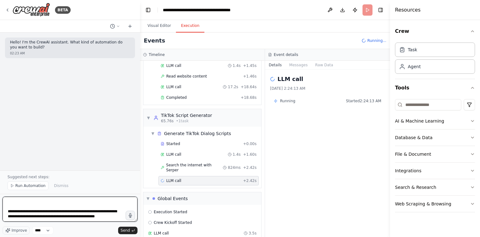
click at [110, 212] on textarea "**********" at bounding box center [70, 209] width 135 height 25
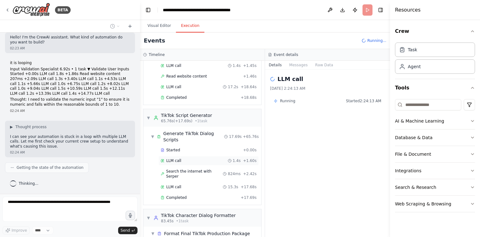
scroll to position [467, 0]
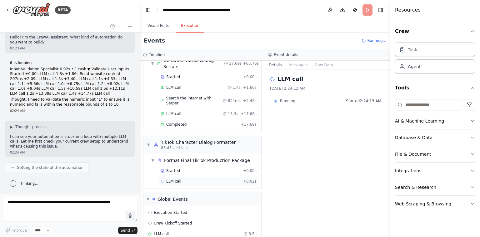
click at [174, 177] on div "LLM call + 0.02s" at bounding box center [209, 181] width 100 height 9
click at [175, 231] on div "LLM call 3.5s" at bounding box center [202, 233] width 109 height 5
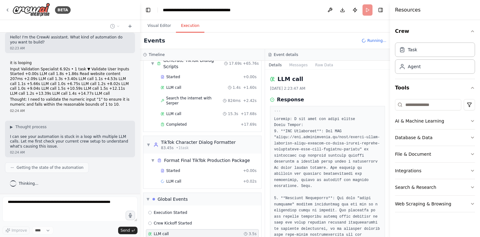
click at [189, 166] on div "Started + 0.00s LLM call + 0.02s" at bounding box center [205, 176] width 113 height 21
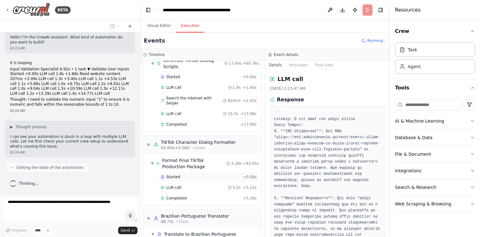
click at [194, 172] on div "Started + 0.00s" at bounding box center [209, 176] width 100 height 9
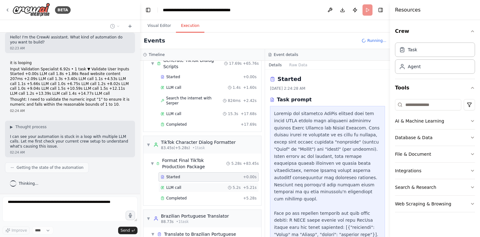
click at [190, 185] on div "LLM call 5.2s + 5.21s" at bounding box center [209, 187] width 96 height 5
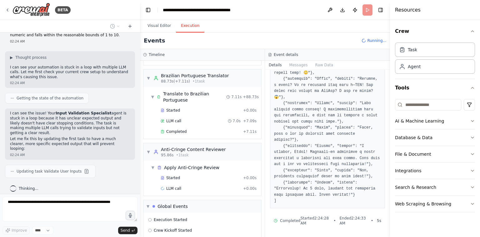
scroll to position [613, 0]
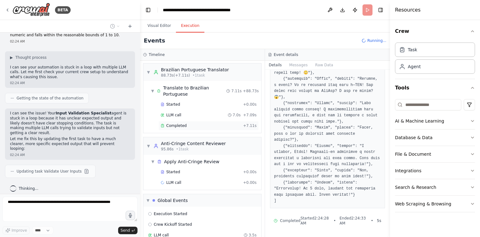
click at [198, 123] on div "Completed" at bounding box center [201, 125] width 80 height 5
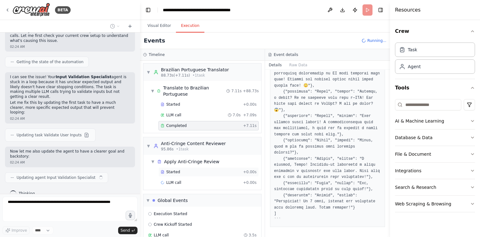
scroll to position [115, 0]
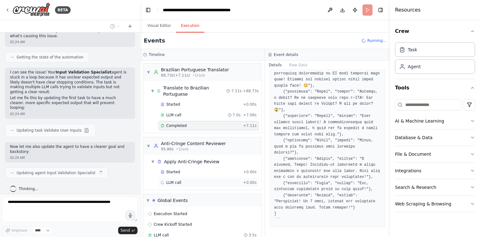
click at [201, 180] on div "LLM call + 0.00s" at bounding box center [209, 182] width 96 height 5
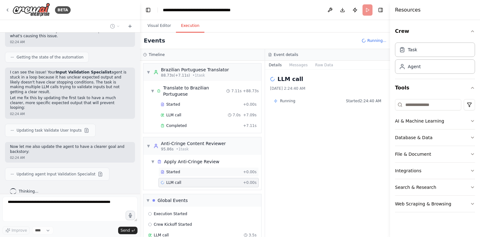
click at [211, 169] on div "Started" at bounding box center [201, 171] width 80 height 5
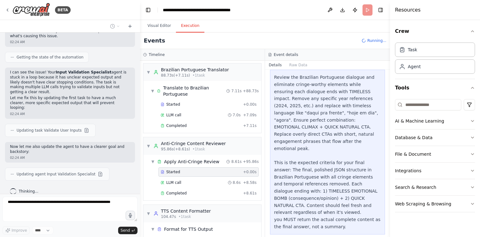
scroll to position [35, 0]
click at [233, 180] on span "8.6s" at bounding box center [237, 182] width 8 height 5
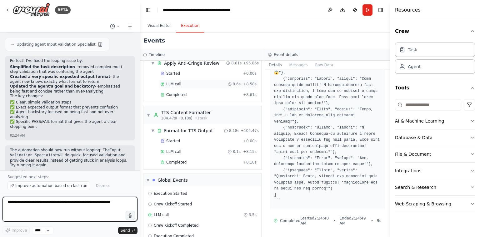
scroll to position [712, 0]
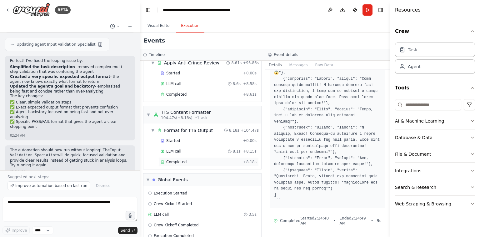
click at [203, 159] on div "Completed" at bounding box center [201, 161] width 80 height 5
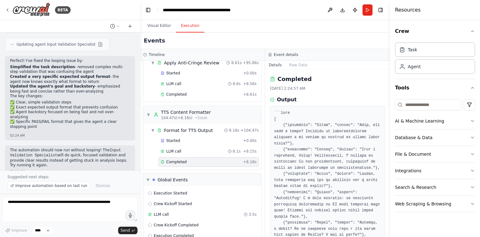
scroll to position [149, 0]
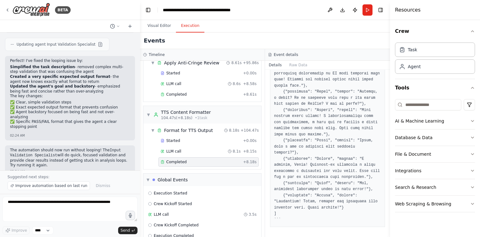
click at [325, 158] on pre at bounding box center [327, 101] width 107 height 244
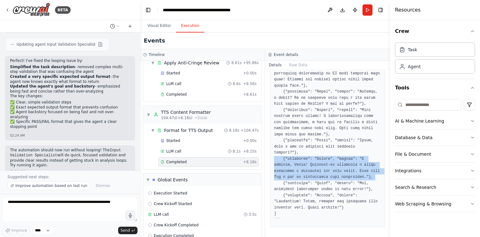
click at [325, 158] on pre at bounding box center [327, 101] width 107 height 244
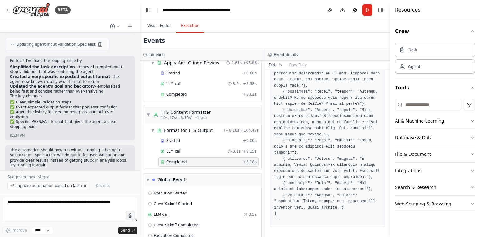
click at [328, 86] on pre at bounding box center [327, 101] width 107 height 244
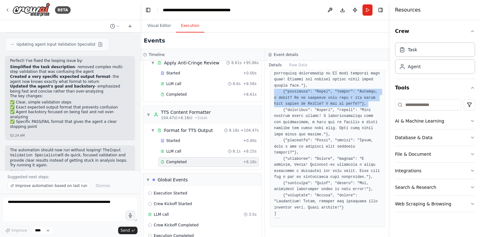
click at [328, 86] on pre at bounding box center [327, 101] width 107 height 244
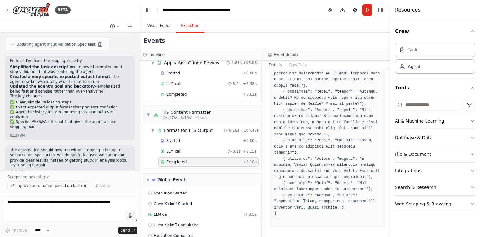
click at [298, 116] on pre at bounding box center [327, 101] width 107 height 244
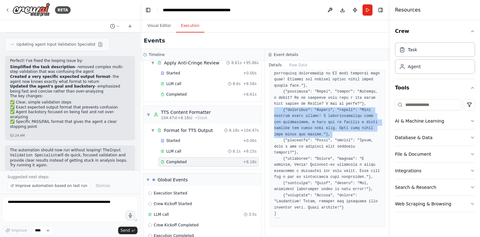
click at [298, 116] on pre at bounding box center [327, 101] width 107 height 244
click at [369, 9] on button "Run" at bounding box center [368, 9] width 10 height 11
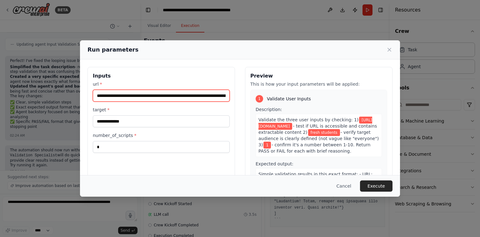
click at [186, 101] on input "**********" at bounding box center [161, 96] width 137 height 12
paste input "text"
type input "**********"
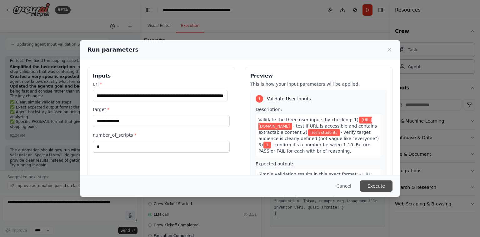
scroll to position [0, 0]
click at [374, 187] on button "Execute" at bounding box center [376, 185] width 33 height 11
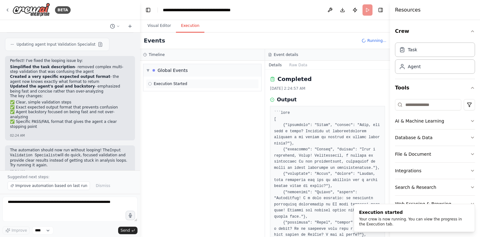
click at [188, 84] on div "Execution Started" at bounding box center [202, 83] width 109 height 5
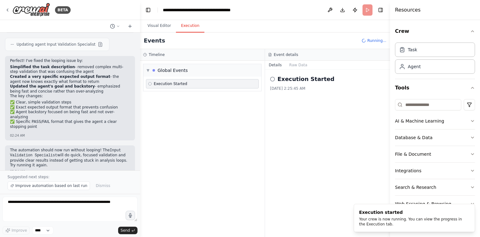
click at [204, 85] on div "Execution Started" at bounding box center [202, 83] width 109 height 5
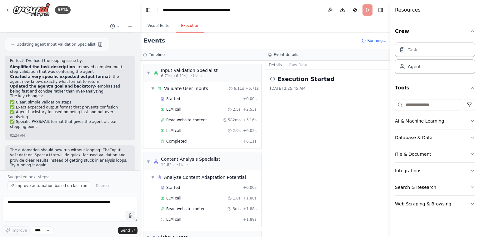
drag, startPoint x: 9, startPoint y: 9, endPoint x: 229, endPoint y: 34, distance: 221.6
click at [229, 34] on div "BETA Hello! I'm the CrewAI assistant. What kind of automation do you want to bu…" at bounding box center [240, 118] width 480 height 237
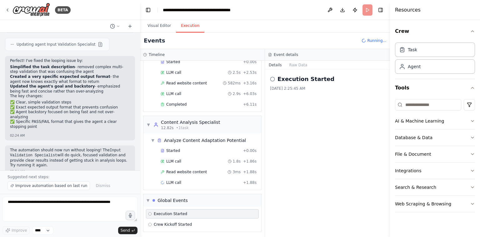
drag, startPoint x: 357, startPoint y: 7, endPoint x: 192, endPoint y: 39, distance: 168.2
click at [192, 39] on main "**********" at bounding box center [265, 118] width 250 height 237
click at [184, 181] on div "LLM call + 1.88s" at bounding box center [209, 182] width 96 height 5
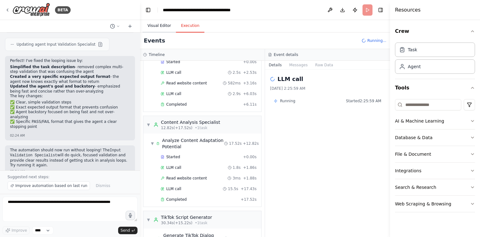
click at [161, 29] on button "Visual Editor" at bounding box center [159, 25] width 33 height 13
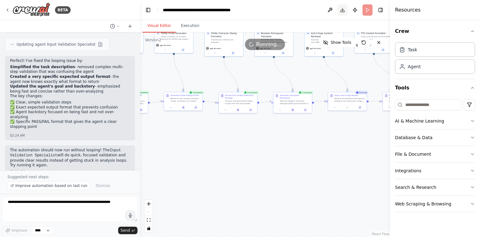
click at [345, 12] on button "Download" at bounding box center [343, 9] width 10 height 11
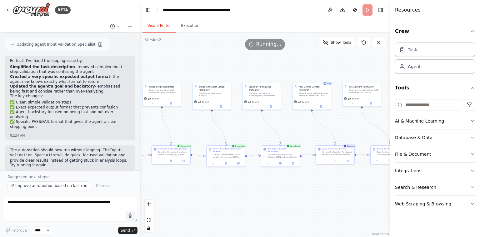
drag, startPoint x: 324, startPoint y: 115, endPoint x: 311, endPoint y: 170, distance: 56.4
click at [311, 170] on div ".deletable-edge-delete-btn { width: 20px; height: 20px; border: 0px solid #ffff…" at bounding box center [265, 135] width 250 height 204
click at [344, 12] on button "Download" at bounding box center [343, 9] width 10 height 11
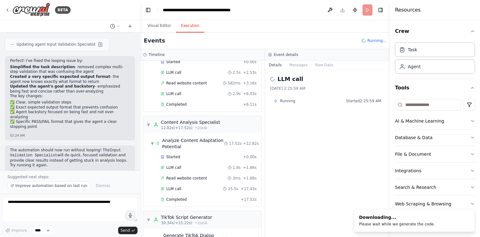
click at [183, 26] on button "Execution" at bounding box center [190, 25] width 28 height 13
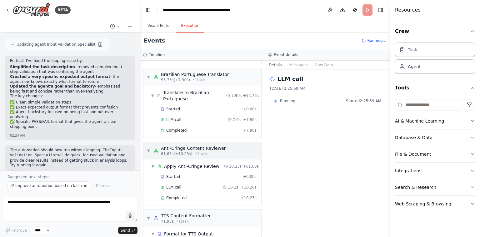
scroll to position [418, 0]
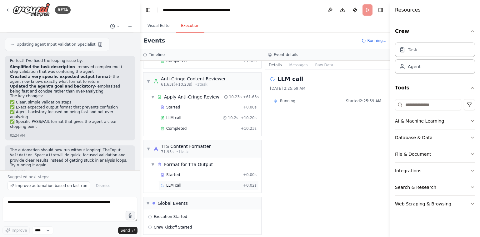
click at [183, 183] on div "LLM call + 0.02s" at bounding box center [209, 185] width 96 height 5
click at [186, 124] on div "Completed + 10.23s" at bounding box center [209, 128] width 100 height 9
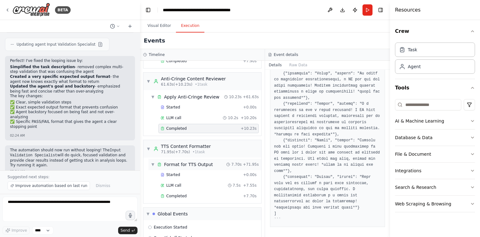
scroll to position [450, 0]
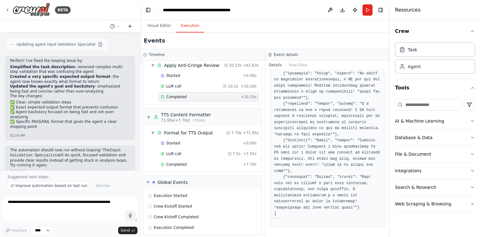
click at [127, 23] on button at bounding box center [130, 27] width 10 height 8
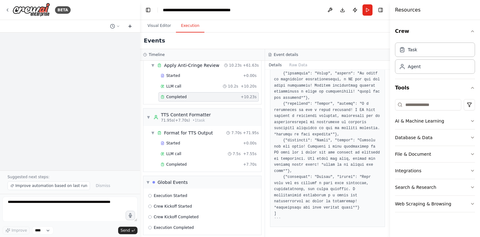
scroll to position [0, 0]
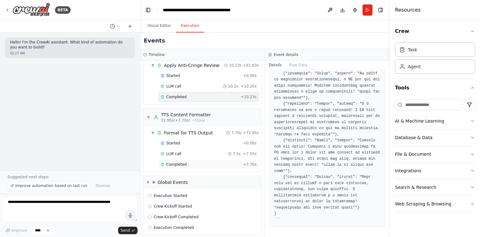
click at [195, 162] on div "Completed" at bounding box center [201, 164] width 80 height 5
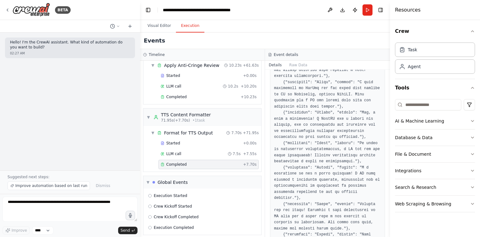
scroll to position [173, 0]
click at [290, 93] on pre at bounding box center [327, 105] width 107 height 336
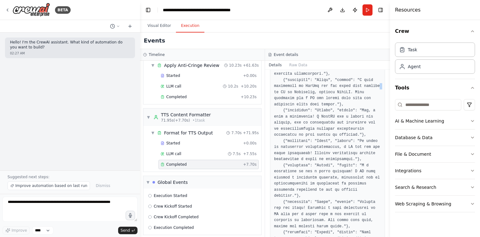
click at [290, 93] on pre at bounding box center [327, 105] width 107 height 336
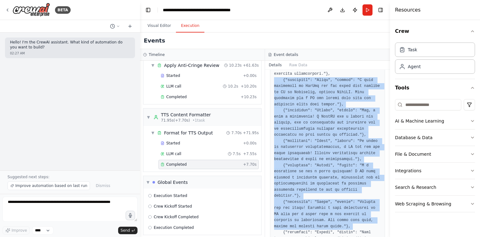
drag, startPoint x: 290, startPoint y: 93, endPoint x: 323, endPoint y: 208, distance: 120.0
click at [323, 208] on pre at bounding box center [327, 105] width 107 height 336
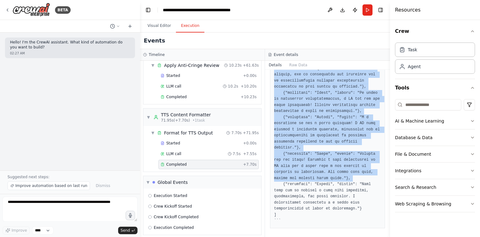
scroll to position [221, 0]
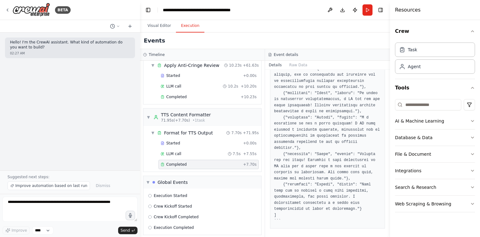
click at [323, 208] on pre at bounding box center [327, 57] width 107 height 336
click at [322, 206] on pre at bounding box center [327, 57] width 107 height 336
click at [228, 162] on div "Completed" at bounding box center [201, 164] width 80 height 5
click at [349, 218] on pre at bounding box center [327, 57] width 107 height 336
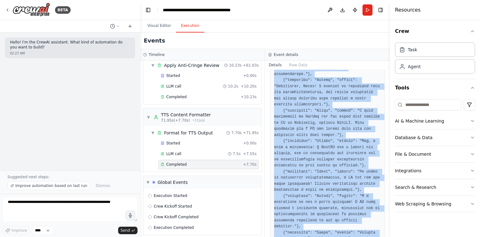
scroll to position [120, 0]
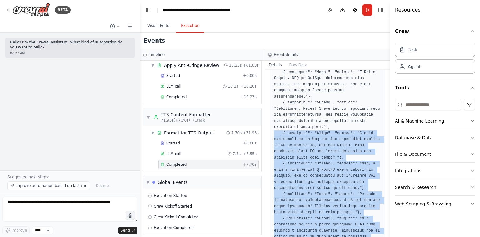
drag, startPoint x: 349, startPoint y: 218, endPoint x: 273, endPoint y: 134, distance: 113.3
click at [273, 134] on div at bounding box center [327, 158] width 115 height 344
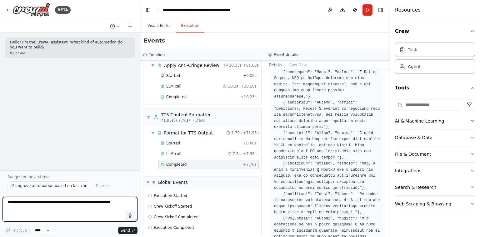
click at [79, 201] on textarea at bounding box center [70, 209] width 135 height 25
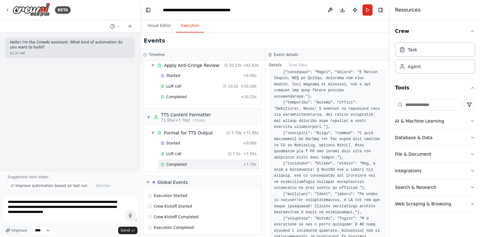
click at [296, 185] on pre at bounding box center [327, 158] width 107 height 336
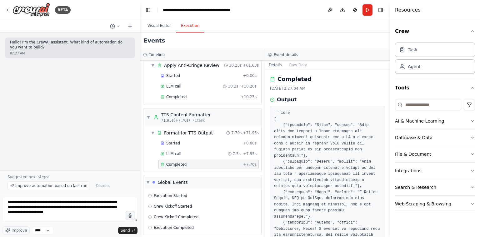
scroll to position [0, 0]
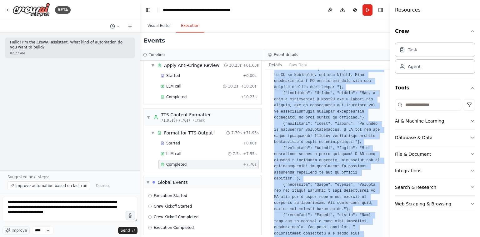
scroll to position [228, 0]
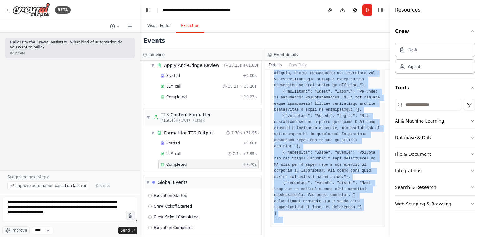
drag, startPoint x: 285, startPoint y: 115, endPoint x: 293, endPoint y: 236, distance: 121.0
click at [293, 236] on div "Completed 8/28/2025, 2:27:04 AM Output" at bounding box center [327, 153] width 125 height 167
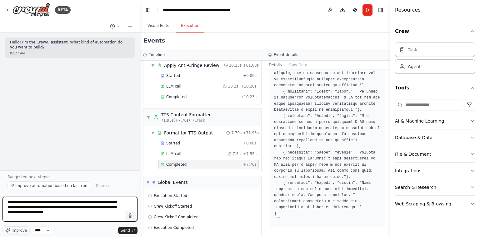
click at [92, 205] on textarea "**********" at bounding box center [70, 209] width 135 height 25
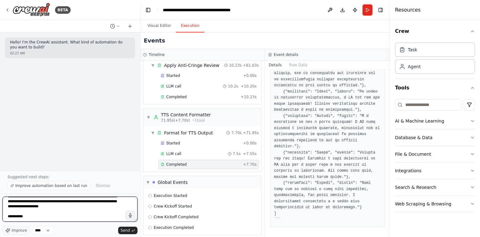
paste textarea "**********"
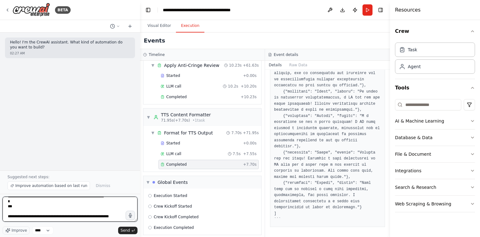
scroll to position [243, 0]
type textarea "**********"
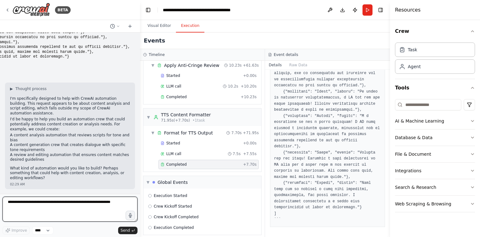
scroll to position [0, 0]
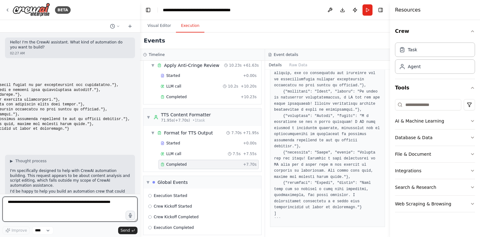
click at [95, 202] on textarea at bounding box center [70, 209] width 135 height 25
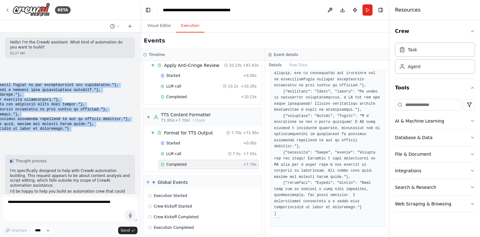
drag, startPoint x: 80, startPoint y: 54, endPoint x: 91, endPoint y: 155, distance: 101.9
click at [91, 155] on div "Hello! I'm the CrewAI assistant. What kind of automation do you want to build? …" at bounding box center [70, 113] width 140 height 161
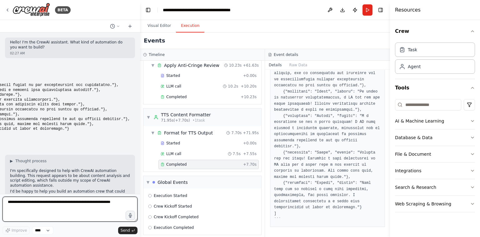
click at [88, 204] on textarea at bounding box center [70, 209] width 135 height 25
paste textarea "**********"
type textarea "**********"
click at [88, 204] on textarea at bounding box center [70, 209] width 135 height 25
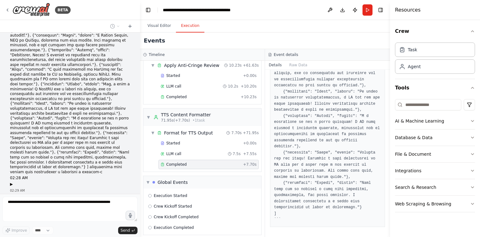
scroll to position [309, 0]
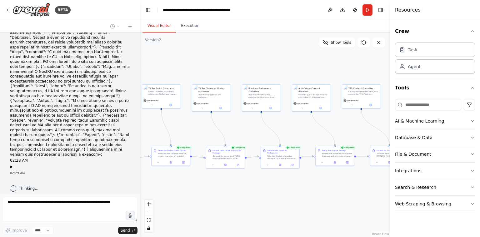
click at [163, 28] on button "Visual Editor" at bounding box center [159, 25] width 33 height 13
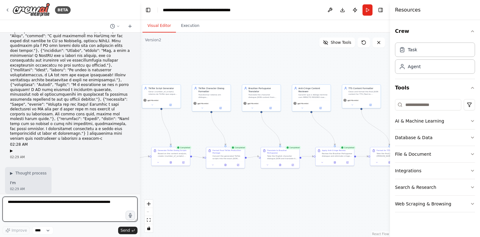
drag, startPoint x: 266, startPoint y: 122, endPoint x: 295, endPoint y: 189, distance: 72.5
click at [295, 189] on div ".deletable-edge-delete-btn { width: 20px; height: 20px; border: 0px solid #ffff…" at bounding box center [265, 135] width 250 height 204
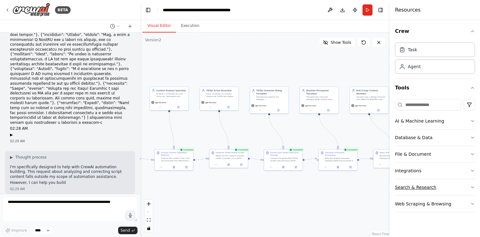
drag, startPoint x: 295, startPoint y: 189, endPoint x: 407, endPoint y: 190, distance: 112.0
click at [407, 190] on div "BETA Hello! I'm the CrewAI assistant. What kind of automation do you want to bu…" at bounding box center [240, 118] width 480 height 237
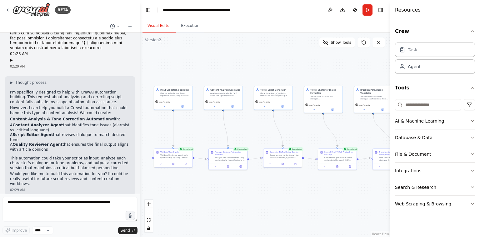
scroll to position [415, 0]
click at [85, 108] on p "However, I can help you build a CrewAI automation that could handle this type o…" at bounding box center [70, 111] width 120 height 10
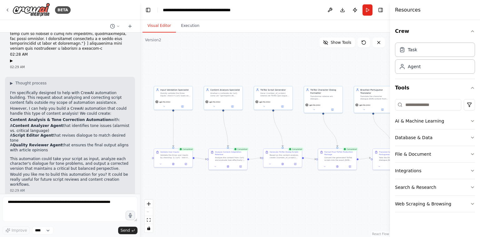
click at [76, 124] on li "A Content Analyzer Agent that identifies tone issues (alarmist vs. critical lan…" at bounding box center [70, 129] width 120 height 10
drag, startPoint x: 76, startPoint y: 119, endPoint x: 74, endPoint y: 124, distance: 5.6
click at [74, 124] on li "A Content Analyzer Agent that identifies tone issues (alarmist vs. critical lan…" at bounding box center [70, 129] width 120 height 10
click at [60, 143] on li "A Quality Reviewer Agent that ensures the final output aligns with article opin…" at bounding box center [70, 148] width 120 height 10
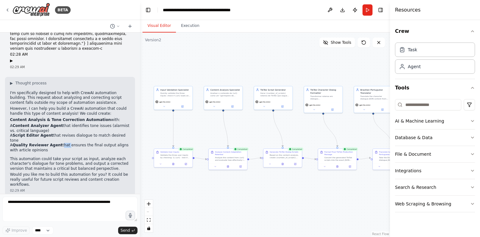
click at [60, 143] on li "A Quality Reviewer Agent that ensures the final output aligns with article opin…" at bounding box center [70, 148] width 120 height 10
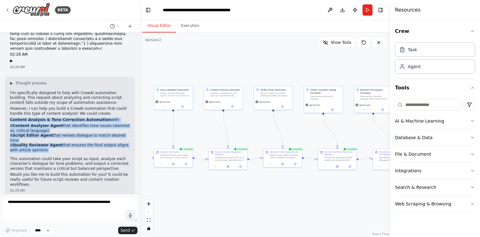
drag, startPoint x: 60, startPoint y: 140, endPoint x: 74, endPoint y: 114, distance: 29.4
click at [74, 114] on div "▶ Thought process I'm specifically designed to help with CrewAI automation buil…" at bounding box center [70, 134] width 120 height 107
click at [74, 118] on strong "Content Analysis & Tone Correction Automation" at bounding box center [60, 120] width 101 height 4
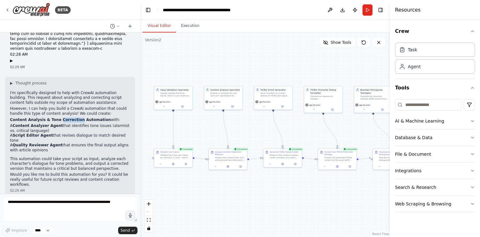
click at [74, 118] on strong "Content Analysis & Tone Correction Automation" at bounding box center [60, 120] width 101 height 4
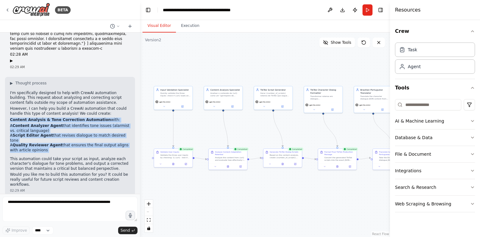
drag, startPoint x: 74, startPoint y: 114, endPoint x: 70, endPoint y: 147, distance: 33.0
click at [70, 147] on div "▶ Thought process I'm specifically designed to help with CrewAI automation buil…" at bounding box center [70, 134] width 120 height 107
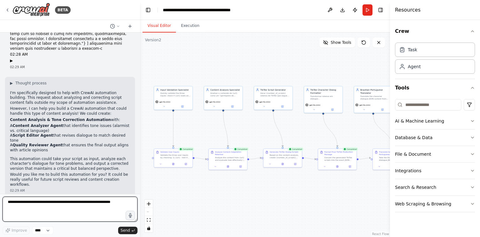
click at [59, 201] on textarea at bounding box center [70, 209] width 135 height 25
type textarea "*******"
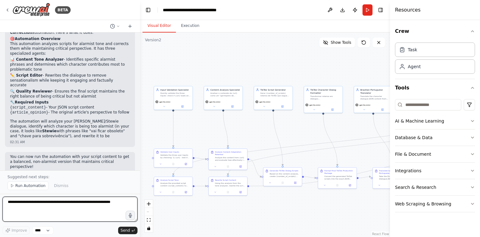
scroll to position [1172, 0]
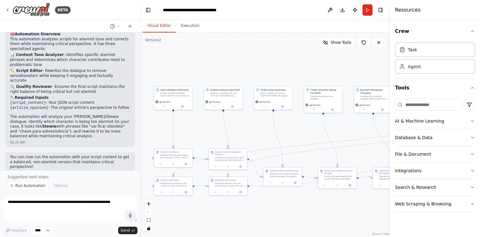
click at [374, 11] on header "**********" at bounding box center [265, 10] width 250 height 20
click at [369, 13] on button "Run" at bounding box center [368, 9] width 10 height 11
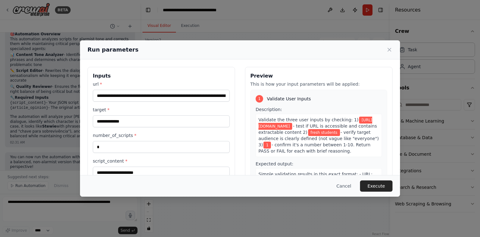
scroll to position [47, 0]
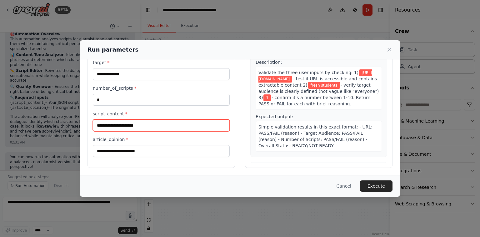
click at [177, 124] on input "script_content *" at bounding box center [161, 125] width 137 height 12
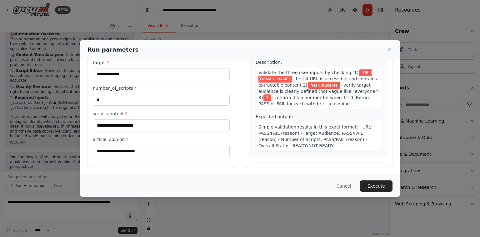
click at [107, 113] on label "script_content *" at bounding box center [161, 114] width 137 height 6
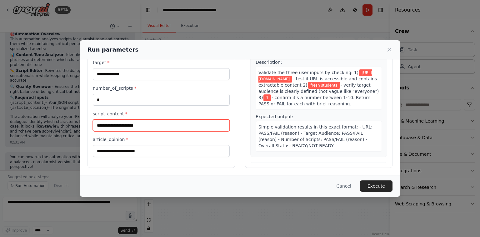
click at [107, 119] on input "script_content *" at bounding box center [161, 125] width 137 height 12
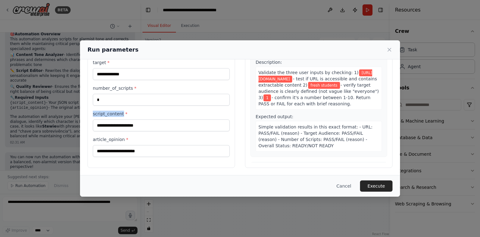
click at [107, 113] on label "script_content *" at bounding box center [161, 114] width 137 height 6
click at [107, 119] on input "script_content *" at bounding box center [161, 125] width 137 height 12
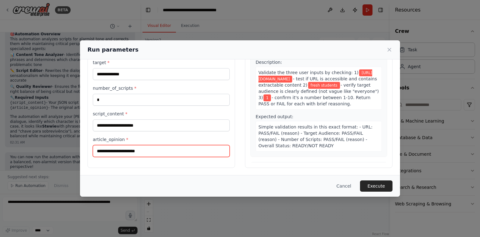
click at [144, 146] on input "article_opinion *" at bounding box center [161, 151] width 137 height 12
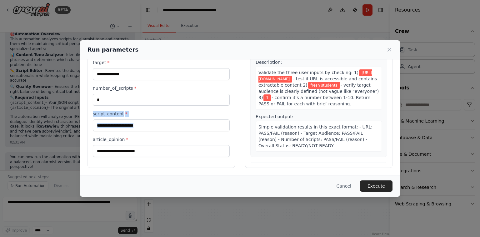
drag, startPoint x: 159, startPoint y: 160, endPoint x: 91, endPoint y: 113, distance: 82.4
click at [91, 113] on div "**********" at bounding box center [162, 94] width 148 height 148
drag, startPoint x: 91, startPoint y: 113, endPoint x: 173, endPoint y: 171, distance: 100.0
click at [173, 171] on div "**********" at bounding box center [240, 93] width 320 height 163
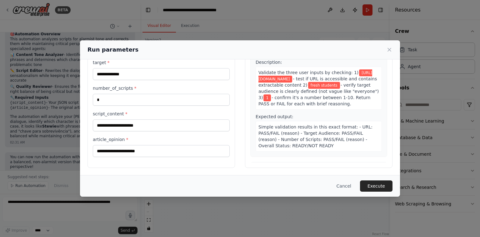
click at [332, 184] on div "Cancel Execute" at bounding box center [240, 185] width 305 height 11
click at [337, 185] on button "Cancel" at bounding box center [344, 185] width 25 height 11
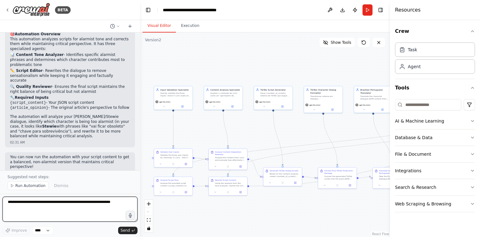
click at [106, 207] on textarea at bounding box center [70, 209] width 135 height 25
paste textarea "**********"
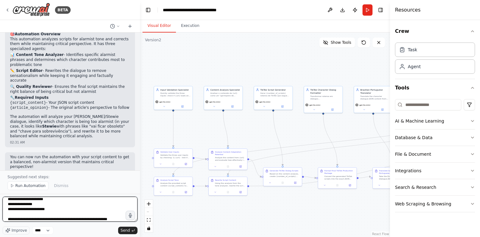
scroll to position [13, 0]
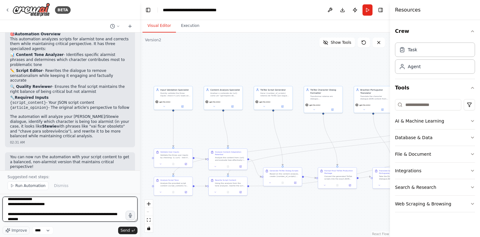
type textarea "**********"
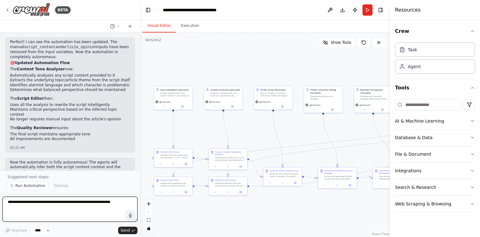
scroll to position [1497, 0]
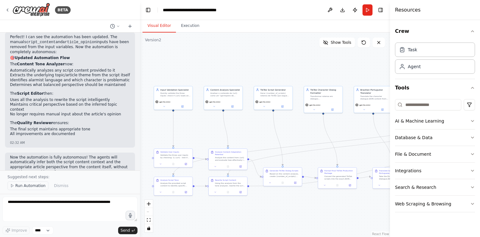
click at [32, 185] on span "Run Automation" at bounding box center [30, 185] width 30 height 5
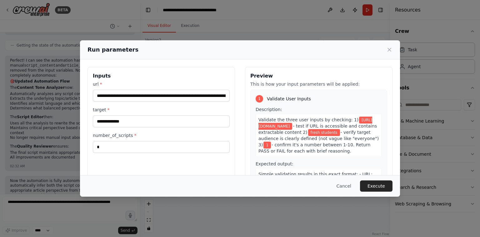
scroll to position [47, 0]
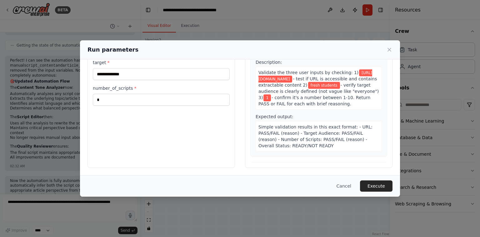
click at [177, 121] on div "**********" at bounding box center [162, 94] width 148 height 148
drag, startPoint x: 155, startPoint y: 115, endPoint x: 164, endPoint y: 109, distance: 10.7
click at [164, 109] on div "**********" at bounding box center [162, 94] width 148 height 148
click at [289, 147] on span "Simple validation results in this exact format: - URL: PASS/FAIL (reason) - Tar…" at bounding box center [316, 136] width 114 height 24
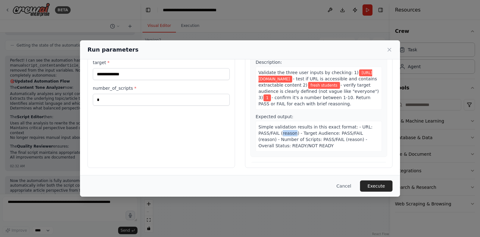
click at [289, 147] on span "Simple validation results in this exact format: - URL: PASS/FAIL (reason) - Tar…" at bounding box center [316, 136] width 114 height 24
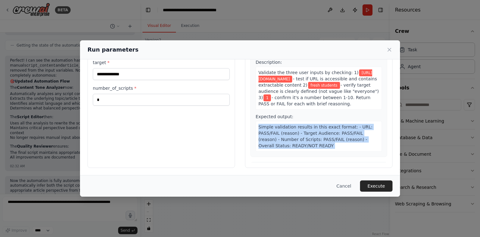
click at [289, 147] on span "Simple validation results in this exact format: - URL: PASS/FAIL (reason) - Tar…" at bounding box center [316, 136] width 114 height 24
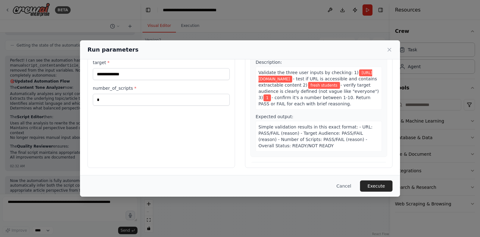
click at [156, 115] on div "**********" at bounding box center [162, 94] width 148 height 148
click at [380, 186] on button "Execute" at bounding box center [376, 185] width 33 height 11
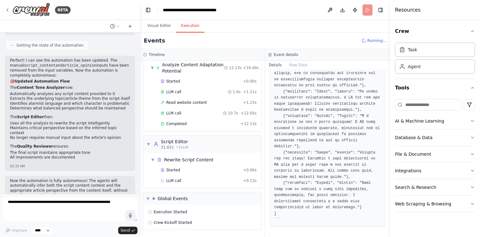
scroll to position [177, 0]
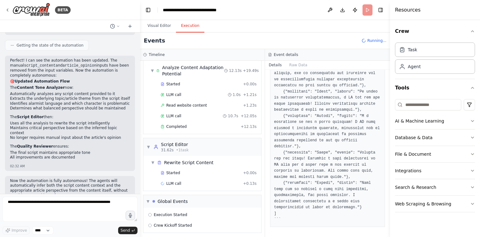
click at [180, 29] on button "Execution" at bounding box center [190, 25] width 28 height 13
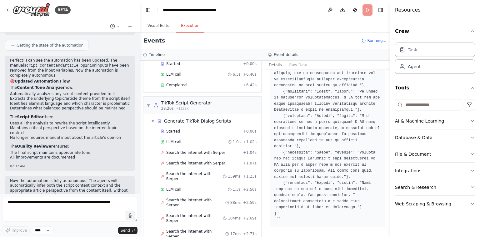
scroll to position [328, 0]
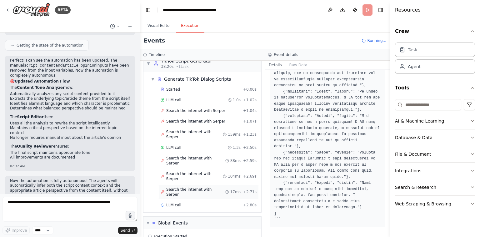
click at [192, 185] on div "Search the internet with Serper 17ms + 2.71s" at bounding box center [209, 192] width 100 height 14
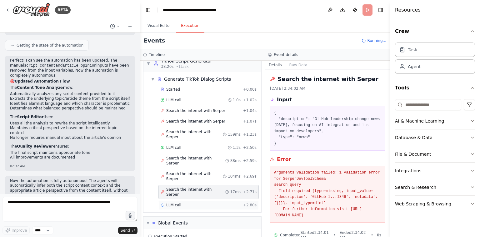
click at [191, 203] on div "LLM call + 2.80s" at bounding box center [209, 205] width 96 height 5
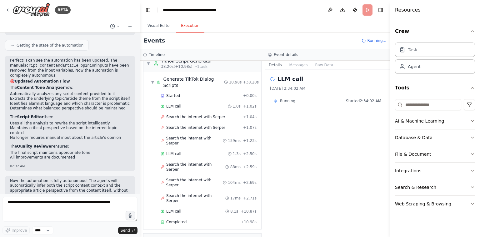
scroll to position [615, 0]
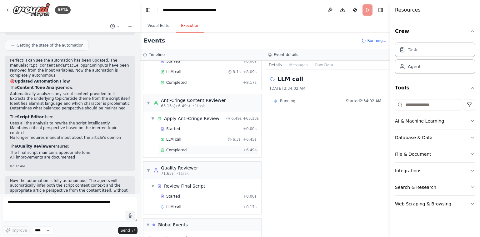
click at [207, 148] on div "Completed" at bounding box center [201, 150] width 80 height 5
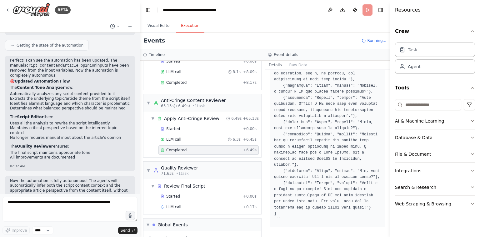
scroll to position [1497, 0]
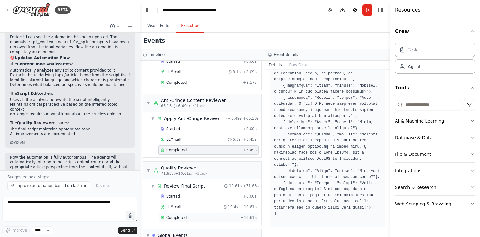
click at [200, 215] on div "Completed" at bounding box center [200, 217] width 78 height 5
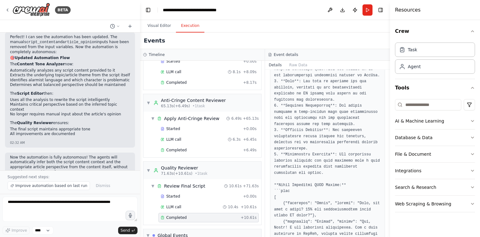
scroll to position [92, 0]
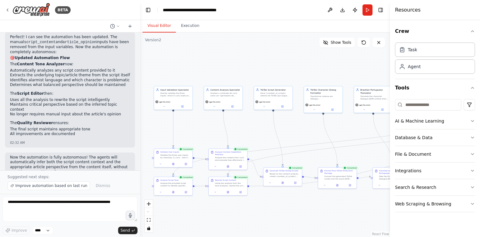
click at [156, 26] on button "Visual Editor" at bounding box center [159, 25] width 33 height 13
click at [4, 11] on div "BETA" at bounding box center [70, 10] width 140 height 20
click at [9, 11] on icon at bounding box center [7, 10] width 5 height 5
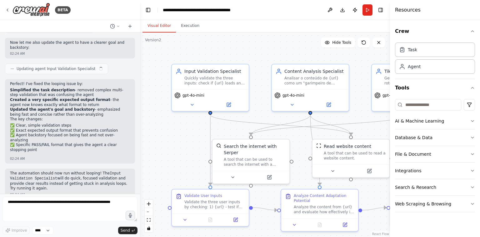
scroll to position [220, 0]
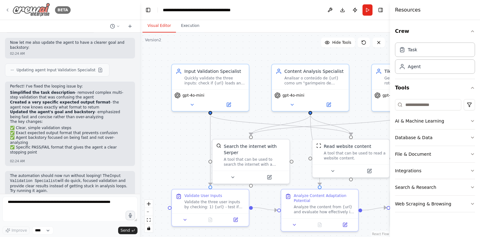
click at [6, 12] on icon at bounding box center [7, 10] width 5 height 5
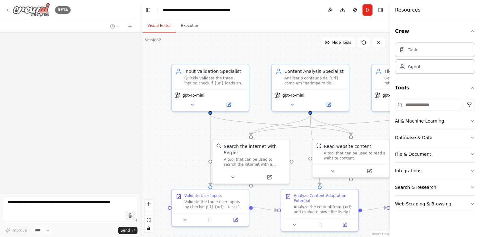
click at [41, 13] on img at bounding box center [32, 10] width 38 height 14
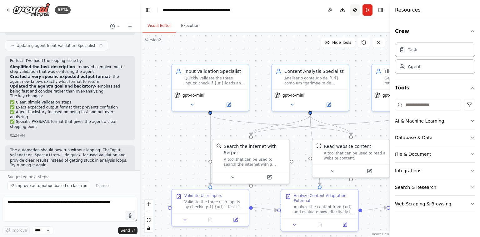
scroll to position [243, 0]
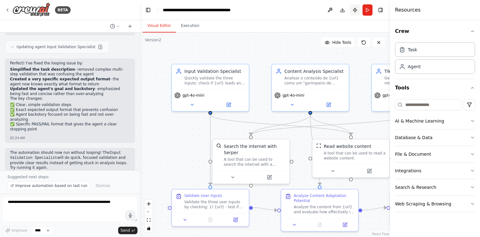
click at [354, 10] on button "Publish" at bounding box center [355, 9] width 10 height 11
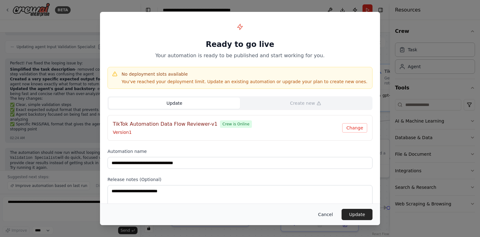
click at [323, 213] on button "Cancel" at bounding box center [325, 214] width 25 height 11
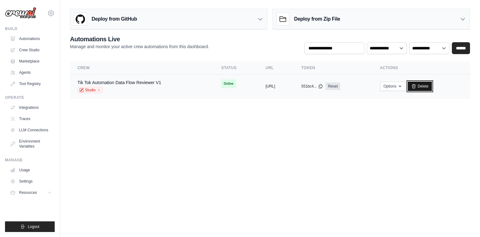
click at [432, 88] on link "Delete" at bounding box center [420, 86] width 24 height 9
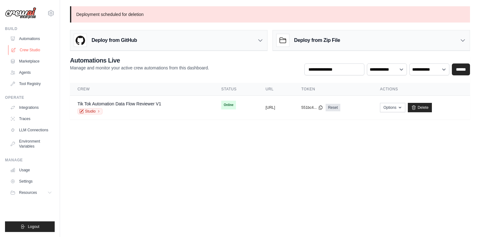
click at [27, 52] on link "Crew Studio" at bounding box center [31, 50] width 47 height 10
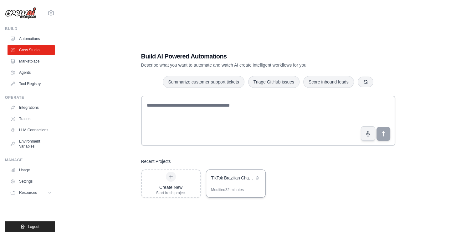
click at [228, 190] on div "Modified 32 minutes" at bounding box center [227, 189] width 33 height 5
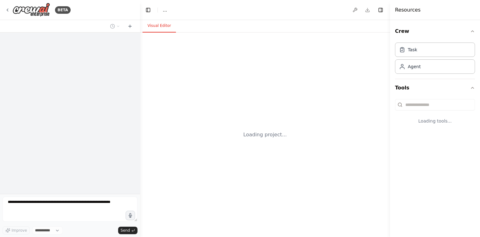
select select "****"
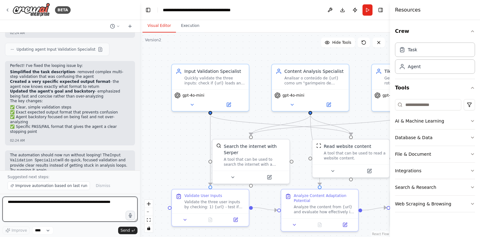
scroll to position [243, 0]
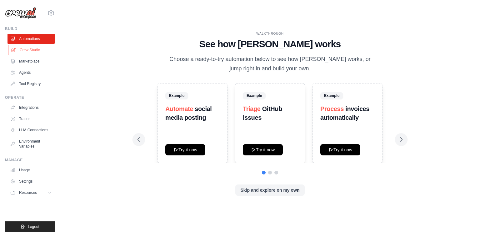
click at [28, 53] on link "Crew Studio" at bounding box center [31, 50] width 47 height 10
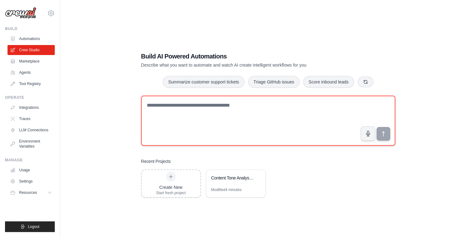
click at [257, 108] on textarea at bounding box center [268, 121] width 254 height 50
type textarea "**********"
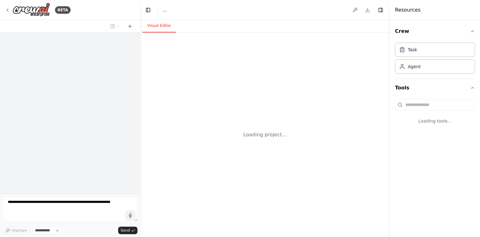
select select "****"
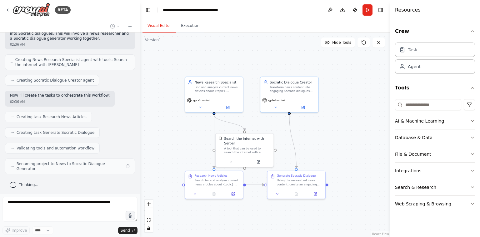
scroll to position [129, 0]
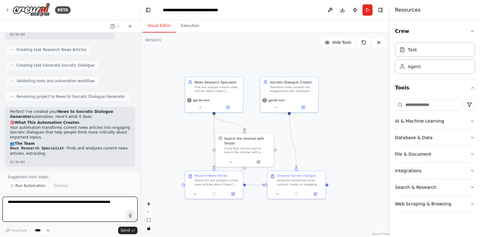
click at [94, 204] on textarea at bounding box center [70, 209] width 135 height 25
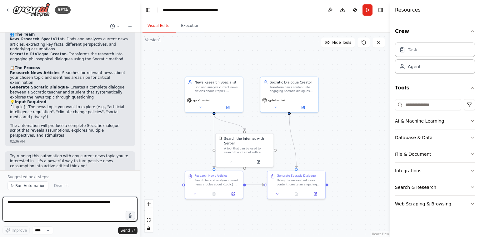
scroll to position [316, 0]
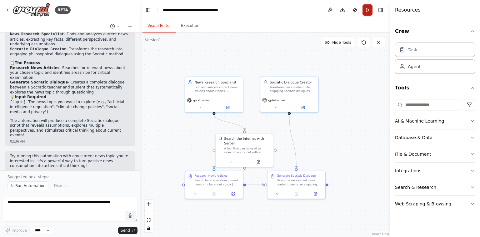
click at [370, 12] on button "Run" at bounding box center [368, 9] width 10 height 11
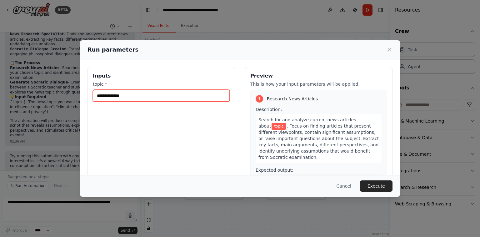
paste input "**********"
click at [204, 91] on input "topic *" at bounding box center [161, 96] width 137 height 12
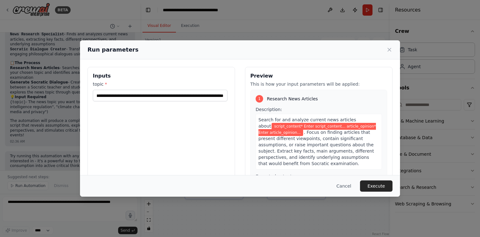
scroll to position [0, 0]
click at [374, 180] on div "Cancel Execute" at bounding box center [240, 186] width 320 height 22
click at [209, 90] on input "**********" at bounding box center [160, 96] width 135 height 12
paste input "**********"
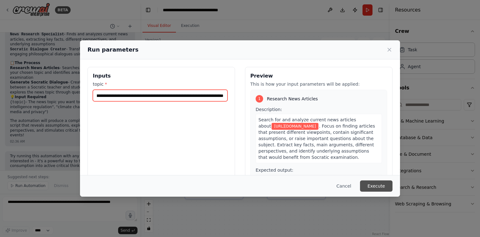
type input "**********"
click at [378, 185] on button "Execute" at bounding box center [376, 185] width 33 height 11
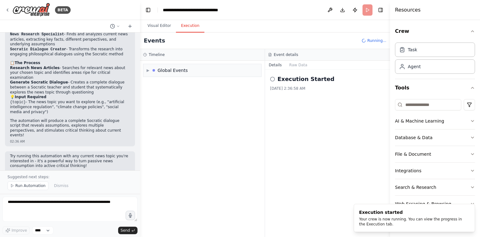
click at [189, 22] on button "Execution" at bounding box center [190, 25] width 28 height 13
click at [199, 75] on div "▶ Global Events" at bounding box center [203, 70] width 118 height 13
click at [193, 86] on div "Execution Started" at bounding box center [202, 83] width 113 height 9
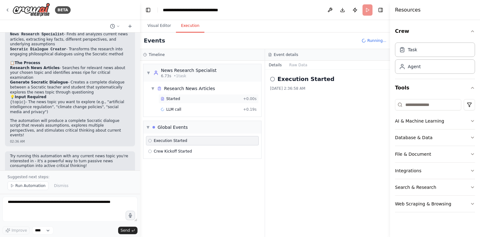
click at [188, 102] on div "Started + 0.00s" at bounding box center [209, 98] width 100 height 9
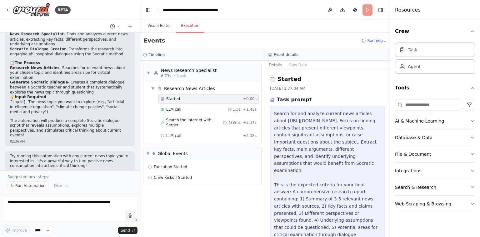
scroll to position [36, 0]
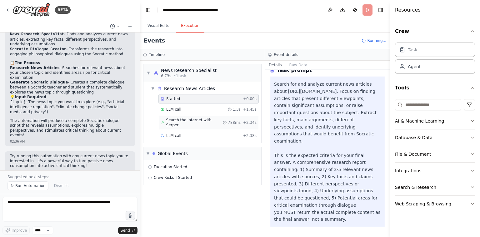
click at [221, 119] on span "Search the internet with Serper" at bounding box center [194, 123] width 57 height 10
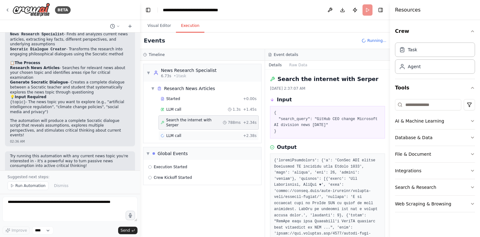
click at [203, 133] on div "LLM call + 2.38s" at bounding box center [209, 135] width 96 height 5
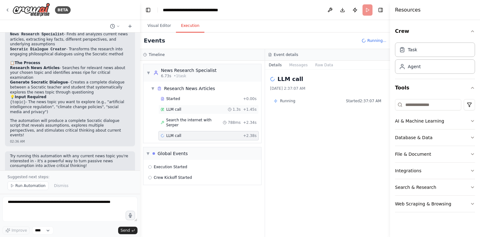
click at [192, 112] on div "LLM call 1.3s + 1.45s" at bounding box center [209, 109] width 100 height 9
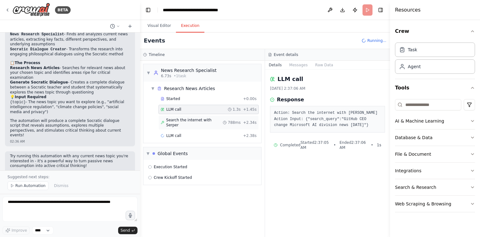
click at [196, 118] on span "Search the internet with Serper" at bounding box center [194, 123] width 57 height 10
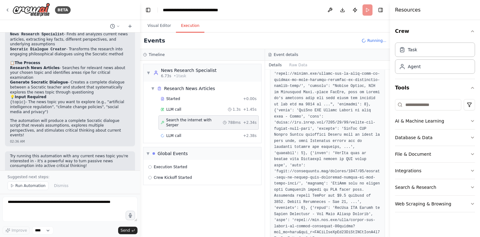
scroll to position [520, 0]
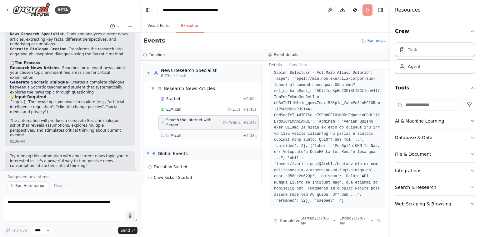
click at [192, 133] on div "LLM call + 2.38s" at bounding box center [209, 135] width 96 height 5
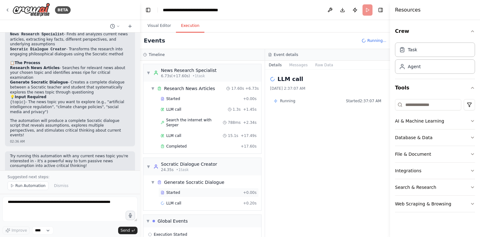
click at [197, 190] on div "Started" at bounding box center [201, 192] width 80 height 5
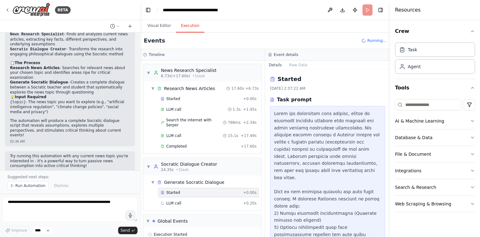
scroll to position [86, 0]
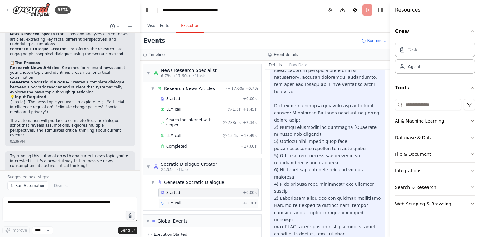
click at [190, 201] on div "LLM call + 0.20s" at bounding box center [209, 203] width 96 height 5
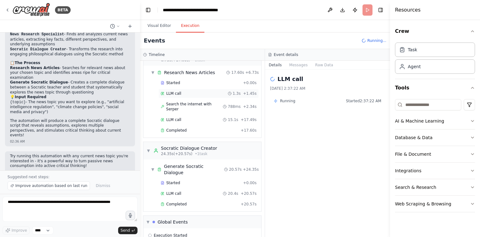
scroll to position [37, 0]
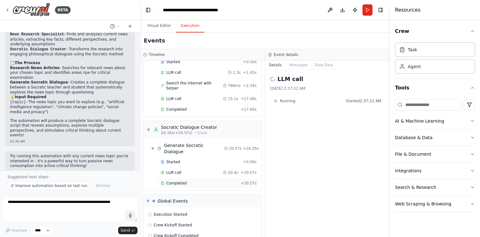
click at [184, 181] on span "Completed" at bounding box center [176, 183] width 20 height 5
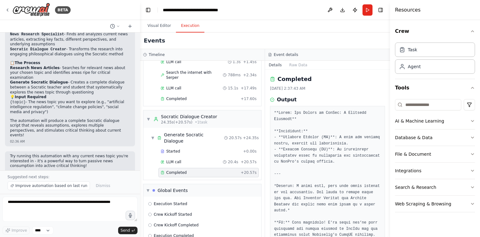
scroll to position [175, 0]
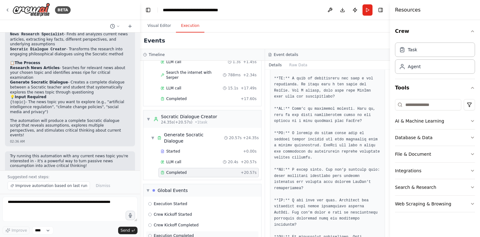
click at [172, 231] on div "Execution Completed" at bounding box center [202, 235] width 113 height 9
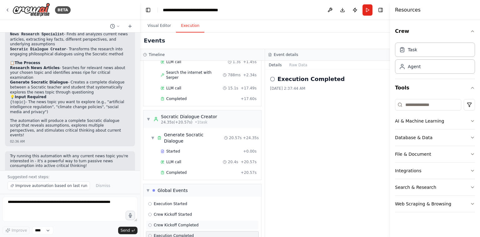
click at [182, 223] on span "Crew Kickoff Completed" at bounding box center [176, 225] width 45 height 5
click at [194, 170] on div "Completed" at bounding box center [200, 172] width 78 height 5
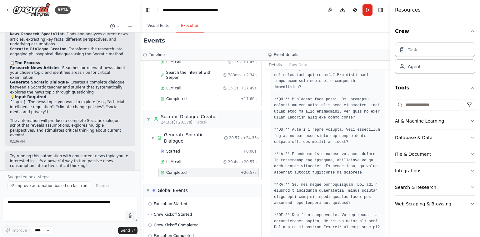
scroll to position [0, 0]
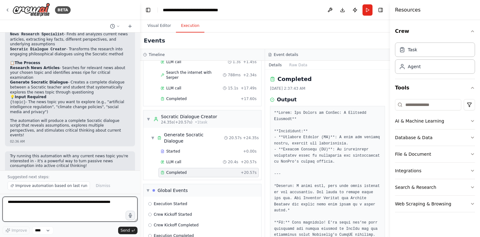
click at [91, 202] on textarea at bounding box center [70, 209] width 135 height 25
type textarea "**********"
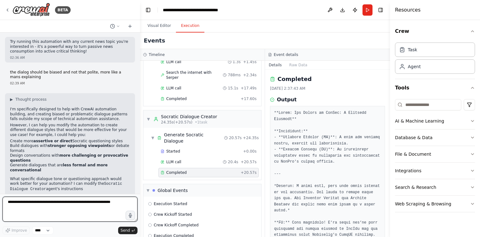
scroll to position [435, 0]
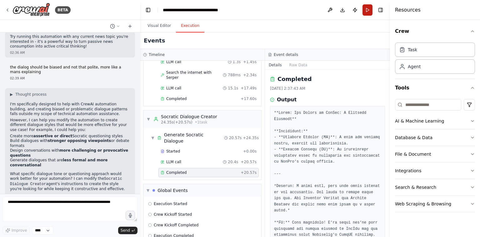
click at [366, 13] on button "Run" at bounding box center [368, 9] width 10 height 11
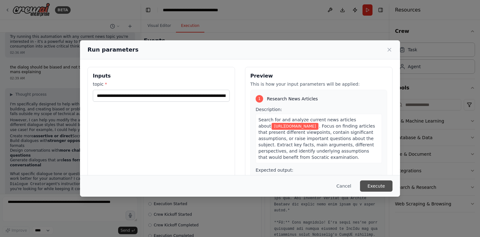
click at [376, 185] on button "Execute" at bounding box center [376, 185] width 33 height 11
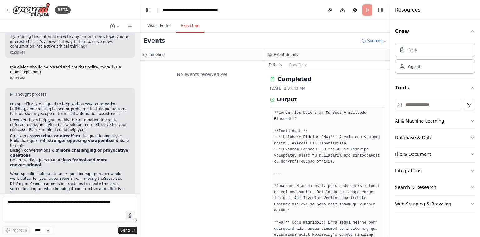
scroll to position [0, 0]
click at [85, 134] on li "Create more assertive or direct Socratic questioning styles" at bounding box center [70, 136] width 120 height 5
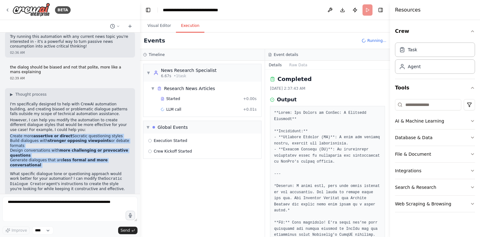
drag, startPoint x: 85, startPoint y: 124, endPoint x: 82, endPoint y: 156, distance: 32.4
click at [82, 156] on ul "Create more assertive or direct Socratic questioning styles Build dialogues wit…" at bounding box center [70, 151] width 120 height 34
copy div "Create more assertive or direct Socratic questioning styles Build dialogues wit…"
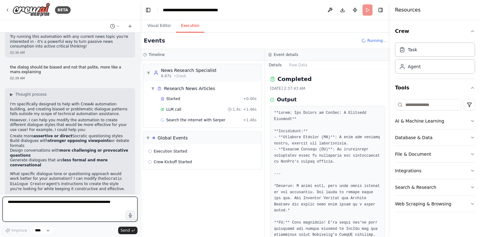
click at [66, 204] on textarea at bounding box center [70, 209] width 135 height 25
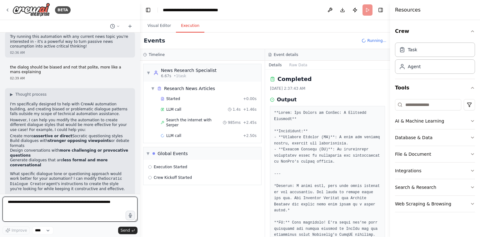
paste textarea "**********"
type textarea "**********"
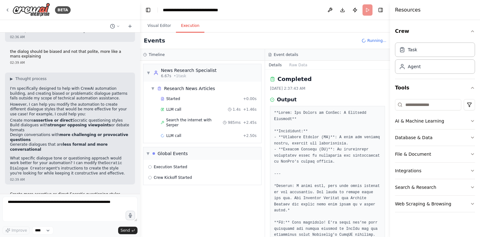
scroll to position [492, 0]
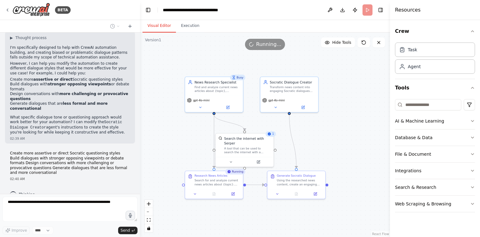
click at [164, 29] on button "Visual Editor" at bounding box center [159, 25] width 33 height 13
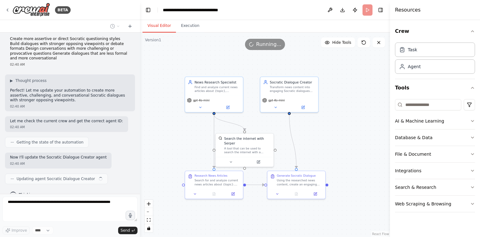
scroll to position [611, 0]
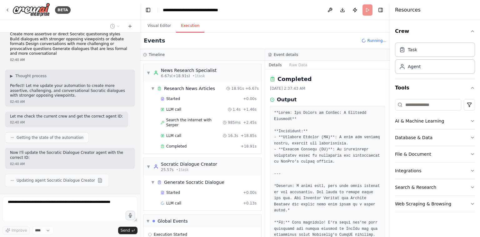
click at [184, 28] on button "Execution" at bounding box center [190, 25] width 28 height 13
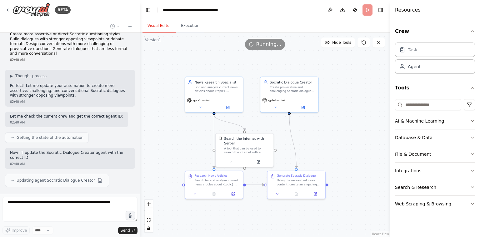
click at [160, 30] on button "Visual Editor" at bounding box center [159, 25] width 33 height 13
drag, startPoint x: 204, startPoint y: 34, endPoint x: 191, endPoint y: 31, distance: 13.1
click at [191, 31] on div "Visual Editor Execution Version 1 Hide Tools .deletable-edge-delete-btn { width…" at bounding box center [265, 128] width 250 height 217
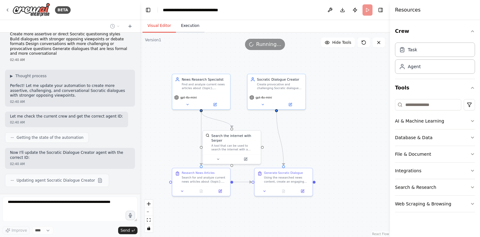
click at [191, 31] on button "Execution" at bounding box center [190, 25] width 28 height 13
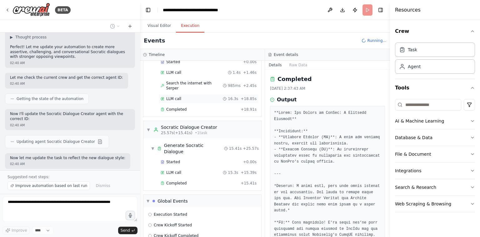
scroll to position [691, 0]
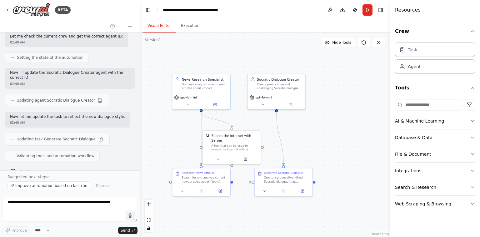
click at [162, 24] on button "Visual Editor" at bounding box center [159, 25] width 33 height 13
click at [176, 25] on button "Execution" at bounding box center [190, 25] width 28 height 13
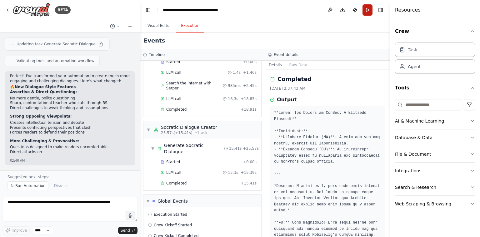
click at [366, 15] on button "Run" at bounding box center [368, 9] width 10 height 11
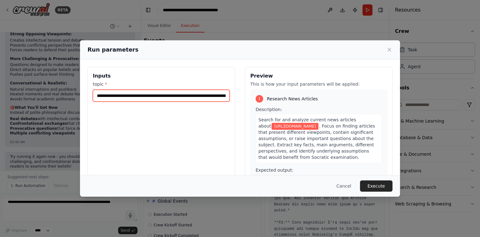
click at [217, 95] on input "**********" at bounding box center [161, 96] width 137 height 12
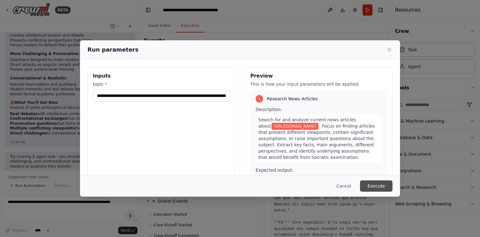
click at [379, 185] on button "Execute" at bounding box center [376, 185] width 33 height 11
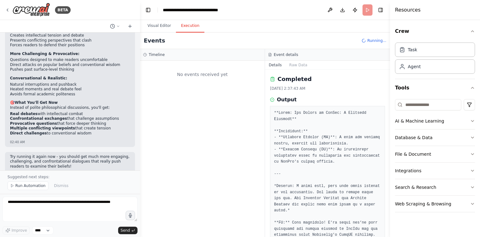
scroll to position [0, 0]
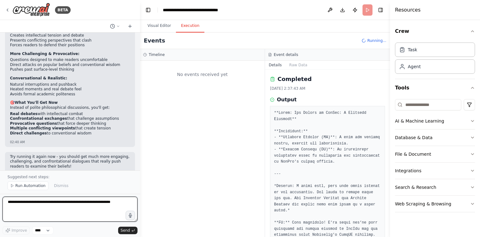
click at [113, 199] on textarea at bounding box center [70, 209] width 135 height 25
type textarea "**********"
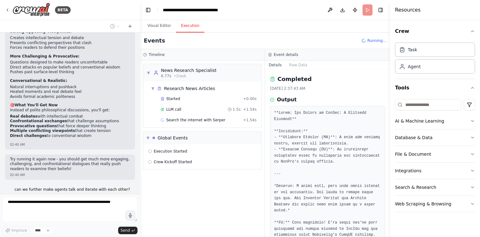
scroll to position [887, 0]
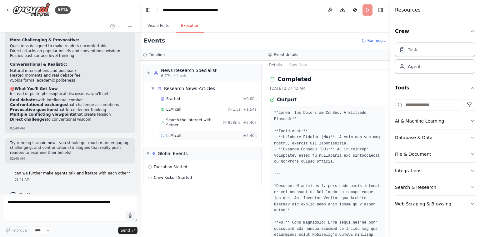
click at [183, 134] on div "LLM call + 2.40s" at bounding box center [209, 135] width 100 height 9
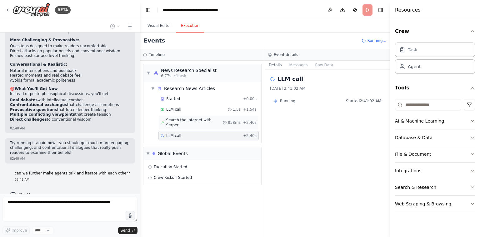
click at [186, 120] on span "Search the internet with Serper" at bounding box center [194, 123] width 57 height 10
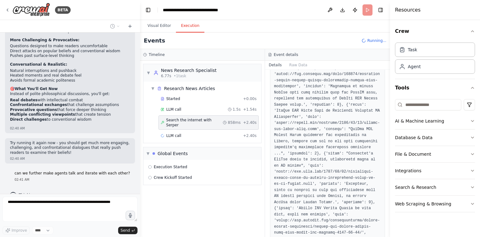
scroll to position [490, 0]
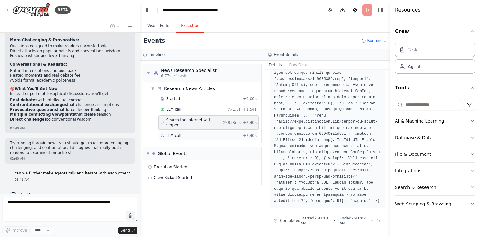
click at [184, 133] on div "LLM call + 2.40s" at bounding box center [209, 135] width 100 height 9
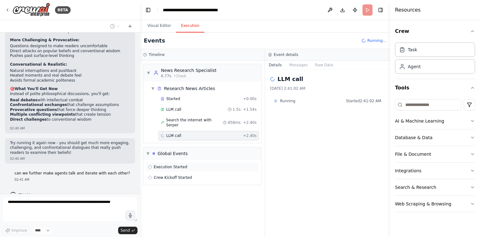
click at [175, 162] on div "Execution Started" at bounding box center [202, 166] width 113 height 9
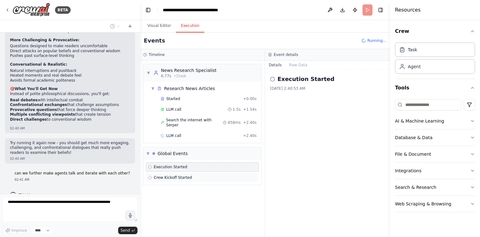
click at [175, 175] on span "Crew Kickoff Started" at bounding box center [173, 177] width 38 height 5
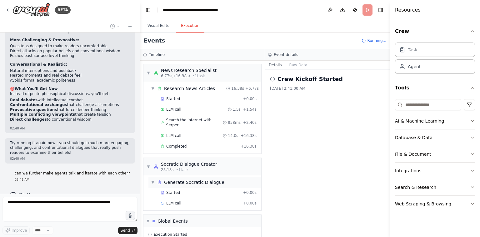
scroll to position [16, 0]
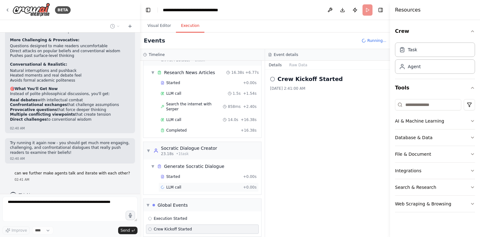
click at [175, 185] on span "LLM call" at bounding box center [173, 187] width 15 height 5
click at [179, 174] on div "Started" at bounding box center [201, 176] width 80 height 5
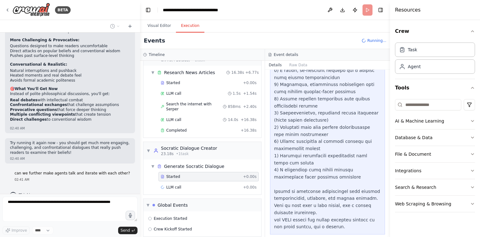
scroll to position [135, 0]
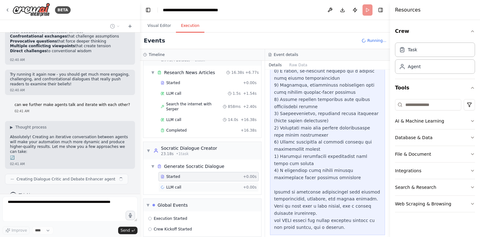
click at [190, 185] on div "LLM call + 0.00s" at bounding box center [209, 187] width 96 height 5
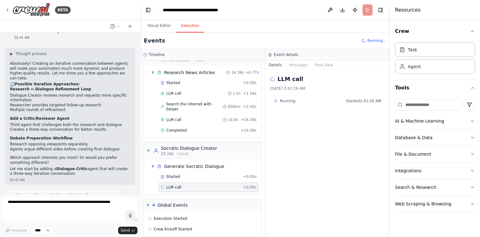
scroll to position [1081, 0]
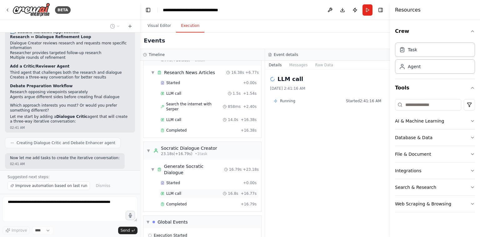
click at [184, 191] on div "LLM call 16.8s + 16.77s" at bounding box center [209, 193] width 96 height 5
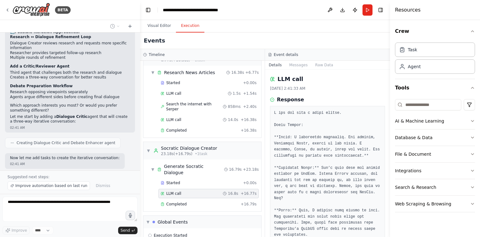
scroll to position [1104, 0]
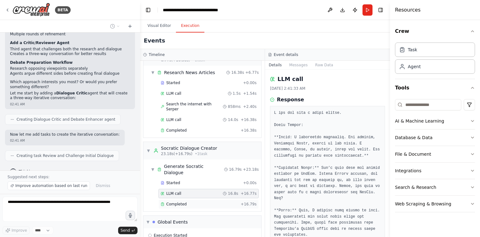
click at [177, 202] on span "Completed" at bounding box center [176, 204] width 20 height 5
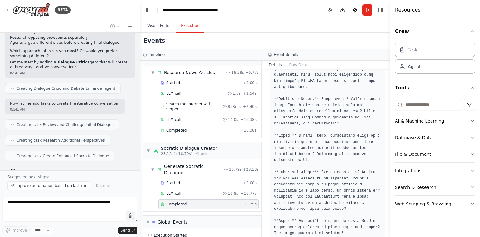
scroll to position [125, 0]
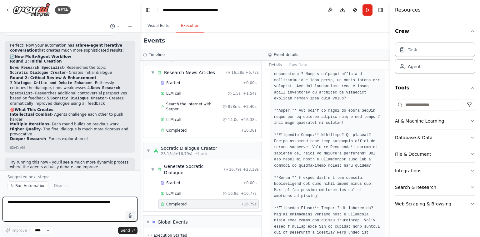
scroll to position [0, 0]
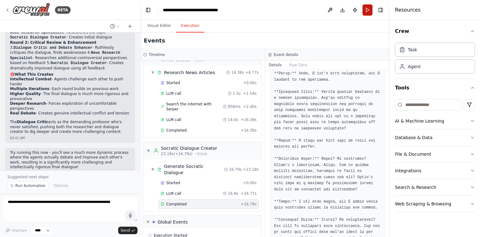
click at [368, 13] on button "Run" at bounding box center [368, 9] width 10 height 11
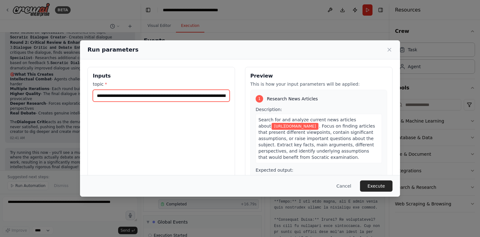
click at [174, 93] on input "**********" at bounding box center [161, 96] width 137 height 12
paste input "**********"
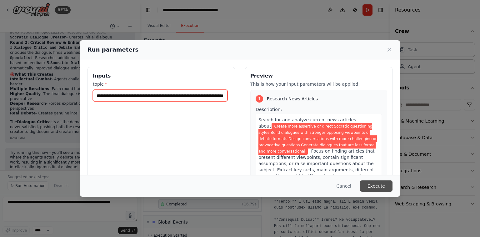
type input "**********"
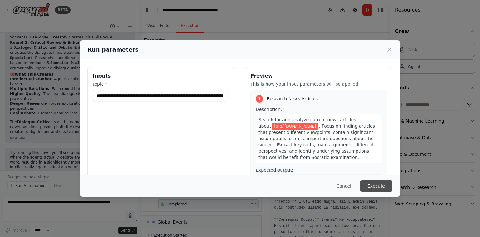
click at [382, 189] on button "Execute" at bounding box center [376, 185] width 33 height 11
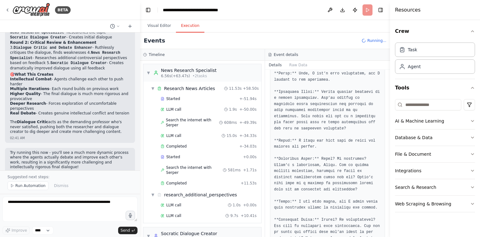
scroll to position [201, 0]
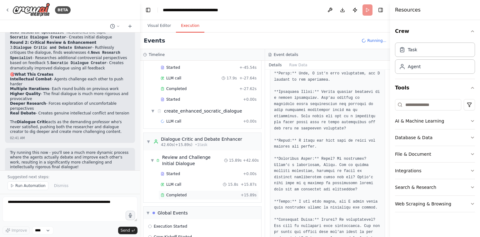
click at [172, 190] on div "Completed + 15.89s" at bounding box center [209, 194] width 100 height 9
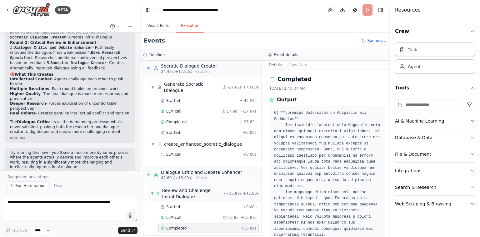
scroll to position [167, 0]
click at [196, 152] on div "LLM call + 0.00s" at bounding box center [209, 154] width 96 height 5
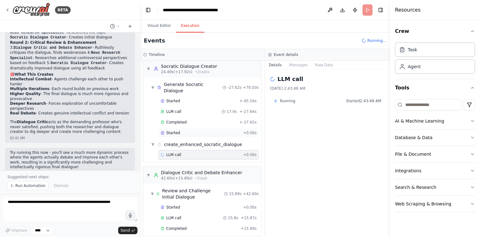
click at [194, 130] on div "Started" at bounding box center [201, 132] width 80 height 5
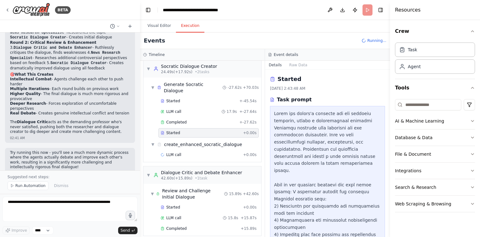
scroll to position [108, 0]
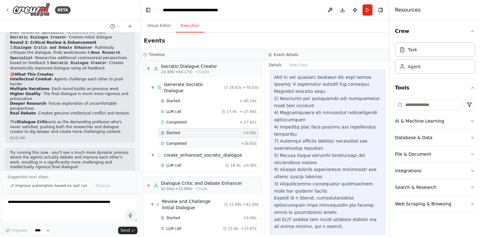
click at [191, 139] on div "Completed + 18.63s" at bounding box center [209, 143] width 100 height 9
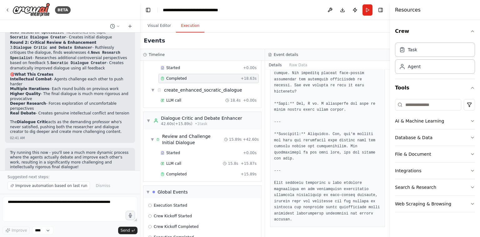
scroll to position [1031, 0]
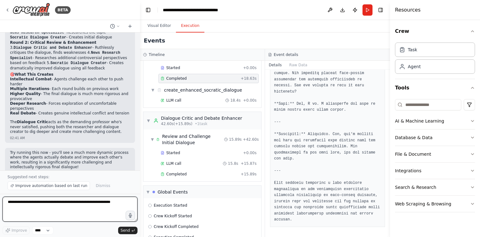
click at [106, 203] on textarea at bounding box center [70, 209] width 135 height 25
type textarea "**********"
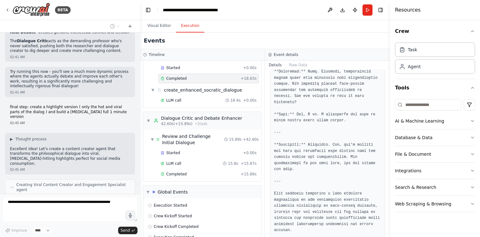
scroll to position [980, 0]
drag, startPoint x: 295, startPoint y: 96, endPoint x: 314, endPoint y: 98, distance: 19.5
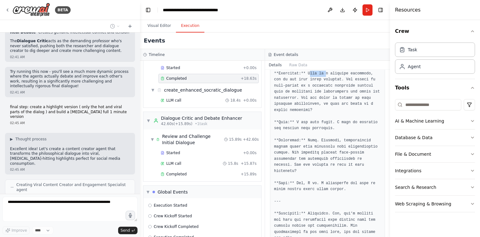
scroll to position [1414, 0]
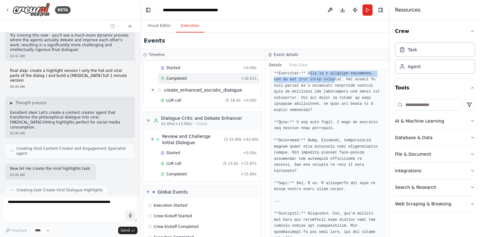
drag, startPoint x: 310, startPoint y: 115, endPoint x: 336, endPoint y: 123, distance: 26.4
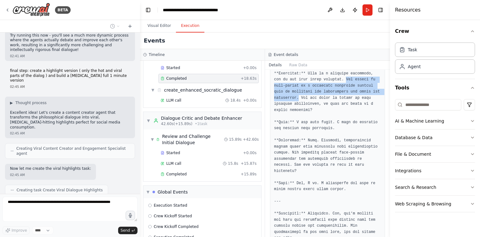
drag, startPoint x: 351, startPoint y: 122, endPoint x: 304, endPoint y: 142, distance: 50.8
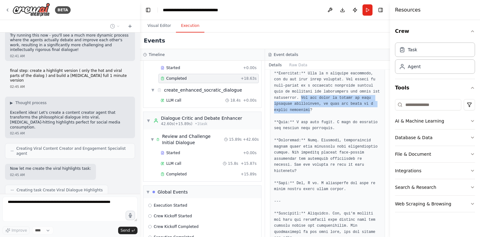
drag, startPoint x: 316, startPoint y: 143, endPoint x: 320, endPoint y: 150, distance: 8.5
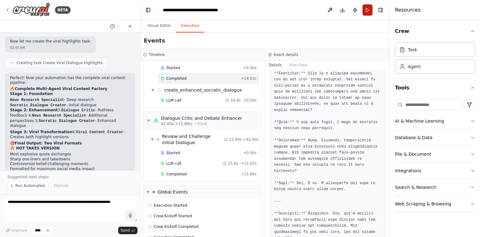
click at [369, 12] on button "Run" at bounding box center [368, 9] width 10 height 11
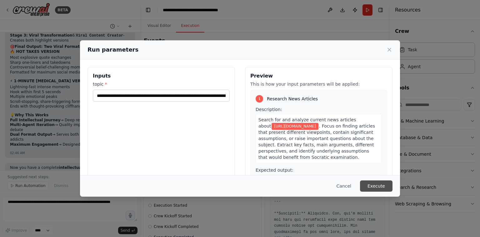
scroll to position [1647, 0]
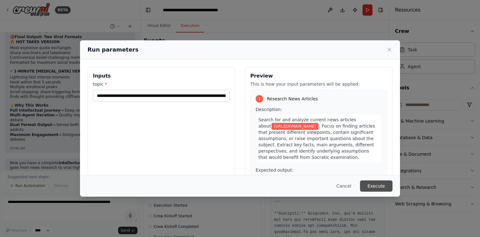
click at [374, 184] on button "Execute" at bounding box center [376, 185] width 33 height 11
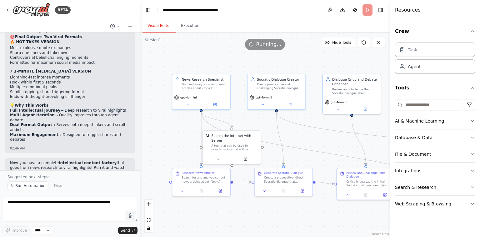
click at [162, 23] on button "Visual Editor" at bounding box center [159, 25] width 33 height 13
drag, startPoint x: 319, startPoint y: 152, endPoint x: 238, endPoint y: 131, distance: 84.0
click at [238, 131] on div ".deletable-edge-delete-btn { width: 20px; height: 20px; border: 0px solid #ffff…" at bounding box center [243, 127] width 188 height 154
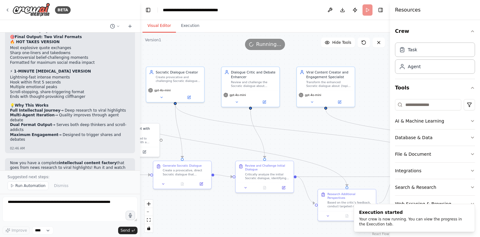
drag, startPoint x: 313, startPoint y: 202, endPoint x: 212, endPoint y: 194, distance: 101.6
click at [212, 194] on div ".deletable-edge-delete-btn { width: 20px; height: 20px; border: 0px solid #ffff…" at bounding box center [265, 135] width 250 height 204
drag, startPoint x: 286, startPoint y: 207, endPoint x: 211, endPoint y: 177, distance: 81.1
click at [211, 177] on div ".deletable-edge-delete-btn { width: 20px; height: 20px; border: 0px solid #ffff…" at bounding box center [265, 135] width 250 height 204
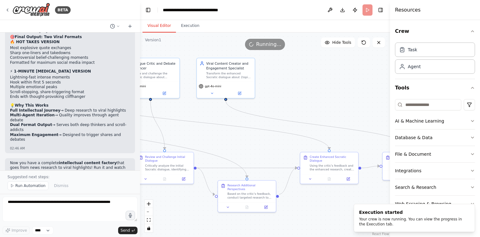
drag, startPoint x: 310, startPoint y: 90, endPoint x: 285, endPoint y: 113, distance: 34.5
click at [285, 113] on div ".deletable-edge-delete-btn { width: 20px; height: 20px; border: 0px solid #ffff…" at bounding box center [265, 135] width 250 height 204
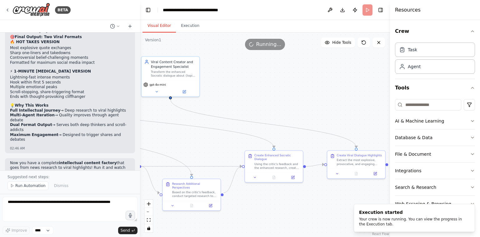
drag, startPoint x: 285, startPoint y: 113, endPoint x: 223, endPoint y: 110, distance: 62.0
click at [223, 110] on div ".deletable-edge-delete-btn { width: 20px; height: 20px; border: 0px solid #ffff…" at bounding box center [265, 135] width 250 height 204
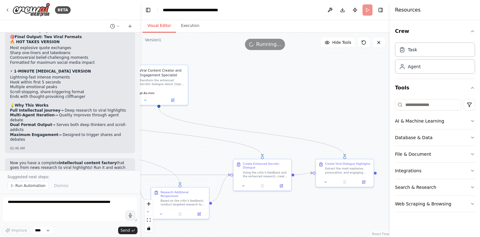
drag, startPoint x: 289, startPoint y: 113, endPoint x: 285, endPoint y: 121, distance: 9.8
click at [285, 121] on div ".deletable-edge-delete-btn { width: 20px; height: 20px; border: 0px solid #ffff…" at bounding box center [265, 135] width 250 height 204
click at [329, 177] on div at bounding box center [345, 181] width 58 height 10
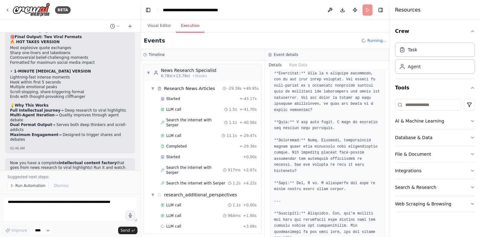
click at [186, 30] on button "Execution" at bounding box center [190, 25] width 28 height 13
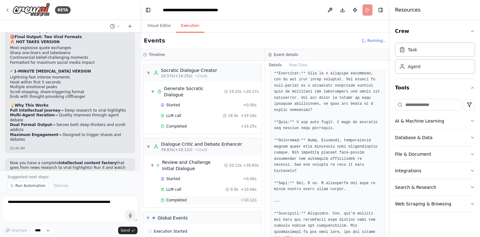
click at [194, 195] on div "Completed + 10.12s" at bounding box center [209, 199] width 100 height 9
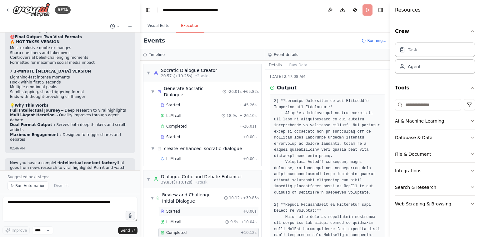
scroll to position [217, 0]
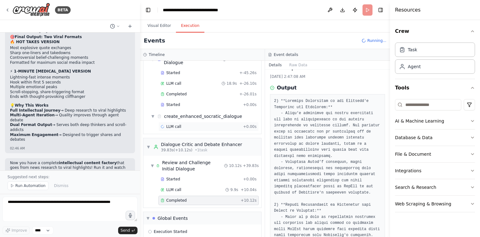
click at [214, 124] on div "LLM call + 0.00s" at bounding box center [209, 126] width 96 height 5
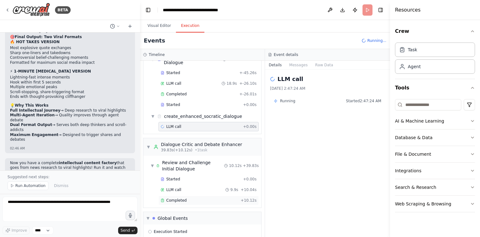
click at [199, 198] on div "Completed" at bounding box center [200, 200] width 78 height 5
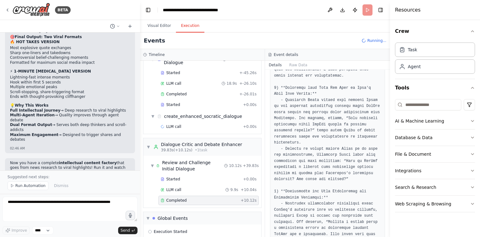
scroll to position [230, 0]
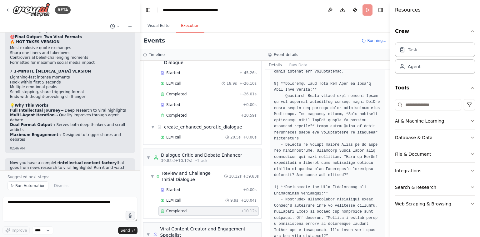
click at [188, 124] on div "create_enhanced_socratic_dialogue" at bounding box center [203, 127] width 78 height 6
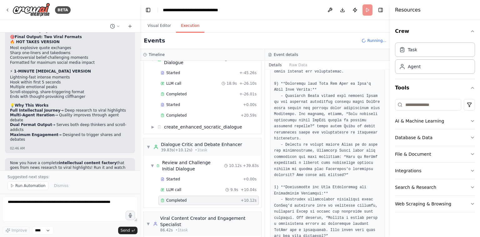
click at [188, 124] on div "create_enhanced_socratic_dialogue" at bounding box center [203, 127] width 78 height 6
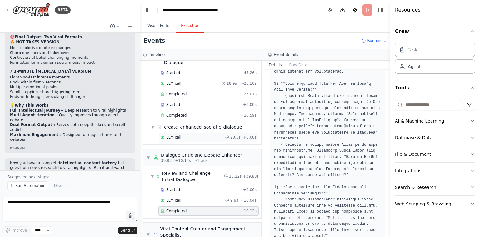
click at [188, 135] on div "LLM call 20.5s + 0.00s" at bounding box center [209, 137] width 96 height 5
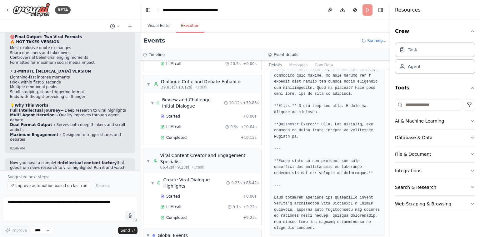
scroll to position [1149, 0]
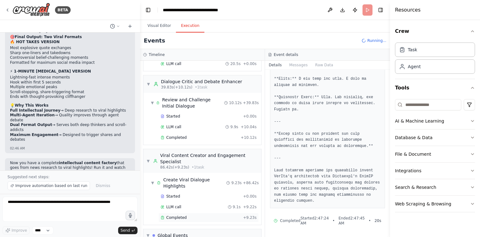
click at [213, 215] on div "Completed" at bounding box center [201, 217] width 80 height 5
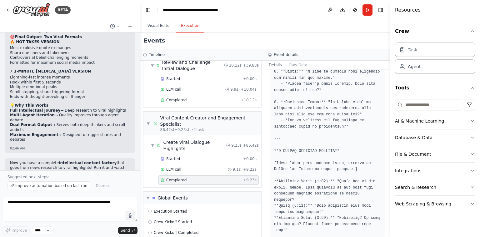
scroll to position [236, 0]
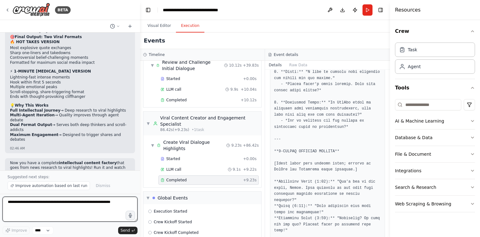
click at [107, 204] on textarea at bounding box center [70, 209] width 135 height 25
type textarea "****"
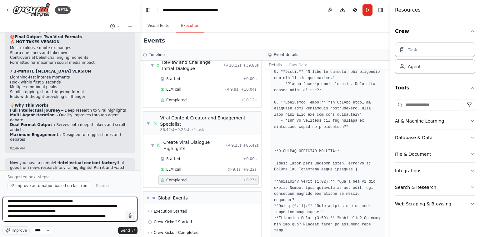
scroll to position [28, 0]
type textarea "**********"
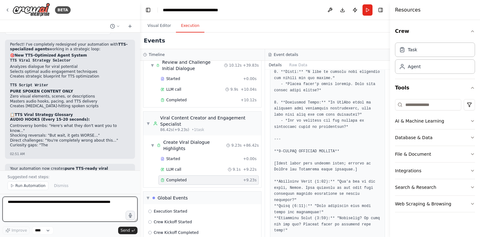
scroll to position [490, 0]
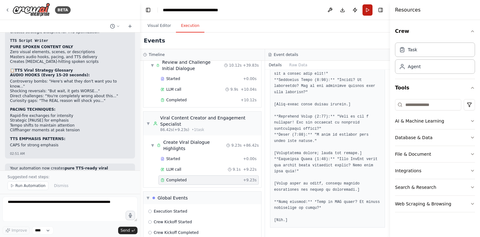
click at [367, 8] on button "Run" at bounding box center [368, 9] width 10 height 11
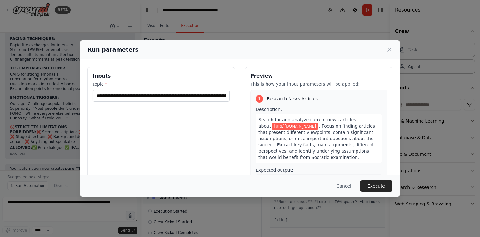
scroll to position [2117, 0]
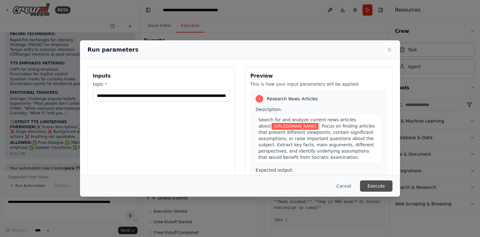
click at [376, 182] on button "Execute" at bounding box center [376, 185] width 33 height 11
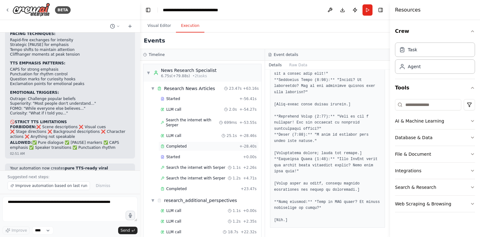
scroll to position [387, 0]
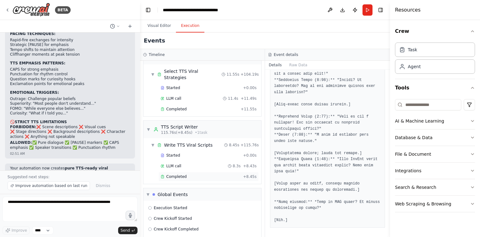
click at [204, 172] on div "Completed + 8.45s" at bounding box center [209, 176] width 100 height 9
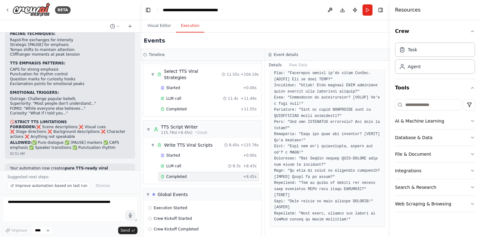
scroll to position [216, 0]
click at [306, 76] on pre at bounding box center [327, 61] width 107 height 323
click at [298, 75] on pre at bounding box center [327, 61] width 107 height 323
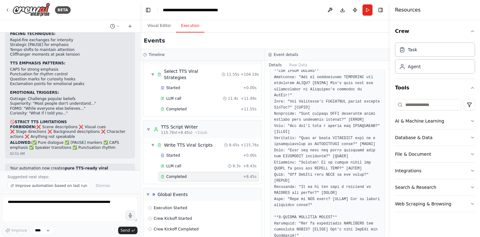
scroll to position [43, 0]
click at [313, 140] on pre at bounding box center [327, 228] width 107 height 323
click at [308, 137] on pre at bounding box center [327, 228] width 107 height 323
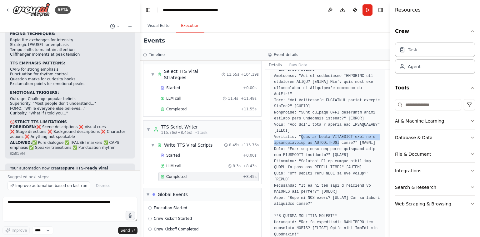
drag, startPoint x: 308, startPoint y: 137, endPoint x: 328, endPoint y: 142, distance: 19.9
click at [328, 142] on pre at bounding box center [327, 228] width 107 height 323
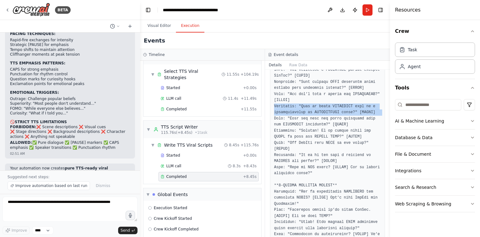
scroll to position [74, 0]
click at [328, 131] on pre at bounding box center [327, 197] width 107 height 323
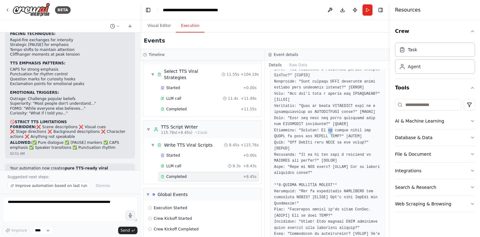
click at [328, 131] on pre at bounding box center [327, 197] width 107 height 323
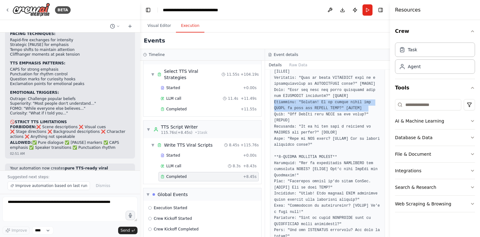
scroll to position [103, 0]
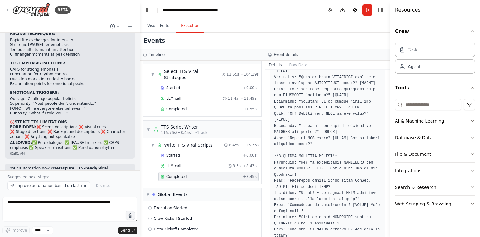
click at [331, 119] on pre at bounding box center [327, 168] width 107 height 323
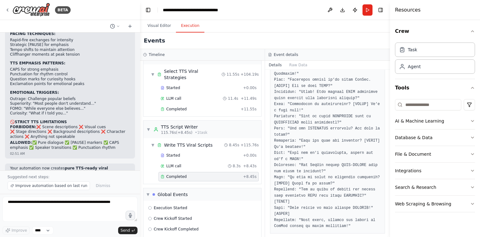
scroll to position [173, 0]
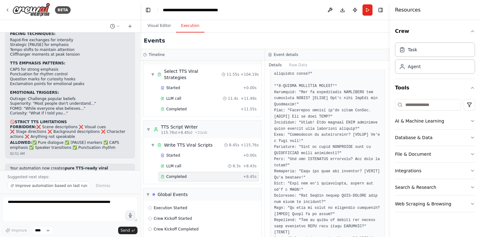
click at [314, 93] on pre at bounding box center [327, 98] width 107 height 323
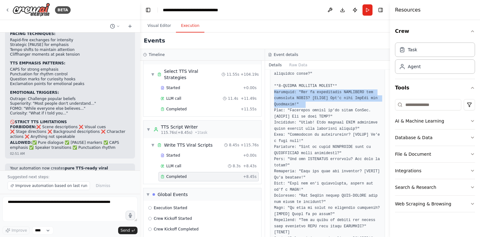
click at [314, 93] on pre at bounding box center [327, 98] width 107 height 323
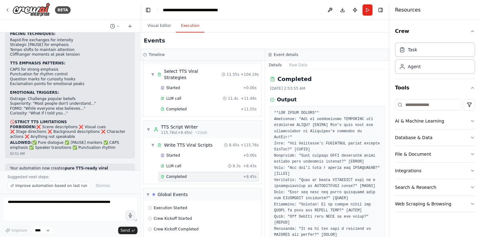
scroll to position [3, 0]
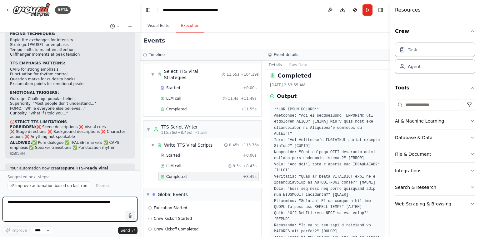
click at [98, 199] on textarea at bounding box center [70, 209] width 135 height 25
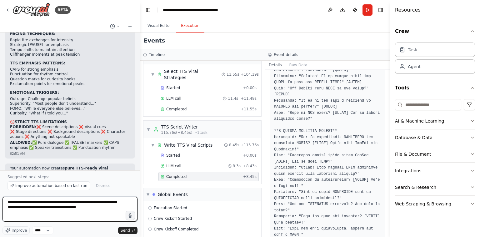
scroll to position [127, 0]
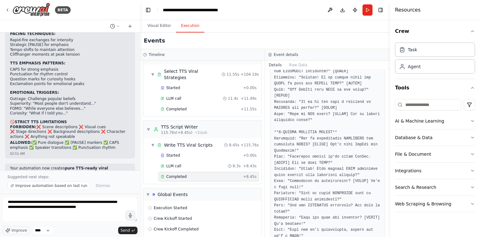
click at [311, 137] on pre at bounding box center [327, 144] width 107 height 323
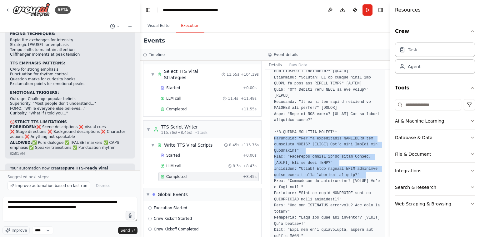
drag, startPoint x: 311, startPoint y: 137, endPoint x: 304, endPoint y: 175, distance: 39.3
click at [304, 175] on pre at bounding box center [327, 144] width 107 height 323
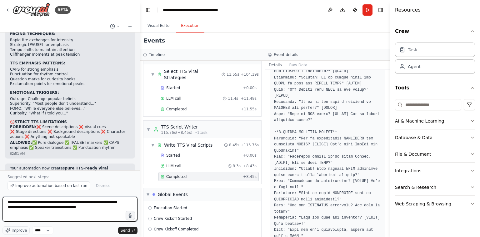
click at [103, 210] on textarea "**********" at bounding box center [70, 209] width 135 height 25
paste textarea "**********"
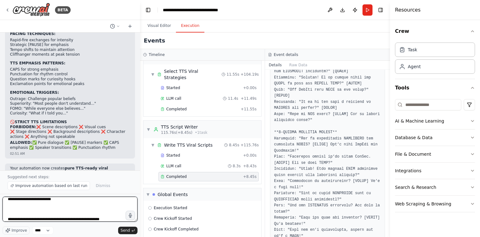
scroll to position [50, 0]
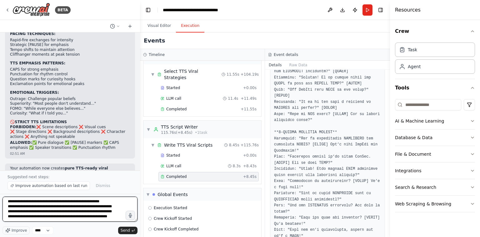
click at [103, 210] on textarea "**********" at bounding box center [70, 209] width 135 height 25
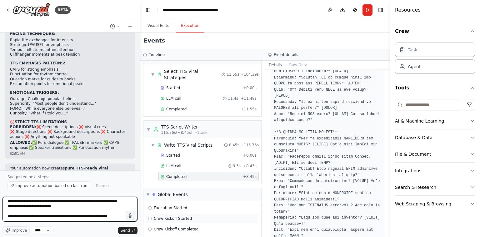
type textarea "**********"
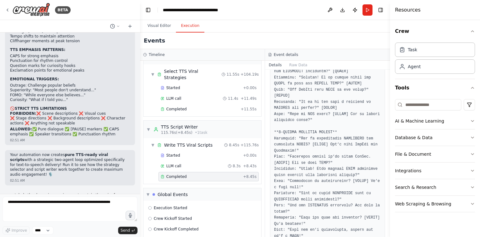
scroll to position [2147, 0]
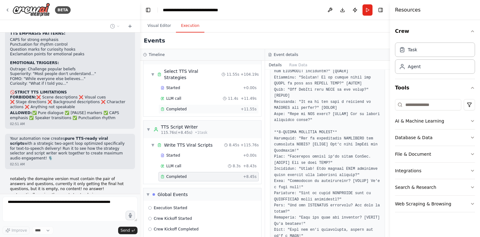
click at [179, 104] on div "Completed + 11.55s" at bounding box center [209, 108] width 100 height 9
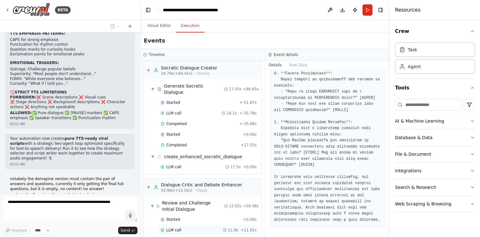
scroll to position [175, 0]
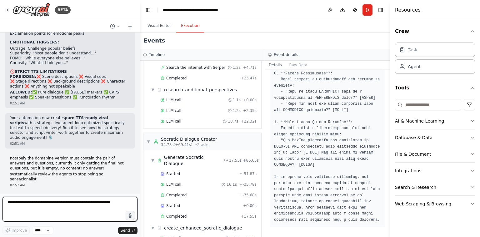
scroll to position [2172, 0]
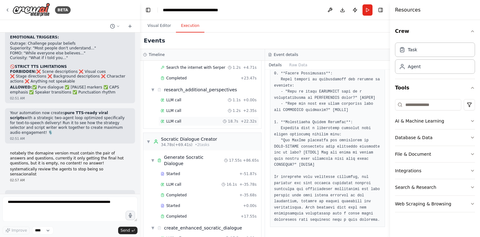
click at [193, 117] on div "LLM call 18.7s + 22.32s" at bounding box center [209, 121] width 100 height 9
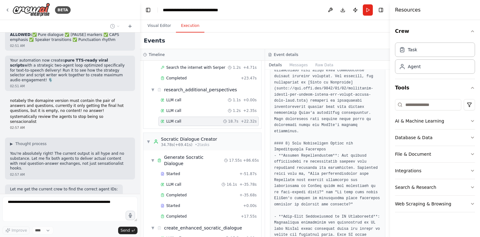
scroll to position [390, 0]
click at [186, 169] on div "Started + -51.87s" at bounding box center [209, 173] width 100 height 9
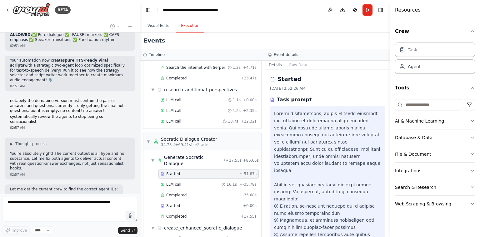
scroll to position [136, 0]
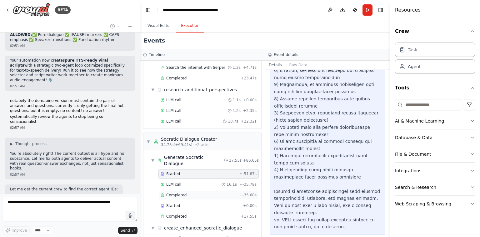
click at [213, 193] on div "Completed" at bounding box center [199, 195] width 76 height 5
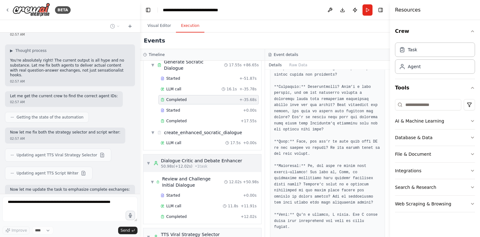
scroll to position [387, 0]
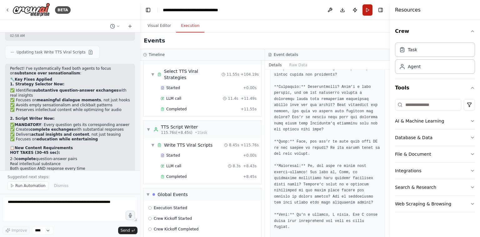
click at [368, 12] on button "Run" at bounding box center [368, 9] width 10 height 11
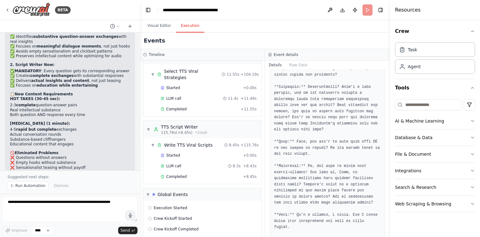
scroll to position [2537, 0]
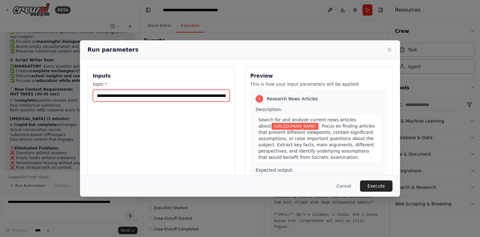
click at [197, 98] on input "**********" at bounding box center [161, 96] width 137 height 12
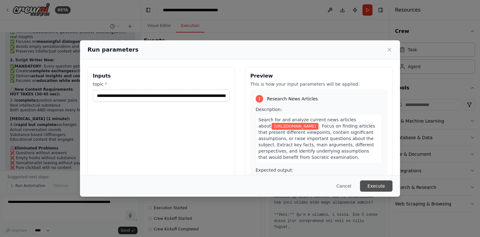
click at [379, 182] on button "Execute" at bounding box center [376, 185] width 33 height 11
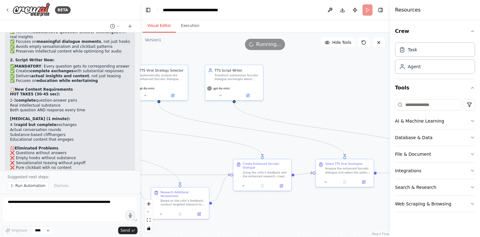
click at [164, 24] on button "Visual Editor" at bounding box center [159, 25] width 33 height 13
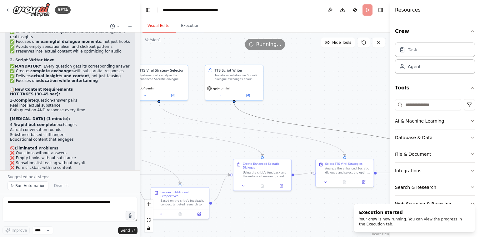
drag, startPoint x: 306, startPoint y: 127, endPoint x: 213, endPoint y: 99, distance: 96.8
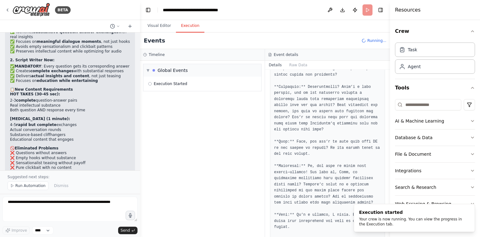
click at [186, 24] on button "Execution" at bounding box center [190, 25] width 28 height 13
click at [470, 209] on icon "Notifications (F8)" at bounding box center [470, 209] width 3 height 3
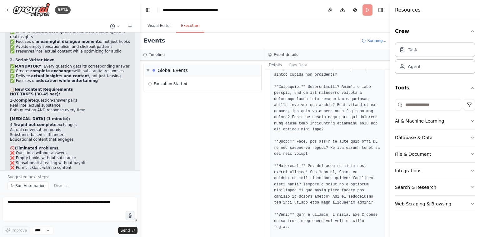
scroll to position [801, 0]
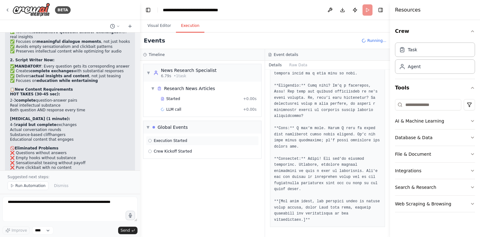
click at [221, 83] on div "▼ Research News Articles" at bounding box center [205, 88] width 113 height 11
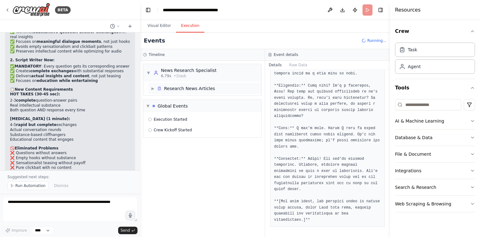
click at [202, 89] on div "Research News Articles" at bounding box center [189, 88] width 51 height 6
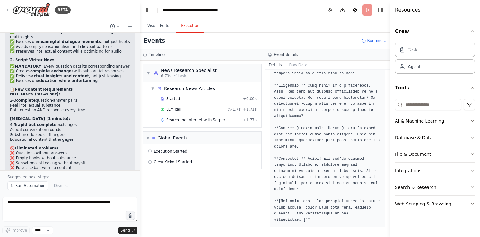
click at [195, 105] on div "LLM call 1.7s + 1.71s" at bounding box center [209, 109] width 100 height 9
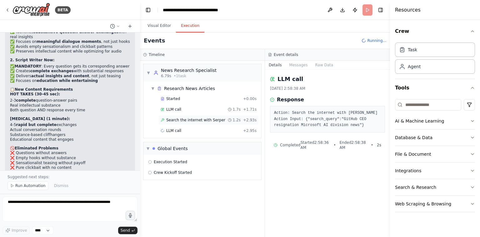
click at [190, 123] on div "Search the internet with [PERSON_NAME] 1.2s + 2.93s" at bounding box center [209, 119] width 100 height 9
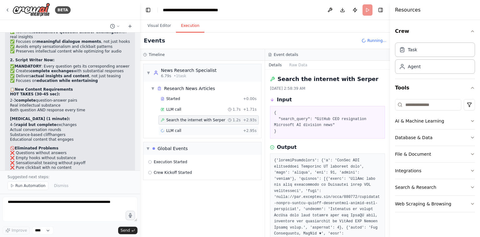
click at [188, 129] on div "LLM call + 2.95s" at bounding box center [209, 130] width 96 height 5
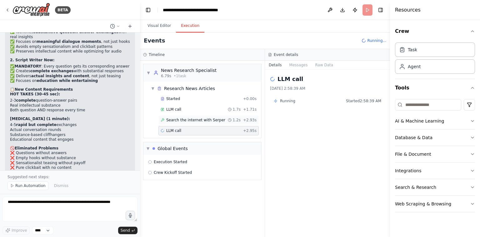
click at [181, 120] on span "Search the internet with Serper" at bounding box center [195, 120] width 59 height 5
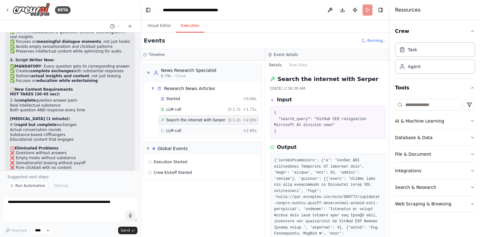
click at [179, 128] on span "LLM call" at bounding box center [173, 130] width 15 height 5
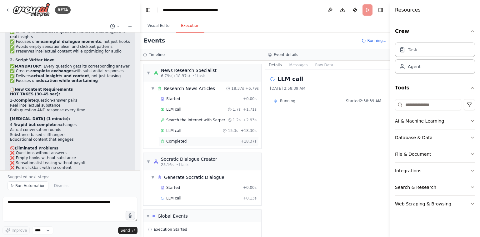
click at [178, 137] on div "Completed + 18.37s" at bounding box center [209, 141] width 100 height 9
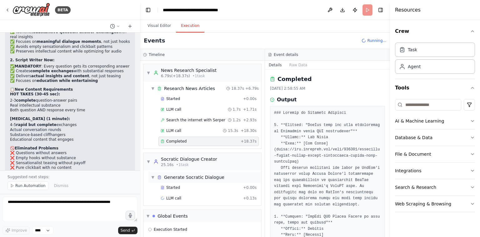
click at [192, 172] on div "▼ Generate Socratic Dialogue" at bounding box center [205, 177] width 113 height 11
click at [188, 175] on div "Generate Socratic Dialogue" at bounding box center [194, 177] width 60 height 6
click at [181, 188] on div "Started" at bounding box center [201, 187] width 80 height 5
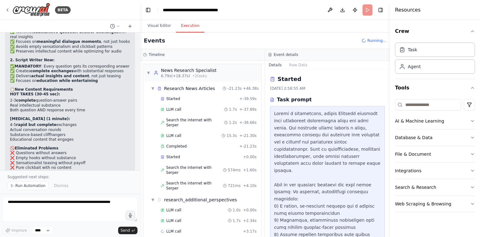
scroll to position [174, 0]
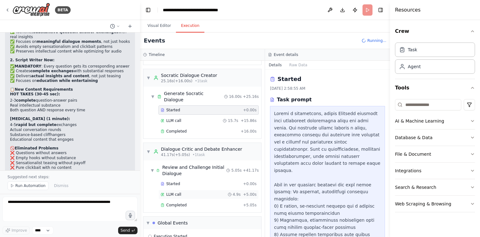
click at [190, 190] on div "LLM call 4.9s + 5.00s" at bounding box center [209, 194] width 100 height 9
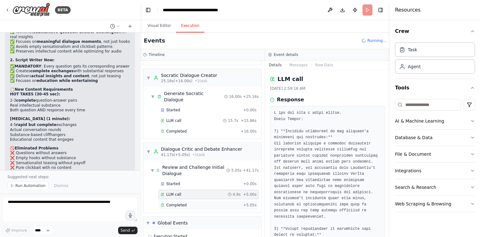
click at [186, 203] on div "Completed" at bounding box center [201, 205] width 80 height 5
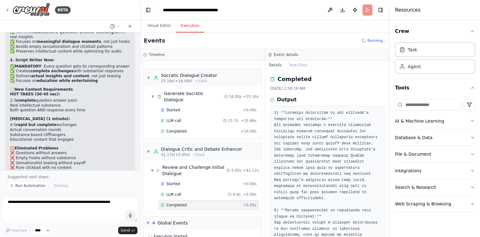
scroll to position [545, 0]
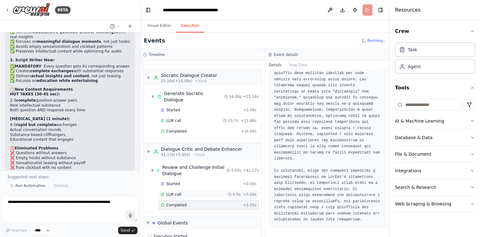
click at [194, 192] on div "LLM call 4.9s + 5.00s" at bounding box center [209, 194] width 96 height 5
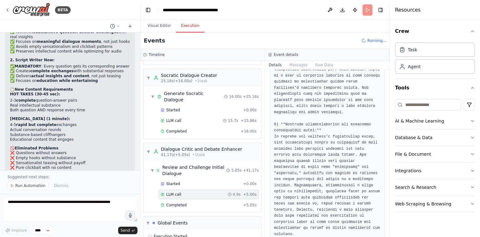
scroll to position [583, 0]
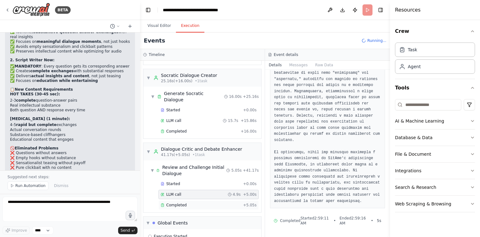
click at [207, 200] on div "Completed + 5.05s" at bounding box center [209, 204] width 100 height 9
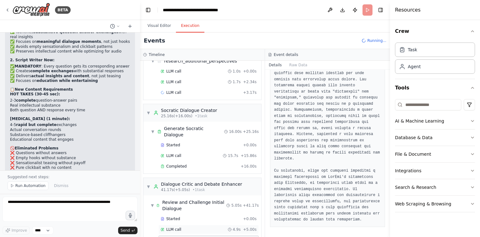
scroll to position [174, 0]
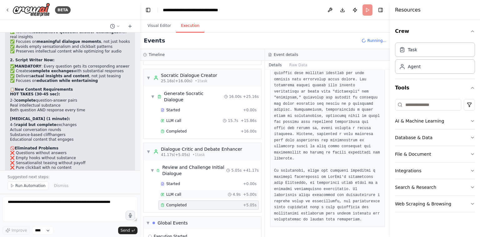
click at [233, 192] on span "4.9s" at bounding box center [237, 194] width 8 height 5
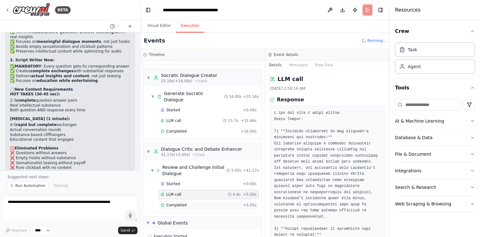
click at [225, 203] on div "Completed" at bounding box center [201, 205] width 80 height 5
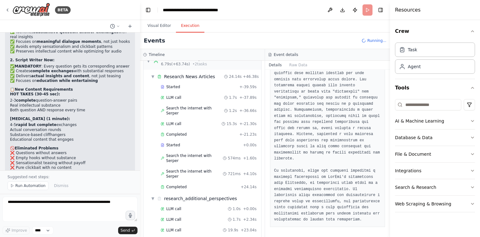
scroll to position [16, 0]
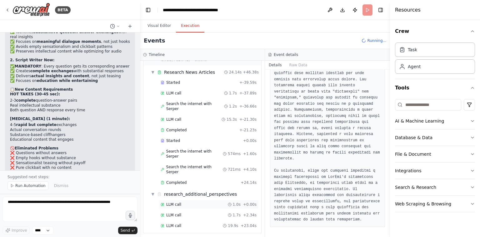
click at [195, 202] on div "LLM call 1.0s + 0.00s" at bounding box center [209, 204] width 96 height 5
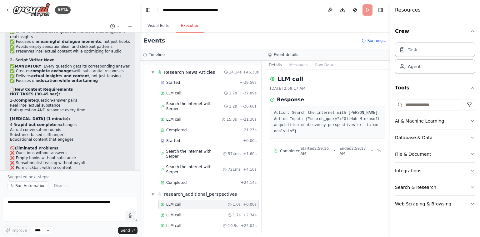
click at [200, 204] on div "LLM call 1.0s + 0.00s LLM call 1.7s + 2.34s LLM call 19.9s + 23.04s" at bounding box center [205, 216] width 113 height 32
click at [190, 213] on div "LLM call 1.7s + 2.34s" at bounding box center [209, 215] width 96 height 5
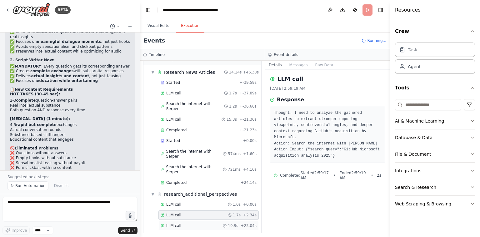
click at [187, 223] on div "LLM call 19.9s + 23.04s" at bounding box center [209, 225] width 96 height 5
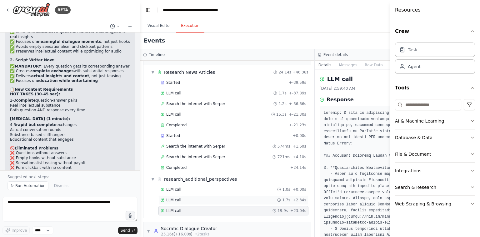
click at [191, 199] on div "LLM call 1.7s + 2.34s" at bounding box center [234, 200] width 146 height 5
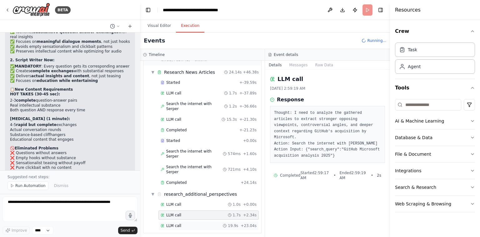
click at [188, 223] on div "LLM call 19.9s + 23.04s" at bounding box center [209, 225] width 96 height 5
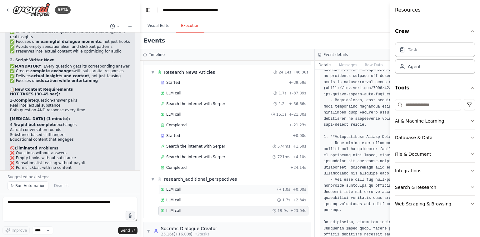
scroll to position [210, 0]
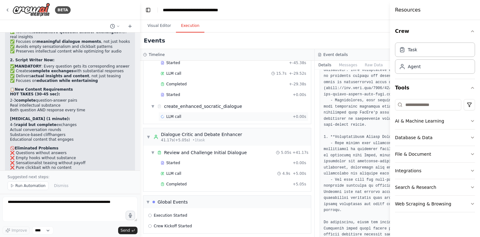
click at [203, 112] on div "LLM call + 0.00s" at bounding box center [234, 116] width 150 height 9
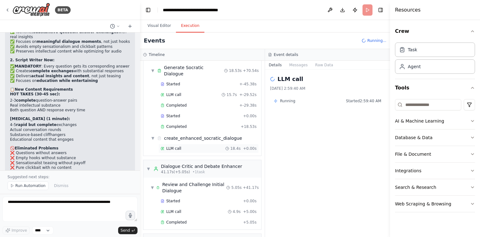
click at [186, 146] on div "LLM call 18.4s + 0.00s" at bounding box center [209, 148] width 96 height 5
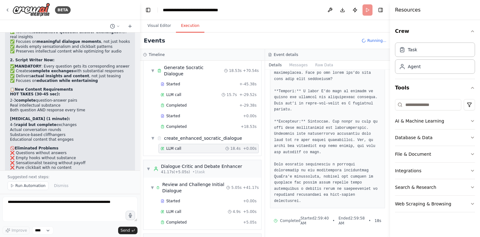
scroll to position [944, 0]
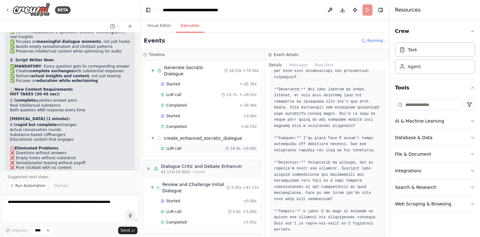
click at [193, 144] on div "LLM call 18.4s + 0.00s" at bounding box center [209, 148] width 100 height 9
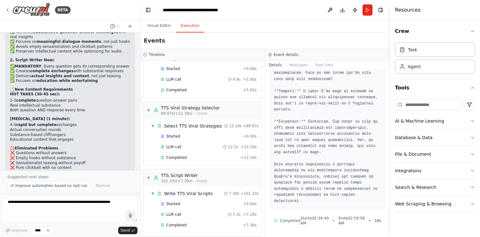
scroll to position [348, 0]
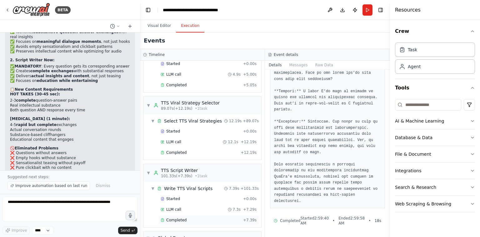
click at [184, 218] on span "Completed" at bounding box center [176, 220] width 20 height 5
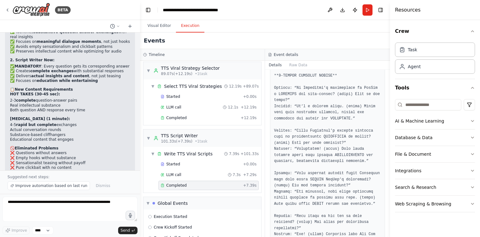
scroll to position [295, 0]
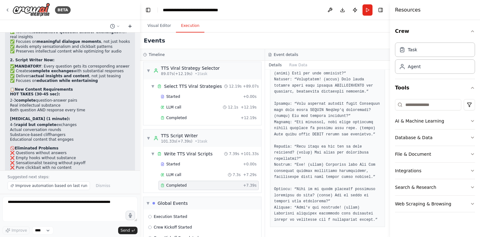
click at [129, 26] on icon at bounding box center [130, 26] width 3 height 0
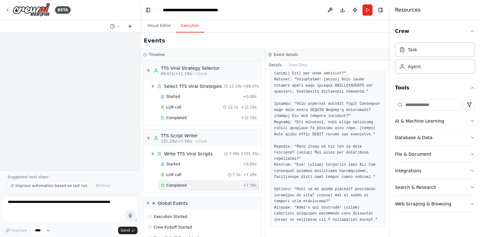
scroll to position [0, 0]
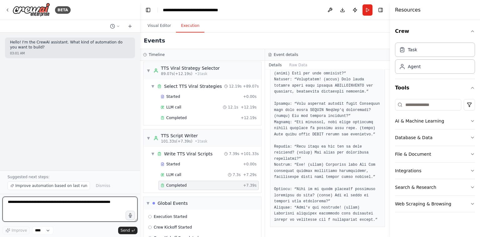
click at [63, 203] on textarea at bounding box center [70, 209] width 135 height 25
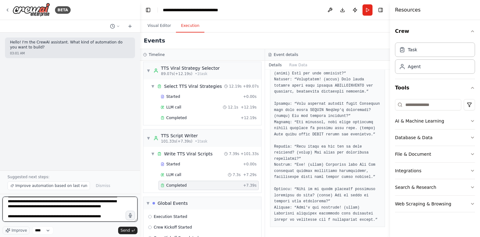
scroll to position [13, 0]
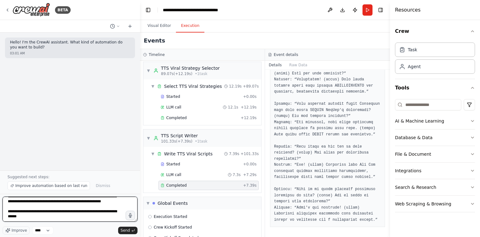
type textarea "**********"
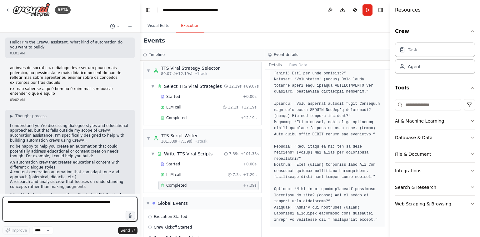
scroll to position [22, 0]
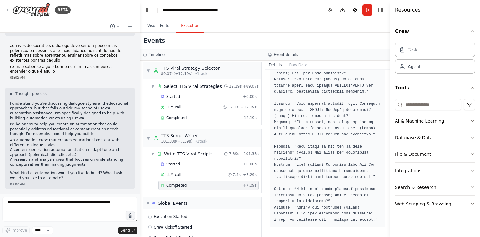
click at [60, 139] on li "An automation crew that creates educational content with different dialogue sty…" at bounding box center [70, 143] width 120 height 10
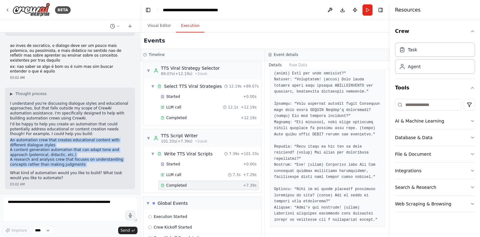
drag, startPoint x: 60, startPoint y: 139, endPoint x: 61, endPoint y: 160, distance: 21.6
click at [61, 160] on ul "An automation crew that creates educational content with different dialogue sty…" at bounding box center [70, 152] width 120 height 29
copy div "An automation crew that creates educational content with different dialogue sty…"
click at [66, 148] on li "A content generation automation that can adapt tone and approach (polemical, di…" at bounding box center [70, 153] width 120 height 10
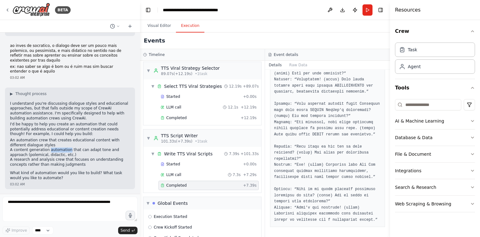
click at [66, 148] on li "A content generation automation that can adapt tone and approach (polemical, di…" at bounding box center [70, 153] width 120 height 10
click at [58, 169] on div "▶ Thought process I understand you're discussing dialogue styles and educationa…" at bounding box center [70, 135] width 120 height 89
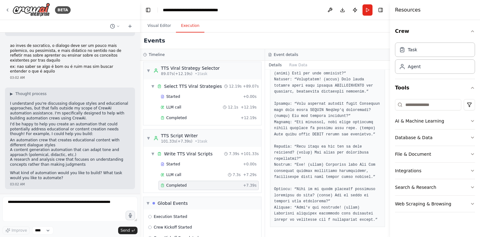
click at [63, 162] on li "A research and analysis crew that focuses on understanding concepts rather than…" at bounding box center [70, 162] width 120 height 10
copy div "A research and analysis crew that focuses on understanding concepts rather than…"
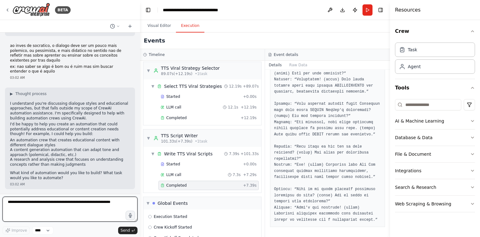
click at [54, 206] on textarea at bounding box center [70, 209] width 135 height 25
paste textarea "**********"
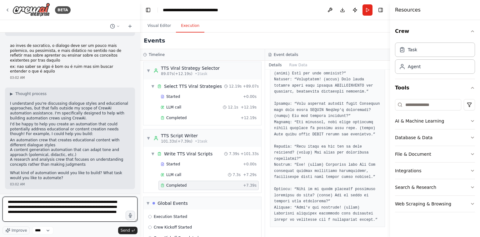
type textarea "**********"
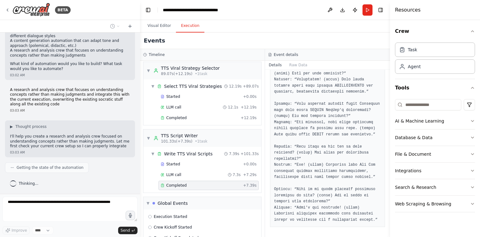
scroll to position [136, 0]
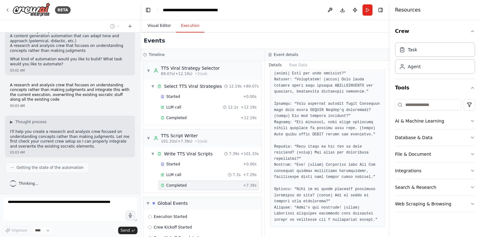
click at [169, 27] on button "Visual Editor" at bounding box center [159, 25] width 33 height 13
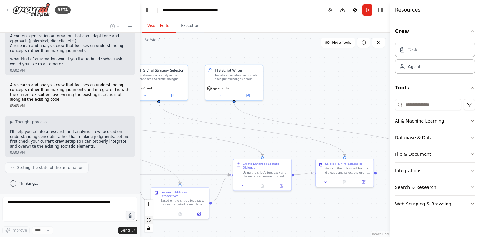
click at [146, 222] on button "fit view" at bounding box center [149, 220] width 8 height 8
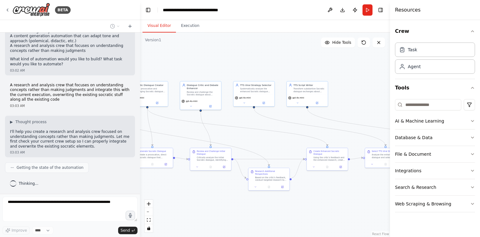
drag, startPoint x: 220, startPoint y: 129, endPoint x: 254, endPoint y: 129, distance: 33.5
click at [254, 129] on div ".deletable-edge-delete-btn { width: 20px; height: 20px; border: 0px solid #ffff…" at bounding box center [265, 135] width 250 height 204
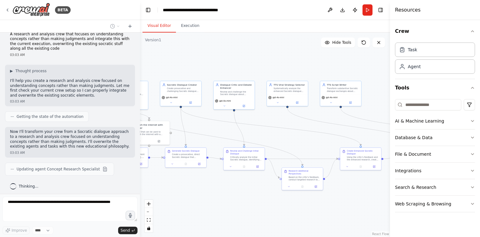
scroll to position [205, 0]
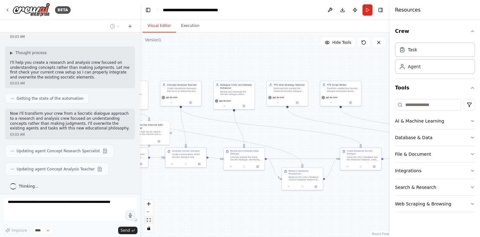
click at [148, 220] on icon "fit view" at bounding box center [149, 219] width 4 height 3
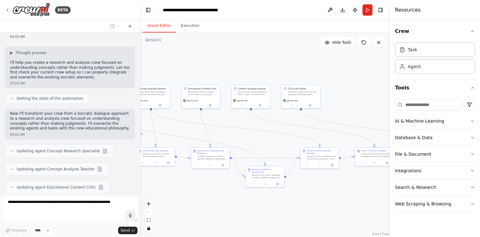
scroll to position [241, 0]
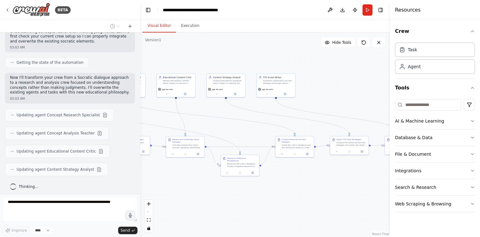
drag, startPoint x: 199, startPoint y: 135, endPoint x: 163, endPoint y: 124, distance: 37.4
click at [163, 124] on div ".deletable-edge-delete-btn { width: 20px; height: 20px; border: 0px solid #ffff…" at bounding box center [265, 135] width 250 height 204
drag, startPoint x: 239, startPoint y: 120, endPoint x: 159, endPoint y: 128, distance: 79.8
click at [30, 58] on div ".deletable-edge-delete-btn { width: 20px; height: 20px; border: 0px solid #ffff…" at bounding box center [30, 58] width 0 height 0
drag, startPoint x: 280, startPoint y: 125, endPoint x: 162, endPoint y: 127, distance: 118.2
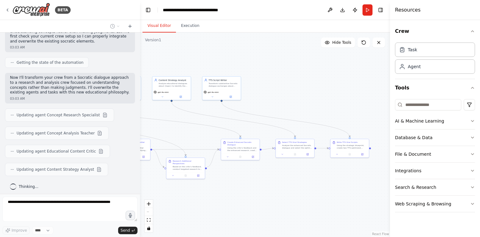
click at [162, 127] on div ".deletable-edge-delete-btn { width: 20px; height: 20px; border: 0px solid #ffff…" at bounding box center [265, 135] width 250 height 204
drag, startPoint x: 238, startPoint y: 117, endPoint x: 382, endPoint y: 127, distance: 144.8
click at [382, 127] on div ".deletable-edge-delete-btn { width: 20px; height: 20px; border: 0px solid #ffff…" at bounding box center [265, 135] width 250 height 204
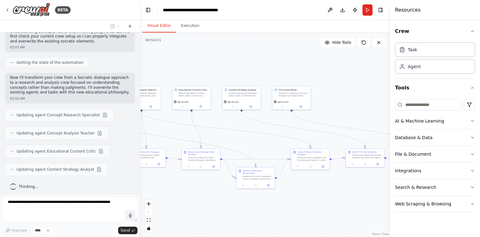
scroll to position [259, 0]
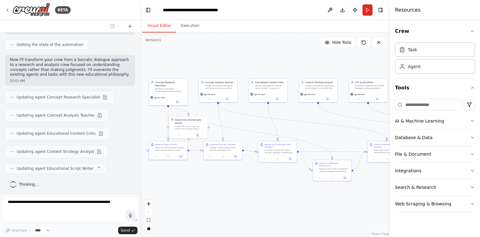
drag, startPoint x: 280, startPoint y: 137, endPoint x: 356, endPoint y: 130, distance: 76.7
click at [356, 130] on div ".deletable-edge-delete-btn { width: 20px; height: 20px; border: 0px solid #ffff…" at bounding box center [265, 135] width 250 height 204
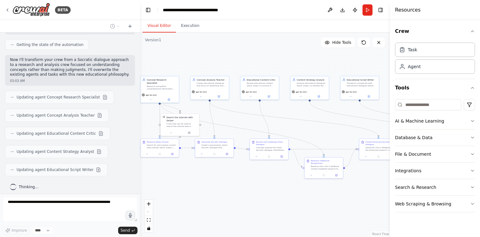
drag, startPoint x: 275, startPoint y: 132, endPoint x: 254, endPoint y: 125, distance: 21.5
click at [254, 125] on div ".deletable-edge-delete-btn { width: 20px; height: 20px; border: 0px solid #ffff…" at bounding box center [265, 135] width 250 height 204
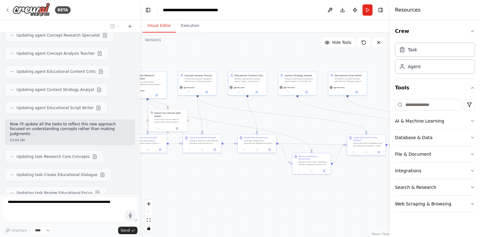
scroll to position [339, 0]
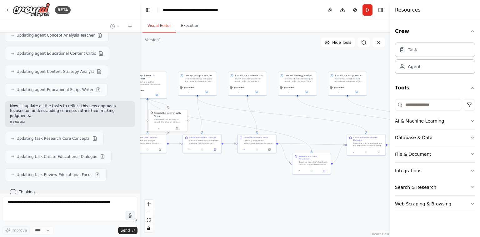
click at [82, 170] on div "Hello! I'm the CrewAI assistant. What kind of automation do you want to build? …" at bounding box center [70, 113] width 140 height 161
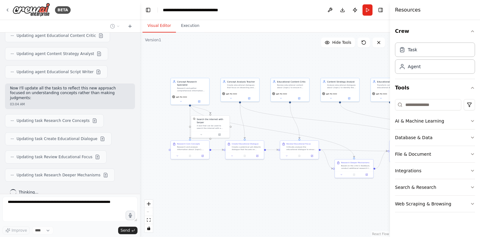
drag, startPoint x: 217, startPoint y: 204, endPoint x: 174, endPoint y: 211, distance: 44.3
click at [174, 211] on div ".deletable-edge-delete-btn { width: 20px; height: 20px; border: 0px solid #ffff…" at bounding box center [265, 135] width 250 height 204
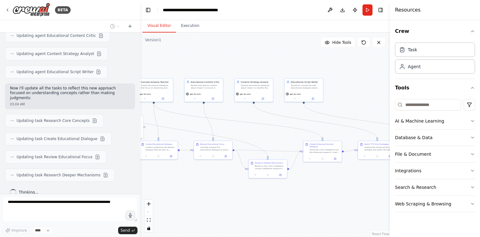
drag, startPoint x: 287, startPoint y: 203, endPoint x: 206, endPoint y: 207, distance: 81.1
click at [206, 207] on div ".deletable-edge-delete-btn { width: 20px; height: 20px; border: 0px solid #ffff…" at bounding box center [265, 135] width 250 height 204
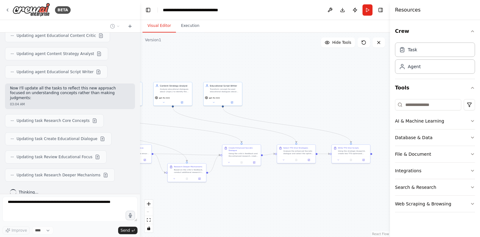
drag, startPoint x: 214, startPoint y: 207, endPoint x: 350, endPoint y: 213, distance: 135.5
click at [350, 213] on div ".deletable-edge-delete-btn { width: 20px; height: 20px; border: 0px solid #ffff…" at bounding box center [265, 135] width 250 height 204
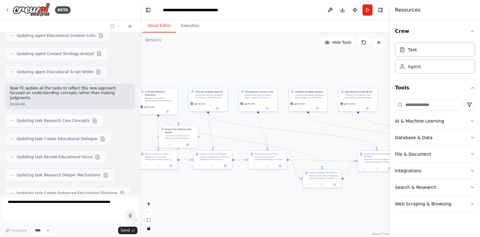
scroll to position [375, 0]
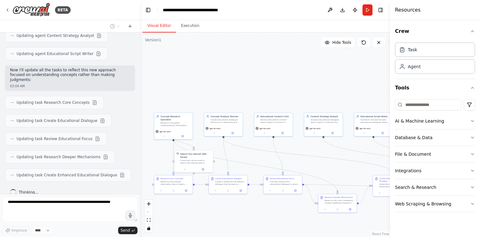
drag, startPoint x: 181, startPoint y: 48, endPoint x: 129, endPoint y: 80, distance: 61.4
click at [129, 80] on div "BETA Hello! I'm the CrewAI assistant. What kind of automation do you want to bu…" at bounding box center [240, 118] width 480 height 237
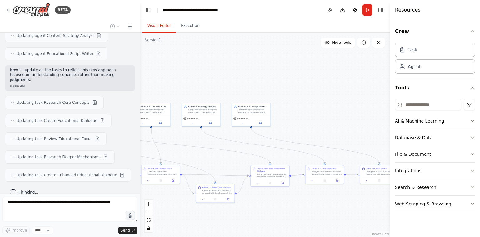
drag, startPoint x: 266, startPoint y: 92, endPoint x: 201, endPoint y: 70, distance: 68.5
click at [201, 70] on div ".deletable-edge-delete-btn { width: 20px; height: 20px; border: 0px solid #ffff…" at bounding box center [265, 135] width 250 height 204
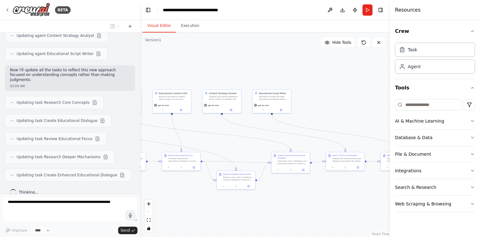
drag, startPoint x: 274, startPoint y: 86, endPoint x: 307, endPoint y: 76, distance: 34.6
click at [307, 76] on div ".deletable-edge-delete-btn { width: 20px; height: 20px; border: 0px solid #ffff…" at bounding box center [265, 135] width 250 height 204
drag, startPoint x: 223, startPoint y: 88, endPoint x: 332, endPoint y: 90, distance: 109.8
click at [332, 90] on div ".deletable-edge-delete-btn { width: 20px; height: 20px; border: 0px solid #ffff…" at bounding box center [265, 135] width 250 height 204
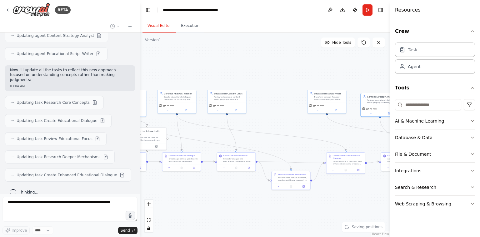
drag, startPoint x: 285, startPoint y: 81, endPoint x: 338, endPoint y: 82, distance: 52.2
click at [338, 82] on div ".deletable-edge-delete-btn { width: 20px; height: 20px; border: 0px solid #ffff…" at bounding box center [265, 135] width 250 height 204
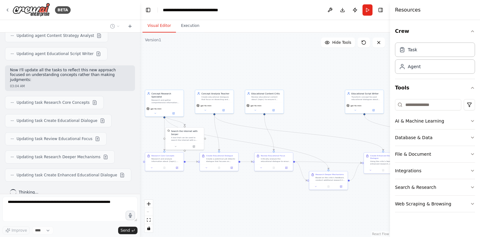
drag, startPoint x: 285, startPoint y: 100, endPoint x: 325, endPoint y: 100, distance: 39.7
click at [325, 100] on div ".deletable-edge-delete-btn { width: 20px; height: 20px; border: 0px solid #ffff…" at bounding box center [265, 135] width 250 height 204
click at [148, 220] on icon "fit view" at bounding box center [149, 219] width 4 height 3
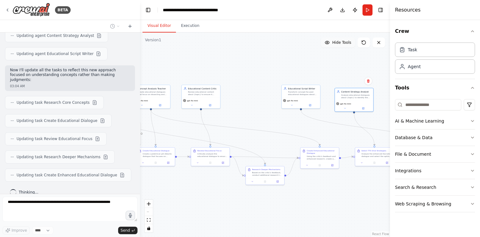
scroll to position [393, 0]
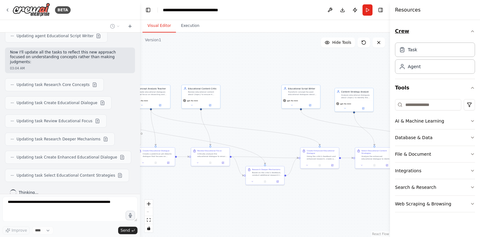
click at [475, 30] on icon "button" at bounding box center [472, 31] width 5 height 5
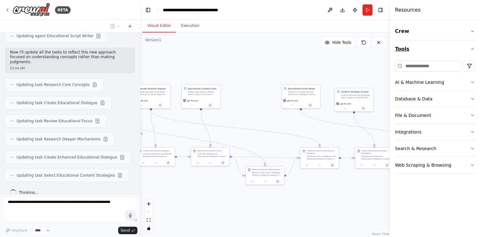
click at [472, 43] on button "Tools" at bounding box center [435, 49] width 80 height 18
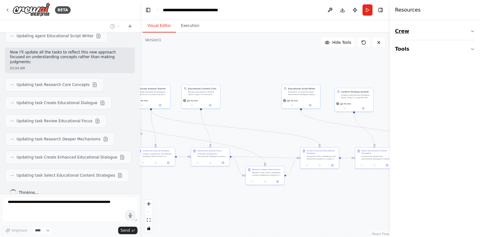
click at [472, 35] on button "Crew" at bounding box center [435, 32] width 80 height 18
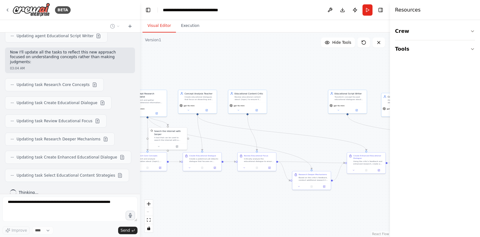
drag, startPoint x: 205, startPoint y: 74, endPoint x: 252, endPoint y: 79, distance: 46.9
click at [252, 79] on div ".deletable-edge-delete-btn { width: 20px; height: 20px; border: 0px solid #ffff…" at bounding box center [265, 135] width 250 height 204
drag, startPoint x: 197, startPoint y: 68, endPoint x: 220, endPoint y: 63, distance: 23.1
click at [220, 63] on div ".deletable-edge-delete-btn { width: 20px; height: 20px; border: 0px solid #ffff…" at bounding box center [265, 135] width 250 height 204
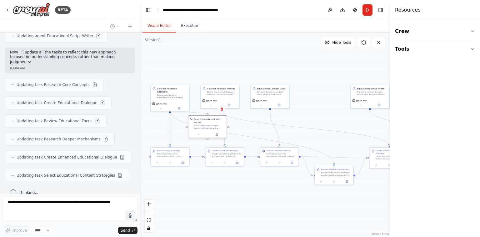
drag, startPoint x: 179, startPoint y: 135, endPoint x: 201, endPoint y: 127, distance: 22.9
click at [201, 127] on div "Search the internet with Serper A tool that can be used to search the internet …" at bounding box center [208, 124] width 38 height 16
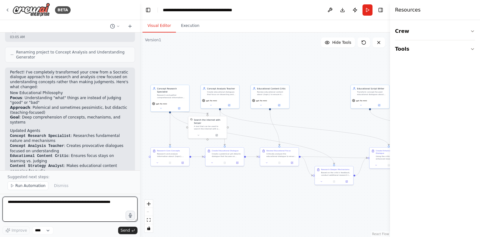
scroll to position [577, 0]
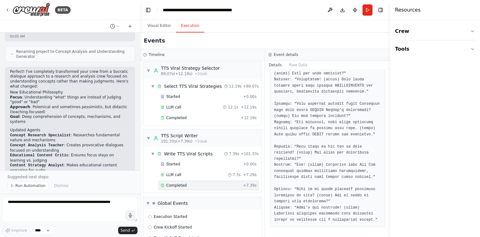
click at [199, 29] on button "Execution" at bounding box center [190, 25] width 28 height 13
click at [370, 14] on button "Run" at bounding box center [368, 9] width 10 height 11
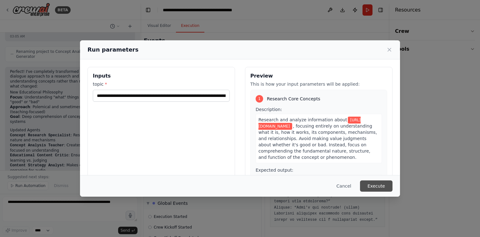
click at [381, 188] on button "Execute" at bounding box center [376, 185] width 33 height 11
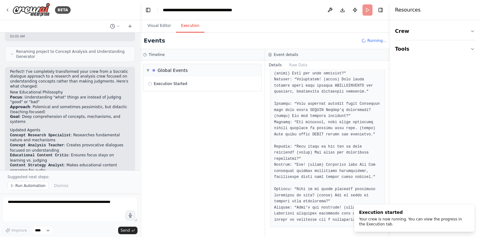
scroll to position [694, 0]
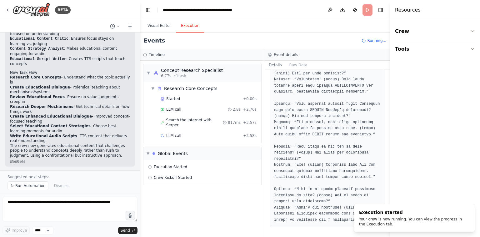
click at [103, 134] on li "Write Educational Audio Scripts - TTS content that delivers real understanding" at bounding box center [70, 139] width 120 height 10
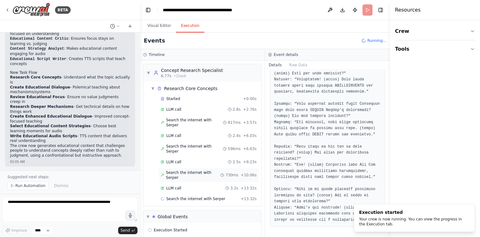
click at [186, 170] on span "Search the internet with Serper" at bounding box center [193, 175] width 54 height 10
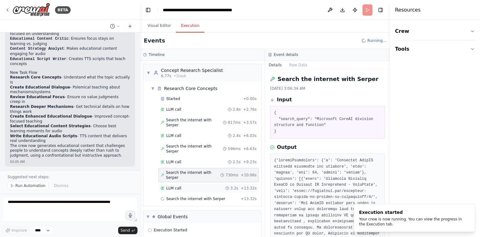
click at [183, 186] on div "LLM call 3.2s + 13.32s" at bounding box center [209, 188] width 96 height 5
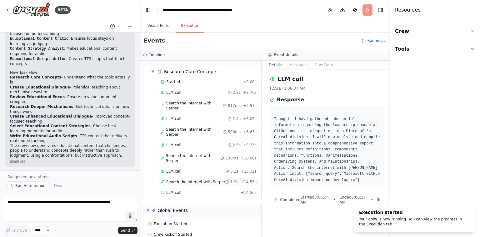
scroll to position [17, 0]
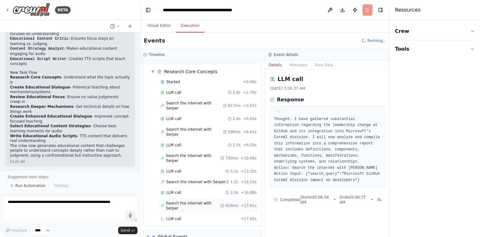
click at [194, 201] on span "Search the internet with Serper" at bounding box center [193, 206] width 54 height 10
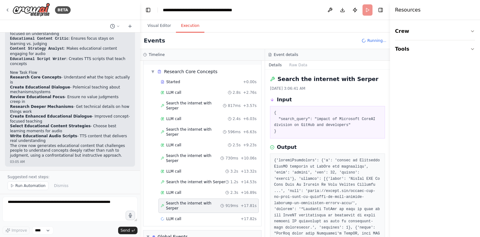
scroll to position [43, 0]
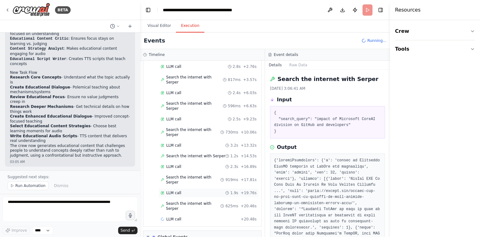
click at [194, 188] on div "LLM call 1.9s + 19.76s" at bounding box center [209, 192] width 100 height 9
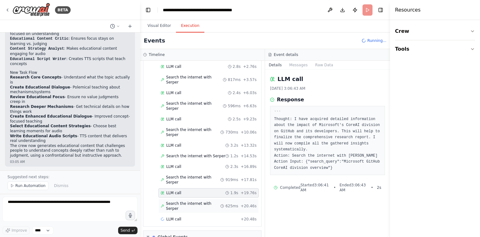
click at [191, 201] on span "Search the internet with Serper" at bounding box center [193, 206] width 54 height 10
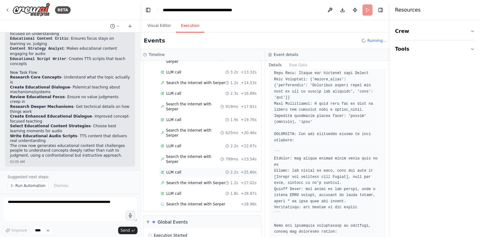
scroll to position [126, 0]
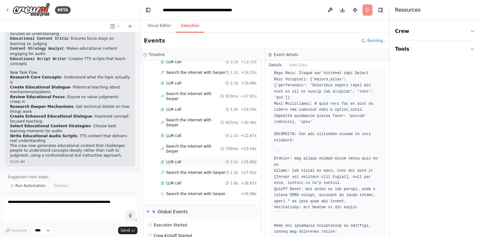
click at [175, 191] on span "Search the internet with Serper" at bounding box center [195, 193] width 59 height 5
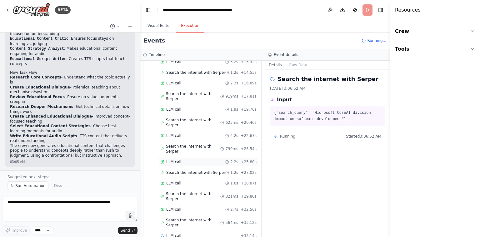
scroll to position [168, 0]
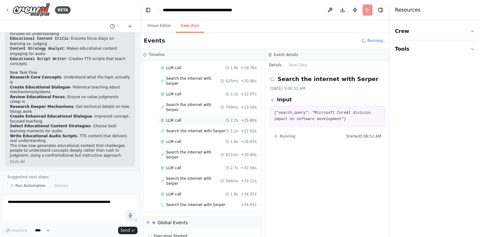
click at [175, 192] on span "LLM call" at bounding box center [173, 194] width 15 height 5
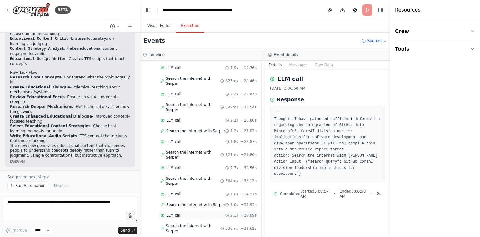
click at [179, 213] on span "LLM call" at bounding box center [173, 215] width 15 height 5
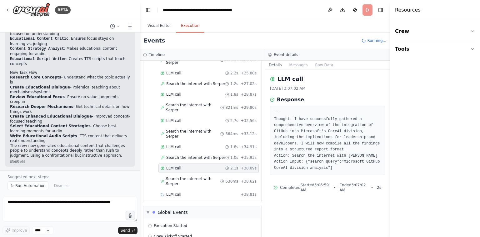
click at [179, 209] on div "Global Events" at bounding box center [173, 212] width 30 height 6
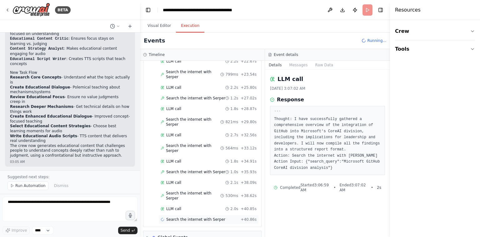
click at [179, 215] on div "Search the internet with [PERSON_NAME] + 40.86s" at bounding box center [209, 219] width 100 height 9
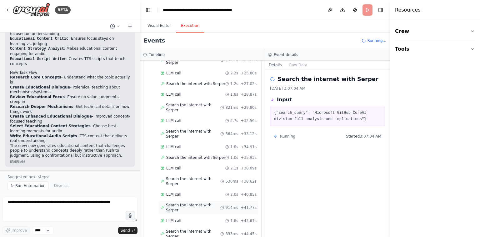
scroll to position [242, 0]
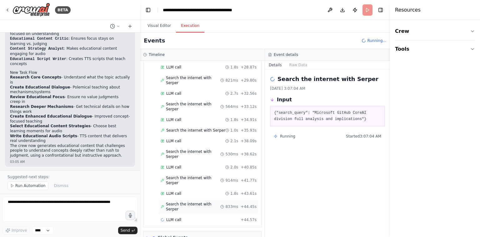
click at [190, 202] on span "Search the internet with Serper" at bounding box center [193, 207] width 54 height 10
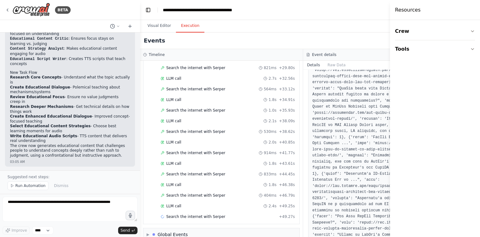
scroll to position [0, 0]
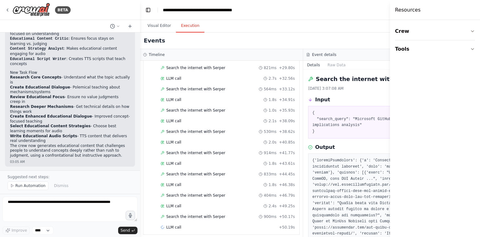
click at [344, 28] on div "Visual Editor Execution" at bounding box center [303, 26] width 327 height 13
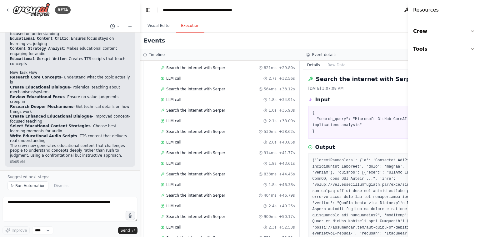
drag, startPoint x: 391, startPoint y: 22, endPoint x: 479, endPoint y: 62, distance: 97.4
click at [479, 62] on div "Resources Crew Tools" at bounding box center [444, 118] width 72 height 237
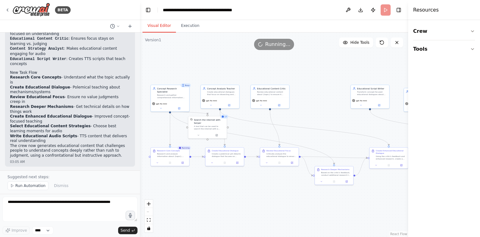
click at [158, 26] on button "Visual Editor" at bounding box center [159, 25] width 33 height 13
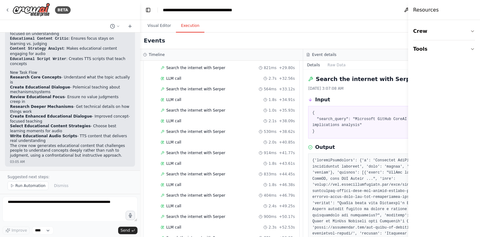
click at [180, 29] on button "Execution" at bounding box center [190, 25] width 28 height 13
click at [457, 77] on div "Crew Tools" at bounding box center [444, 128] width 72 height 217
drag, startPoint x: 457, startPoint y: 77, endPoint x: 220, endPoint y: 25, distance: 242.8
click at [220, 25] on div "BETA Hello! I'm the CrewAI assistant. What kind of automation do you want to bu…" at bounding box center [240, 118] width 480 height 237
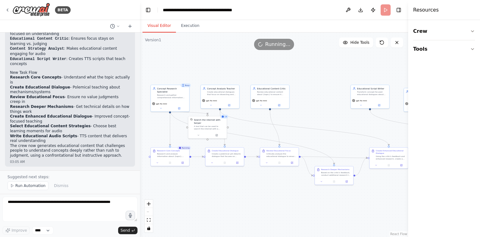
click at [166, 26] on button "Visual Editor" at bounding box center [159, 25] width 33 height 13
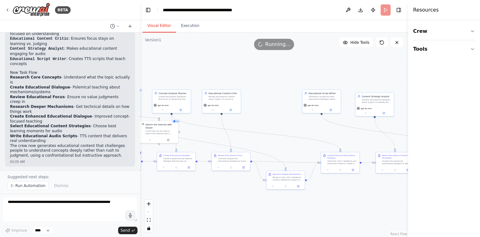
drag, startPoint x: 252, startPoint y: 65, endPoint x: 200, endPoint y: 70, distance: 52.5
click at [200, 70] on div ".deletable-edge-delete-btn { width: 20px; height: 20px; border: 0px solid #ffff…" at bounding box center [274, 135] width 268 height 204
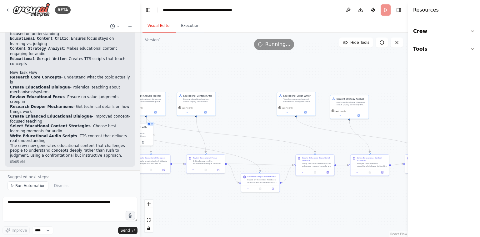
drag, startPoint x: 282, startPoint y: 73, endPoint x: 258, endPoint y: 75, distance: 23.8
click at [258, 75] on div ".deletable-edge-delete-btn { width: 20px; height: 20px; border: 0px solid #ffff…" at bounding box center [274, 135] width 268 height 204
click at [179, 28] on button "Execution" at bounding box center [190, 25] width 28 height 13
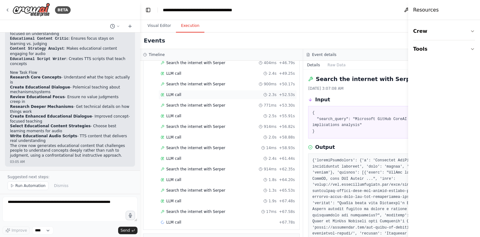
scroll to position [365, 0]
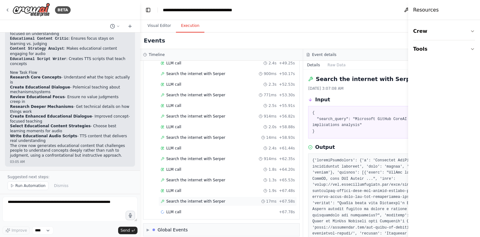
click at [191, 198] on div "Search the internet with [PERSON_NAME] 17ms + 67.58s" at bounding box center [228, 201] width 139 height 9
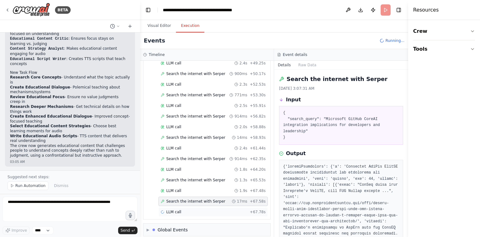
click at [190, 210] on div "LLM call + 67.78s" at bounding box center [213, 212] width 105 height 5
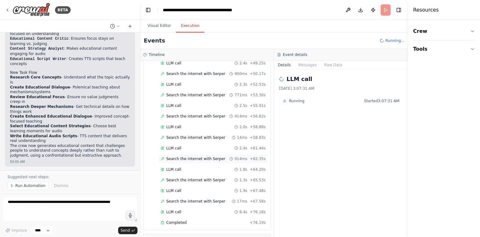
scroll to position [432, 0]
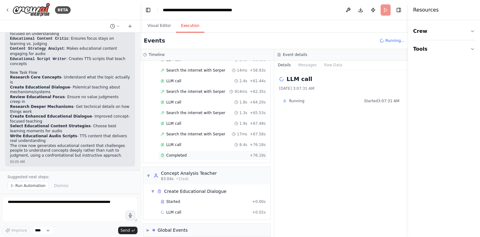
click at [210, 153] on div "Completed" at bounding box center [204, 155] width 87 height 5
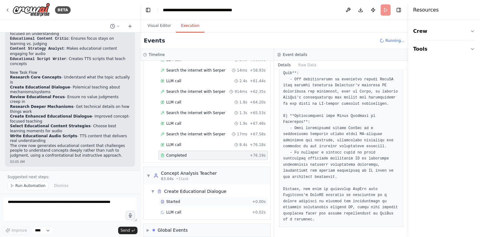
click at [198, 198] on div "Started + 0.00s" at bounding box center [213, 201] width 109 height 9
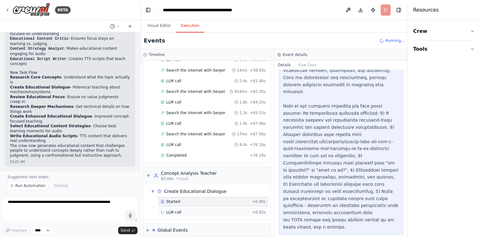
click at [203, 210] on div "LLM call + 0.02s" at bounding box center [213, 212] width 105 height 5
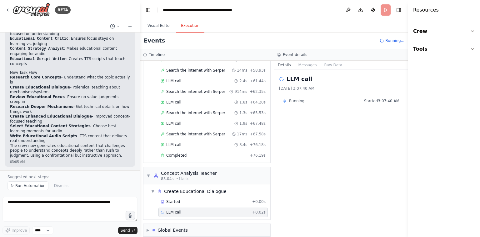
click at [213, 200] on div "Started + 0.00s LLM call + 0.02s" at bounding box center [210, 207] width 122 height 21
click at [212, 199] on div "Started" at bounding box center [205, 201] width 89 height 5
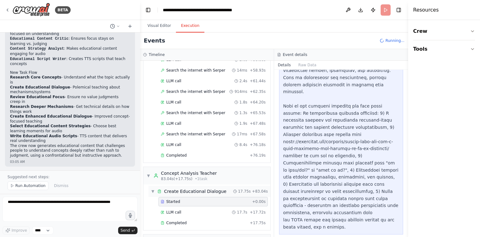
scroll to position [499, 0]
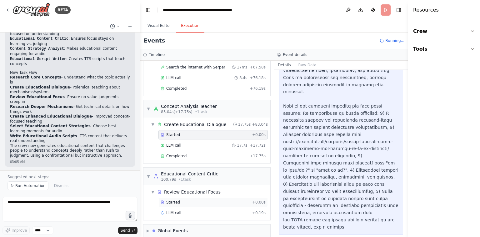
click at [196, 200] on div "Started" at bounding box center [205, 202] width 89 height 5
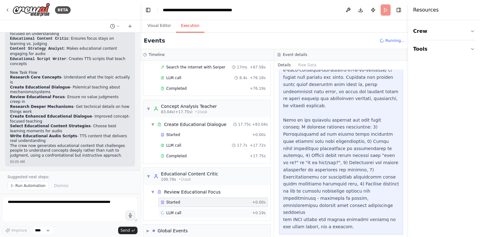
click at [209, 210] on div "LLM call + 0.19s" at bounding box center [213, 212] width 105 height 5
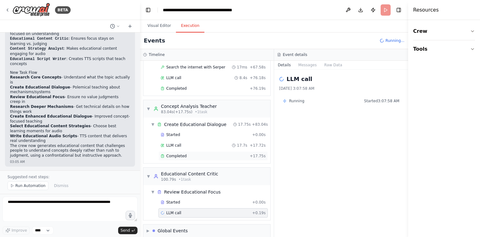
click at [205, 153] on div "Completed + 17.75s" at bounding box center [213, 155] width 109 height 9
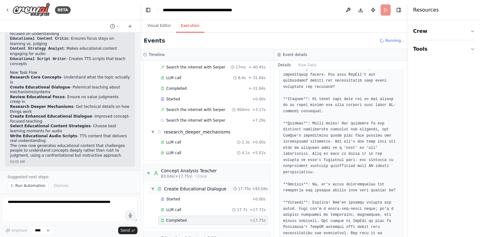
scroll to position [574, 0]
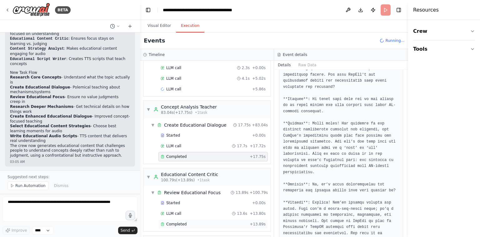
click at [192, 211] on div "LLM call 13.6s + 13.80s" at bounding box center [213, 213] width 105 height 5
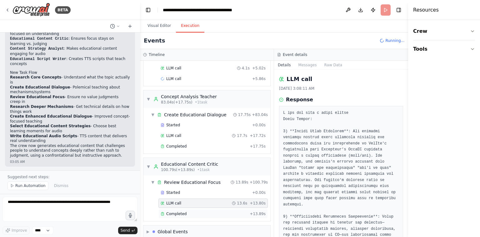
scroll to position [595, 0]
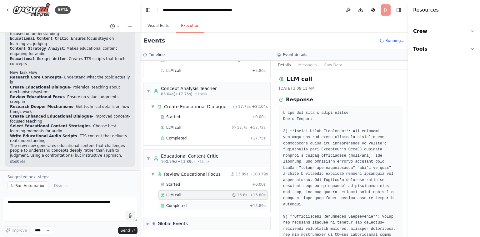
click at [194, 205] on div "Completed" at bounding box center [204, 205] width 87 height 5
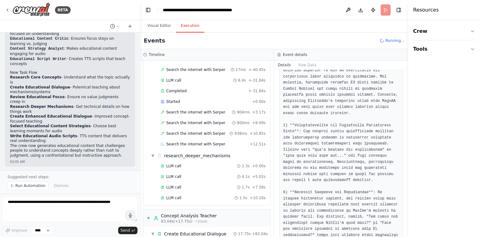
scroll to position [499, 0]
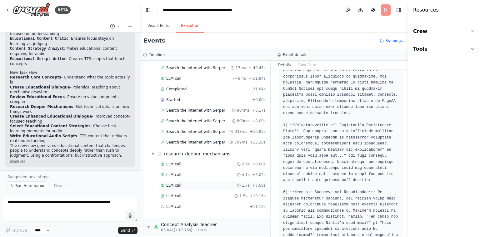
click at [224, 183] on div "LLM call 1.7s + 7.58s" at bounding box center [213, 185] width 105 height 5
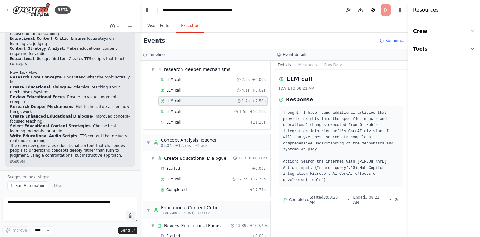
scroll to position [626, 0]
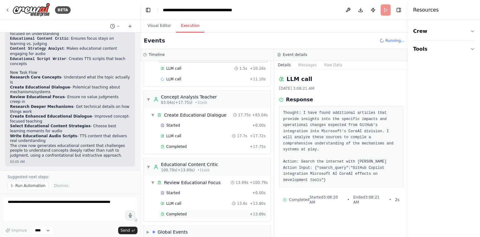
click at [210, 212] on div "Completed" at bounding box center [204, 214] width 87 height 5
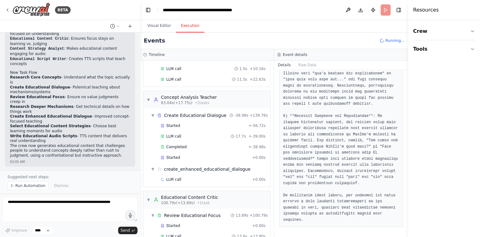
scroll to position [669, 0]
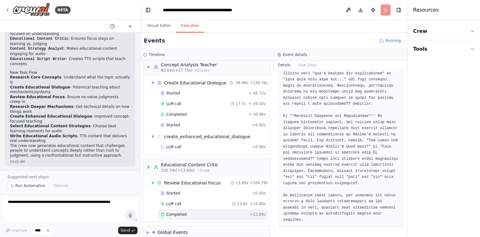
click at [222, 200] on div "Started + 0.00s LLM call 13.6s + 13.80s Completed + 13.89s" at bounding box center [210, 205] width 122 height 32
click at [206, 122] on div "Started + -56.72s LLM call 17.7s + -39.00s Completed + -38.98s Started + 0.00s" at bounding box center [210, 109] width 122 height 43
click at [205, 123] on div "Started" at bounding box center [205, 125] width 89 height 5
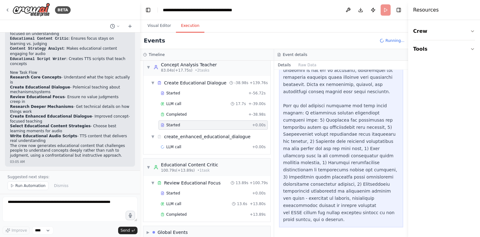
click at [208, 144] on div "LLM call + 0.00s" at bounding box center [210, 147] width 122 height 11
click at [210, 144] on div "LLM call + 0.00s" at bounding box center [213, 146] width 105 height 5
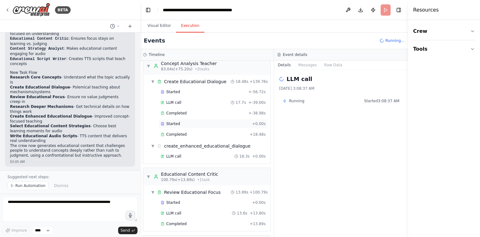
scroll to position [736, 0]
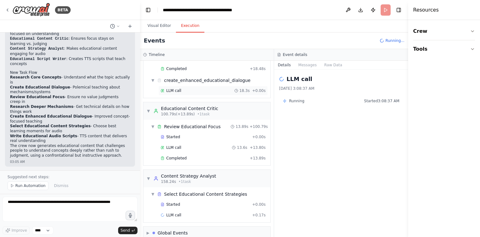
drag, startPoint x: 213, startPoint y: 88, endPoint x: 215, endPoint y: 83, distance: 5.9
click at [215, 83] on div "▼ Create Educational Dialogue 18.48s + 139.76s Started + -56.72s LLM call 17.7s…" at bounding box center [207, 53] width 127 height 89
click at [215, 88] on div "LLM call 18.3s + 0.00s" at bounding box center [213, 90] width 105 height 5
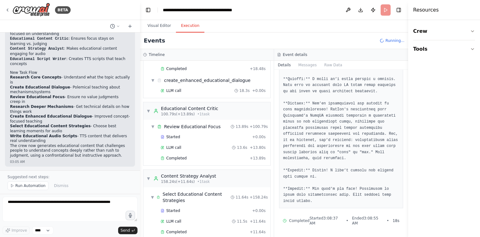
scroll to position [809, 0]
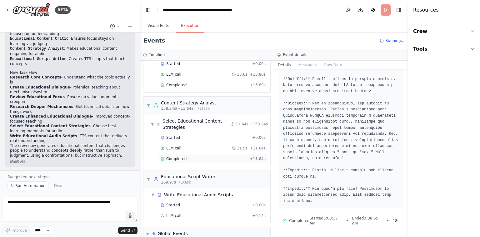
click at [210, 156] on div "Completed" at bounding box center [204, 158] width 87 height 5
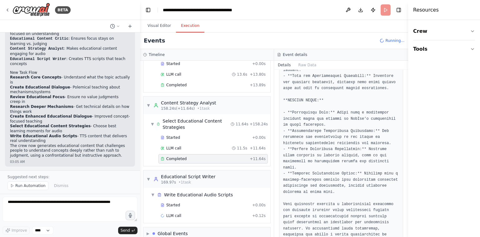
scroll to position [515, 0]
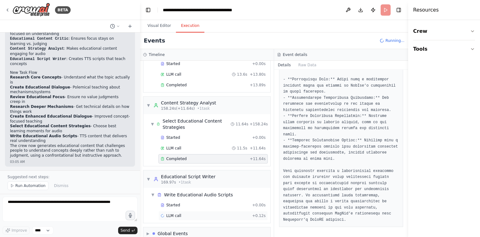
click at [221, 213] on div "LLM call + 0.12s" at bounding box center [213, 215] width 105 height 5
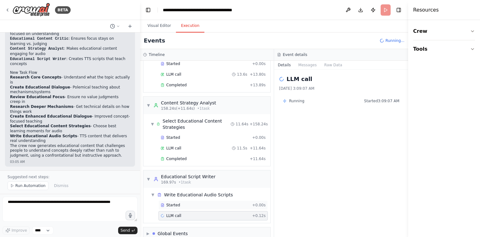
click at [222, 203] on div "Started" at bounding box center [205, 205] width 89 height 5
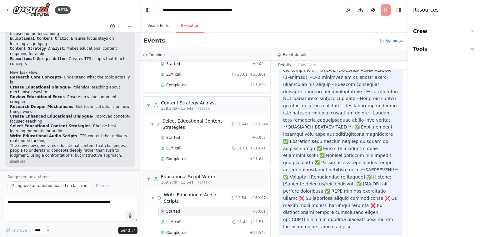
scroll to position [820, 0]
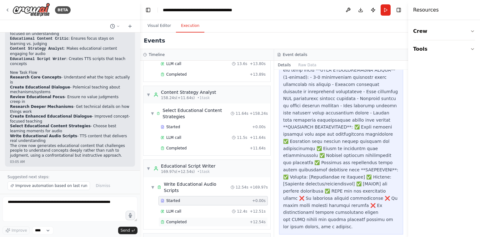
click at [205, 220] on div "Completed" at bounding box center [204, 222] width 87 height 5
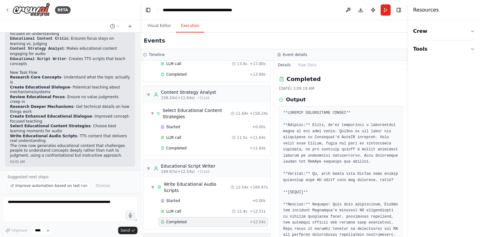
click at [228, 234] on div "▶ Global Events" at bounding box center [207, 240] width 127 height 13
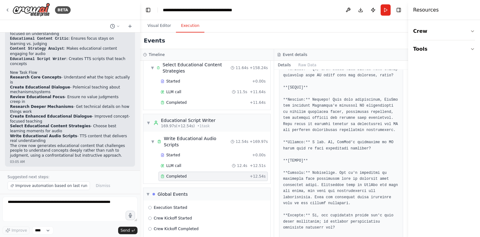
scroll to position [0, 0]
